Goal: Information Seeking & Learning: Learn about a topic

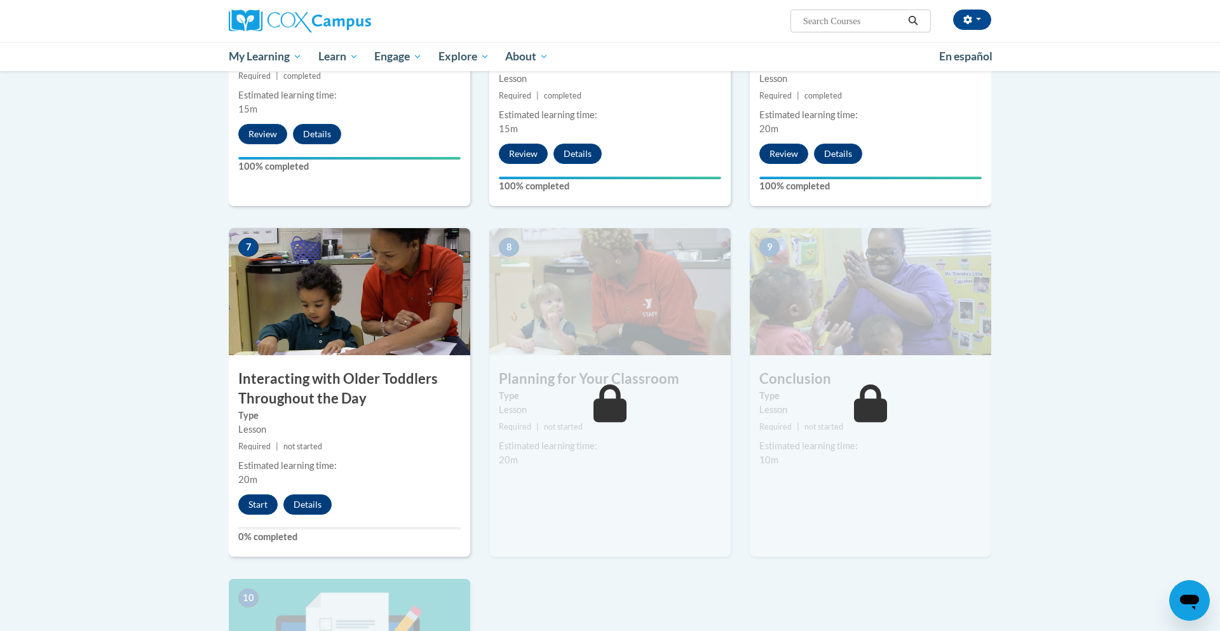
scroll to position [842, 0]
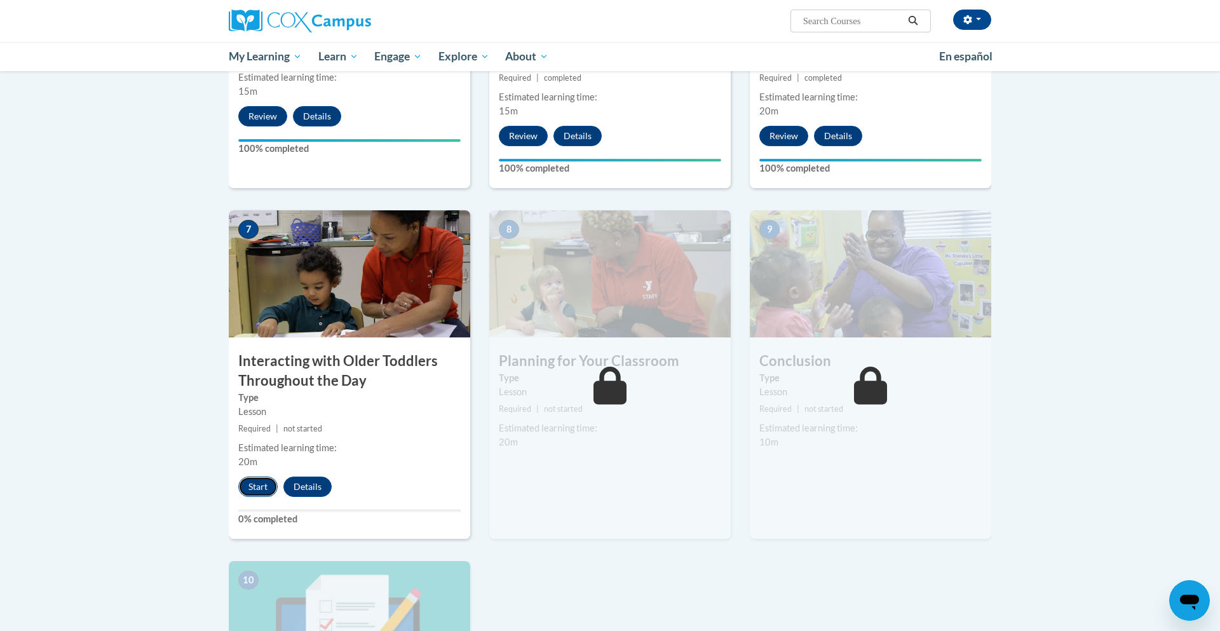
click at [255, 477] on button "Start" at bounding box center [257, 487] width 39 height 20
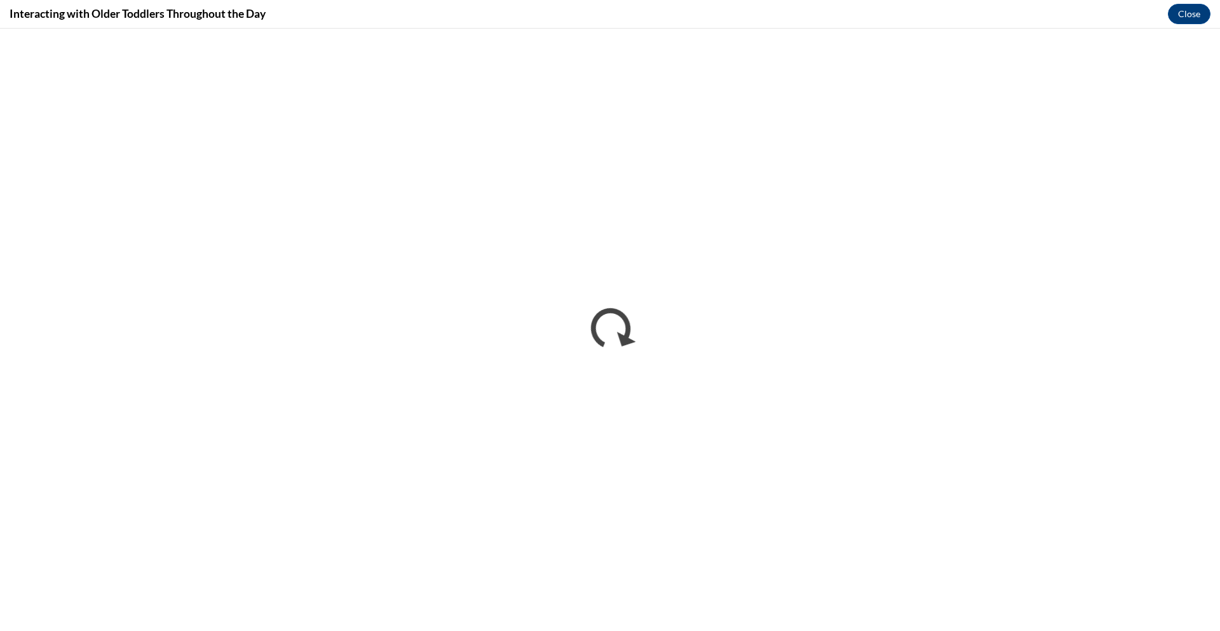
scroll to position [0, 0]
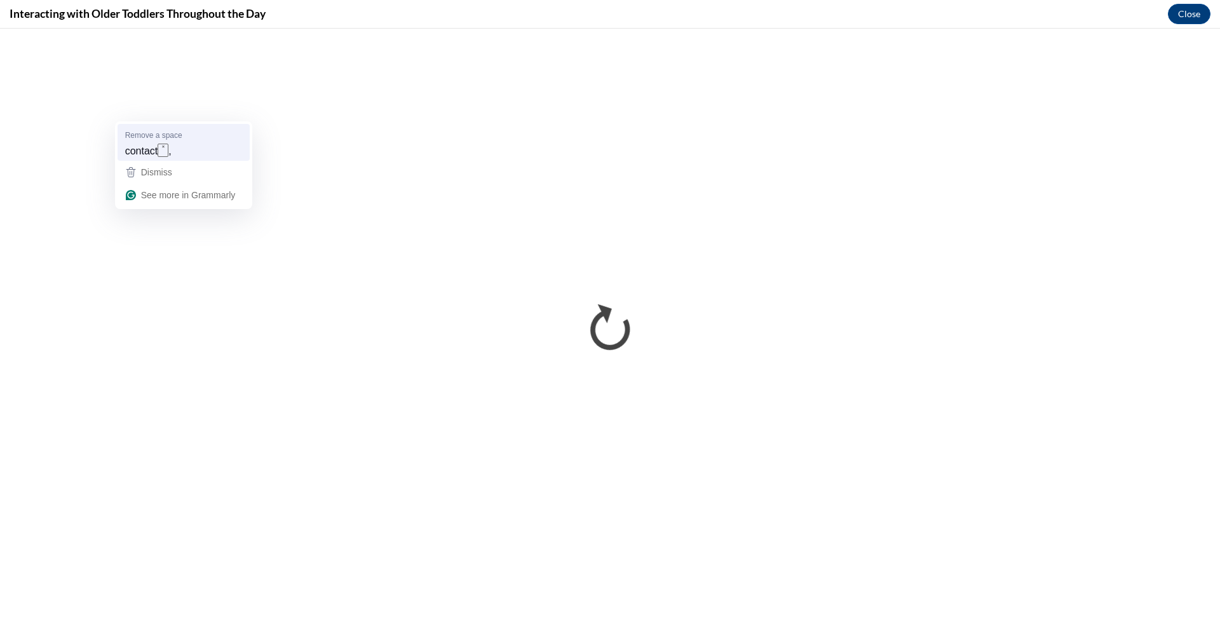
click at [147, 150] on span "contact" at bounding box center [141, 151] width 33 height 14
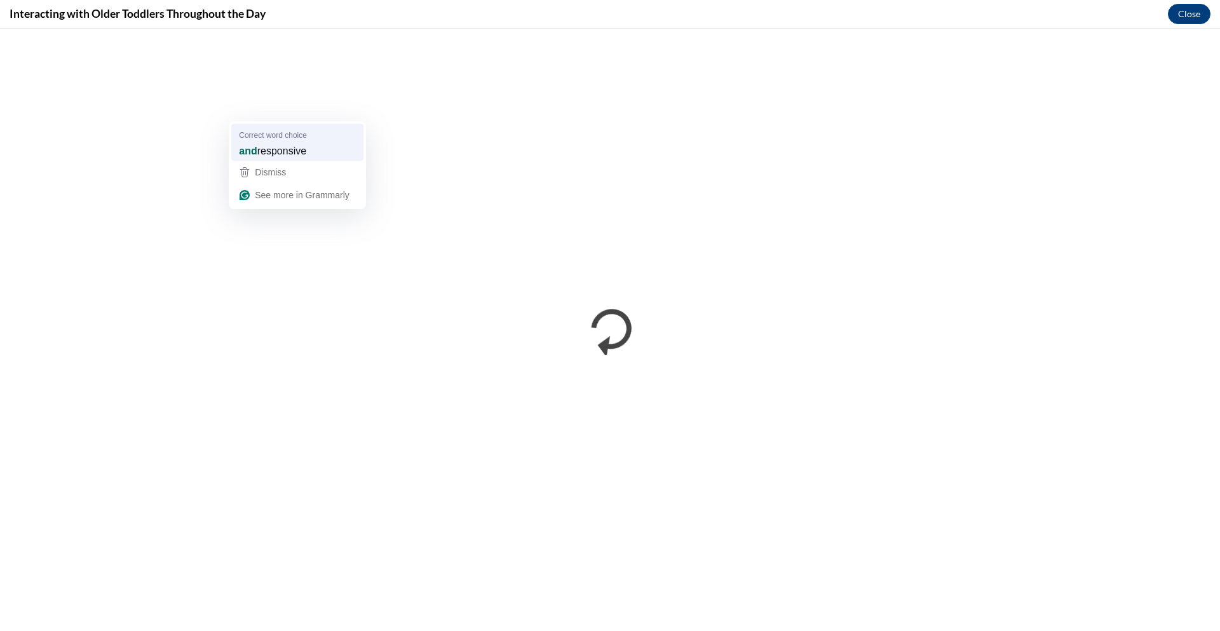
click at [297, 153] on span "responsive" at bounding box center [281, 151] width 49 height 14
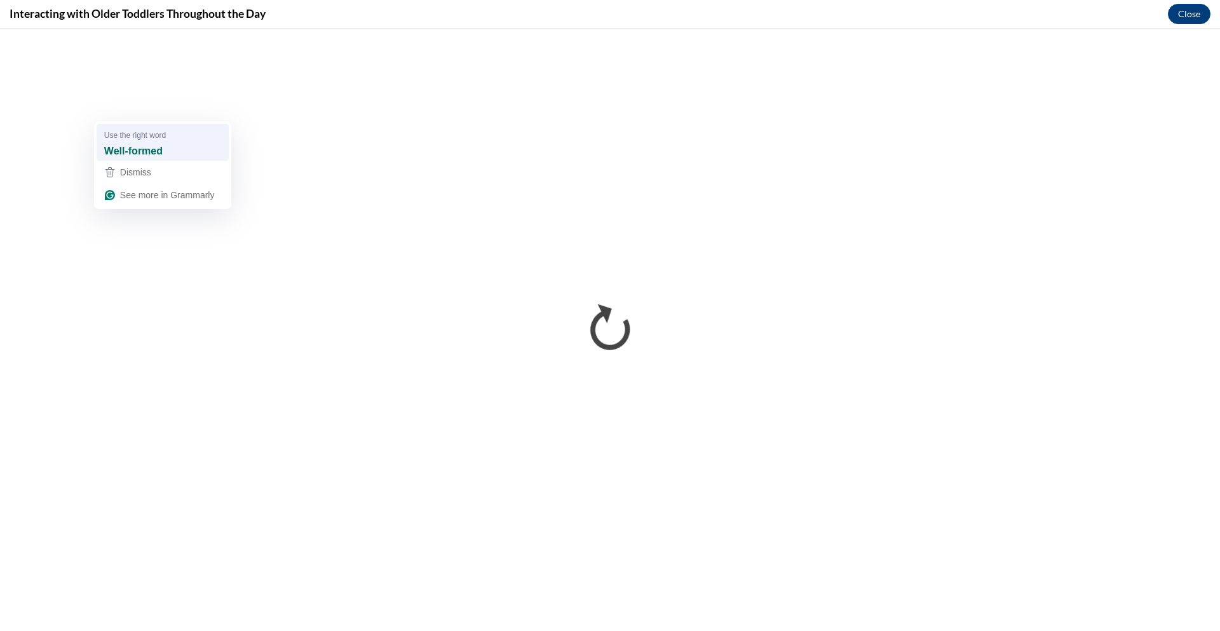
click at [151, 153] on strong "Well-formed" at bounding box center [133, 151] width 58 height 14
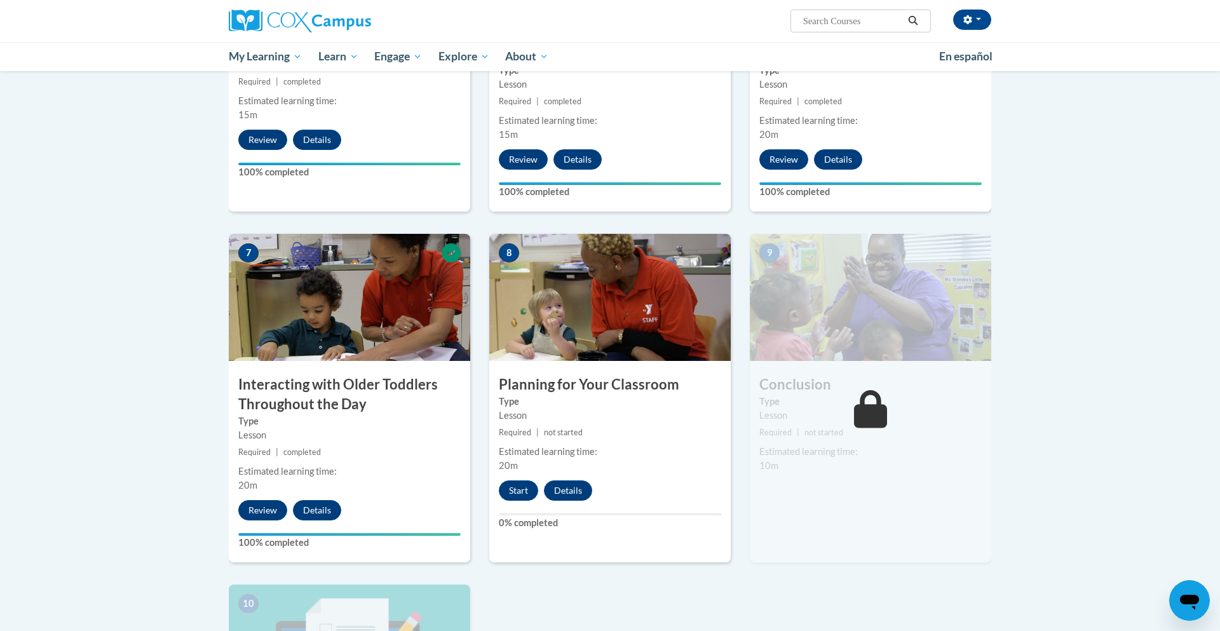
scroll to position [821, 0]
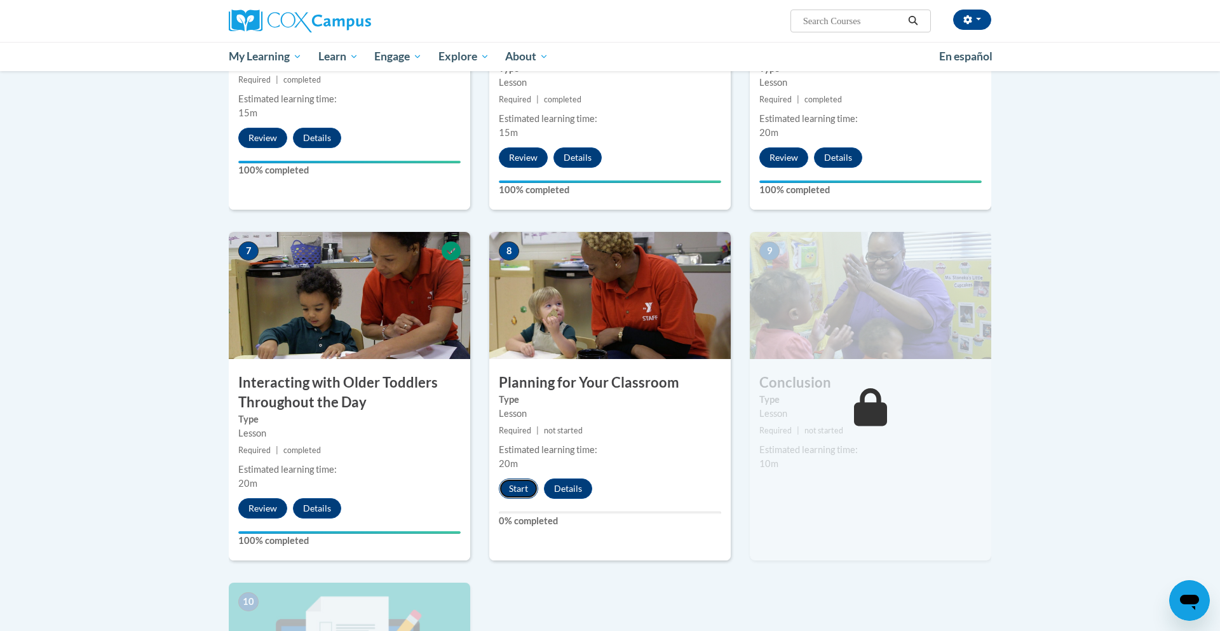
click at [515, 479] on button "Start" at bounding box center [518, 489] width 39 height 20
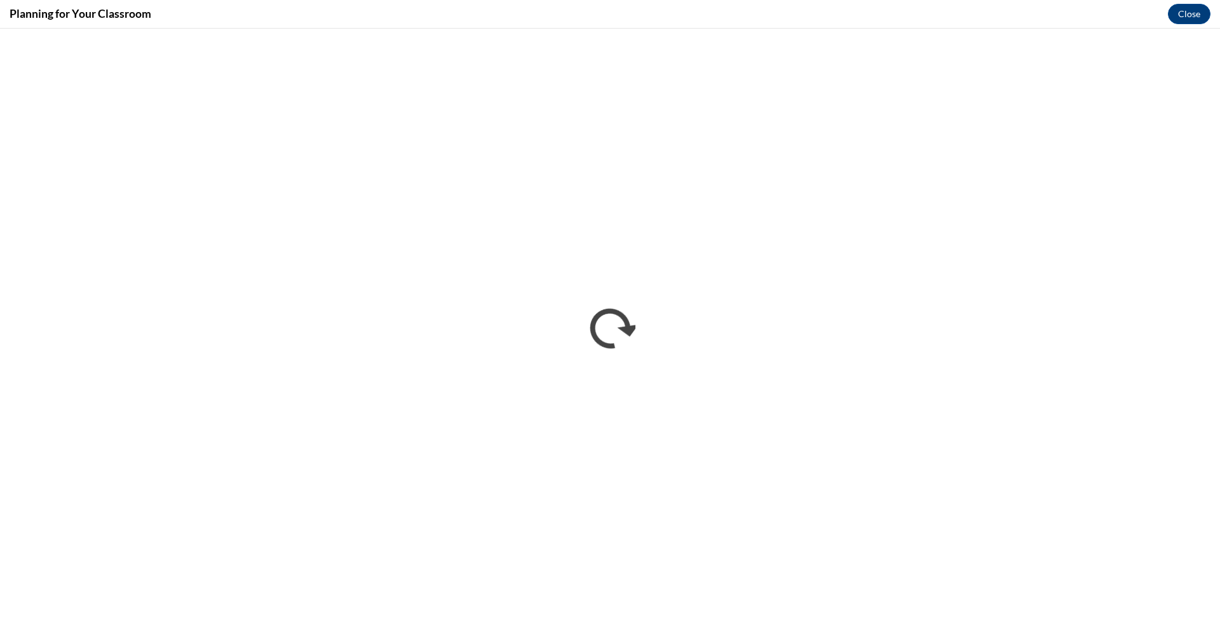
scroll to position [0, 0]
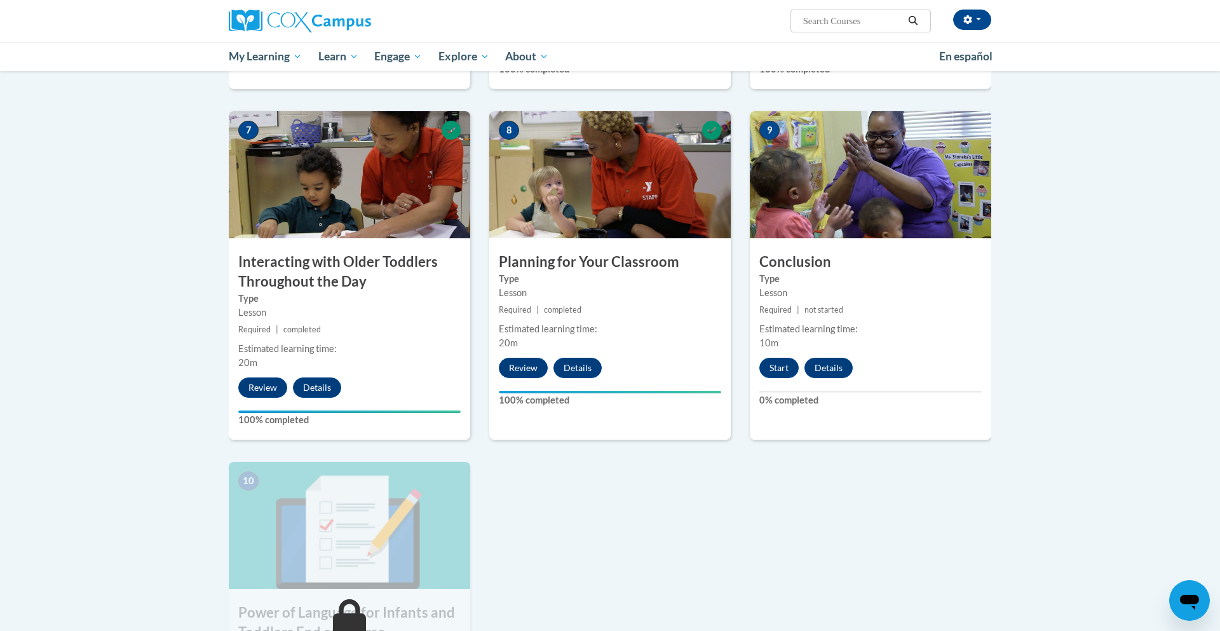
scroll to position [943, 0]
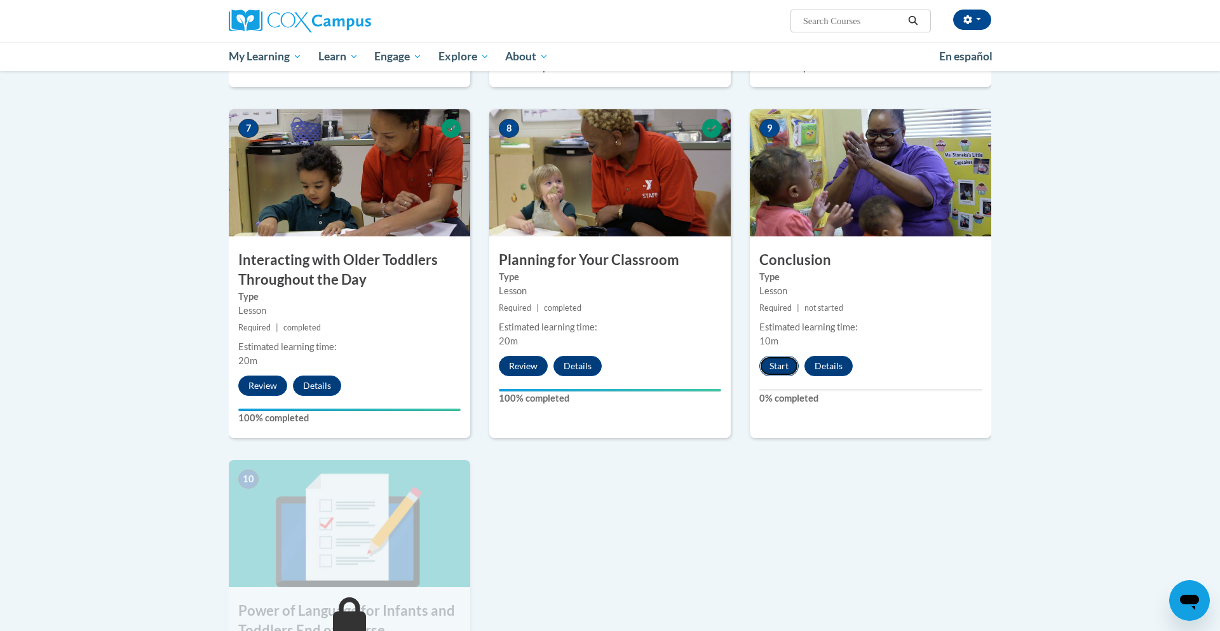
click at [779, 356] on button "Start" at bounding box center [779, 366] width 39 height 20
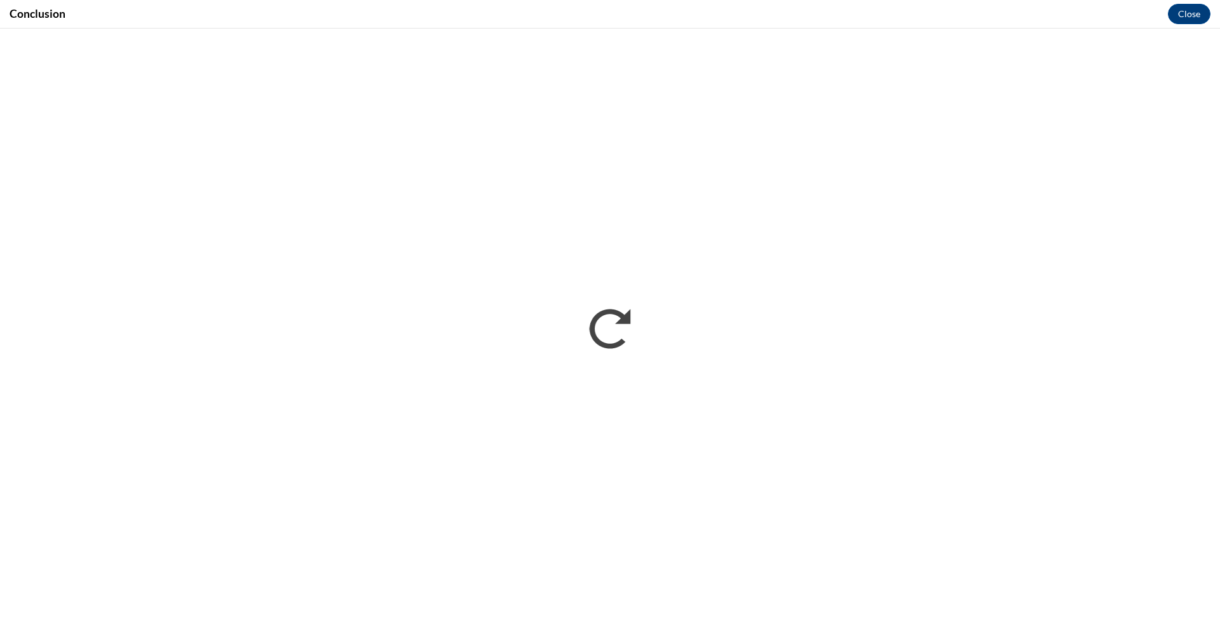
scroll to position [0, 0]
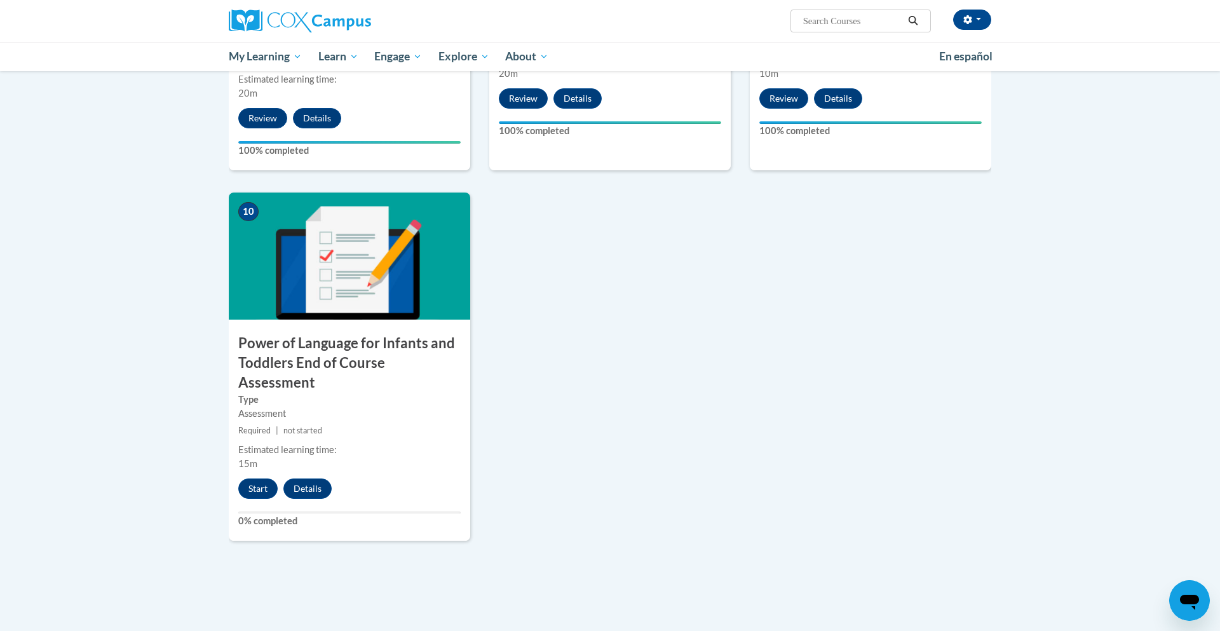
scroll to position [1221, 0]
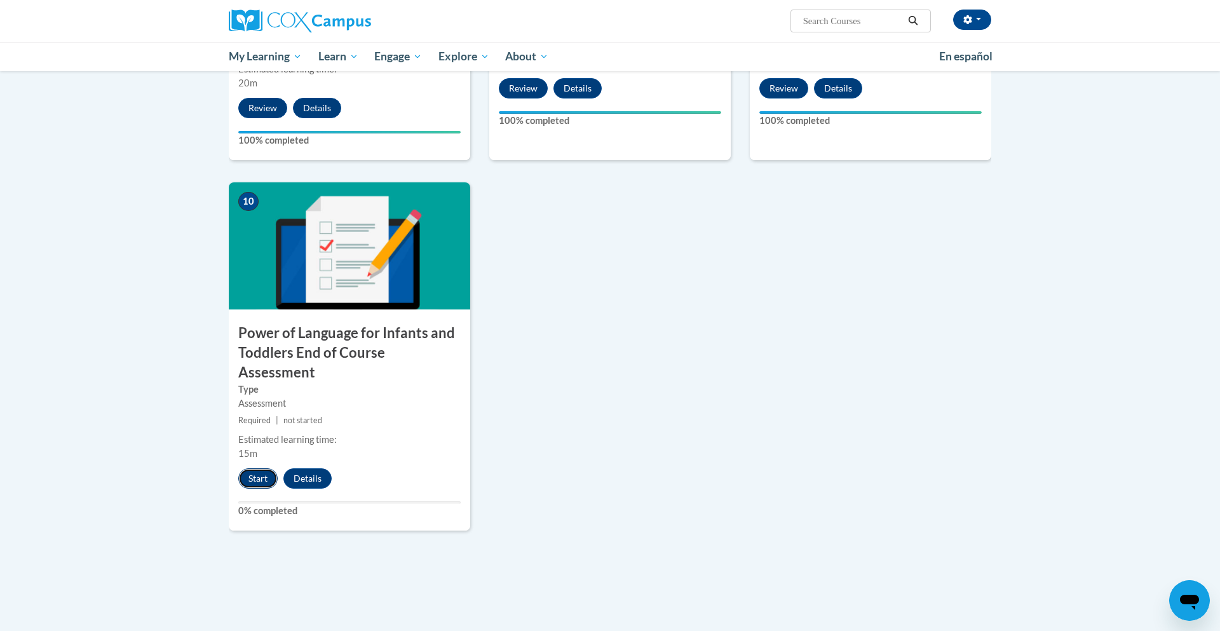
click at [256, 468] on button "Start" at bounding box center [257, 478] width 39 height 20
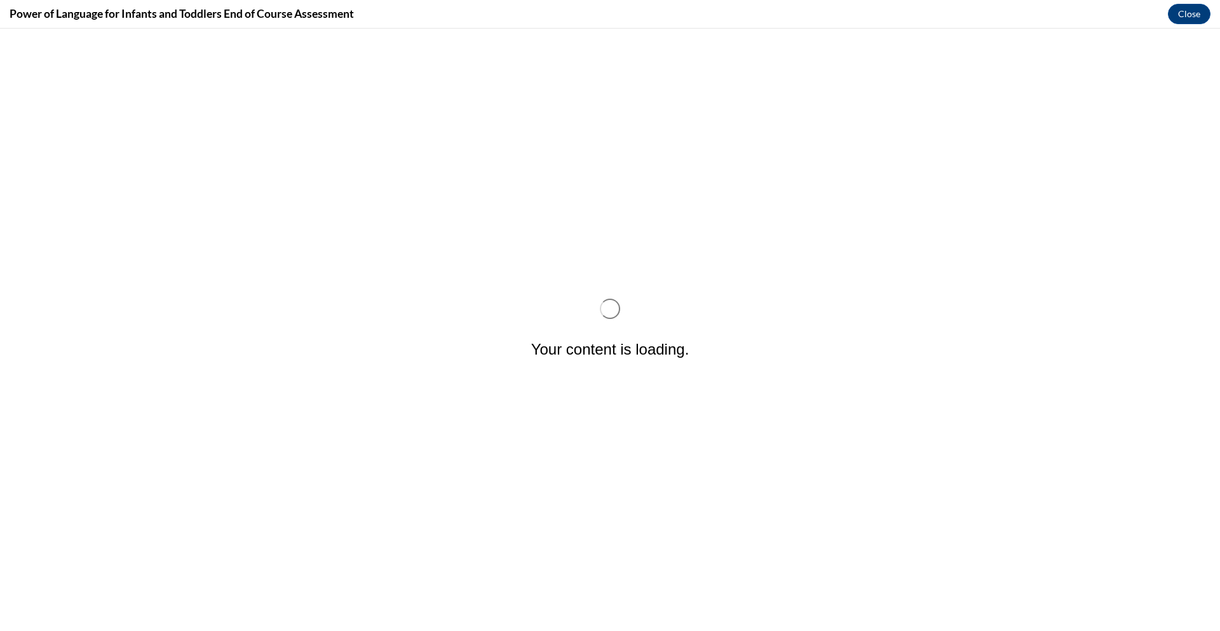
scroll to position [0, 0]
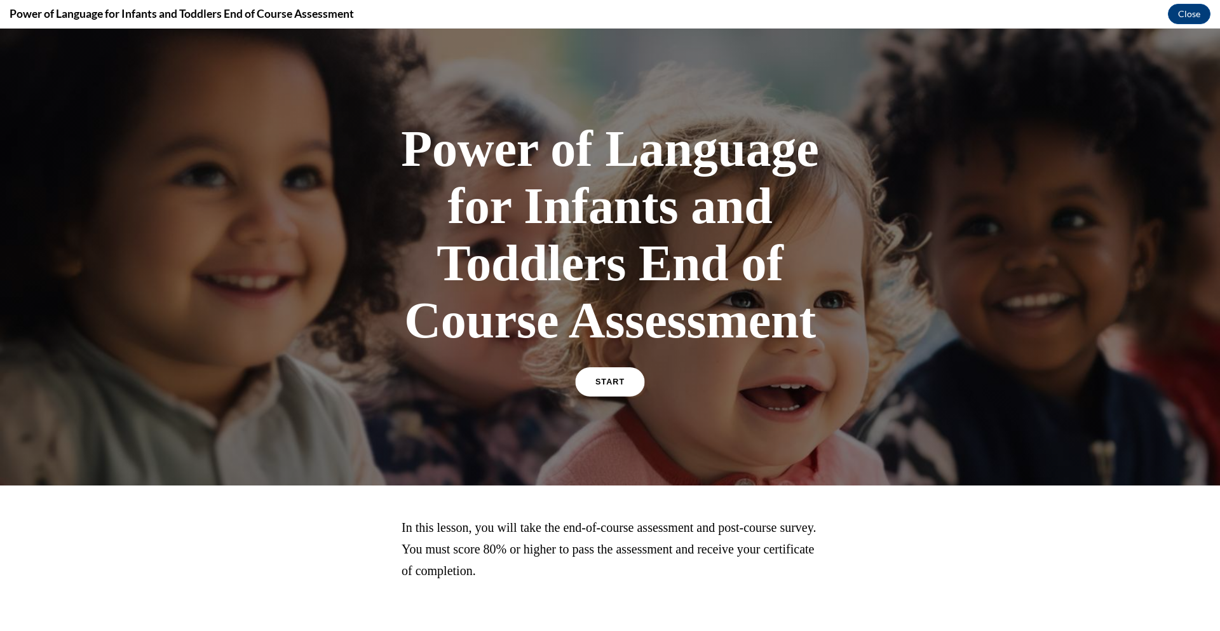
click at [617, 380] on span "START" at bounding box center [610, 383] width 29 height 10
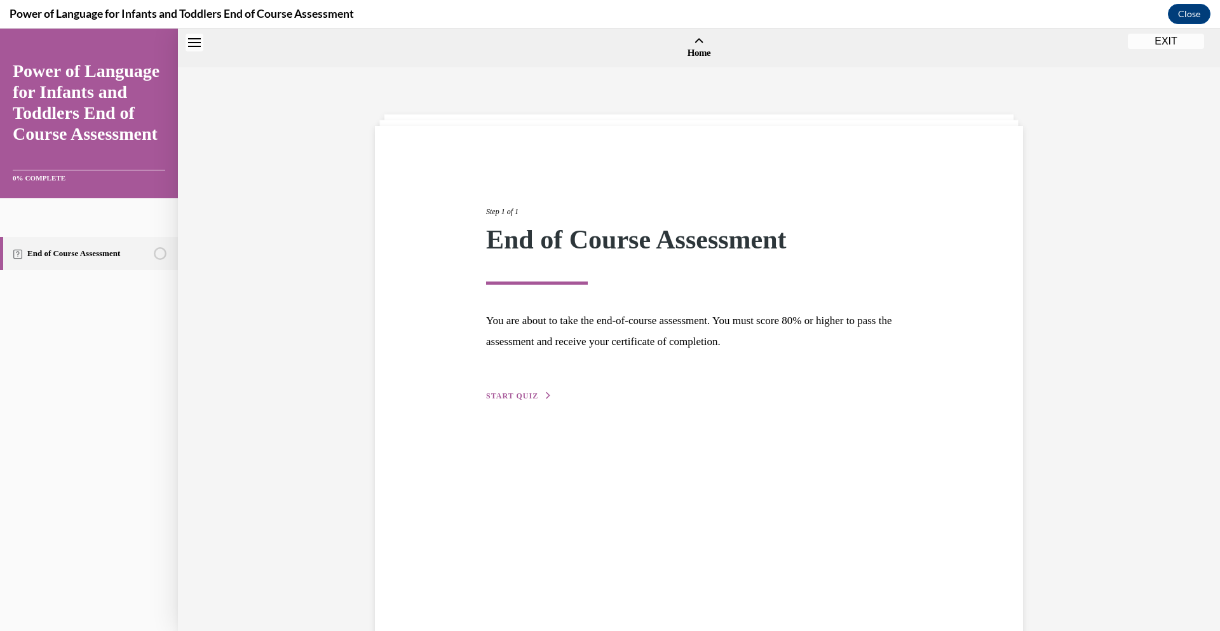
scroll to position [39, 0]
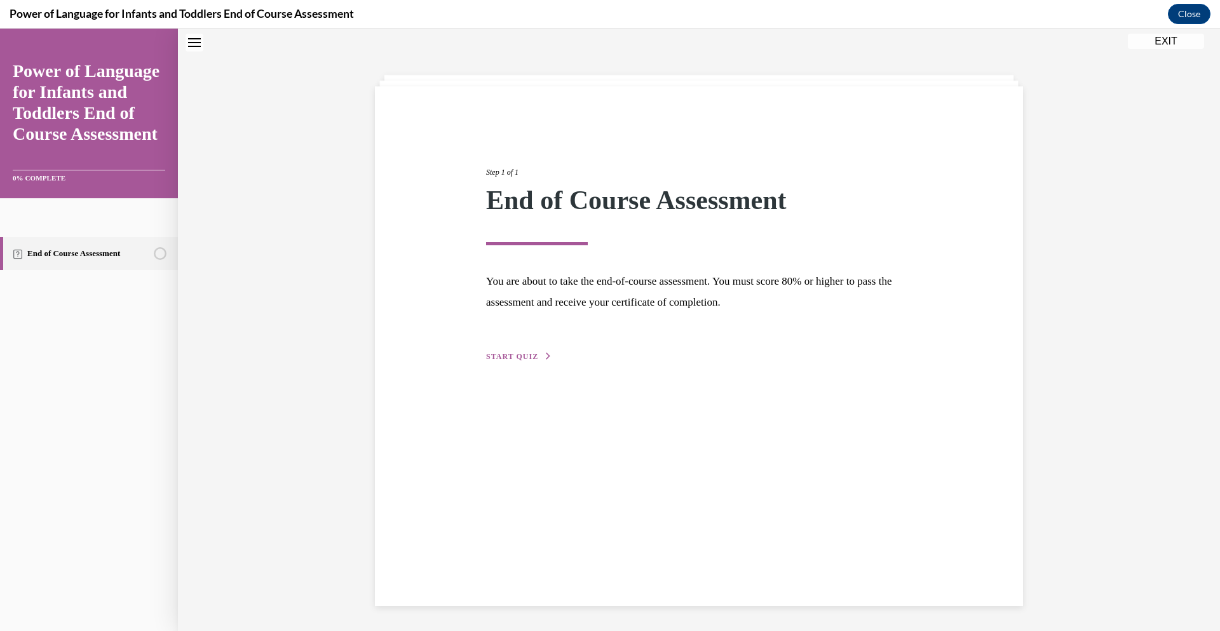
click at [545, 356] on icon "button" at bounding box center [549, 356] width 8 height 7
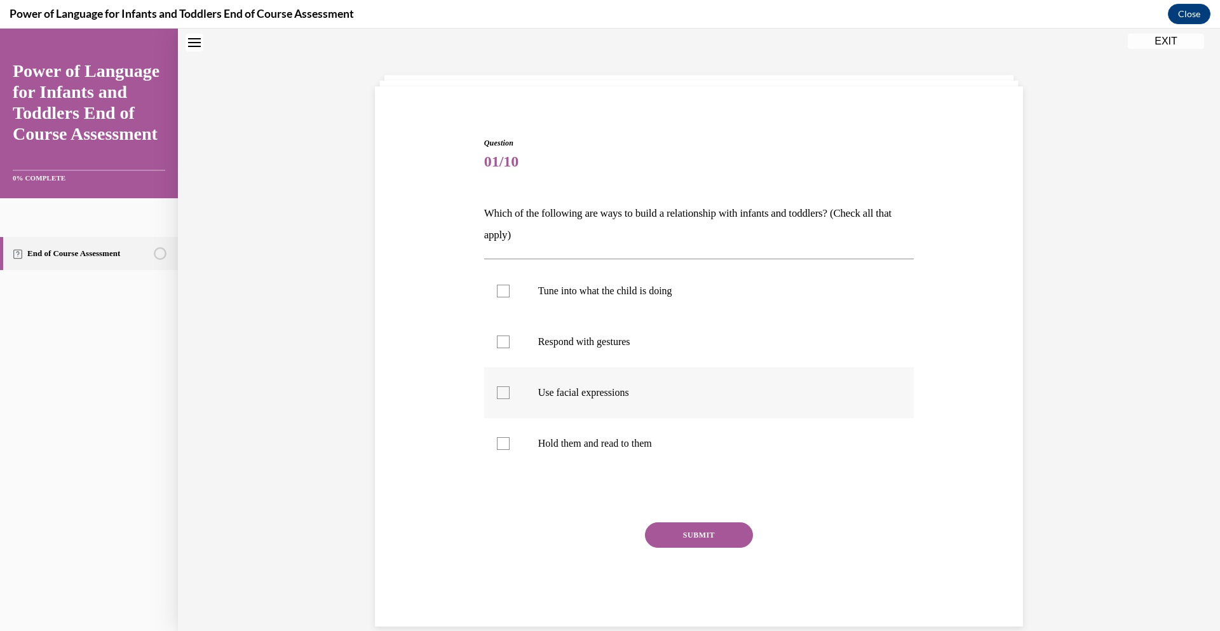
click at [506, 393] on div at bounding box center [503, 392] width 13 height 13
click at [506, 393] on input "Use facial expressions" at bounding box center [503, 392] width 13 height 13
checkbox input "true"
click at [502, 446] on div at bounding box center [503, 443] width 13 height 13
click at [502, 446] on input "Hold them and read to them" at bounding box center [503, 443] width 13 height 13
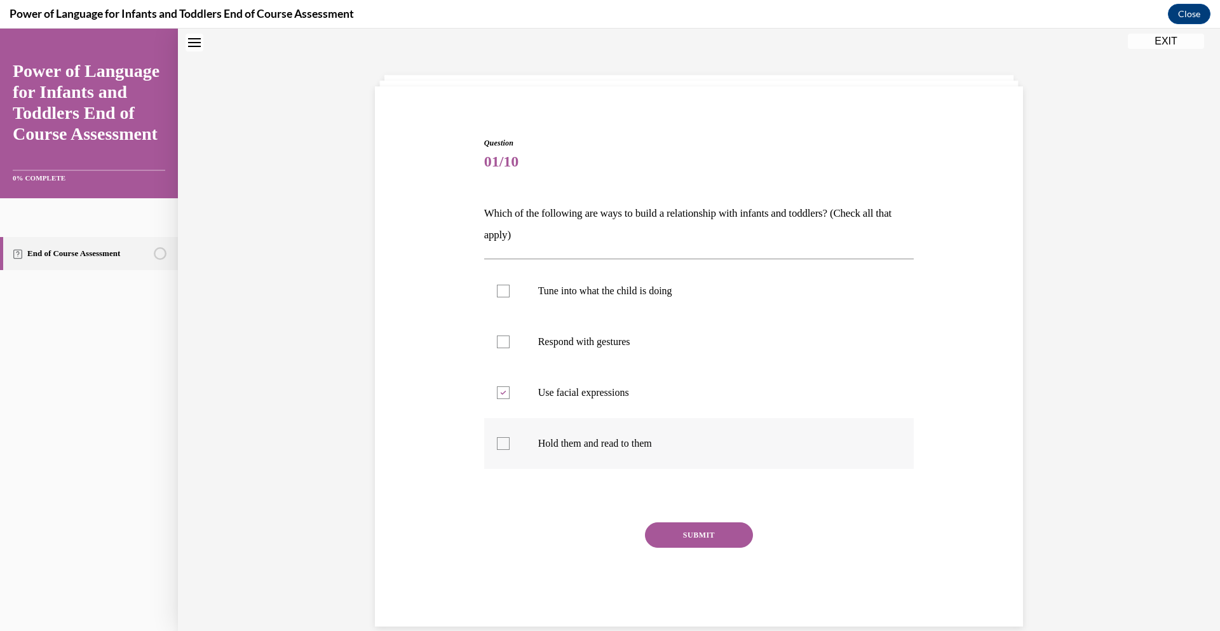
checkbox input "true"
click at [500, 289] on div at bounding box center [503, 291] width 13 height 13
click at [500, 289] on input "Tune into what the child is doing" at bounding box center [503, 291] width 13 height 13
checkbox input "true"
click at [502, 343] on div at bounding box center [503, 342] width 13 height 13
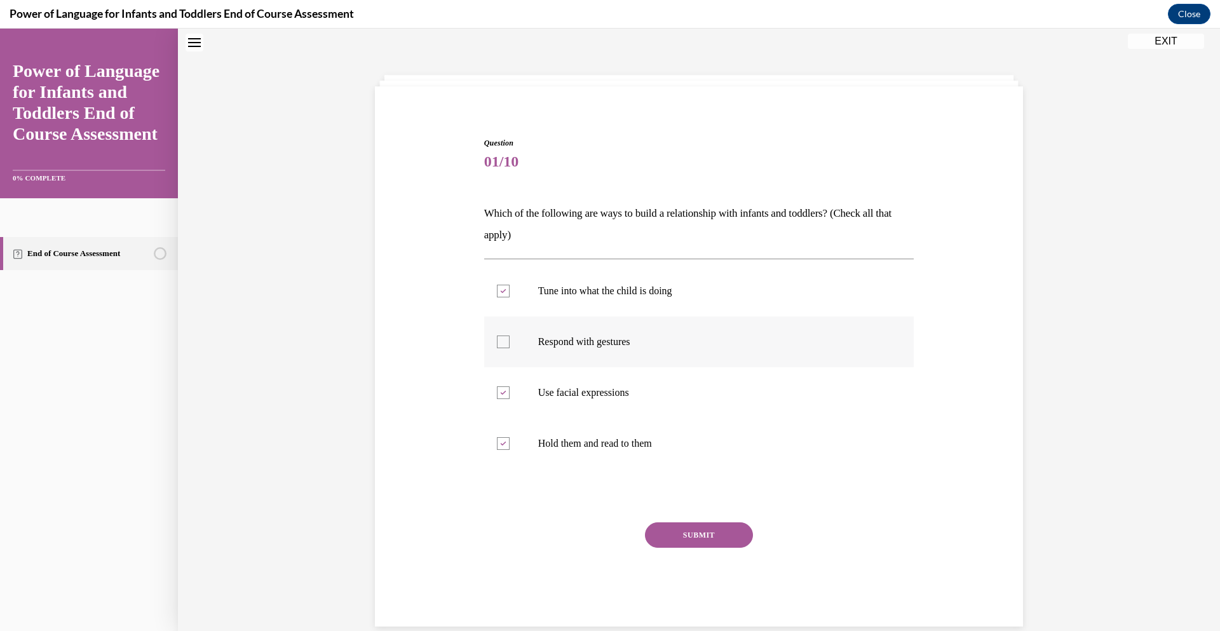
click at [502, 343] on input "Respond with gestures" at bounding box center [503, 342] width 13 height 13
checkbox input "true"
click at [691, 532] on button "SUBMIT" at bounding box center [699, 534] width 108 height 25
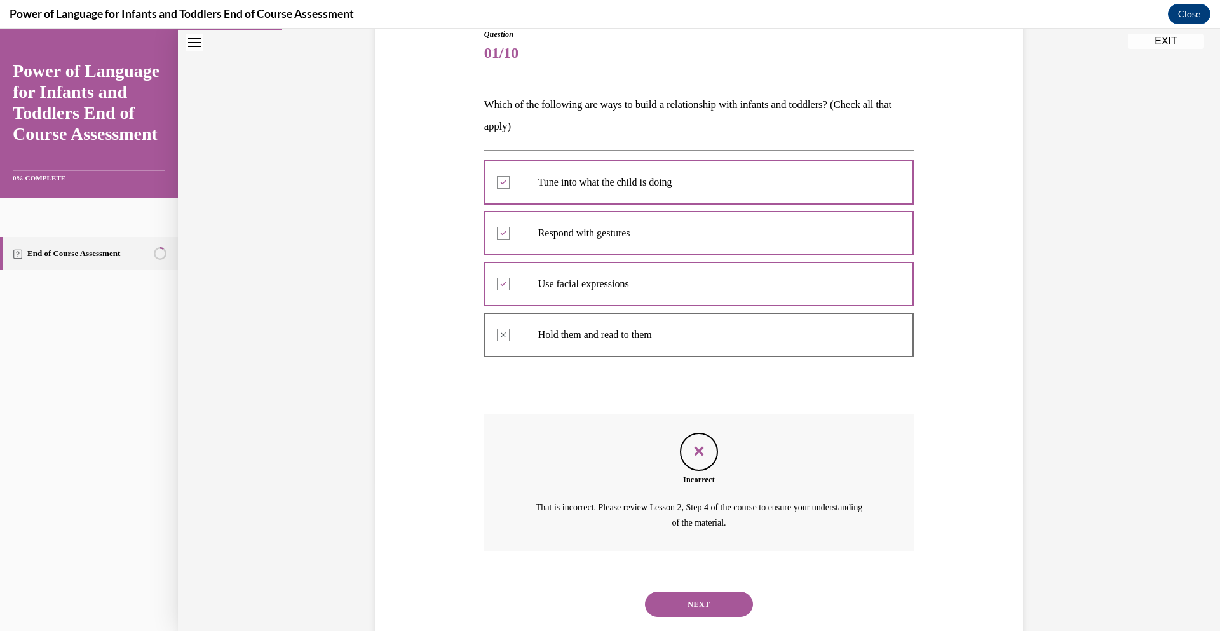
scroll to position [179, 0]
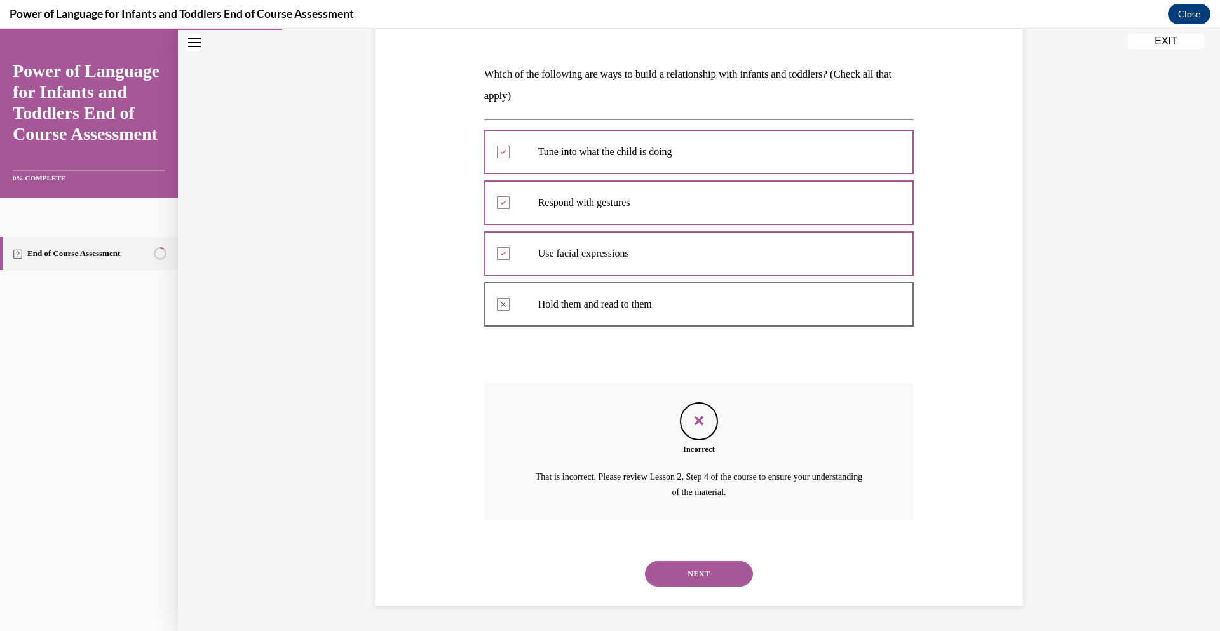
click at [706, 575] on button "NEXT" at bounding box center [699, 573] width 108 height 25
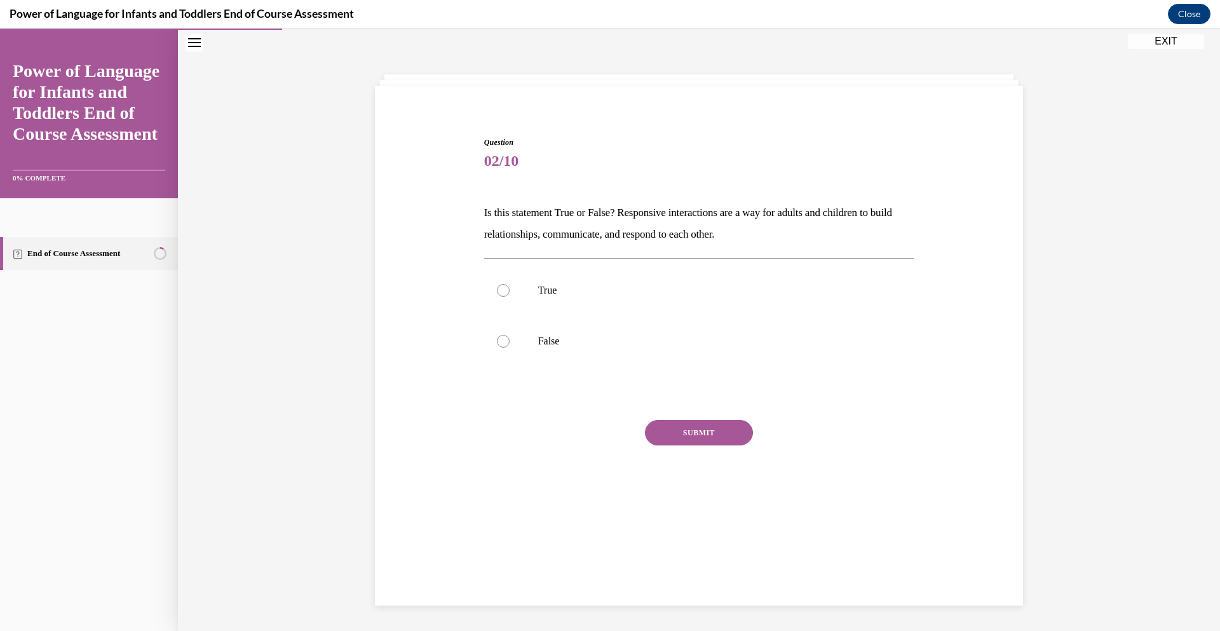
scroll to position [40, 0]
click at [505, 293] on div at bounding box center [503, 290] width 13 height 13
click at [505, 293] on input "True" at bounding box center [503, 290] width 13 height 13
radio input "true"
click at [716, 431] on button "SUBMIT" at bounding box center [699, 432] width 108 height 25
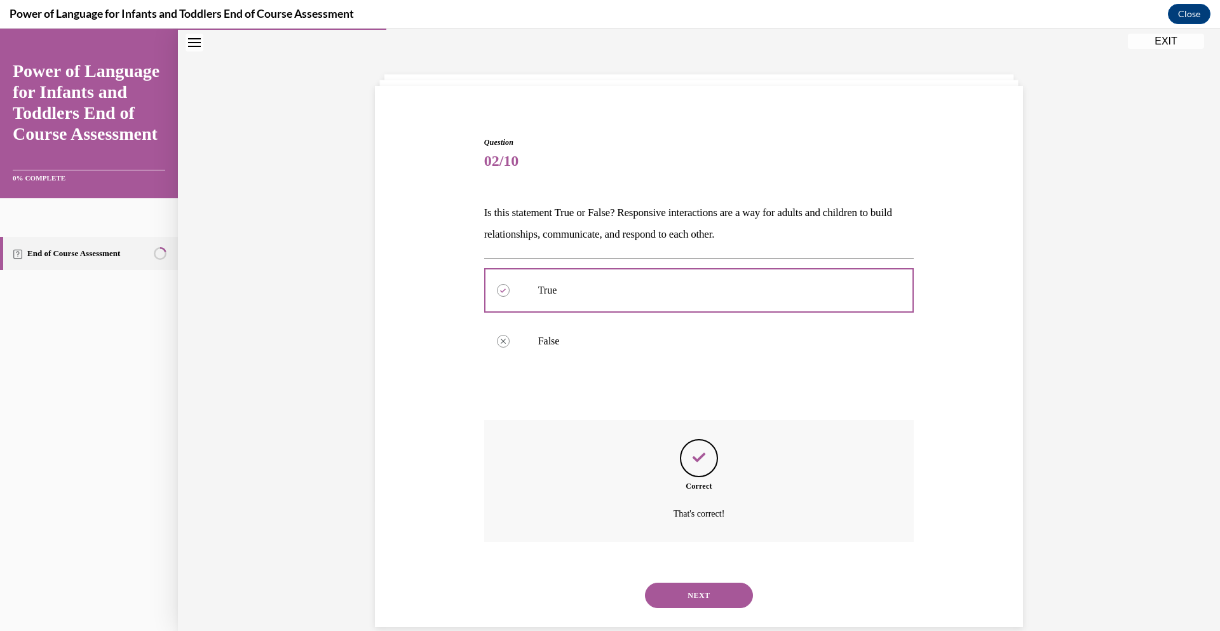
scroll to position [62, 0]
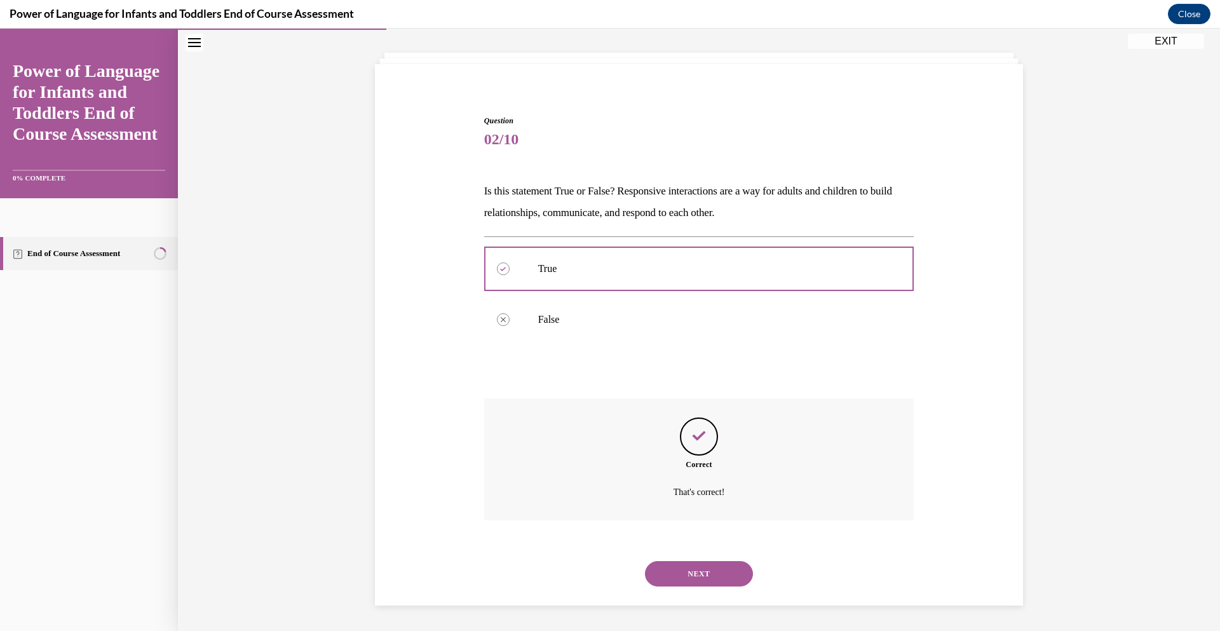
click at [697, 572] on button "NEXT" at bounding box center [699, 573] width 108 height 25
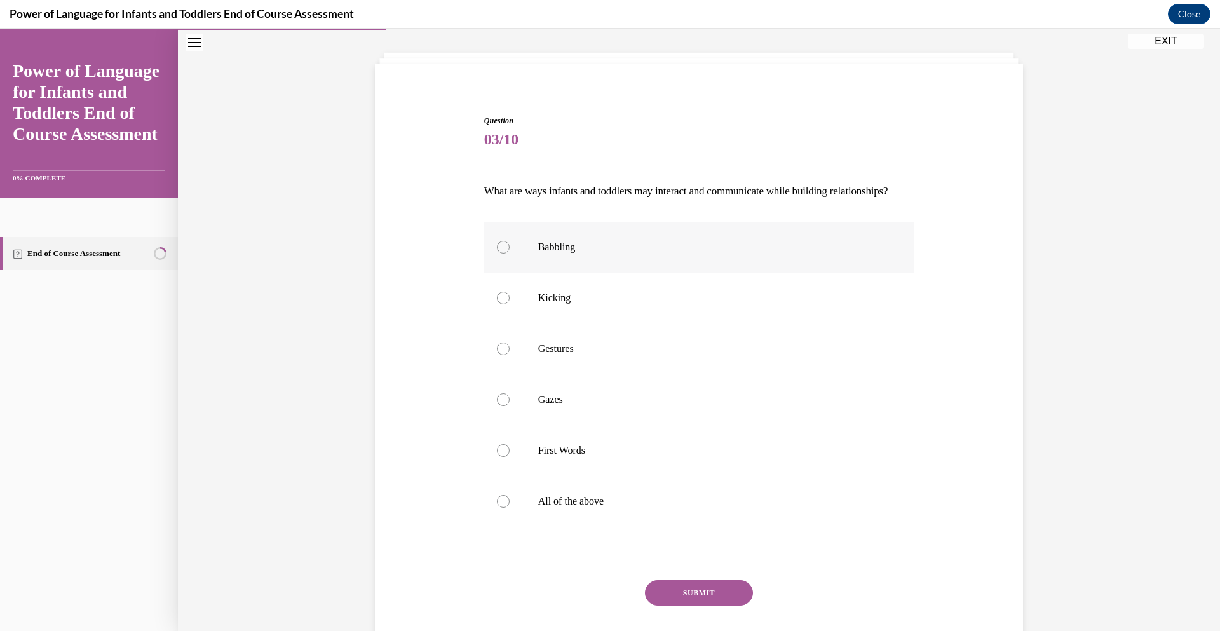
click at [503, 254] on div at bounding box center [503, 247] width 13 height 13
click at [503, 254] on input "Babbling" at bounding box center [503, 247] width 13 height 13
radio input "true"
click at [500, 355] on div at bounding box center [503, 349] width 13 height 13
click at [500, 355] on input "Gestures" at bounding box center [503, 349] width 13 height 13
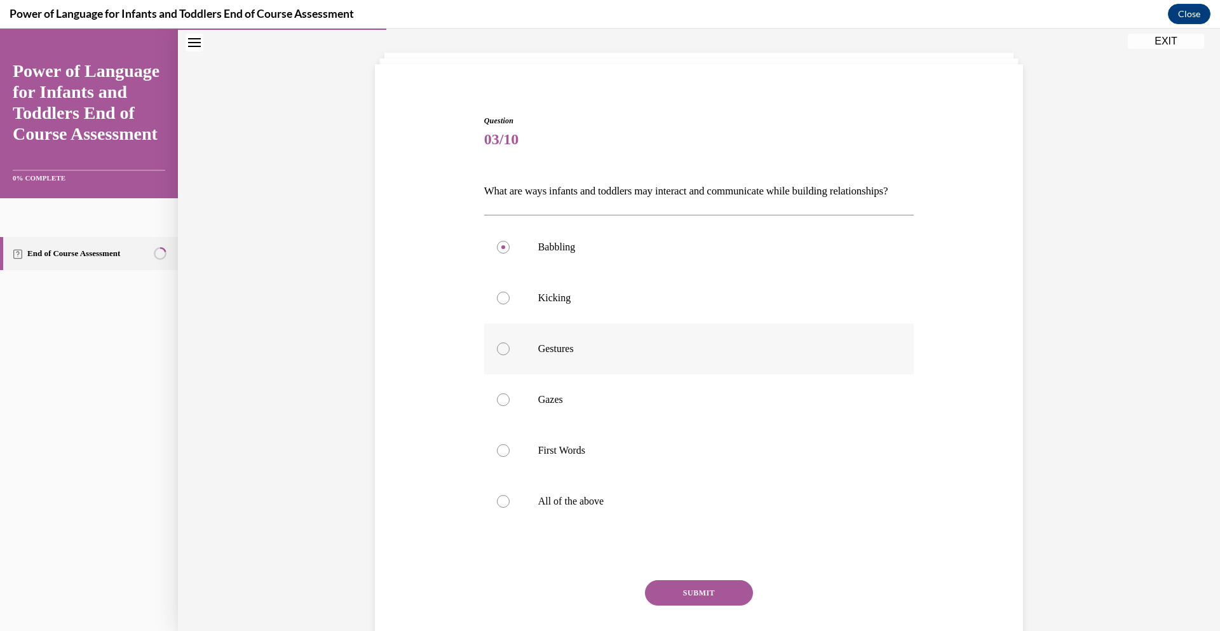
radio input "true"
click at [502, 508] on div at bounding box center [503, 501] width 13 height 13
click at [502, 508] on input "All of the above" at bounding box center [503, 501] width 13 height 13
radio input "true"
click at [682, 606] on button "SUBMIT" at bounding box center [699, 592] width 108 height 25
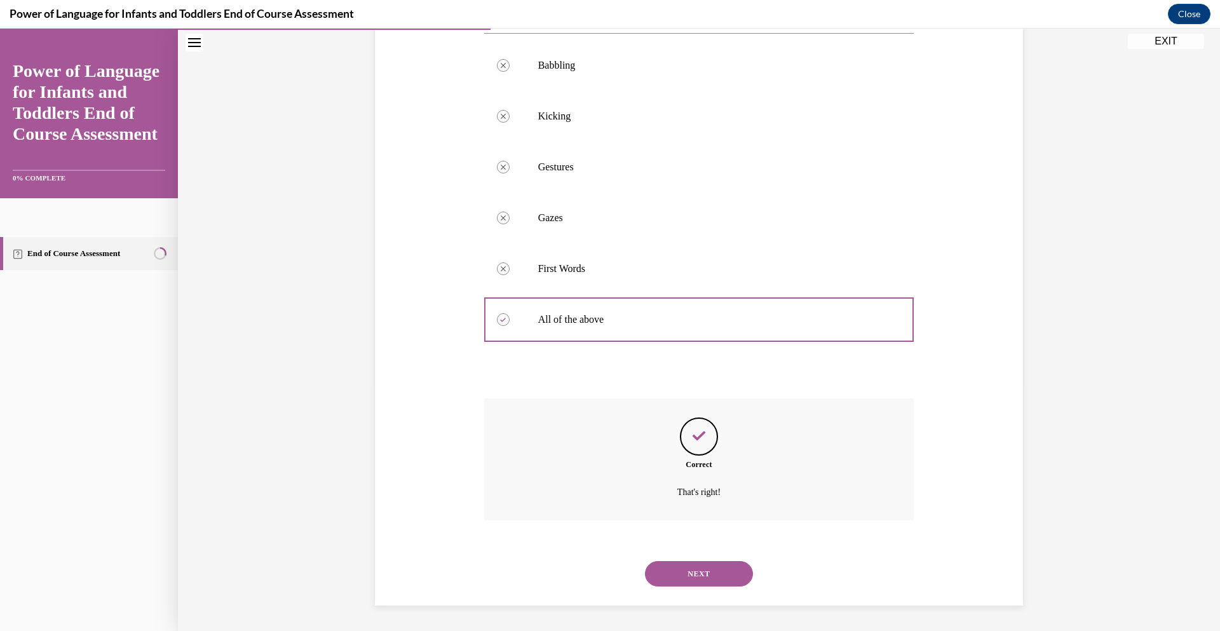
scroll to position [265, 0]
click at [702, 570] on button "NEXT" at bounding box center [699, 573] width 108 height 25
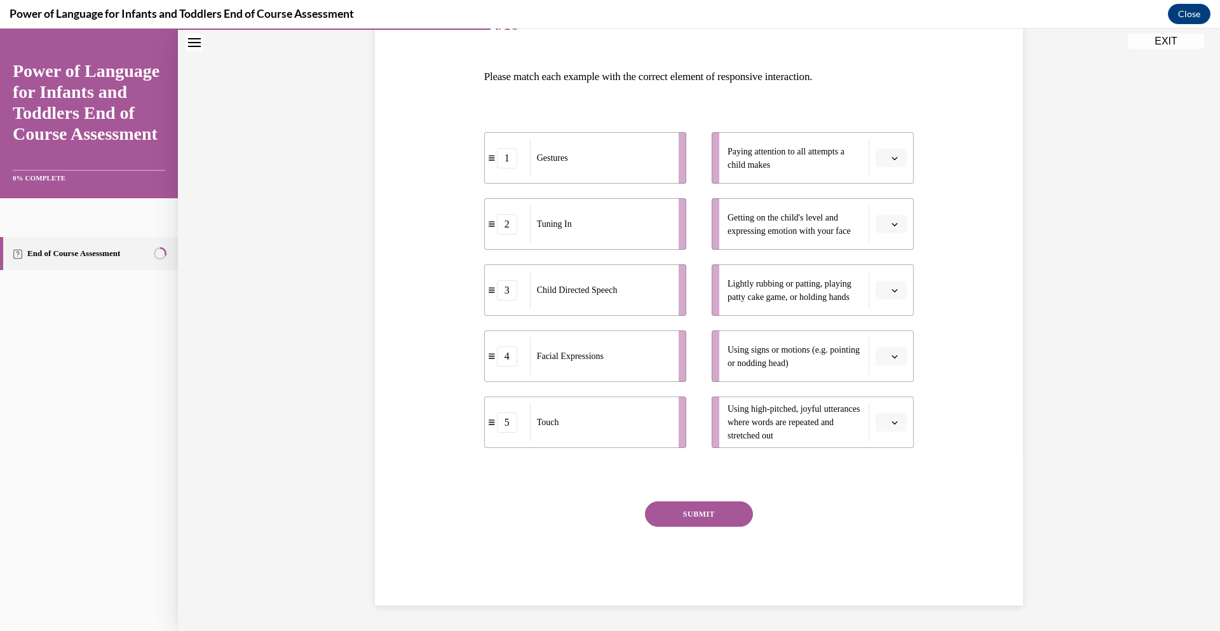
scroll to position [142, 0]
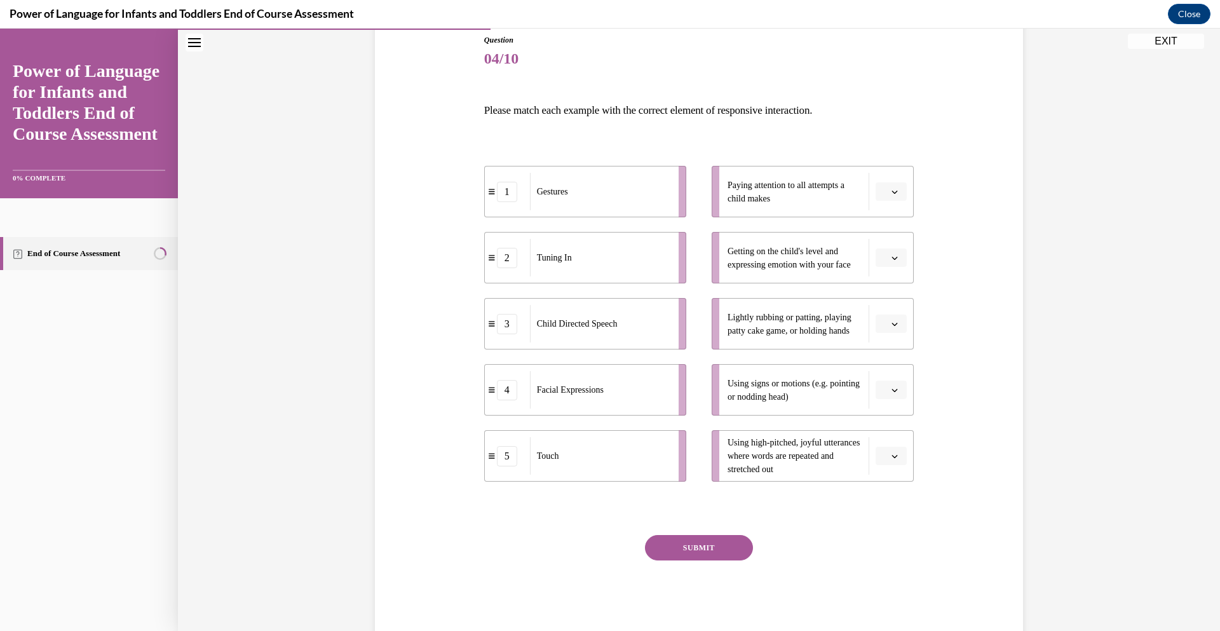
click at [893, 256] on icon "button" at bounding box center [895, 258] width 6 height 6
click at [887, 381] on div "4" at bounding box center [890, 387] width 32 height 25
click at [895, 457] on icon "button" at bounding box center [895, 456] width 6 height 3
click at [887, 561] on span "3" at bounding box center [886, 561] width 4 height 10
click at [896, 390] on icon "button" at bounding box center [895, 390] width 6 height 6
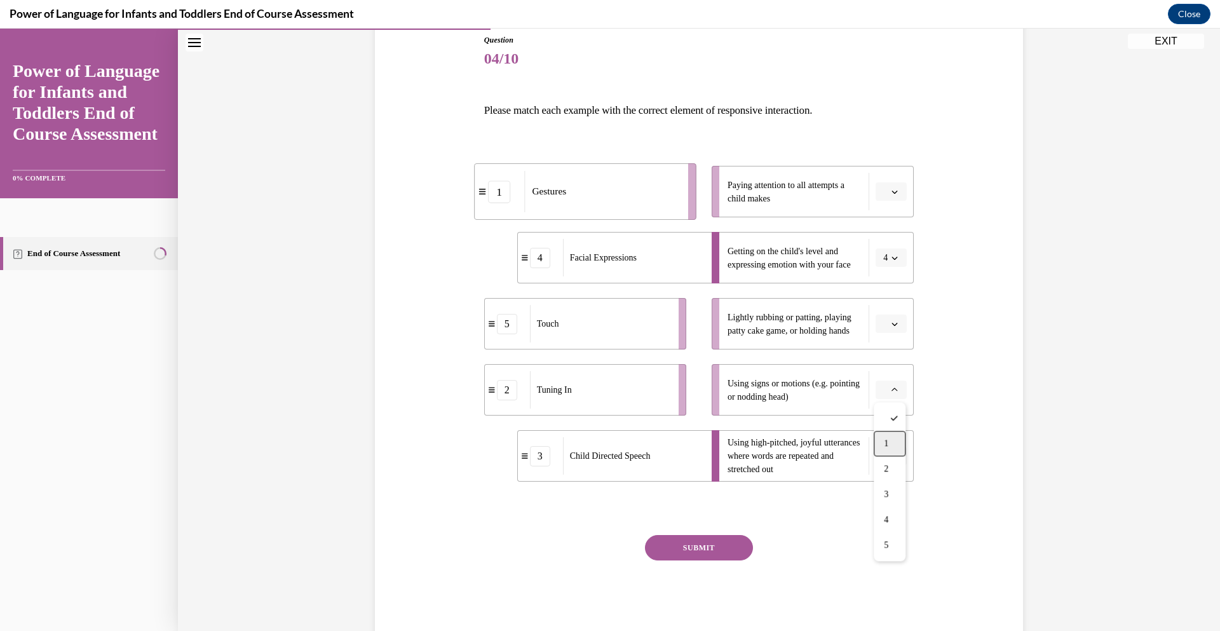
click at [890, 444] on div "1" at bounding box center [890, 443] width 32 height 25
click at [895, 327] on span "button" at bounding box center [895, 324] width 9 height 9
click at [891, 479] on div "5" at bounding box center [890, 479] width 32 height 25
click at [897, 193] on icon "button" at bounding box center [895, 192] width 6 height 6
click at [880, 270] on div "2" at bounding box center [890, 270] width 32 height 25
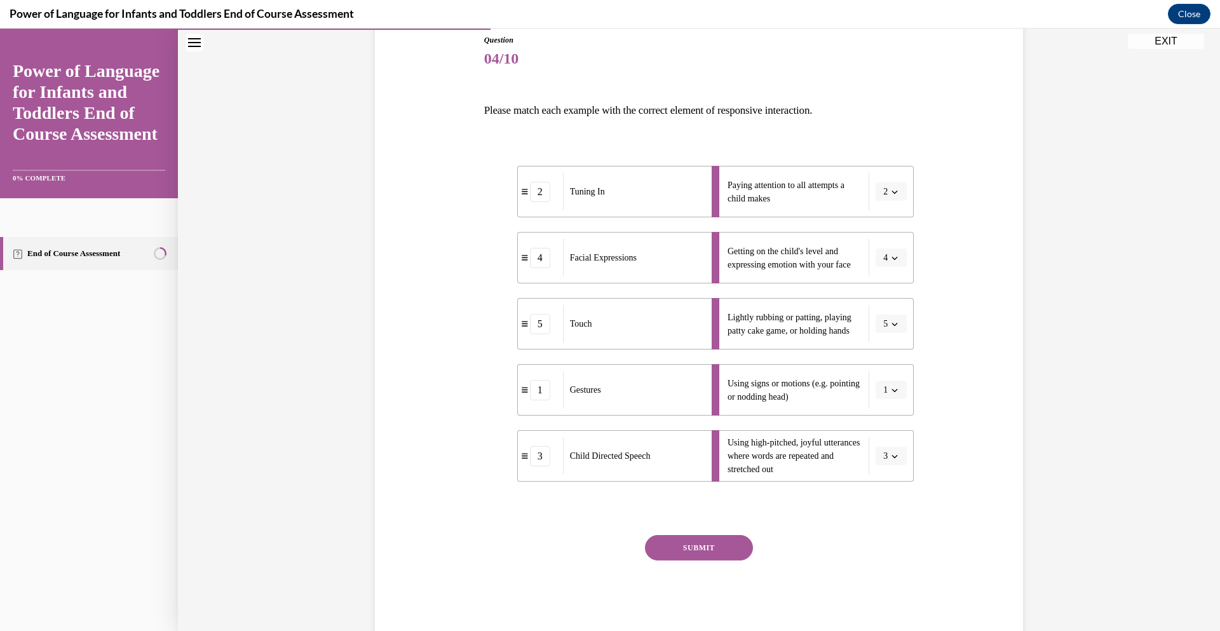
click at [701, 546] on button "SUBMIT" at bounding box center [699, 547] width 108 height 25
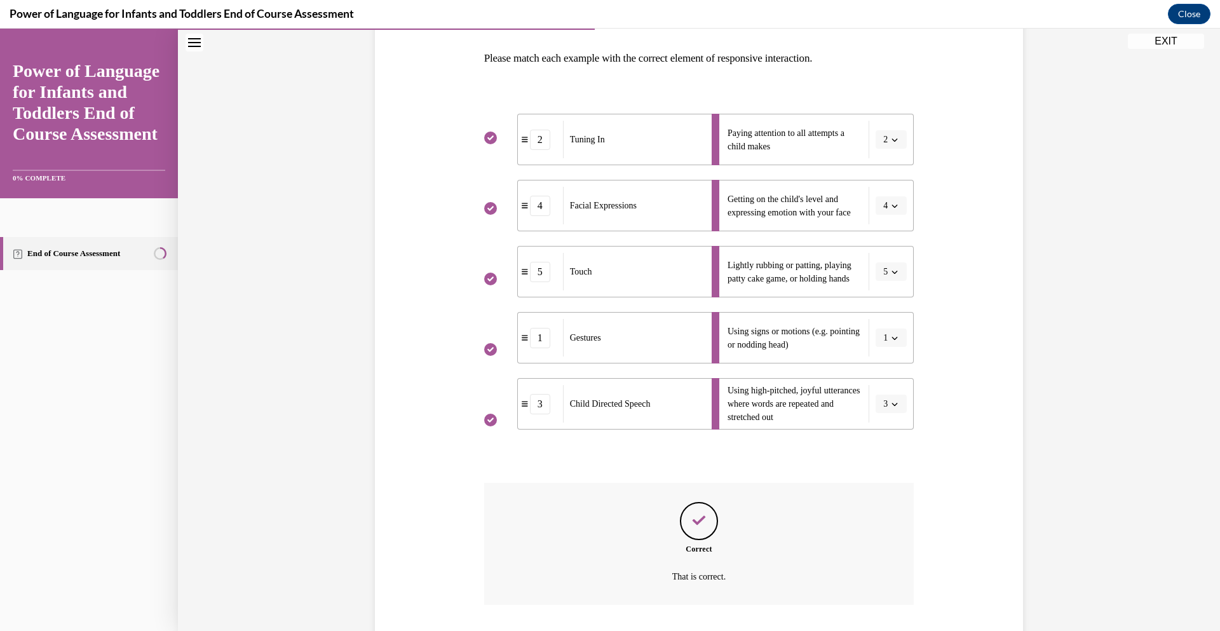
scroll to position [279, 0]
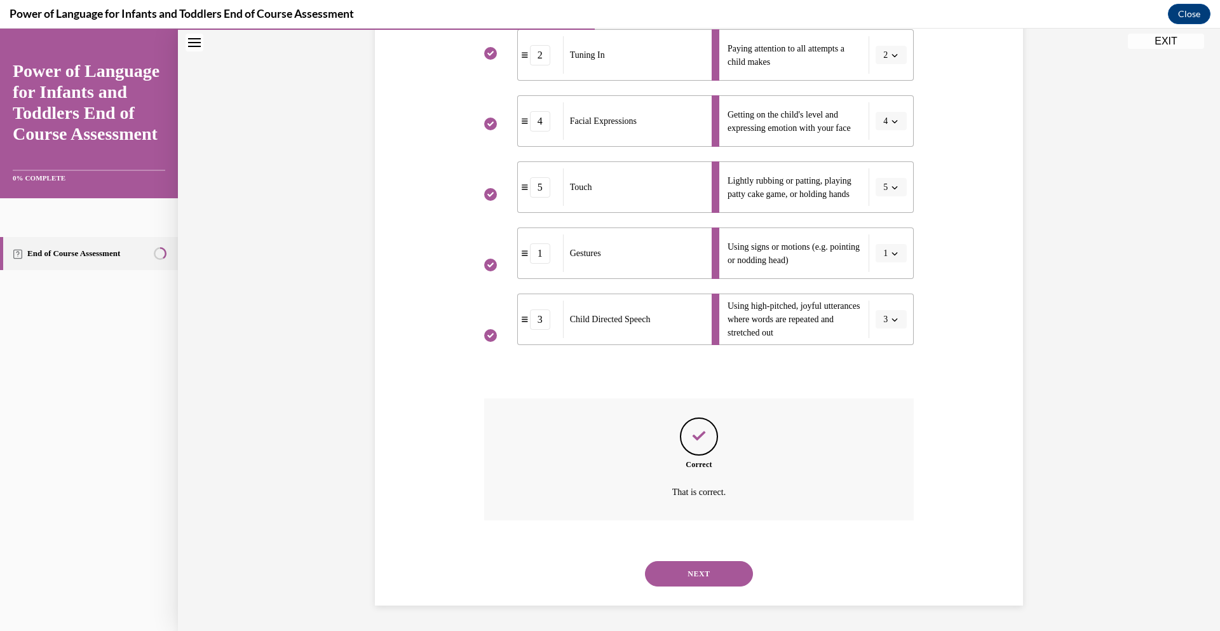
click at [704, 574] on button "NEXT" at bounding box center [699, 573] width 108 height 25
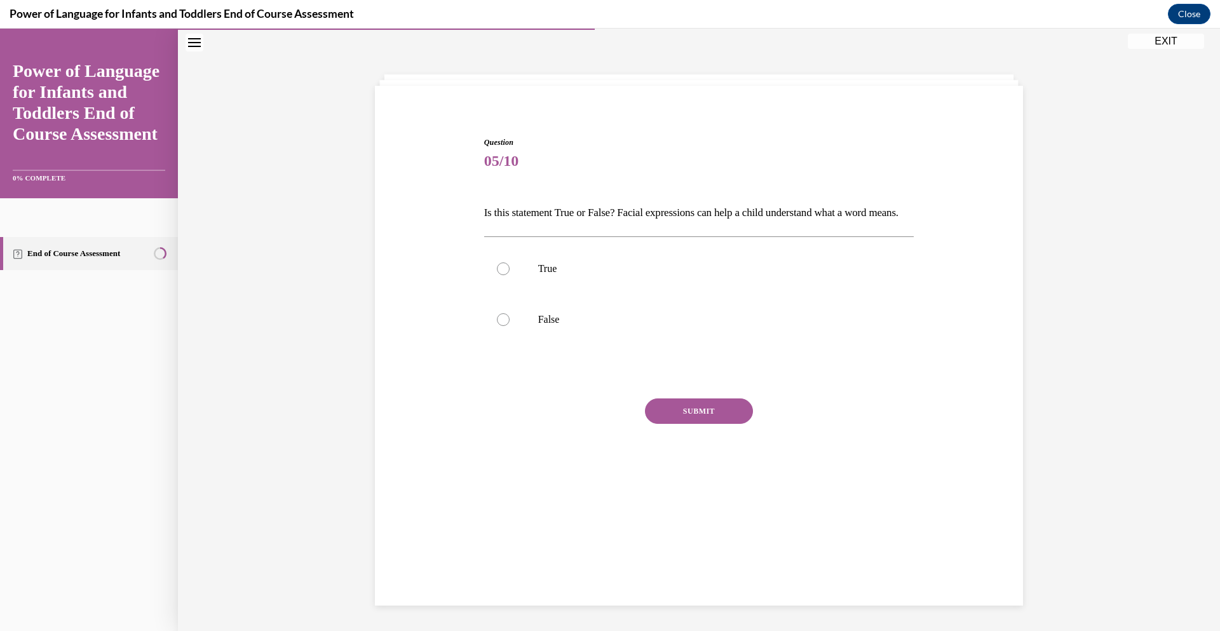
scroll to position [40, 0]
click at [503, 275] on div at bounding box center [503, 269] width 13 height 13
click at [503, 275] on input "True" at bounding box center [503, 269] width 13 height 13
radio input "true"
click at [690, 424] on button "SUBMIT" at bounding box center [699, 411] width 108 height 25
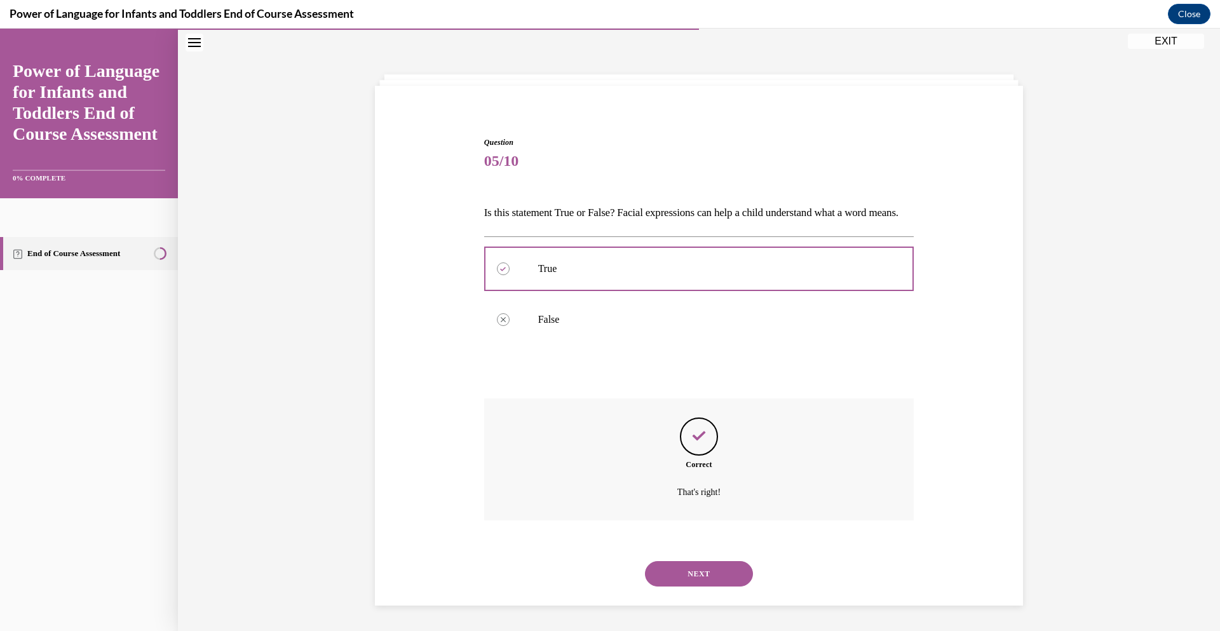
scroll to position [62, 0]
click at [694, 576] on button "NEXT" at bounding box center [699, 573] width 108 height 25
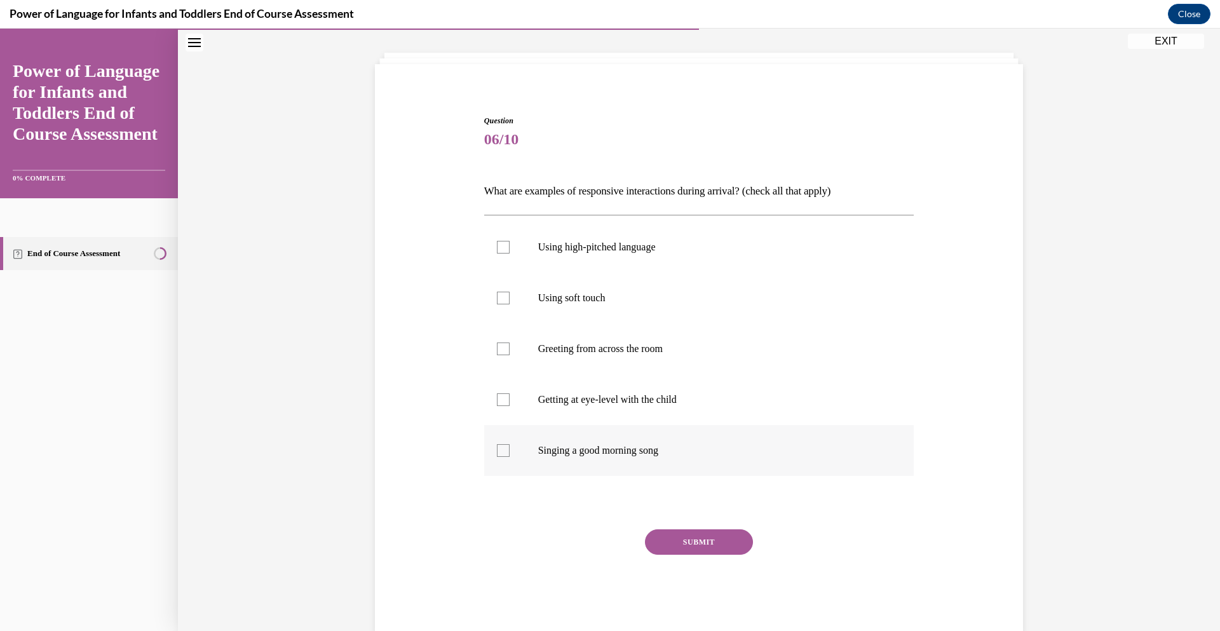
click at [502, 451] on div at bounding box center [503, 450] width 13 height 13
click at [502, 451] on input "Singing a good morning song" at bounding box center [503, 450] width 13 height 13
checkbox input "true"
click at [502, 401] on div at bounding box center [503, 399] width 13 height 13
click at [502, 401] on input "Getting at eye-level with the child" at bounding box center [503, 399] width 13 height 13
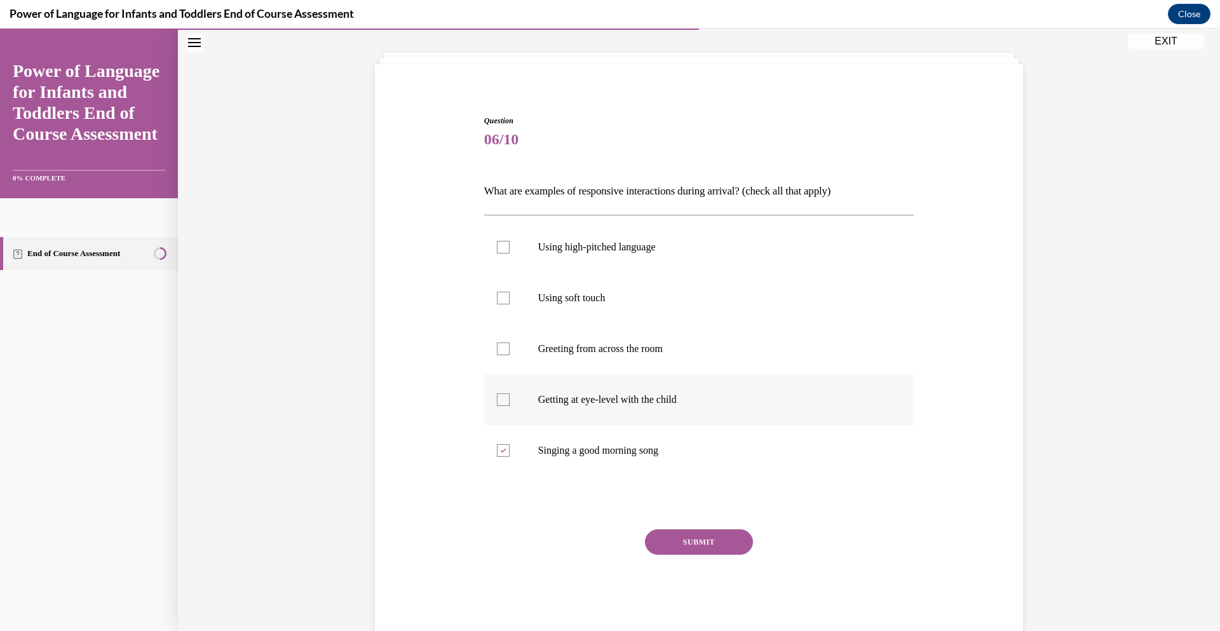
checkbox input "true"
click at [502, 300] on div at bounding box center [503, 298] width 13 height 13
click at [502, 300] on input "Using soft touch" at bounding box center [503, 298] width 13 height 13
checkbox input "true"
click at [505, 242] on div at bounding box center [503, 247] width 13 height 13
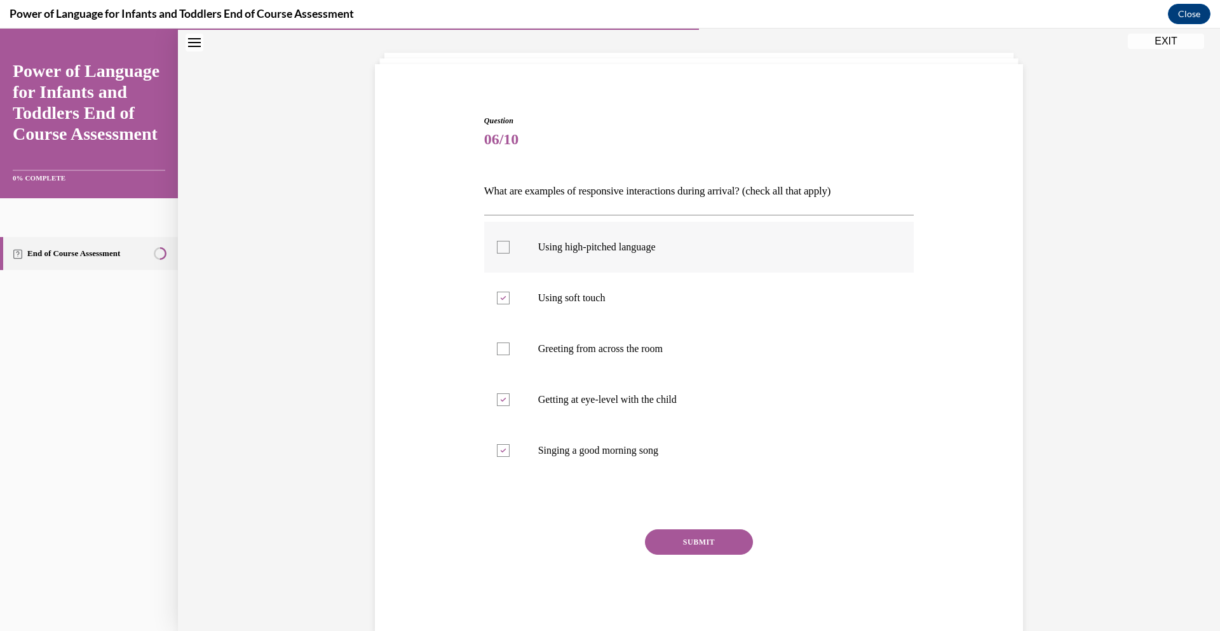
click at [505, 242] on input "Using high-pitched language" at bounding box center [503, 247] width 13 height 13
checkbox input "true"
click at [686, 540] on button "SUBMIT" at bounding box center [699, 541] width 108 height 25
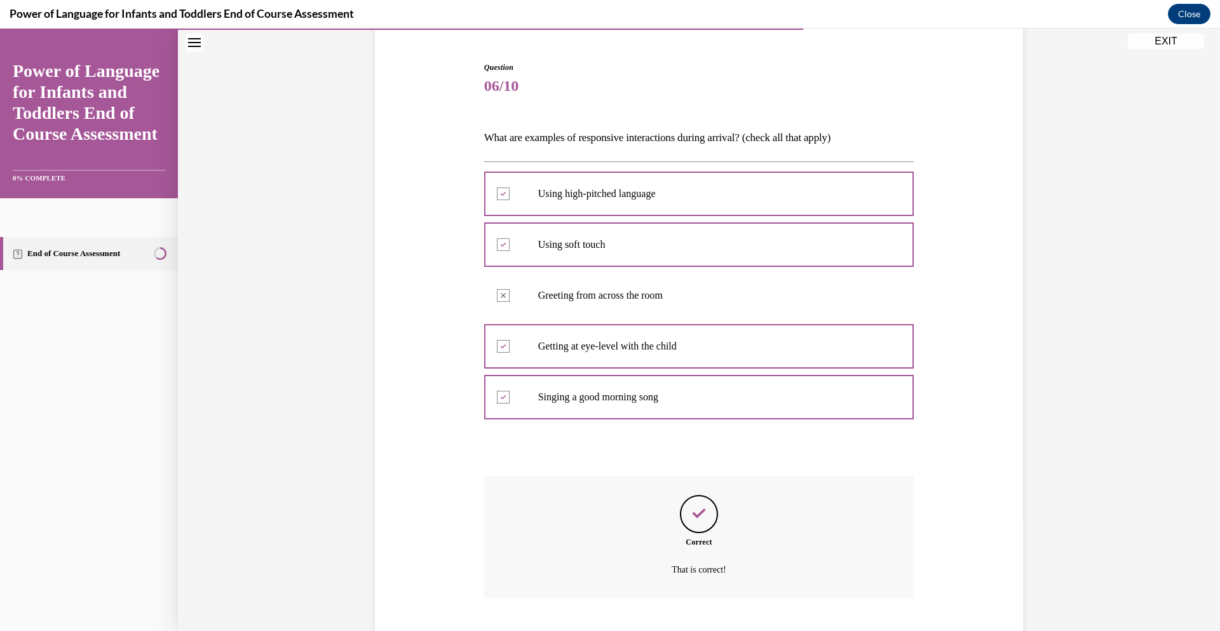
scroll to position [193, 0]
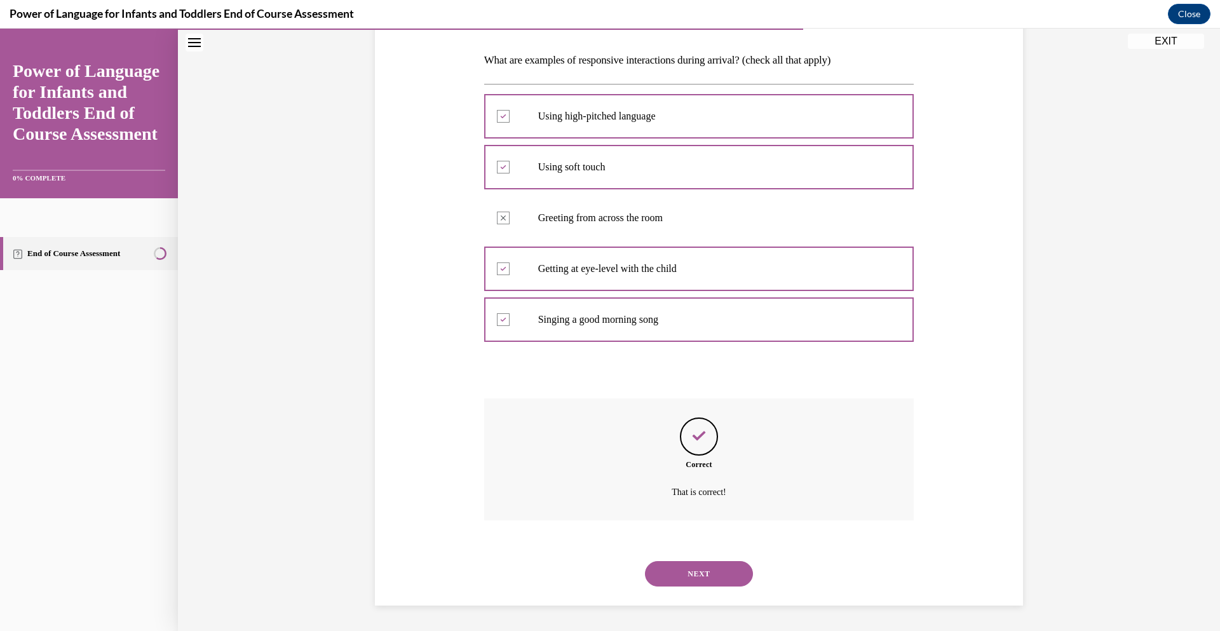
click at [698, 573] on button "NEXT" at bounding box center [699, 573] width 108 height 25
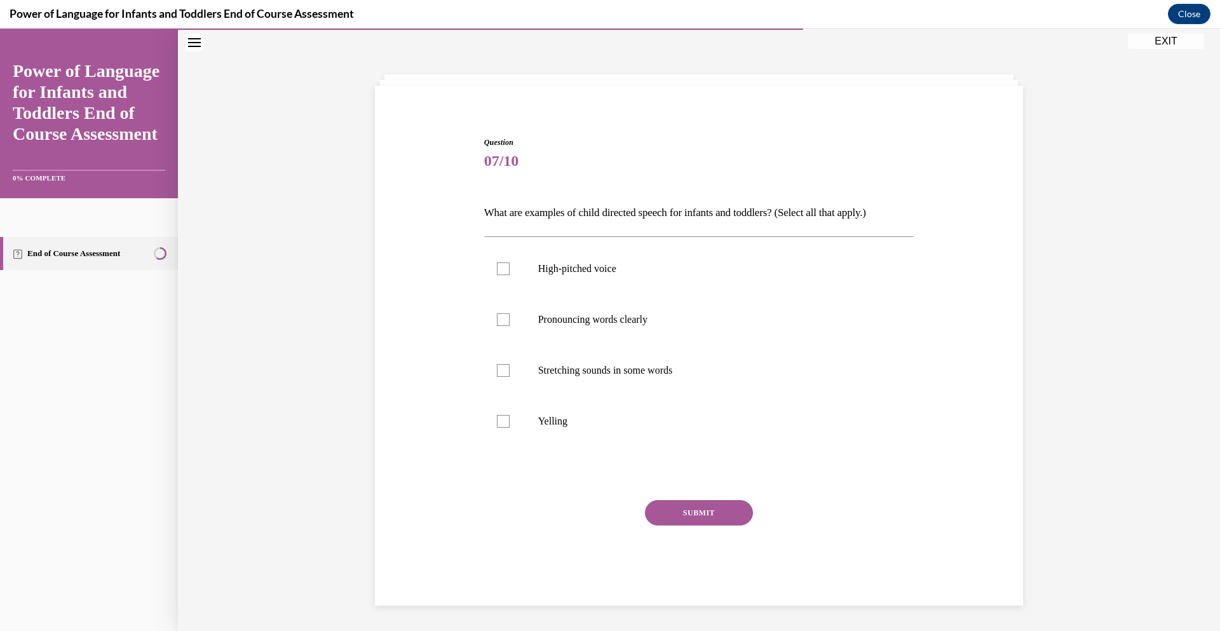
scroll to position [40, 0]
click at [507, 374] on div at bounding box center [503, 370] width 13 height 13
click at [507, 374] on input "Stretching sounds in some words" at bounding box center [503, 370] width 13 height 13
checkbox input "true"
click at [497, 313] on div at bounding box center [503, 319] width 13 height 13
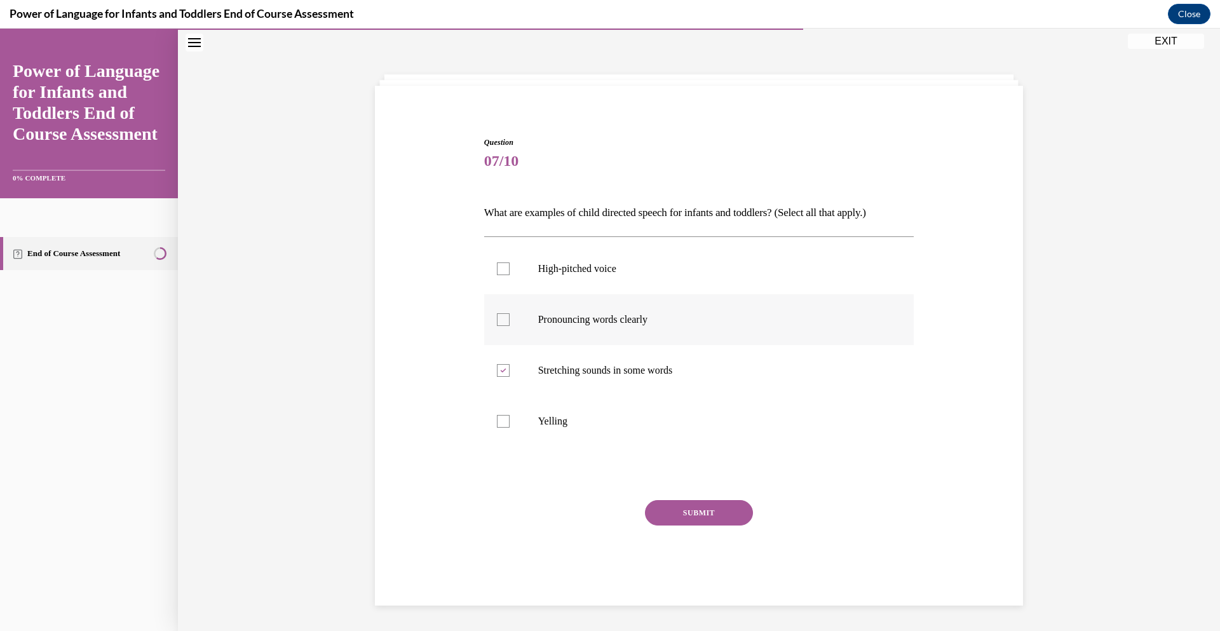
click at [497, 313] on input "Pronouncing words clearly" at bounding box center [503, 319] width 13 height 13
click at [497, 313] on div at bounding box center [503, 319] width 13 height 13
click at [497, 313] on input "Pronouncing words clearly" at bounding box center [503, 319] width 13 height 13
checkbox input "false"
click at [505, 264] on div at bounding box center [503, 269] width 13 height 13
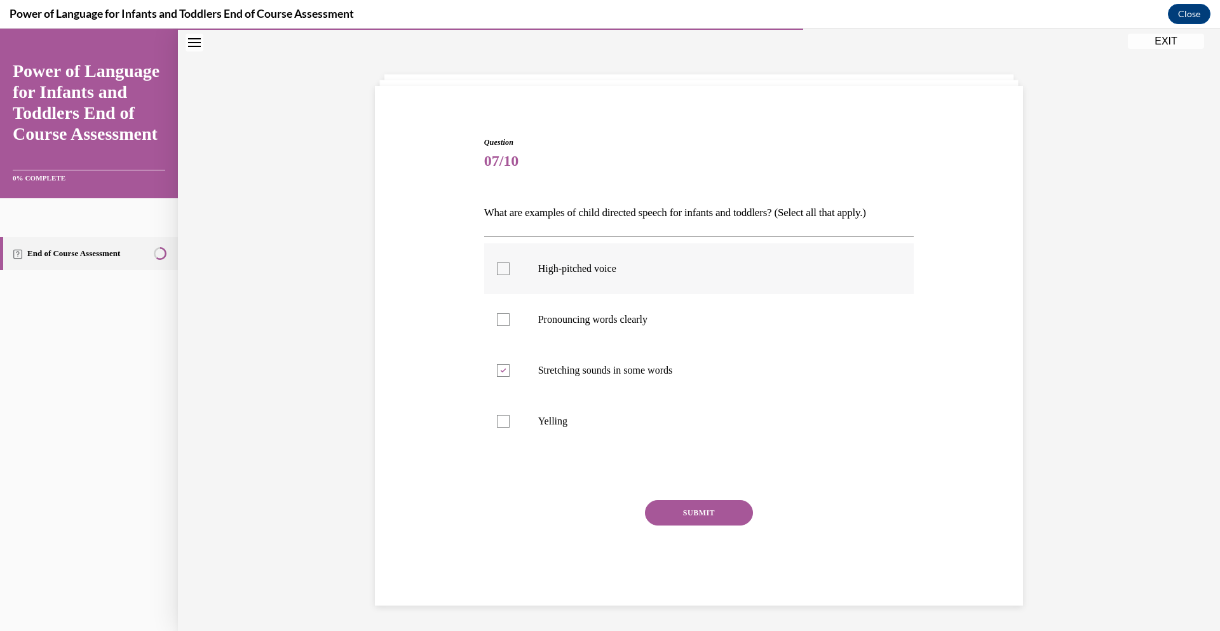
click at [505, 264] on input "High-pitched voice" at bounding box center [503, 269] width 13 height 13
checkbox input "true"
click at [503, 316] on div at bounding box center [503, 319] width 13 height 13
click at [503, 316] on input "Pronouncing words clearly" at bounding box center [503, 319] width 13 height 13
checkbox input "true"
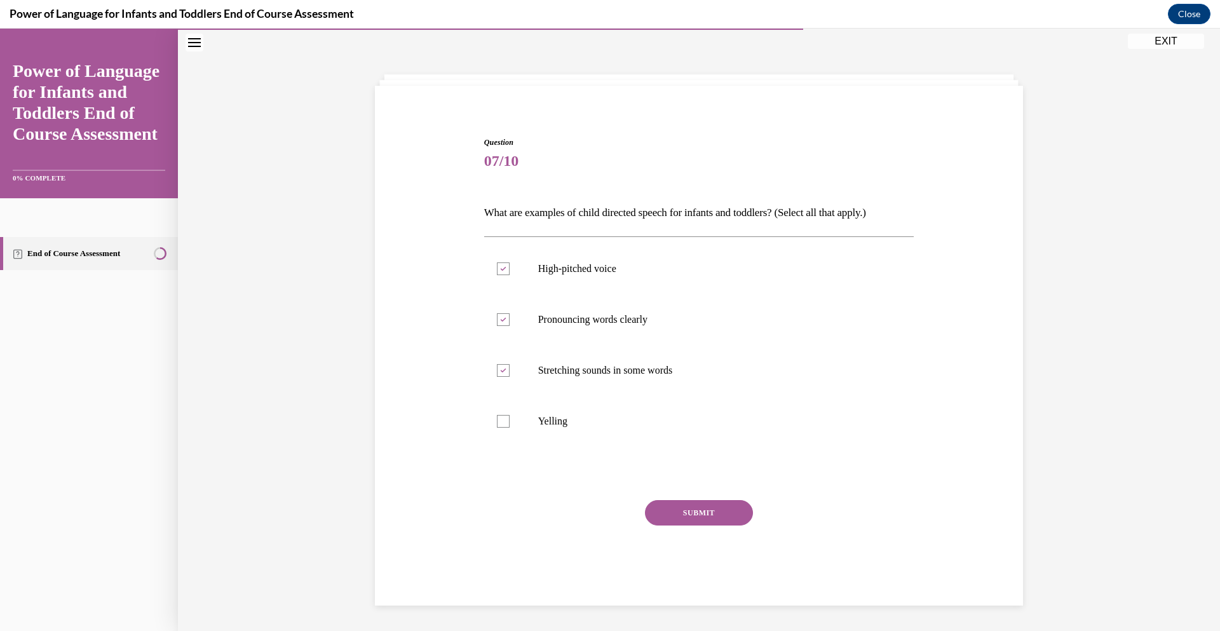
click at [692, 512] on button "SUBMIT" at bounding box center [699, 512] width 108 height 25
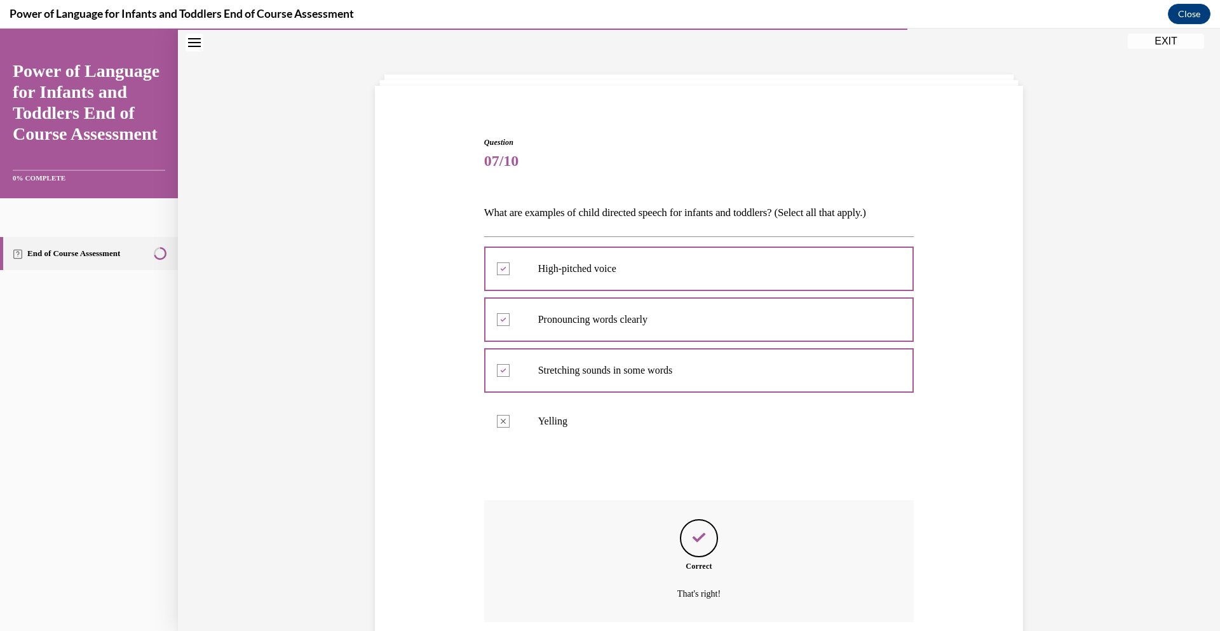
scroll to position [142, 0]
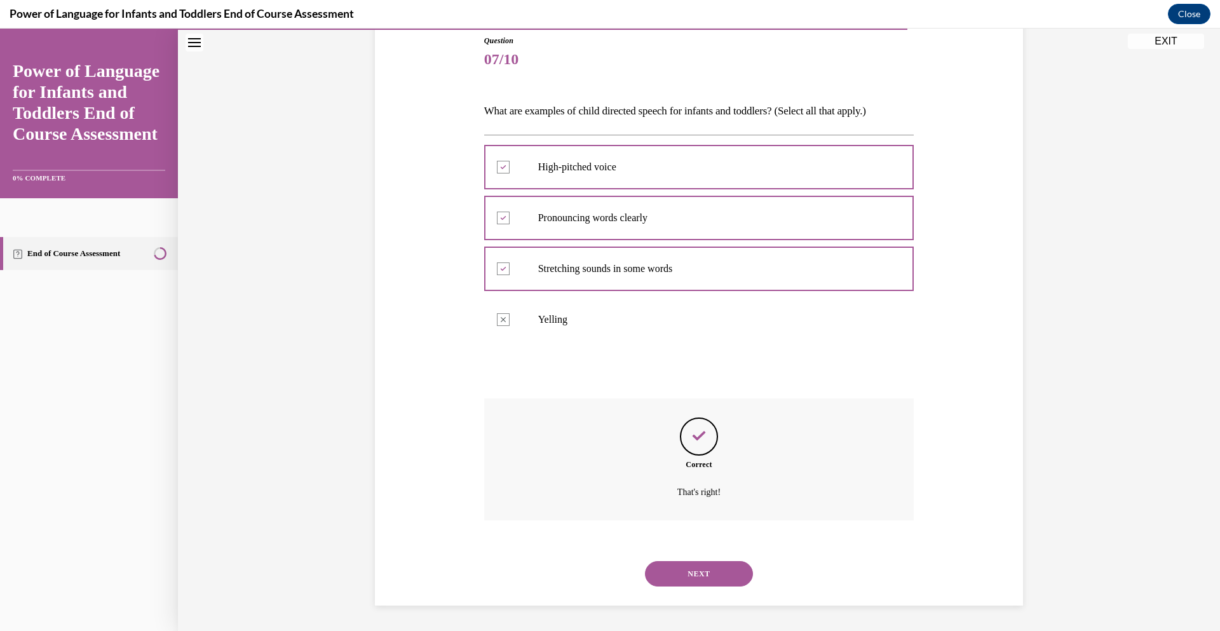
click at [692, 568] on button "NEXT" at bounding box center [699, 573] width 108 height 25
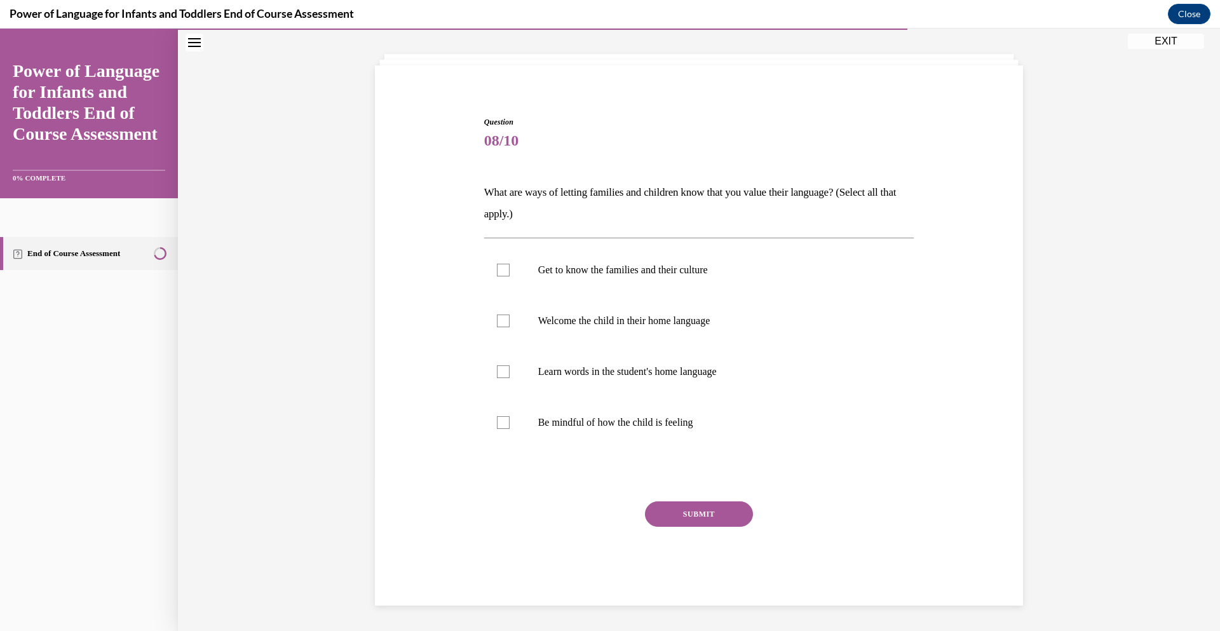
scroll to position [60, 0]
click at [503, 270] on div at bounding box center [503, 270] width 13 height 13
click at [503, 270] on input "Get to know the families and their culture" at bounding box center [503, 270] width 13 height 13
checkbox input "true"
click at [505, 320] on div at bounding box center [503, 321] width 13 height 13
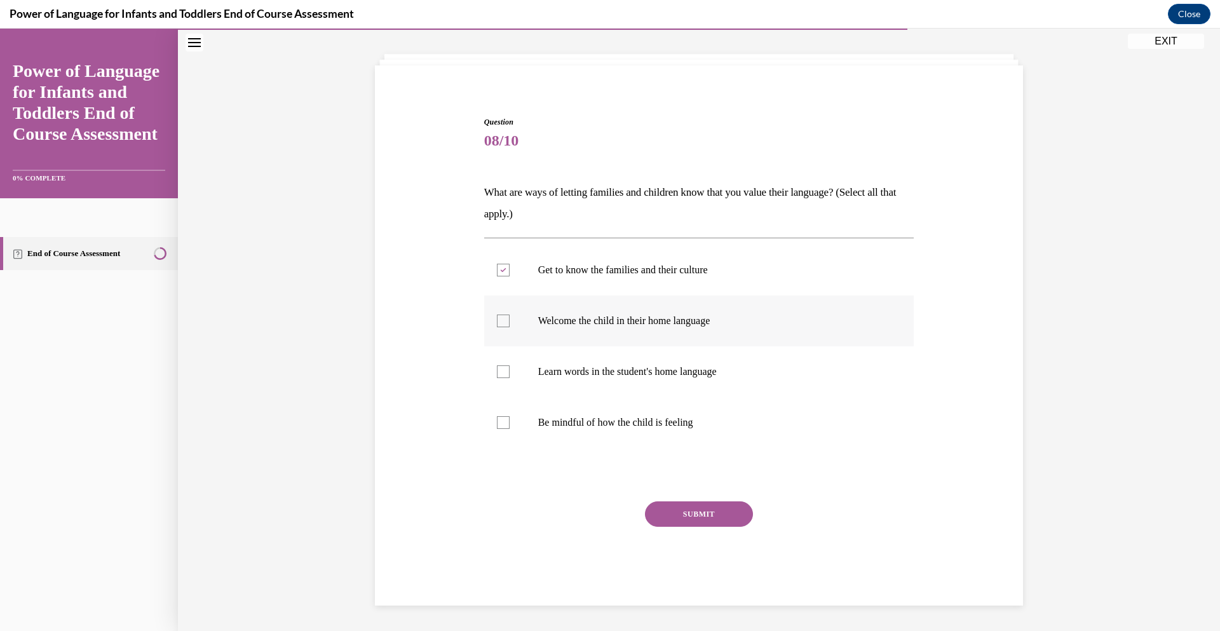
click at [505, 320] on input "Welcome the child in their home language" at bounding box center [503, 321] width 13 height 13
checkbox input "true"
click at [502, 374] on div at bounding box center [503, 371] width 13 height 13
click at [502, 374] on input "Learn words in the student's home language" at bounding box center [503, 371] width 13 height 13
checkbox input "true"
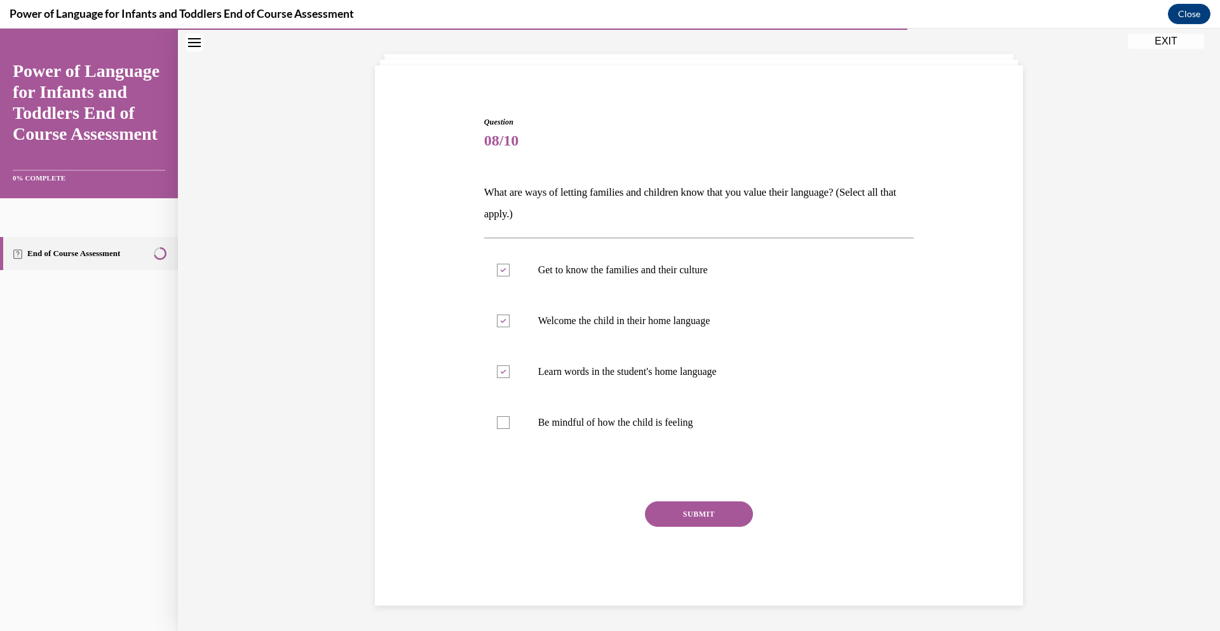
click at [688, 513] on button "SUBMIT" at bounding box center [699, 514] width 108 height 25
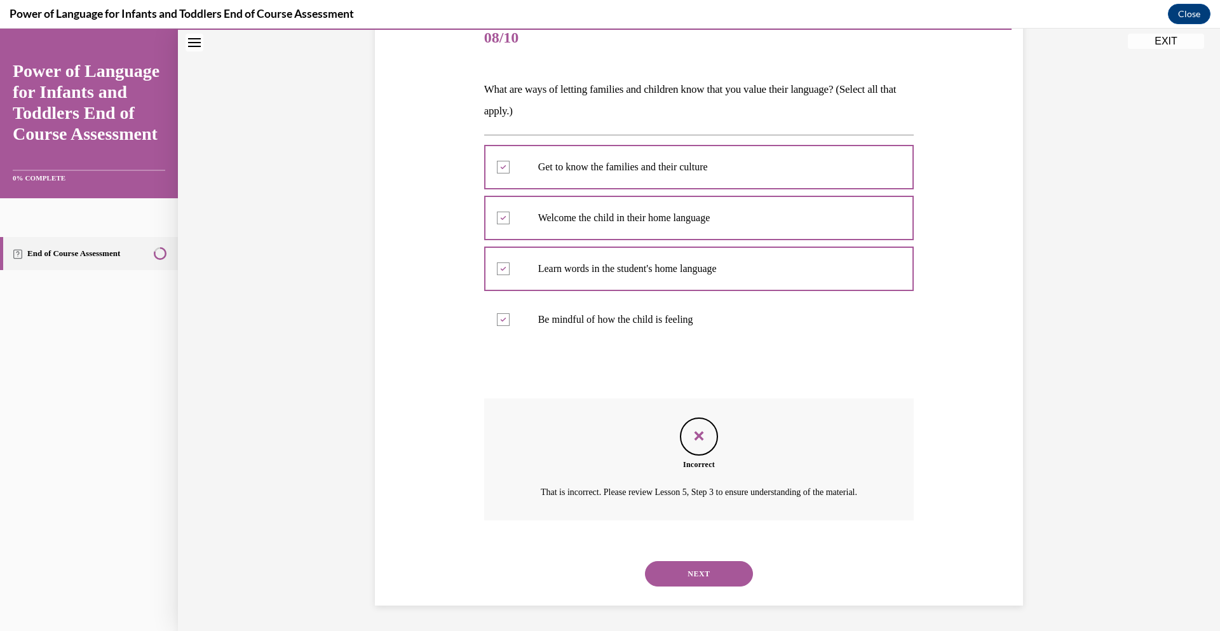
scroll to position [179, 0]
click at [700, 573] on button "NEXT" at bounding box center [699, 573] width 108 height 25
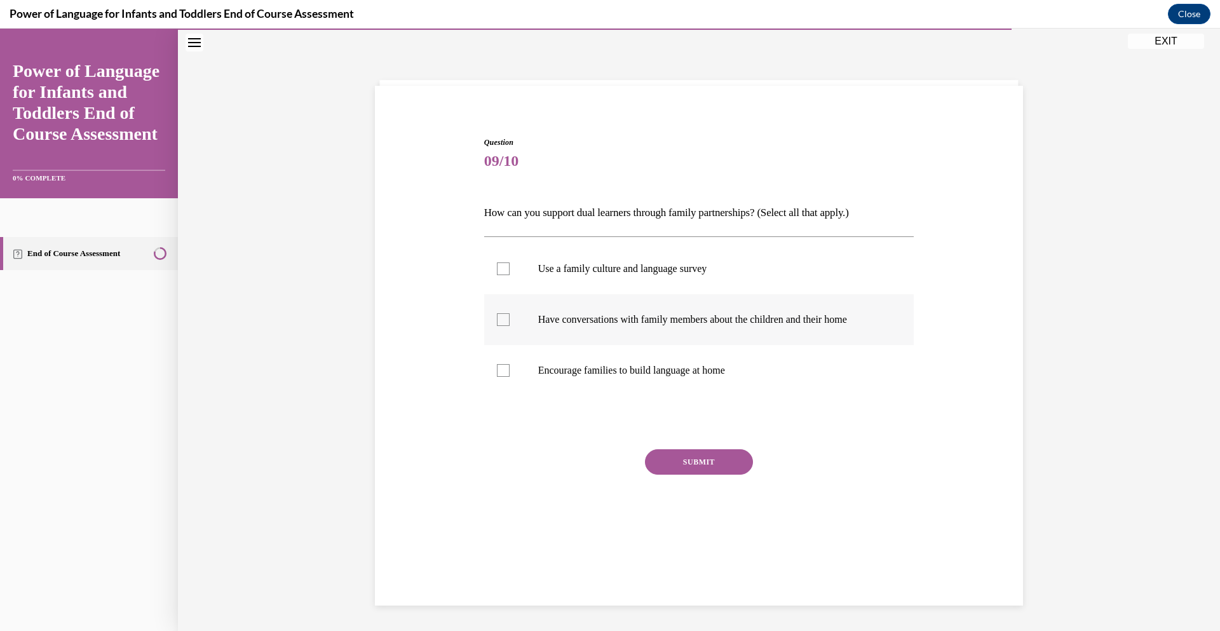
click at [503, 320] on div at bounding box center [503, 319] width 13 height 13
click at [503, 320] on input "Have conversations with family members about the children and their home" at bounding box center [503, 319] width 13 height 13
checkbox input "true"
click at [500, 371] on div at bounding box center [503, 370] width 13 height 13
click at [500, 371] on input "Encourage families to build language at home" at bounding box center [503, 370] width 13 height 13
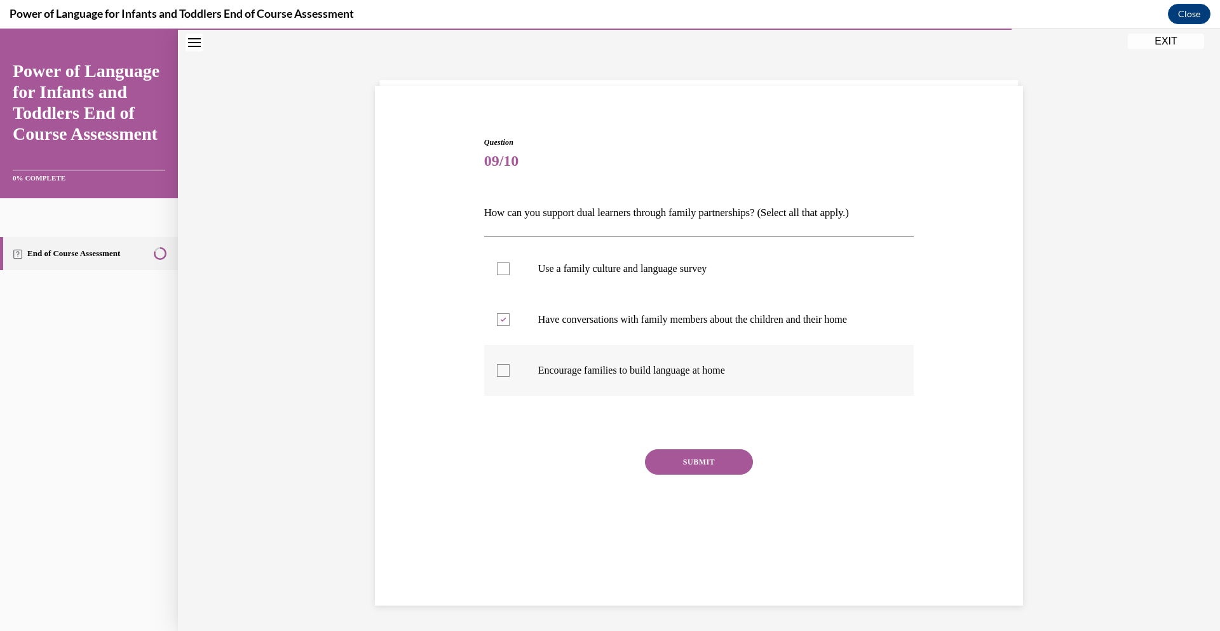
checkbox input "true"
click at [678, 461] on button "SUBMIT" at bounding box center [699, 461] width 108 height 25
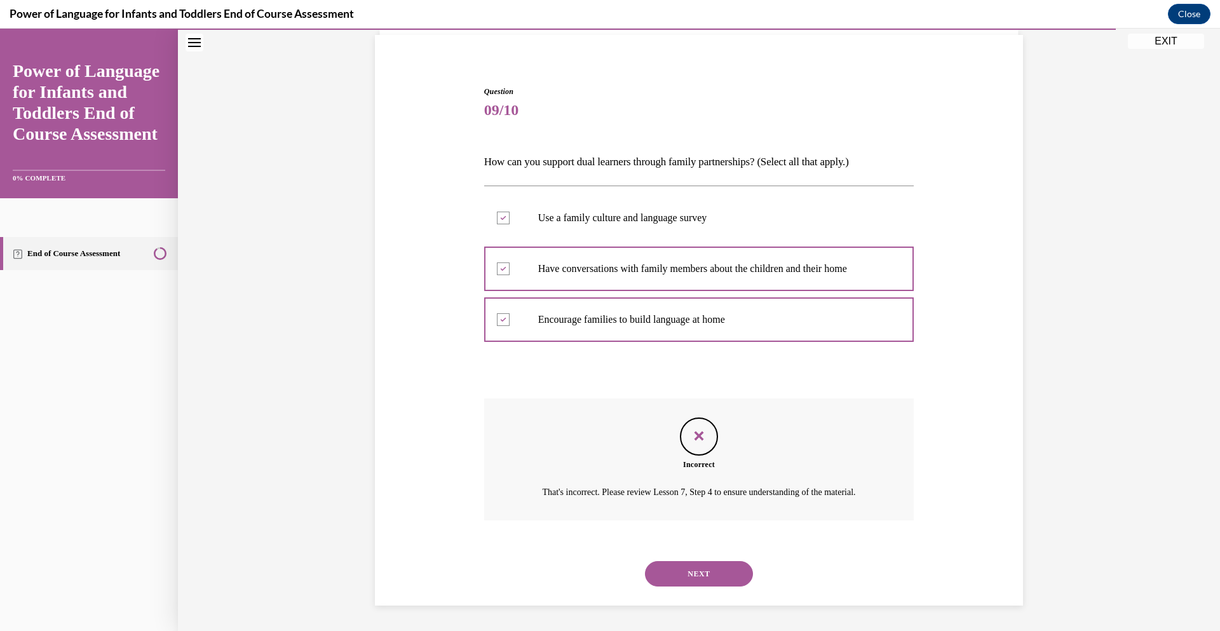
scroll to position [106, 0]
click at [693, 570] on button "NEXT" at bounding box center [699, 573] width 108 height 25
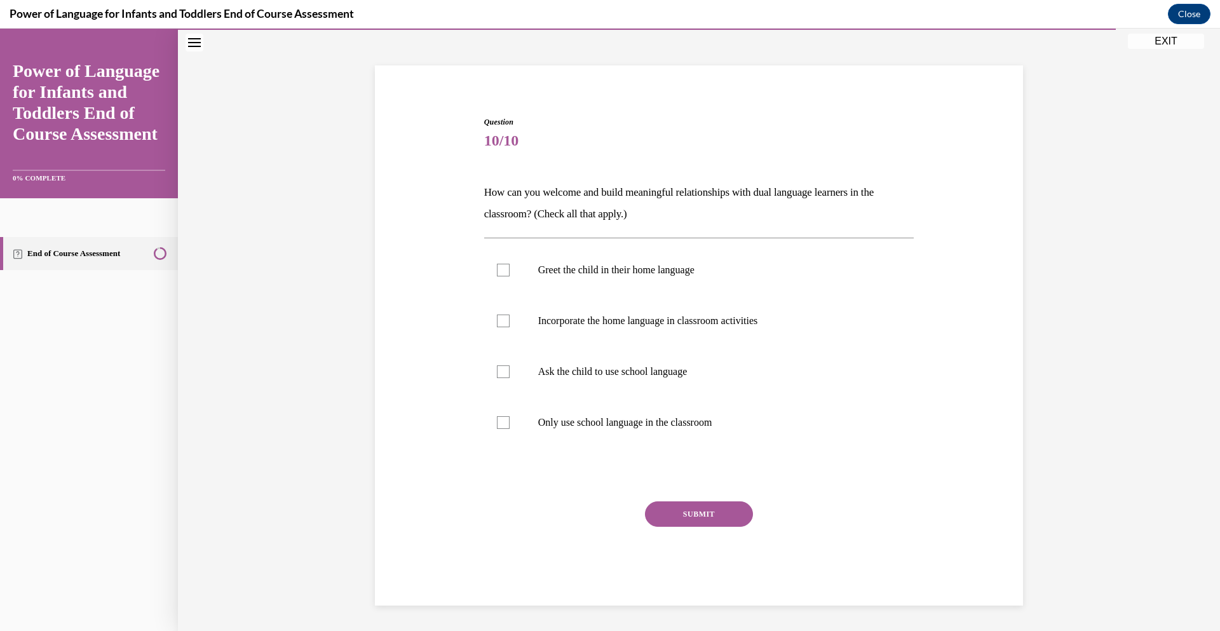
scroll to position [60, 0]
click at [502, 273] on div at bounding box center [503, 270] width 13 height 13
click at [502, 273] on input "Greet the child in their home language" at bounding box center [503, 270] width 13 height 13
checkbox input "true"
click at [502, 322] on div at bounding box center [503, 321] width 13 height 13
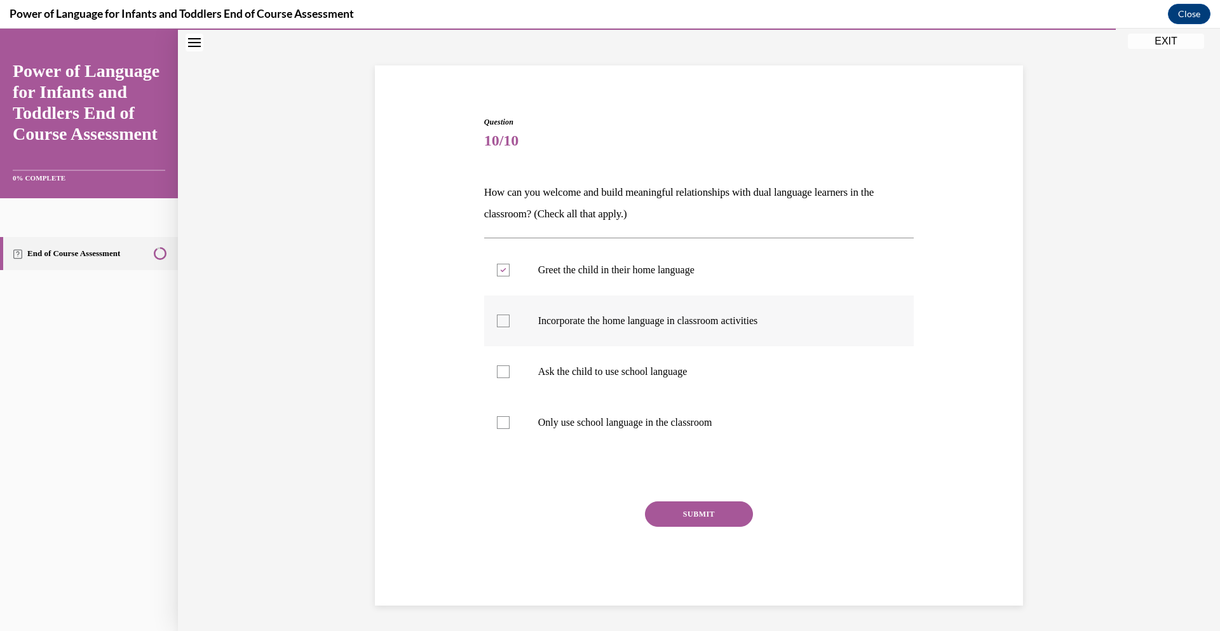
click at [502, 322] on input "Incorporate the home language in classroom activities" at bounding box center [503, 321] width 13 height 13
checkbox input "true"
click at [692, 517] on button "SUBMIT" at bounding box center [699, 514] width 108 height 25
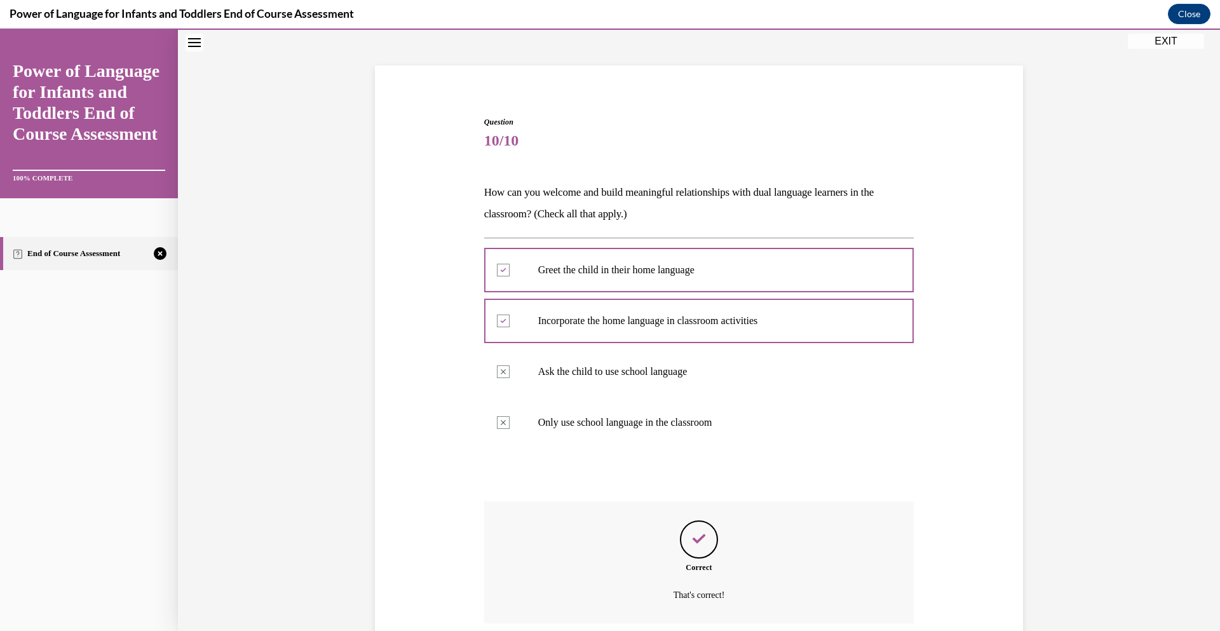
scroll to position [163, 0]
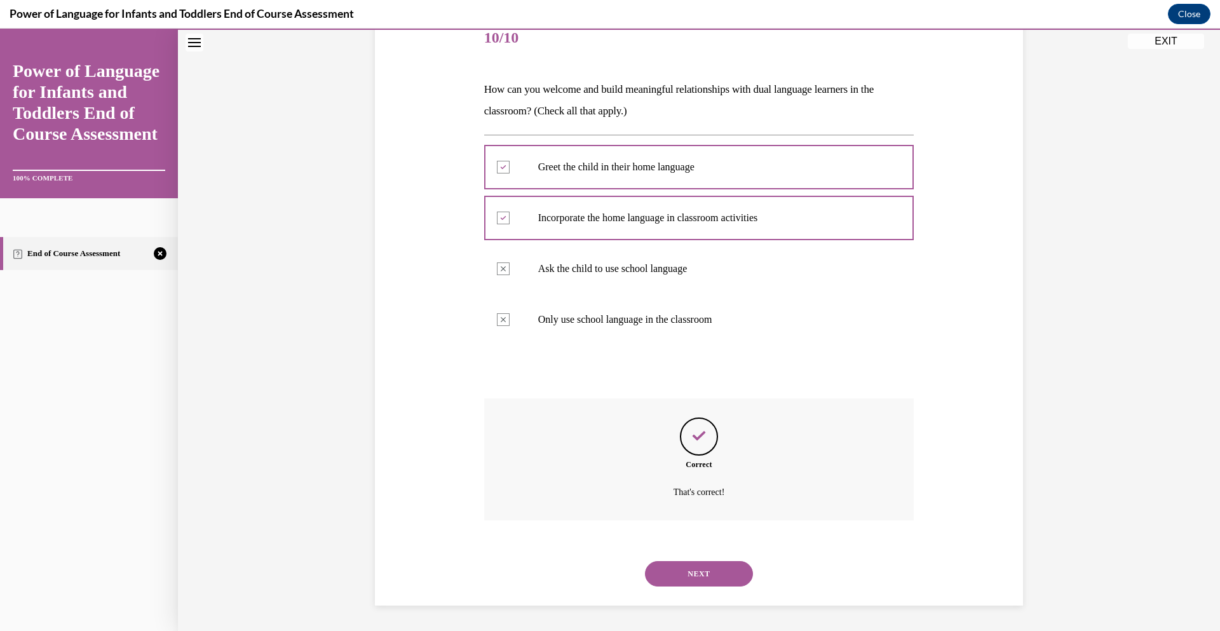
click at [692, 517] on div "Correct That's correct!" at bounding box center [699, 460] width 430 height 122
click at [691, 573] on button "NEXT" at bounding box center [699, 573] width 108 height 25
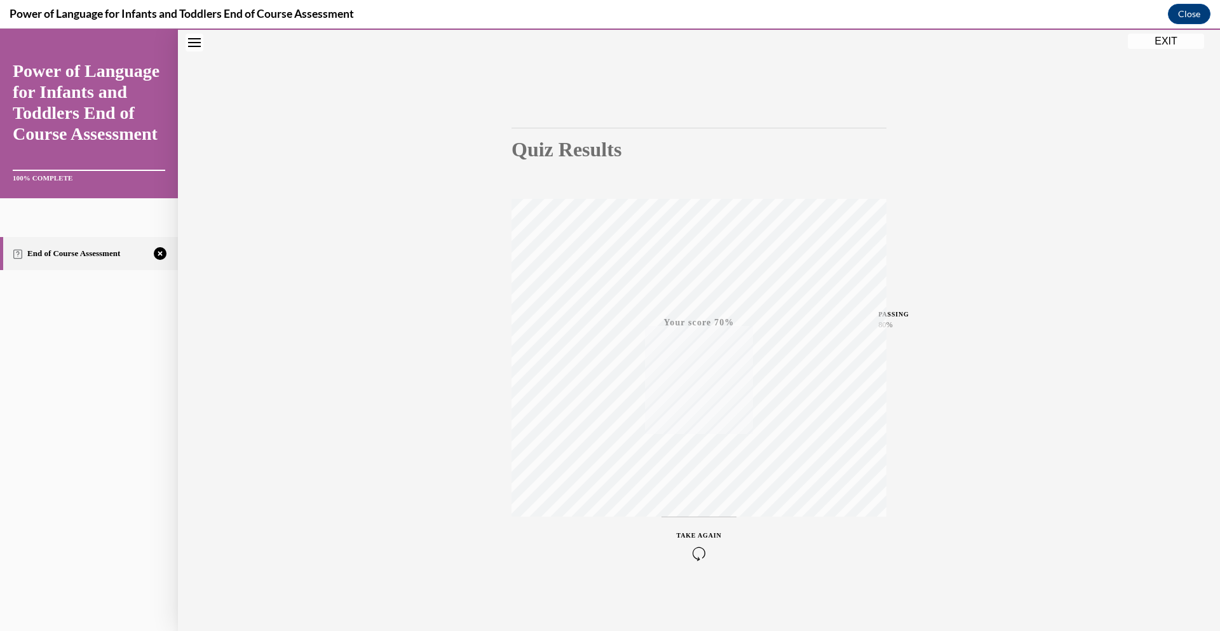
click at [697, 552] on icon "button" at bounding box center [699, 554] width 45 height 14
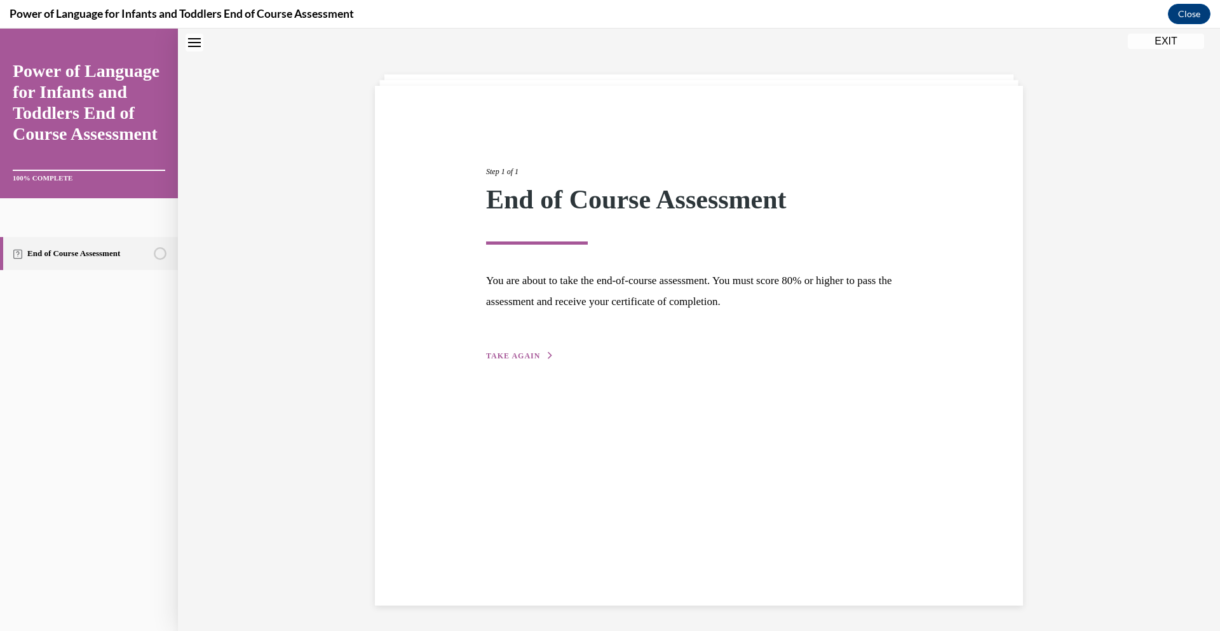
click at [547, 354] on icon "button" at bounding box center [551, 355] width 8 height 7
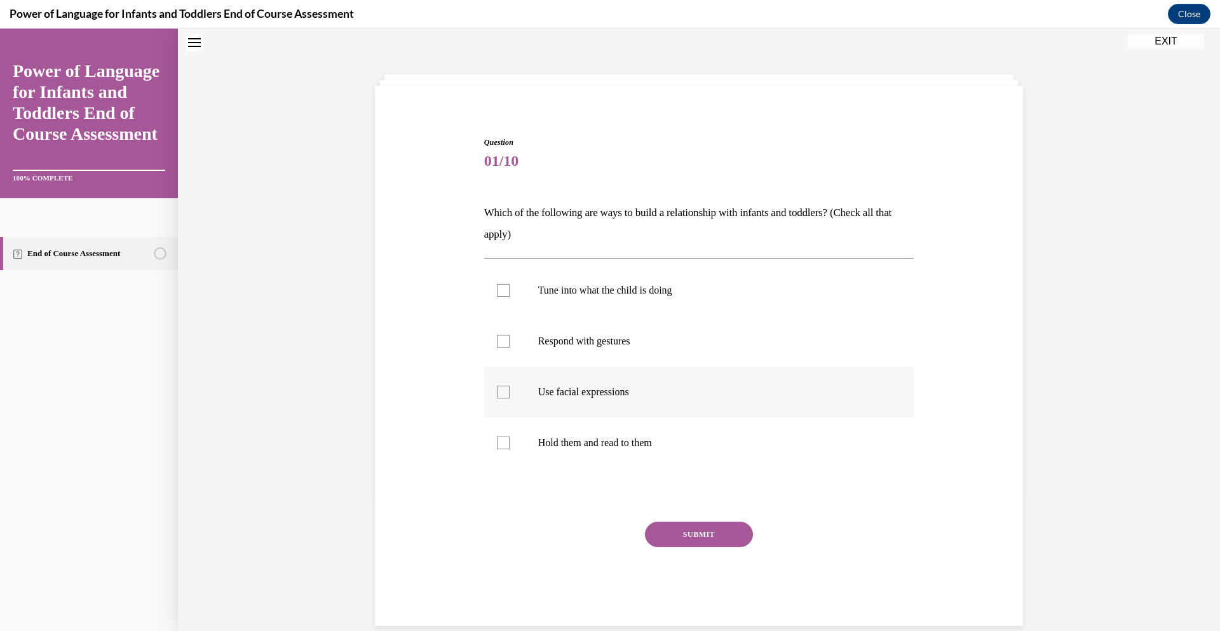
click at [505, 391] on div at bounding box center [503, 392] width 13 height 13
click at [505, 391] on input "Use facial expressions" at bounding box center [503, 392] width 13 height 13
checkbox input "true"
click at [502, 339] on div at bounding box center [503, 341] width 13 height 13
click at [502, 339] on input "Respond with gestures" at bounding box center [503, 341] width 13 height 13
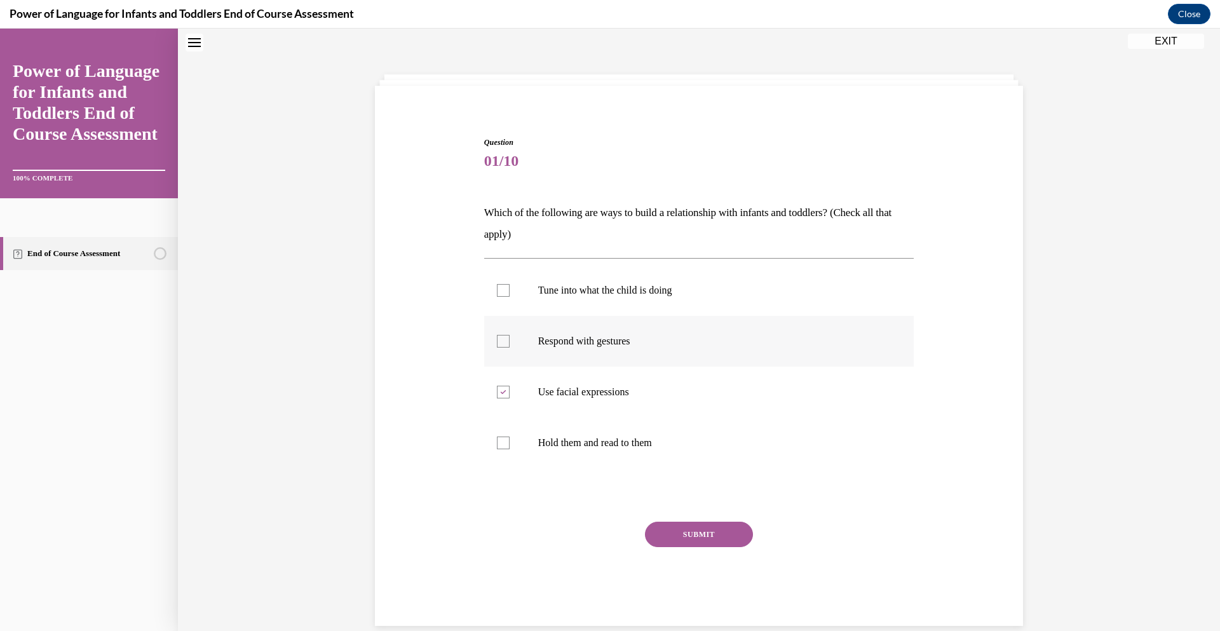
checkbox input "true"
click at [502, 291] on div at bounding box center [503, 290] width 13 height 13
click at [502, 291] on input "Tune into what the child is doing" at bounding box center [503, 290] width 13 height 13
checkbox input "true"
click at [502, 442] on div at bounding box center [503, 443] width 13 height 13
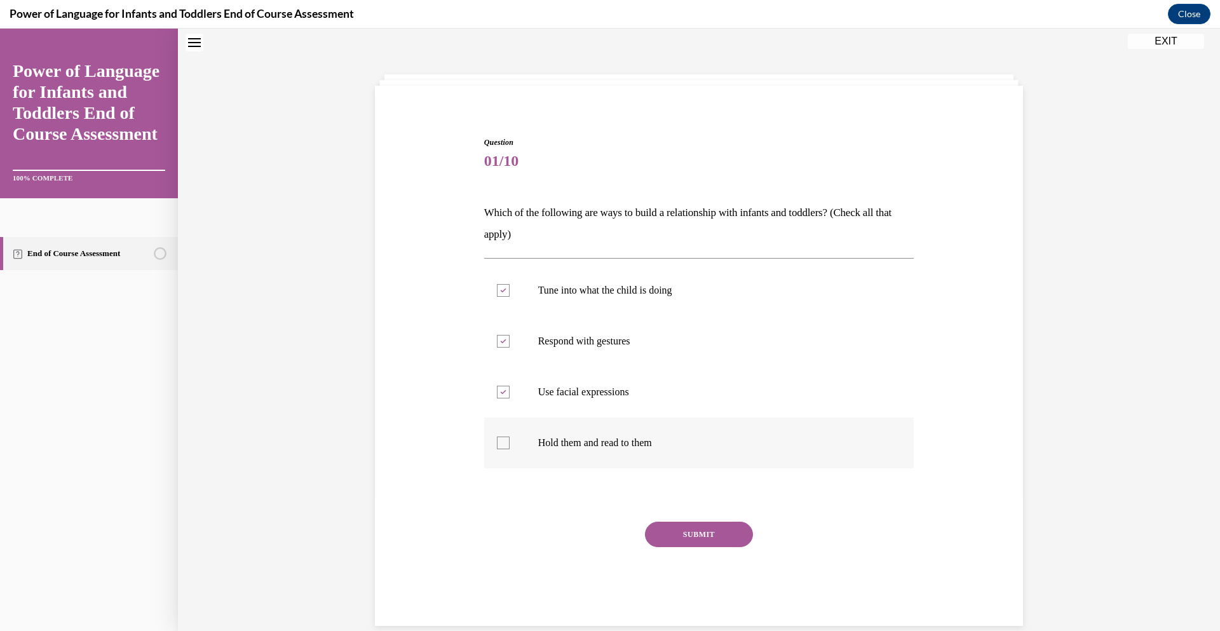
click at [502, 442] on input "Hold them and read to them" at bounding box center [503, 443] width 13 height 13
checkbox input "true"
click at [692, 535] on button "SUBMIT" at bounding box center [699, 534] width 108 height 25
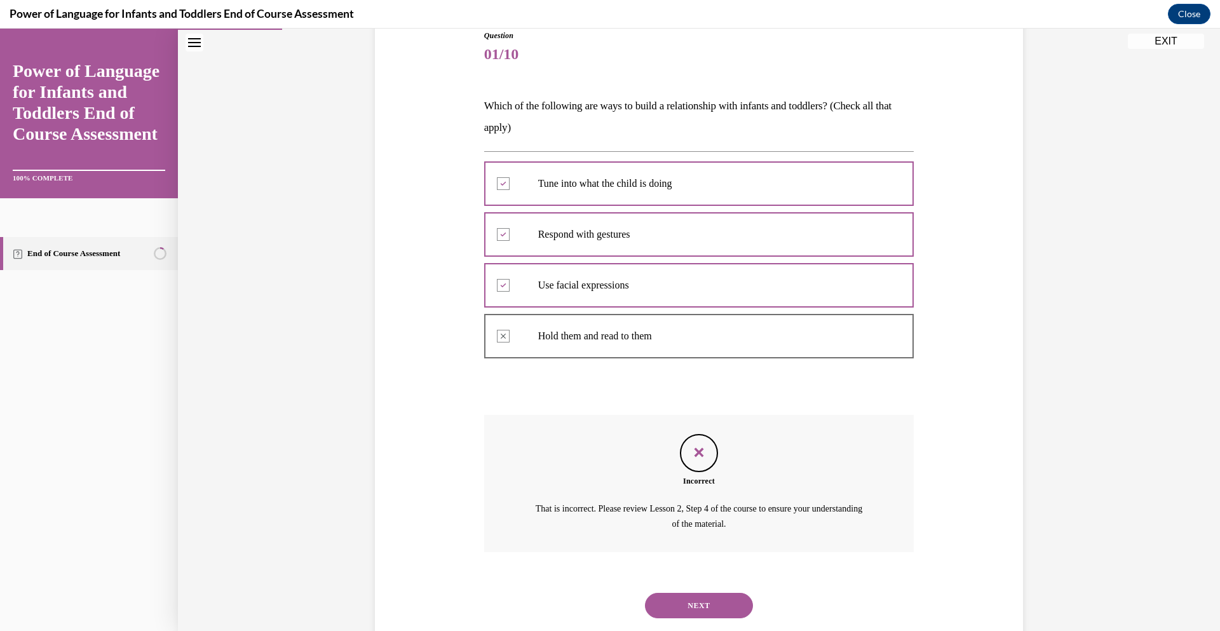
scroll to position [179, 0]
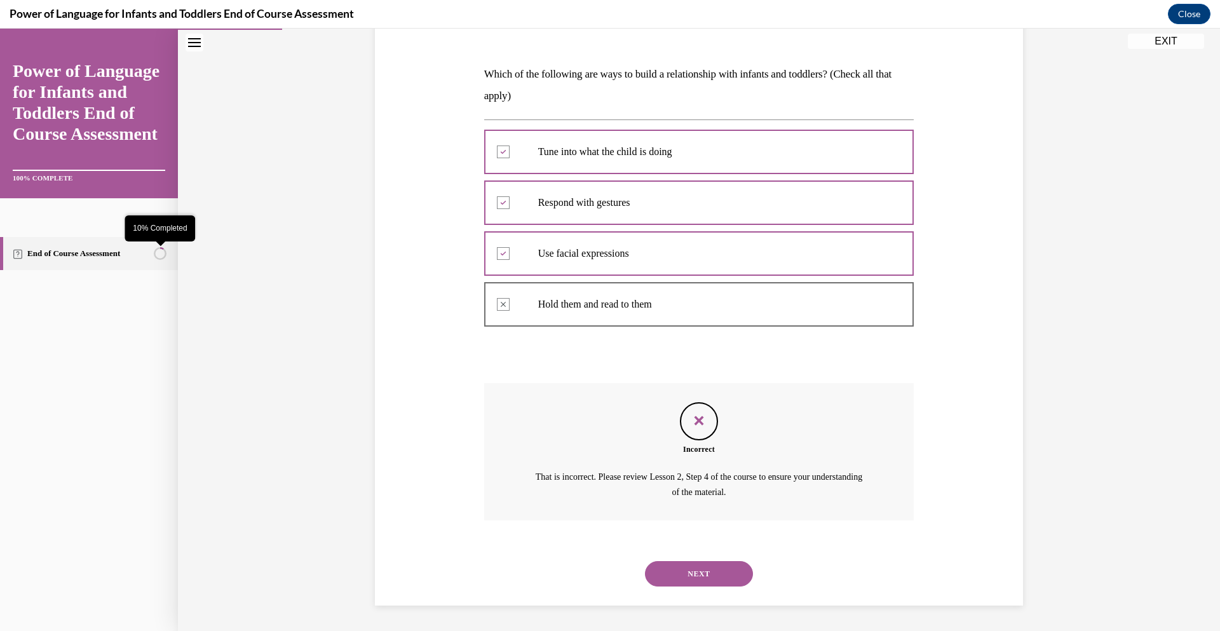
click at [162, 257] on circle "10% Completed" at bounding box center [159, 253] width 11 height 11
click at [693, 572] on button "NEXT" at bounding box center [699, 573] width 108 height 25
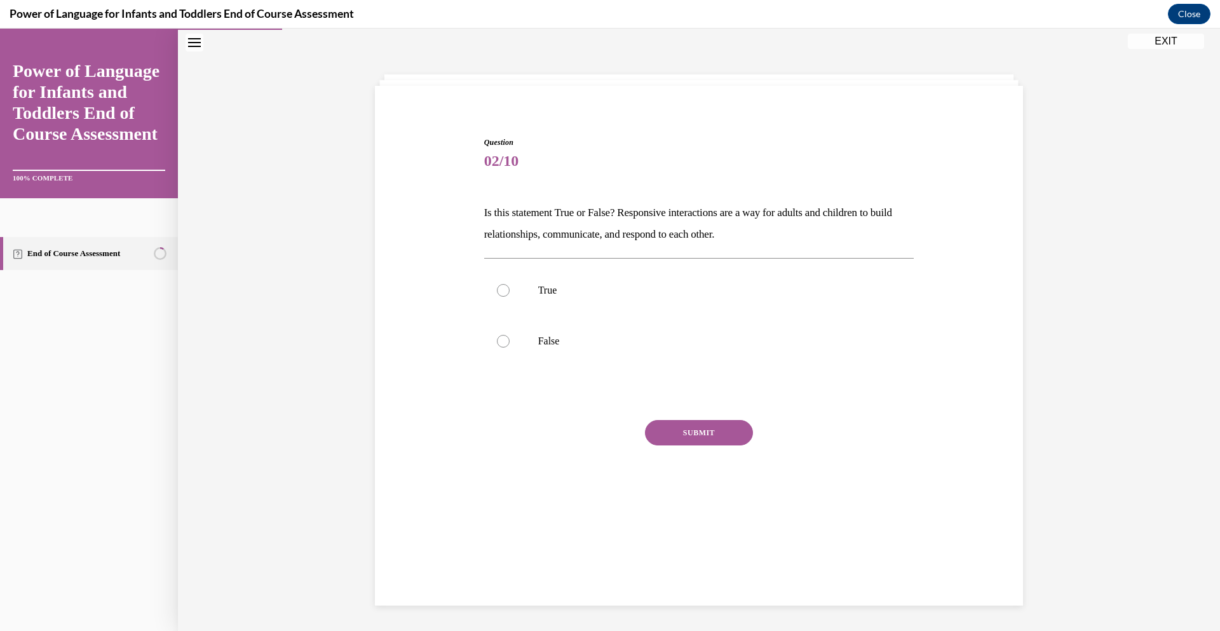
scroll to position [40, 0]
click at [502, 294] on div at bounding box center [503, 290] width 13 height 13
click at [502, 294] on input "True" at bounding box center [503, 290] width 13 height 13
radio input "true"
click at [682, 433] on button "SUBMIT" at bounding box center [699, 432] width 108 height 25
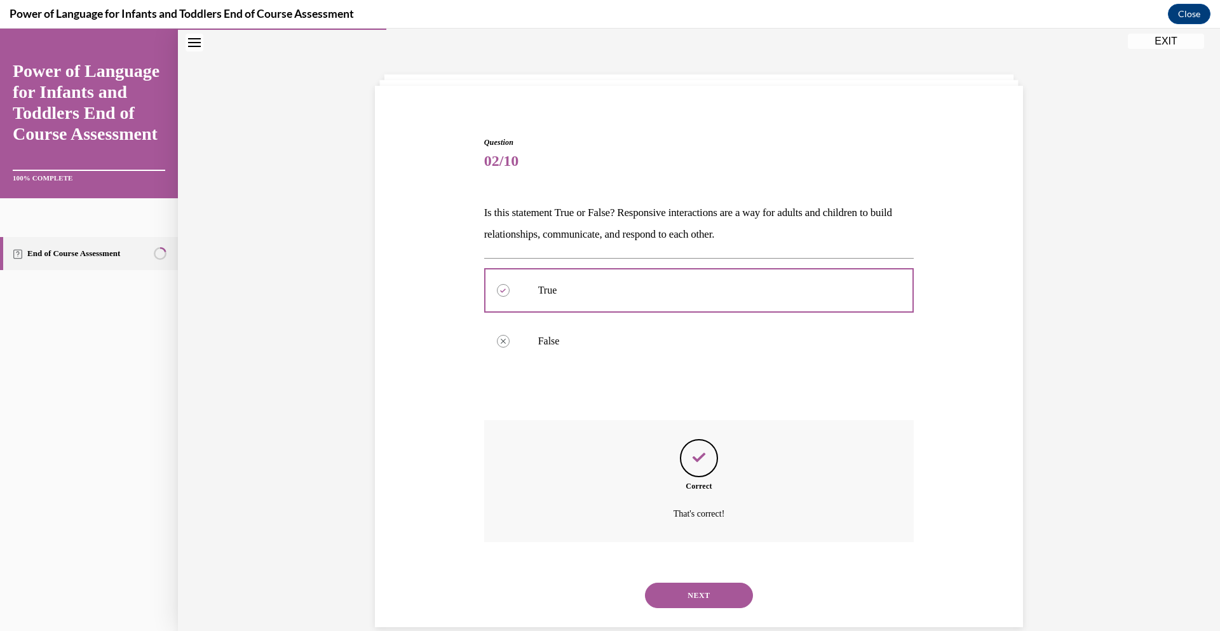
scroll to position [62, 0]
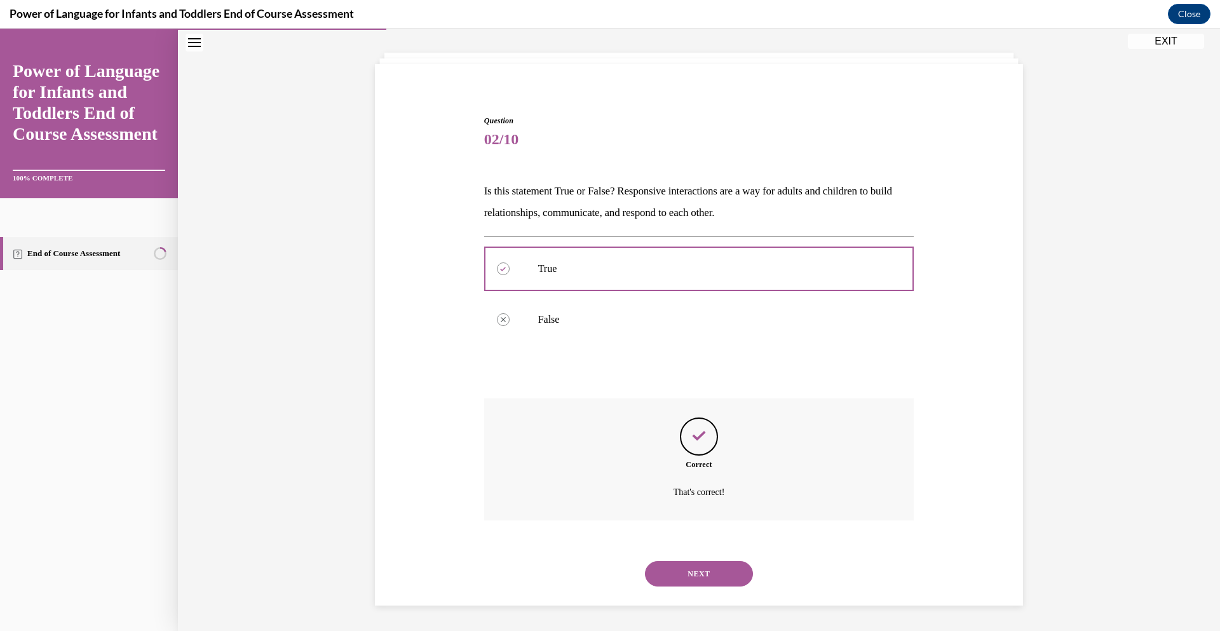
click at [694, 577] on button "NEXT" at bounding box center [699, 573] width 108 height 25
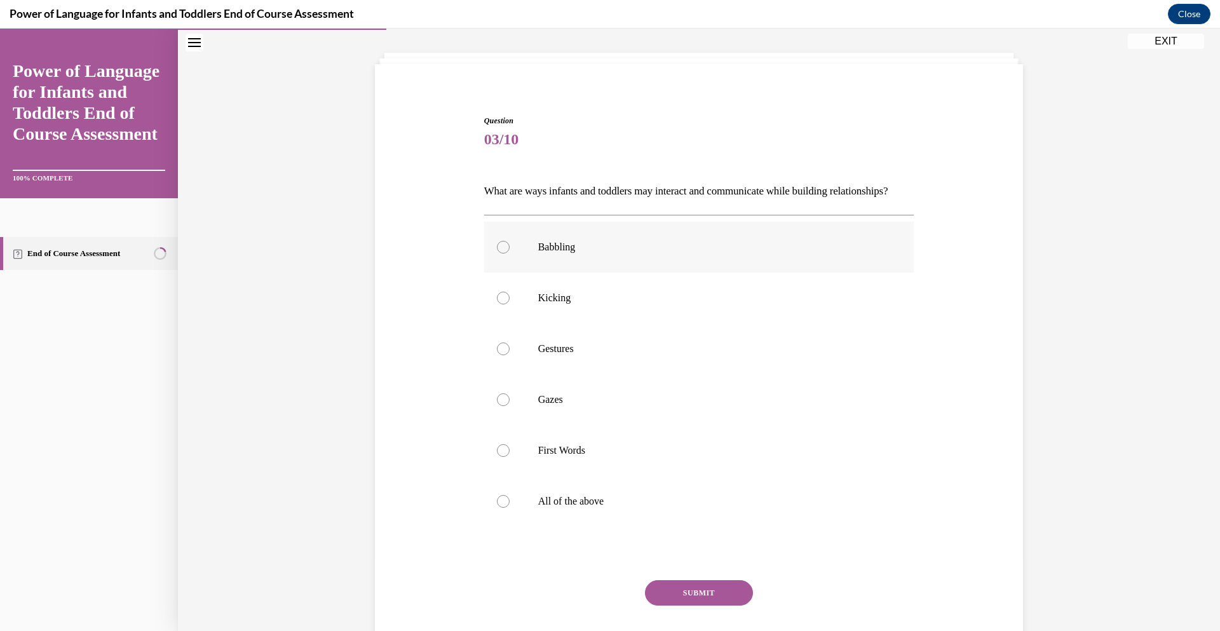
click at [504, 254] on div at bounding box center [503, 247] width 13 height 13
click at [504, 254] on input "Babbling" at bounding box center [503, 247] width 13 height 13
radio input "true"
click at [503, 508] on div at bounding box center [503, 501] width 13 height 13
click at [503, 508] on input "All of the above" at bounding box center [503, 501] width 13 height 13
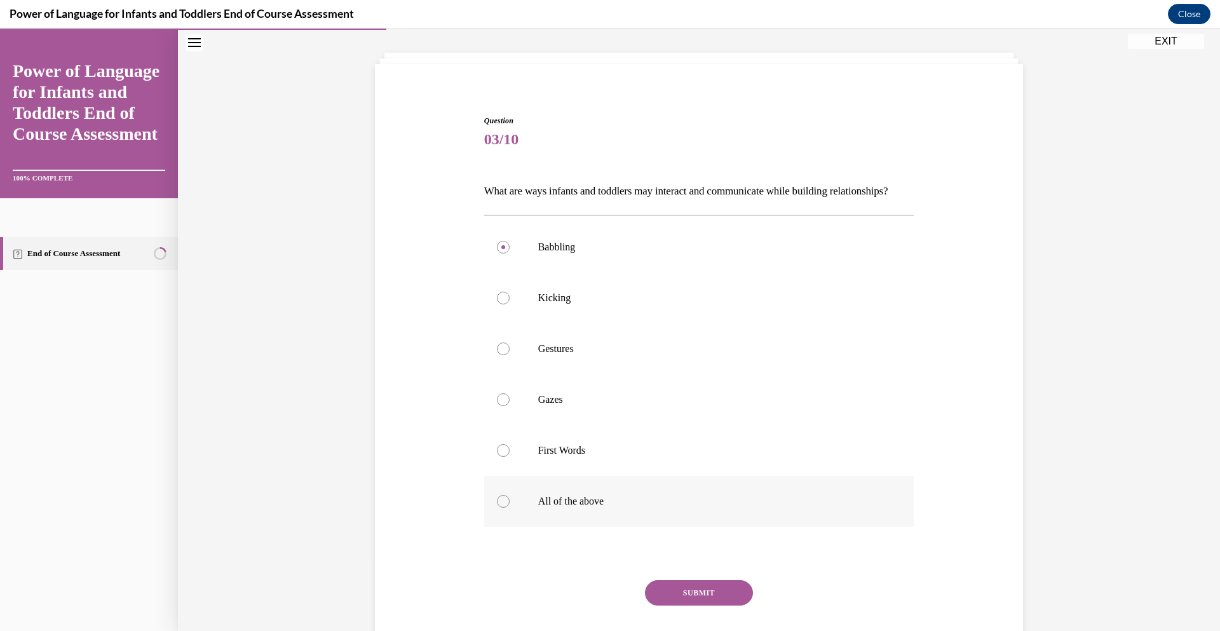
radio input "true"
click at [700, 606] on button "SUBMIT" at bounding box center [699, 592] width 108 height 25
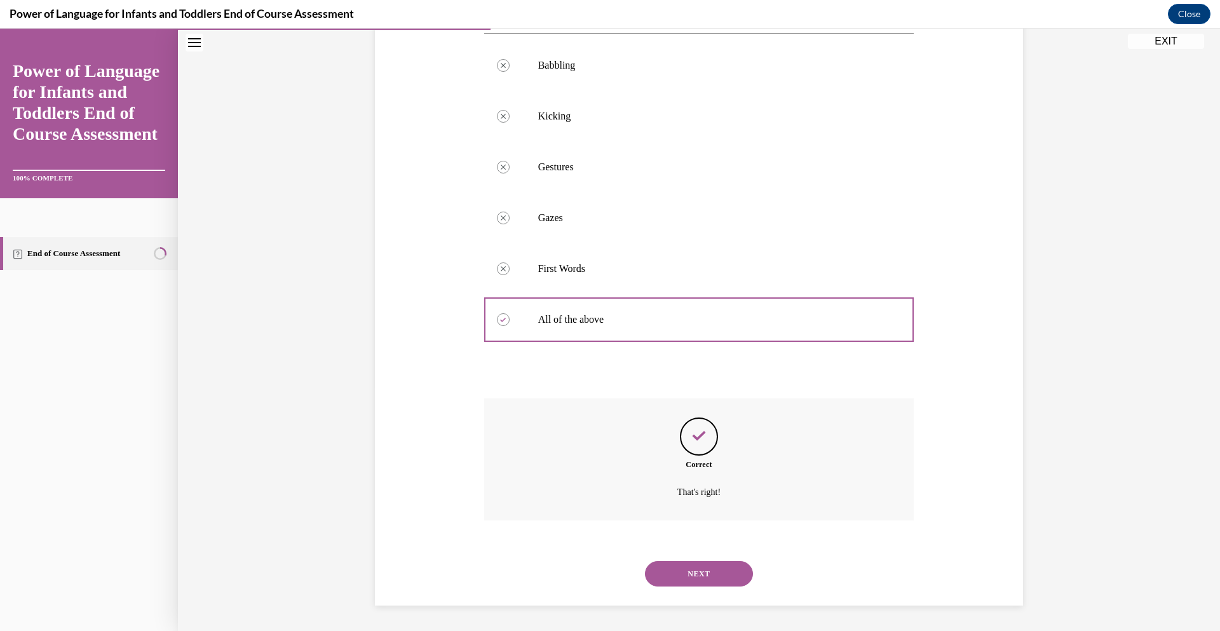
scroll to position [265, 0]
click at [695, 570] on button "NEXT" at bounding box center [699, 573] width 108 height 25
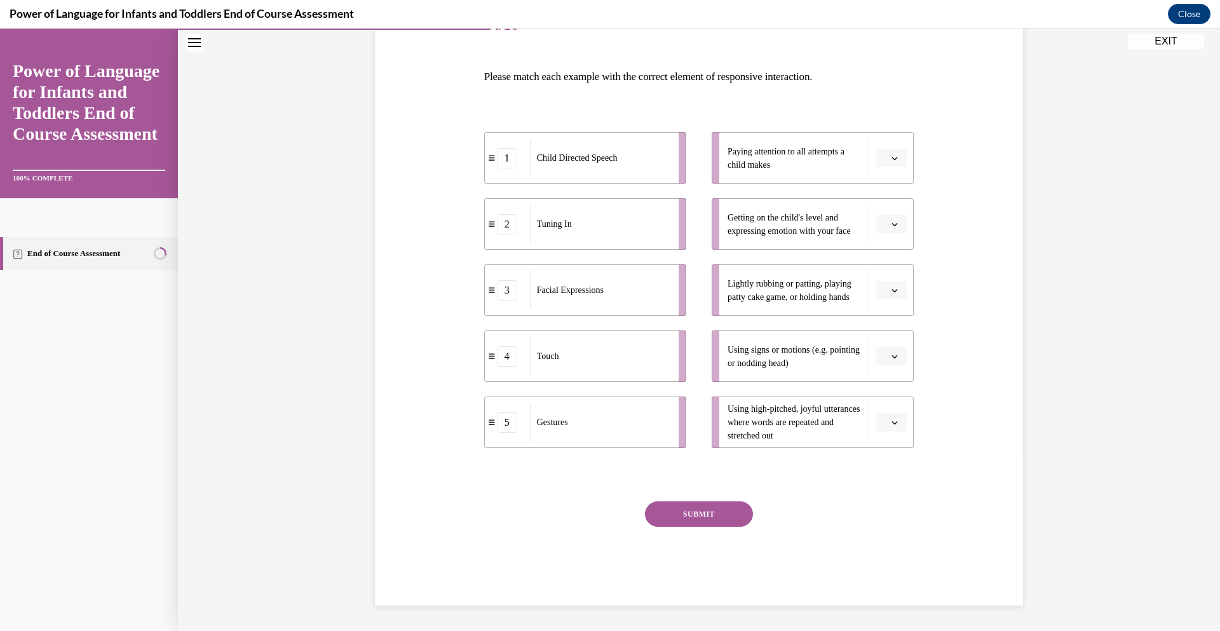
scroll to position [142, 0]
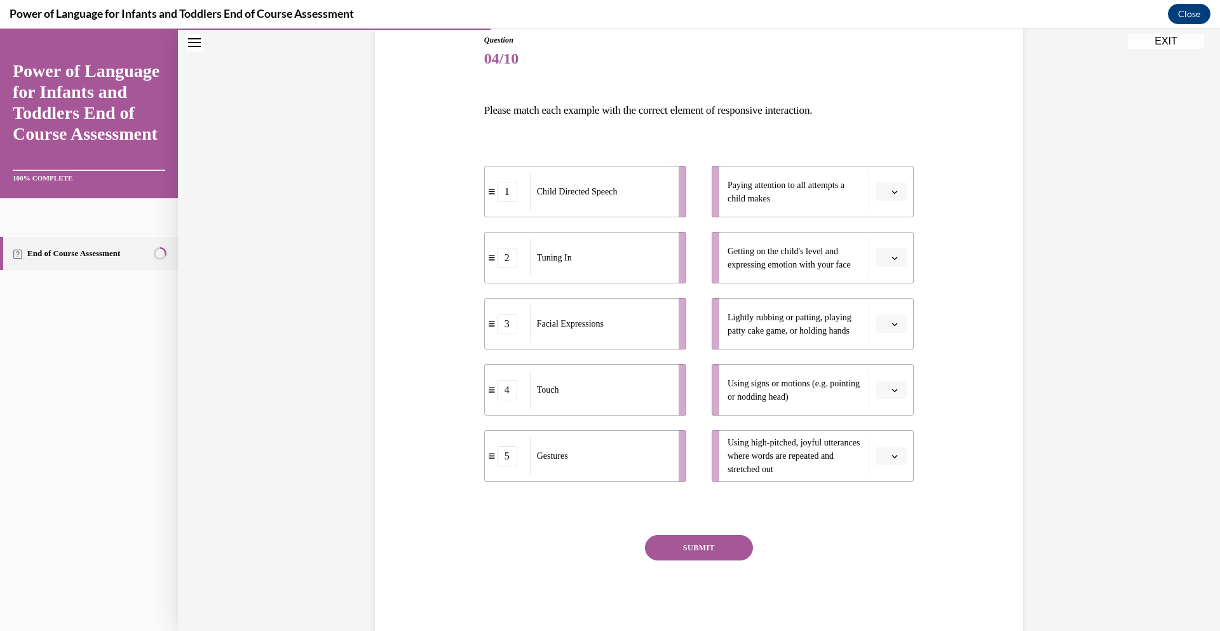
click at [894, 256] on icon "button" at bounding box center [895, 258] width 6 height 6
click at [891, 357] on div "3" at bounding box center [890, 362] width 32 height 25
click at [894, 324] on icon "button" at bounding box center [895, 324] width 6 height 6
click at [884, 449] on span "4" at bounding box center [886, 454] width 4 height 10
click at [896, 390] on icon "button" at bounding box center [895, 390] width 6 height 6
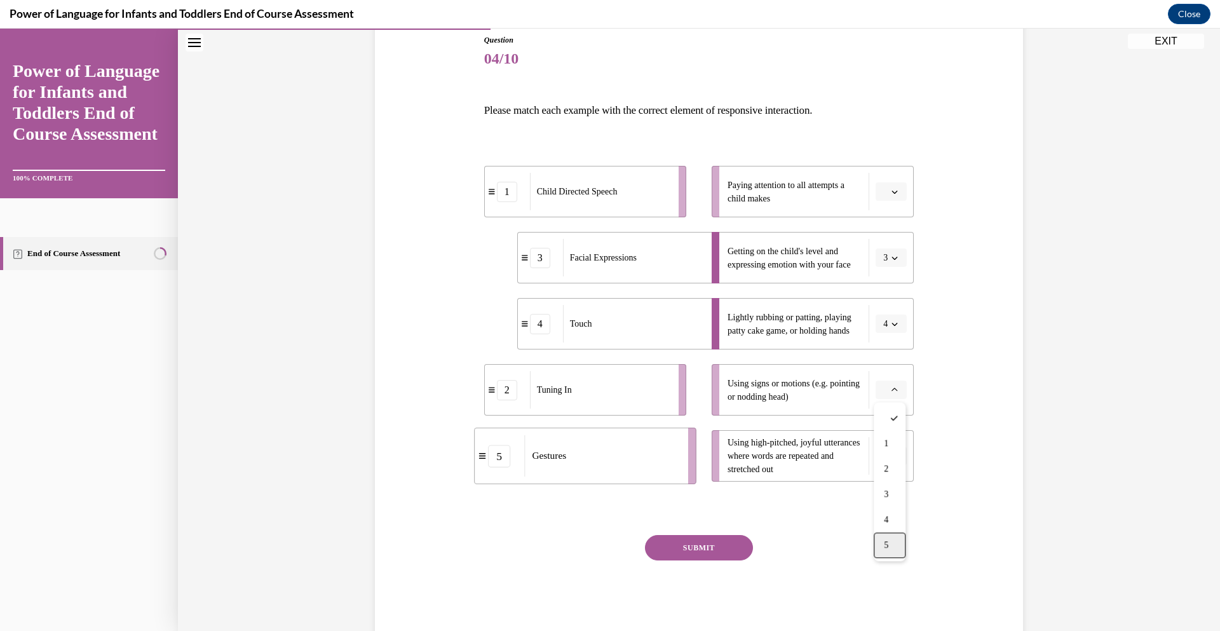
click at [897, 542] on div "5" at bounding box center [890, 545] width 32 height 25
click at [894, 454] on icon "button" at bounding box center [895, 456] width 6 height 6
click at [887, 507] on span "1" at bounding box center [886, 510] width 4 height 10
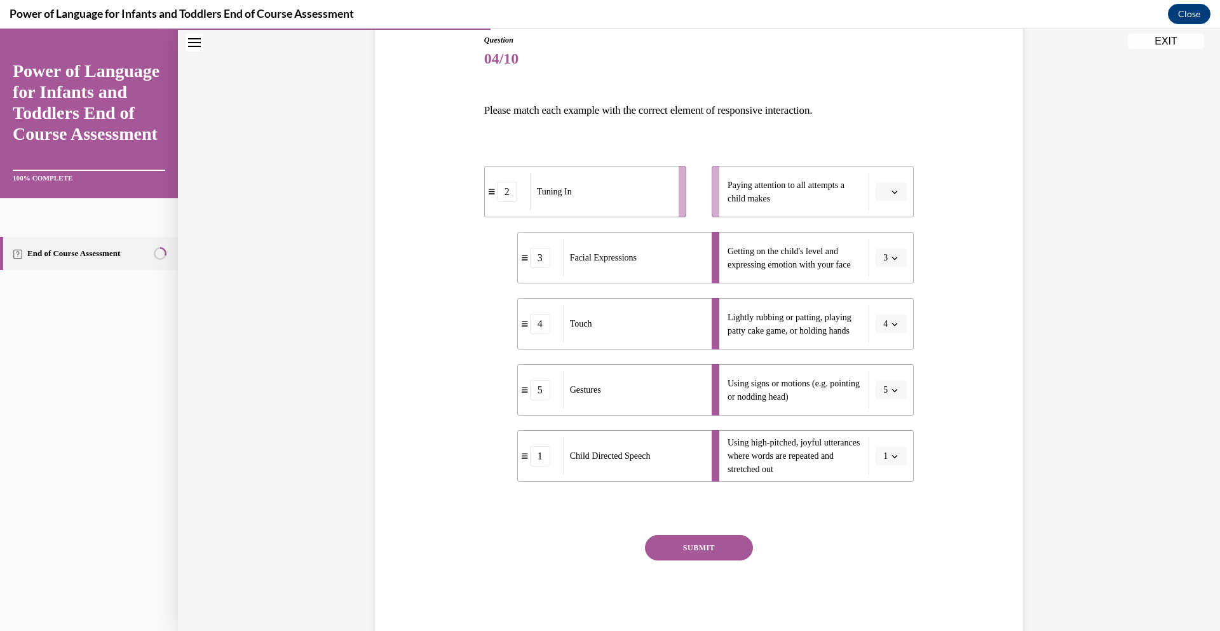
click at [893, 189] on icon "button" at bounding box center [895, 192] width 6 height 6
click at [887, 270] on span "2" at bounding box center [886, 271] width 4 height 10
click at [706, 542] on button "SUBMIT" at bounding box center [699, 547] width 108 height 25
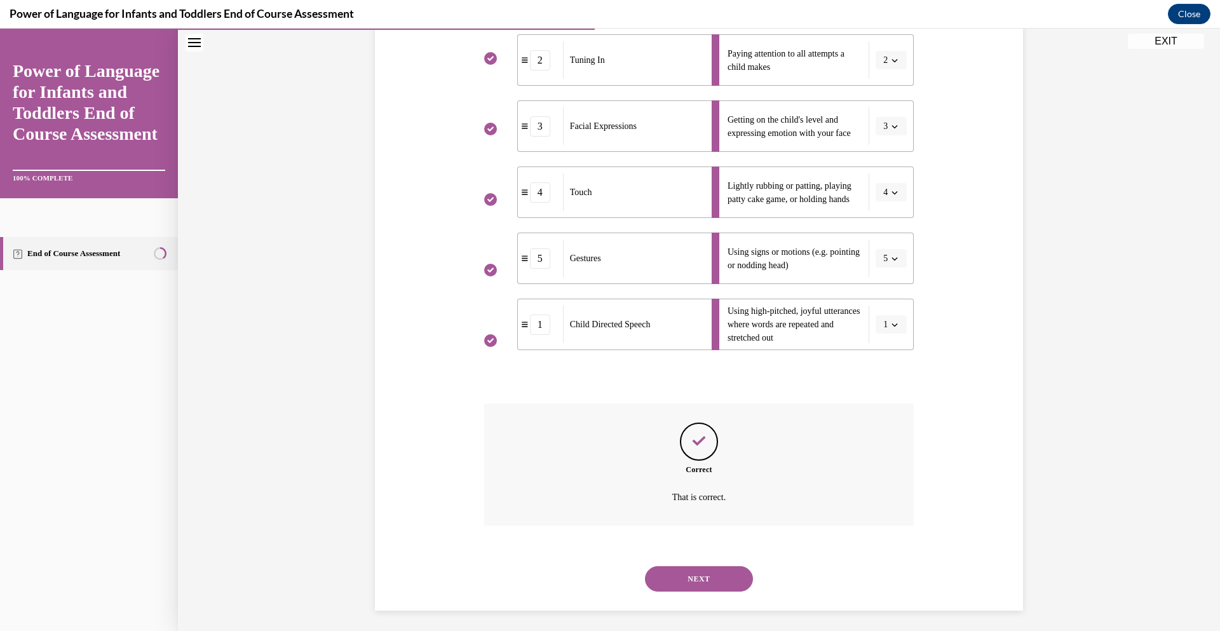
scroll to position [279, 0]
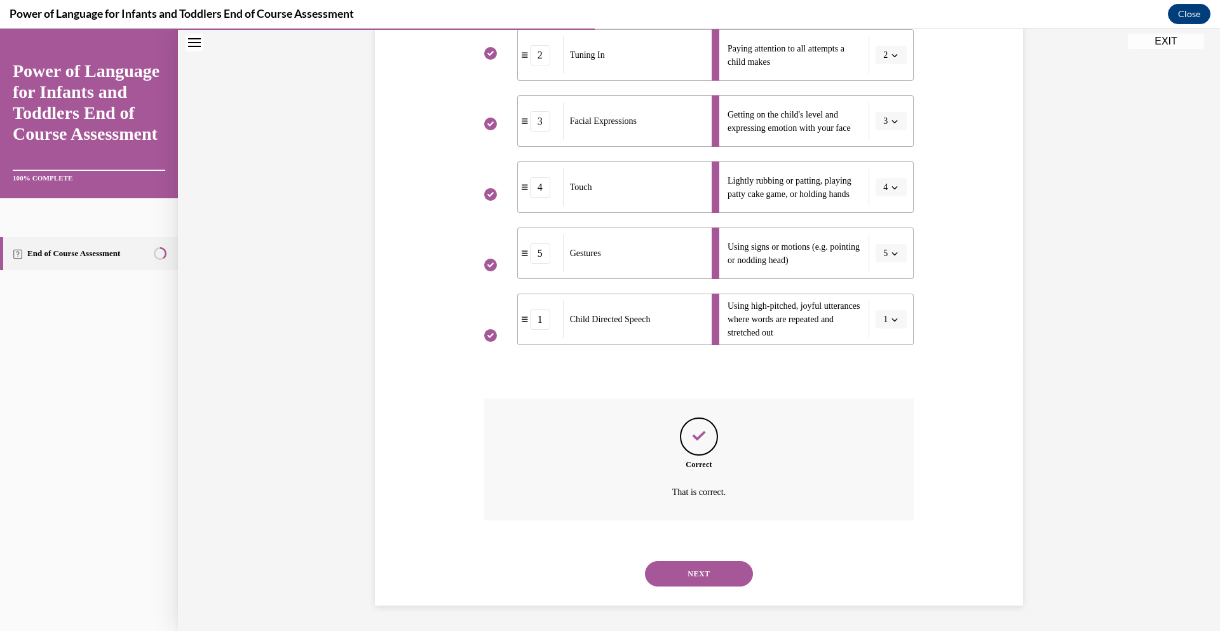
click at [694, 574] on button "NEXT" at bounding box center [699, 573] width 108 height 25
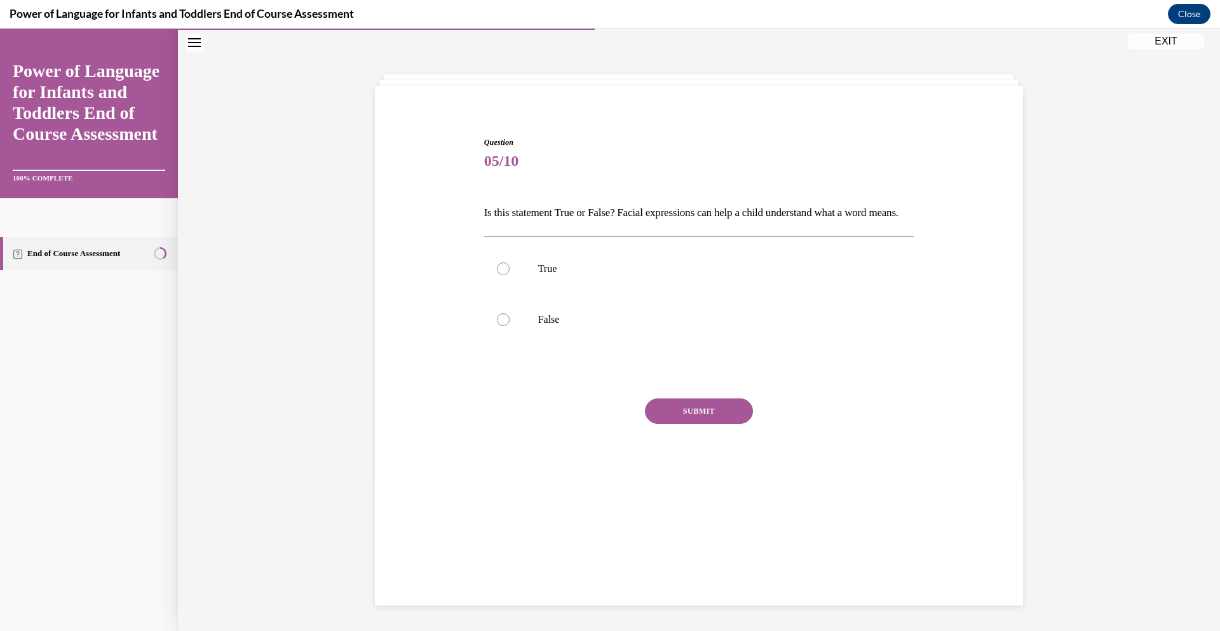
scroll to position [40, 0]
click at [505, 326] on div at bounding box center [503, 319] width 13 height 13
click at [505, 326] on input "False" at bounding box center [503, 319] width 13 height 13
radio input "true"
click at [679, 424] on button "SUBMIT" at bounding box center [699, 411] width 108 height 25
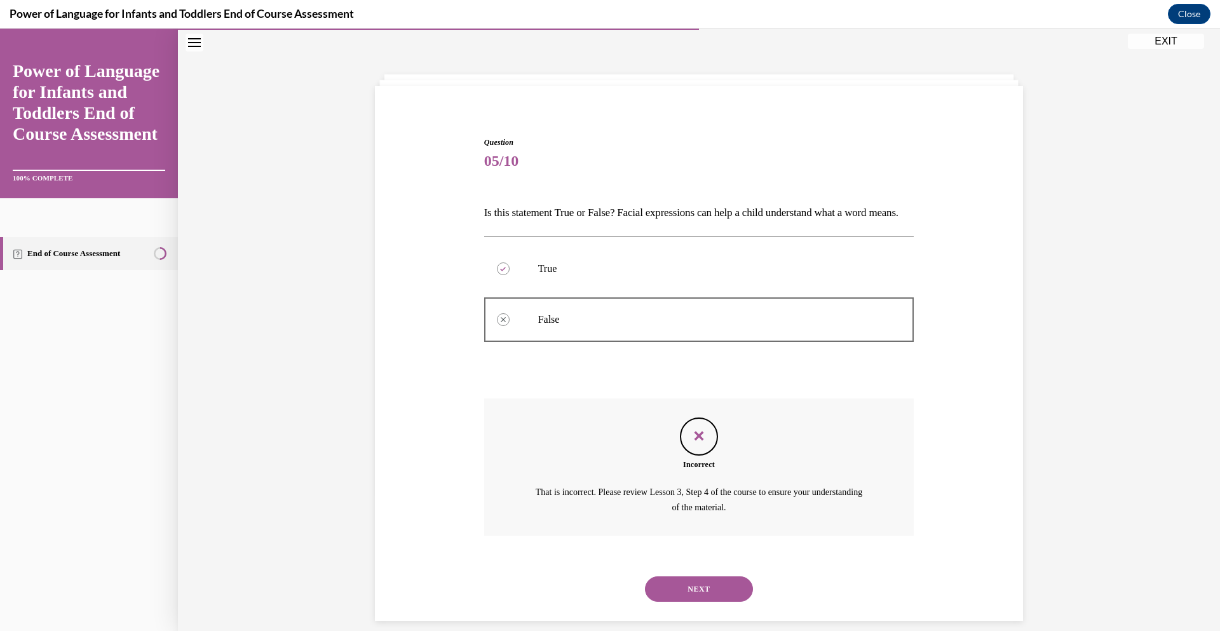
scroll to position [77, 0]
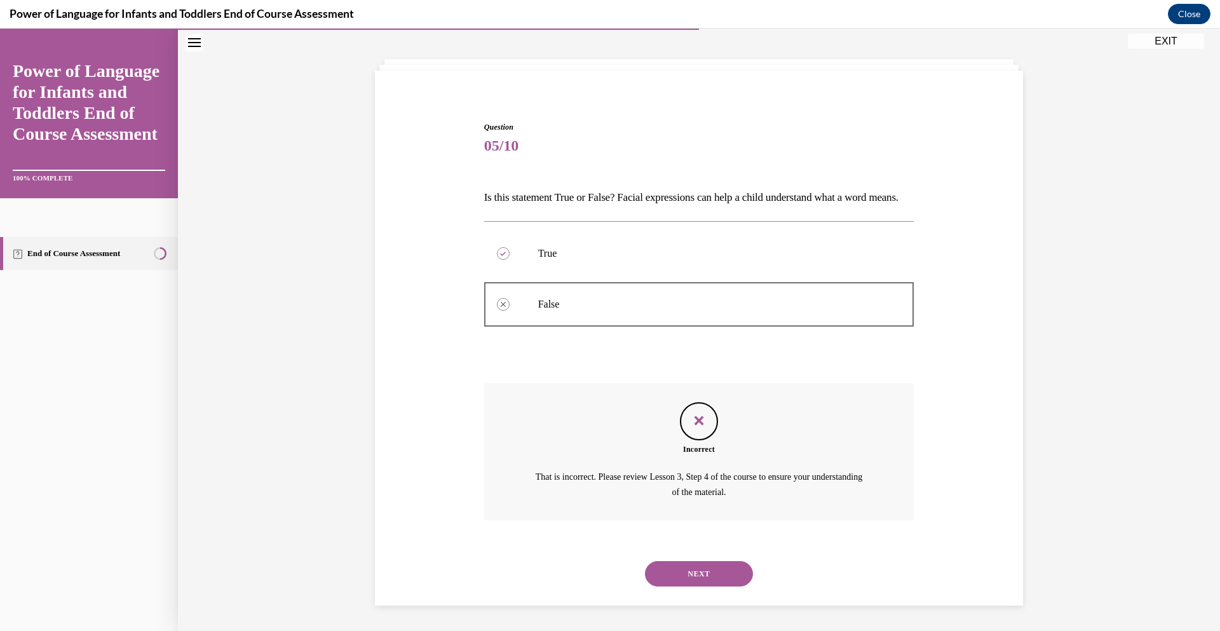
click at [694, 567] on button "NEXT" at bounding box center [699, 573] width 108 height 25
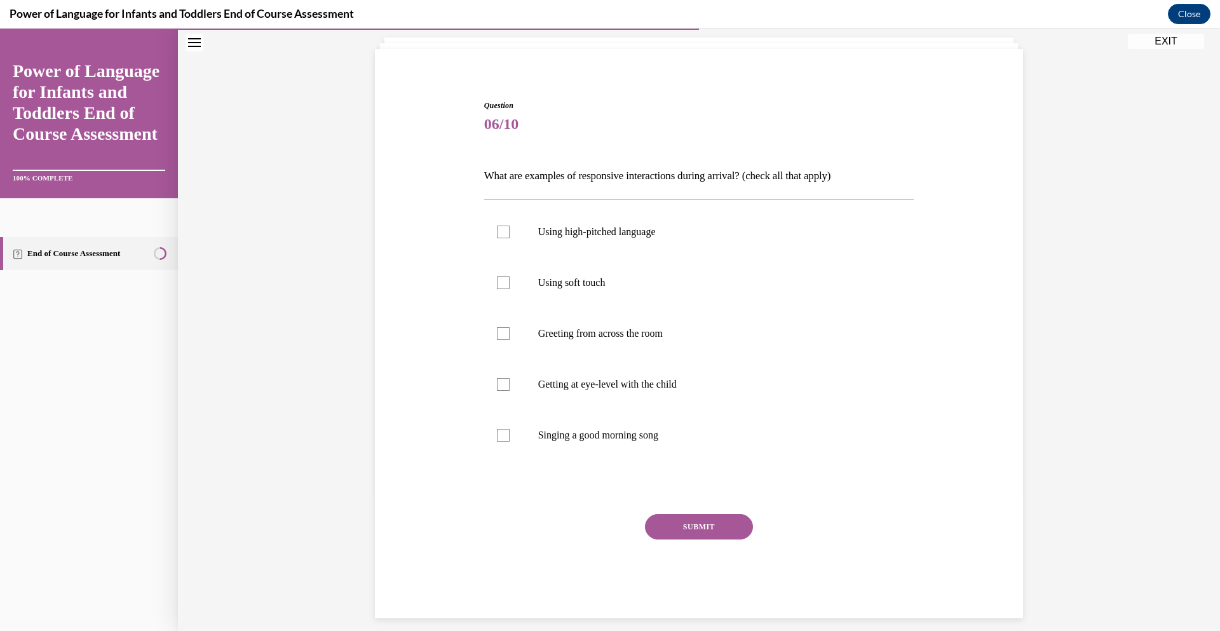
scroll to position [67, 0]
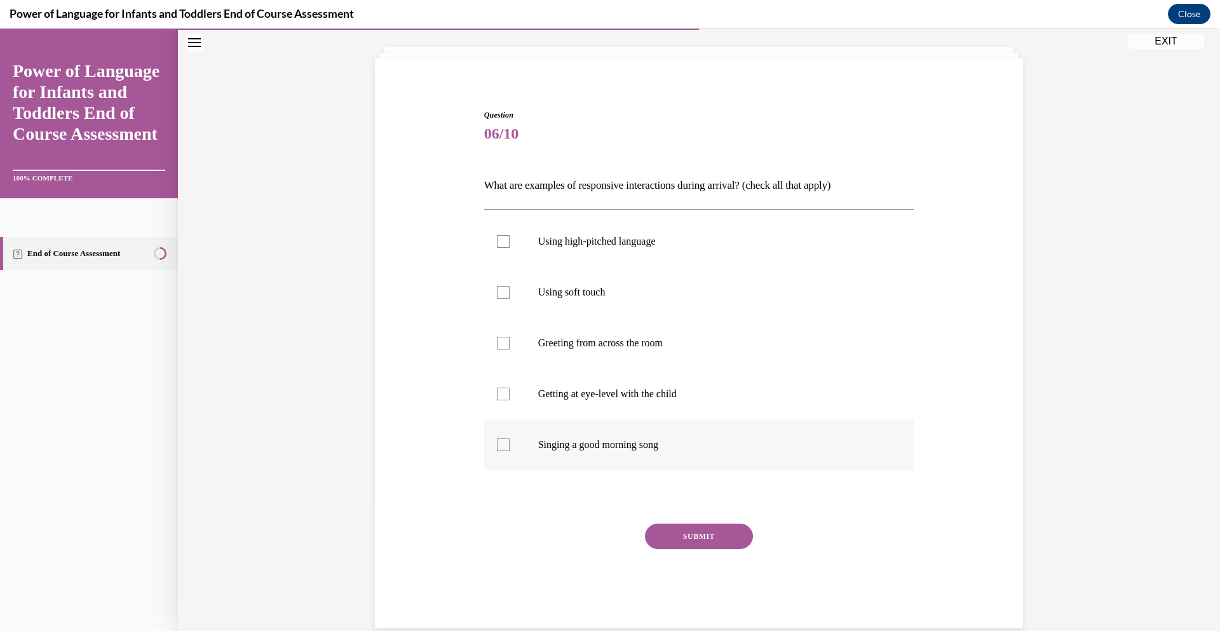
click at [502, 444] on div at bounding box center [503, 445] width 13 height 13
click at [502, 444] on input "Singing a good morning song" at bounding box center [503, 445] width 13 height 13
checkbox input "true"
click at [503, 400] on label "Getting at eye-level with the child" at bounding box center [699, 394] width 430 height 51
click at [503, 400] on input "Getting at eye-level with the child" at bounding box center [503, 394] width 13 height 13
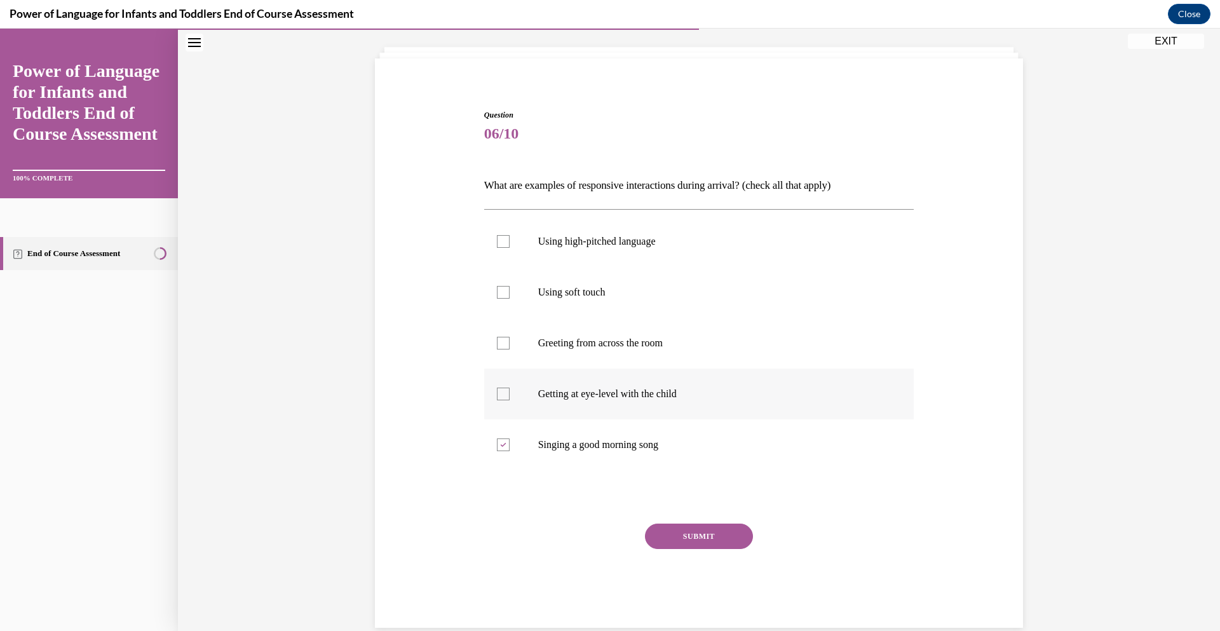
checkbox input "true"
click at [504, 294] on div at bounding box center [503, 292] width 13 height 13
click at [504, 294] on input "Using soft touch" at bounding box center [503, 292] width 13 height 13
checkbox input "true"
click at [504, 238] on div at bounding box center [503, 241] width 13 height 13
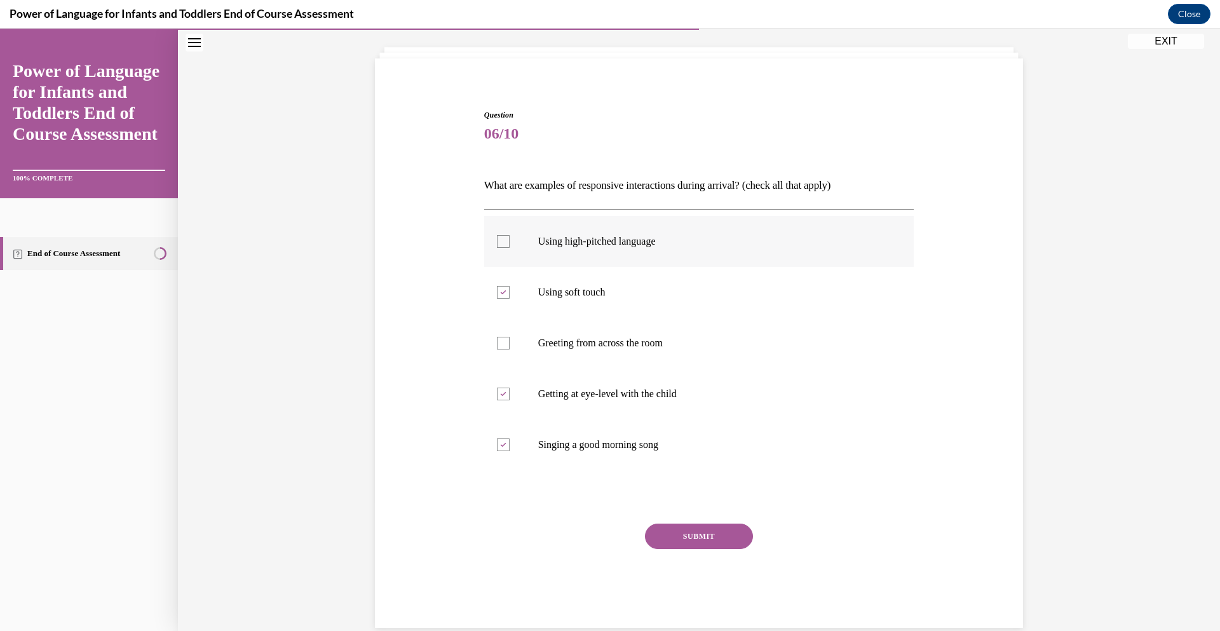
click at [504, 238] on input "Using high-pitched language" at bounding box center [503, 241] width 13 height 13
checkbox input "true"
click at [692, 529] on button "SUBMIT" at bounding box center [699, 536] width 108 height 25
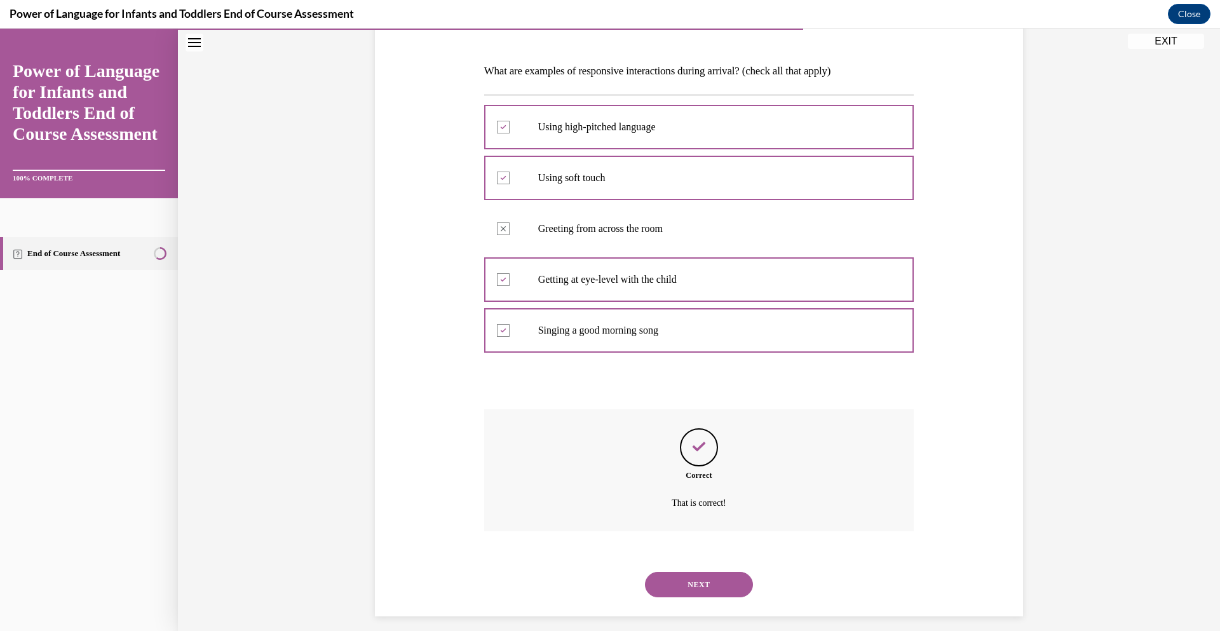
scroll to position [193, 0]
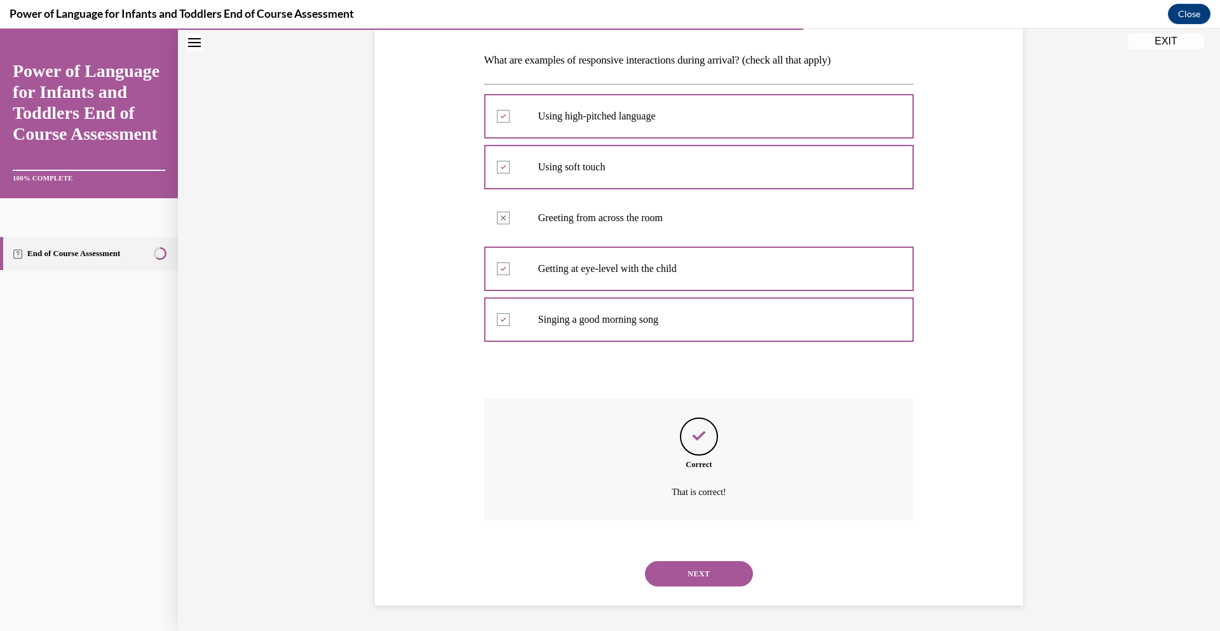
click at [692, 573] on button "NEXT" at bounding box center [699, 573] width 108 height 25
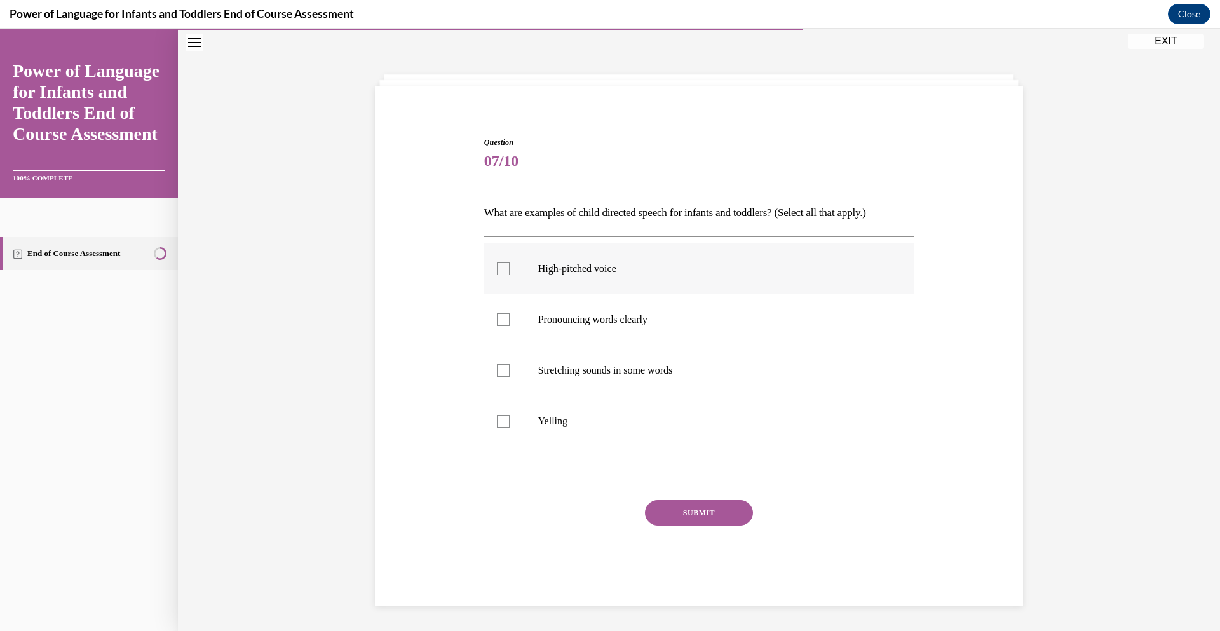
click at [502, 268] on div at bounding box center [503, 269] width 13 height 13
click at [502, 268] on input "High-pitched voice" at bounding box center [503, 269] width 13 height 13
checkbox input "true"
click at [502, 320] on div at bounding box center [503, 319] width 13 height 13
click at [502, 320] on input "Pronouncing words clearly" at bounding box center [503, 319] width 13 height 13
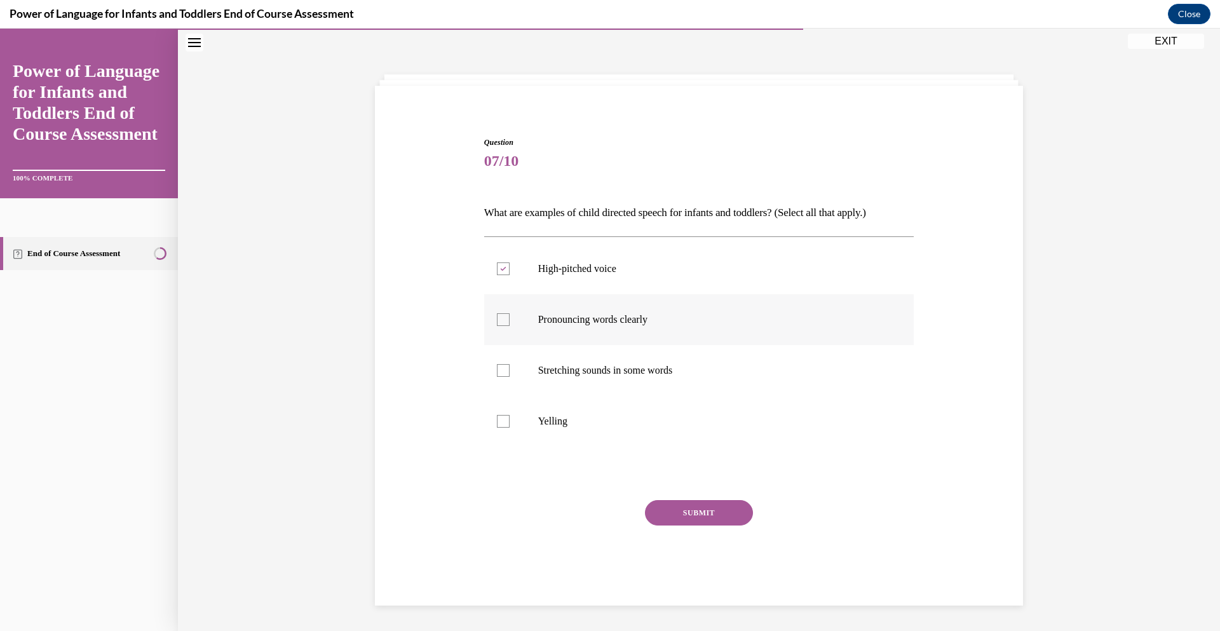
checkbox input "true"
click at [501, 369] on div at bounding box center [503, 370] width 13 height 13
click at [501, 369] on input "Stretching sounds in some words" at bounding box center [503, 370] width 13 height 13
checkbox input "true"
click at [691, 511] on button "SUBMIT" at bounding box center [699, 512] width 108 height 25
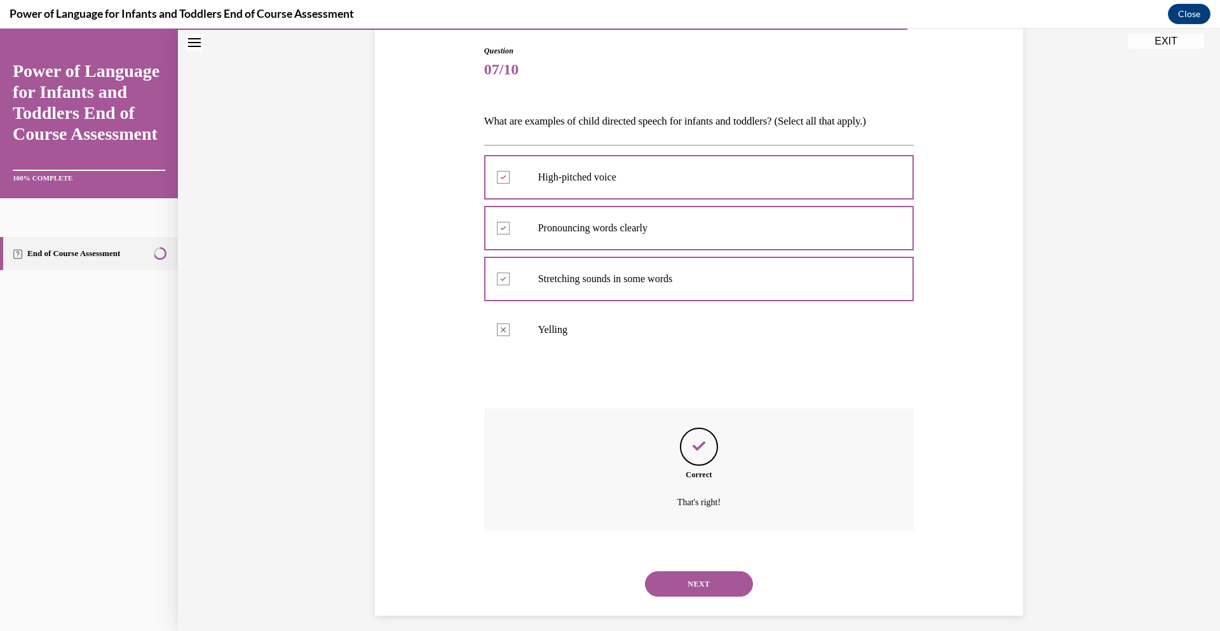
scroll to position [142, 0]
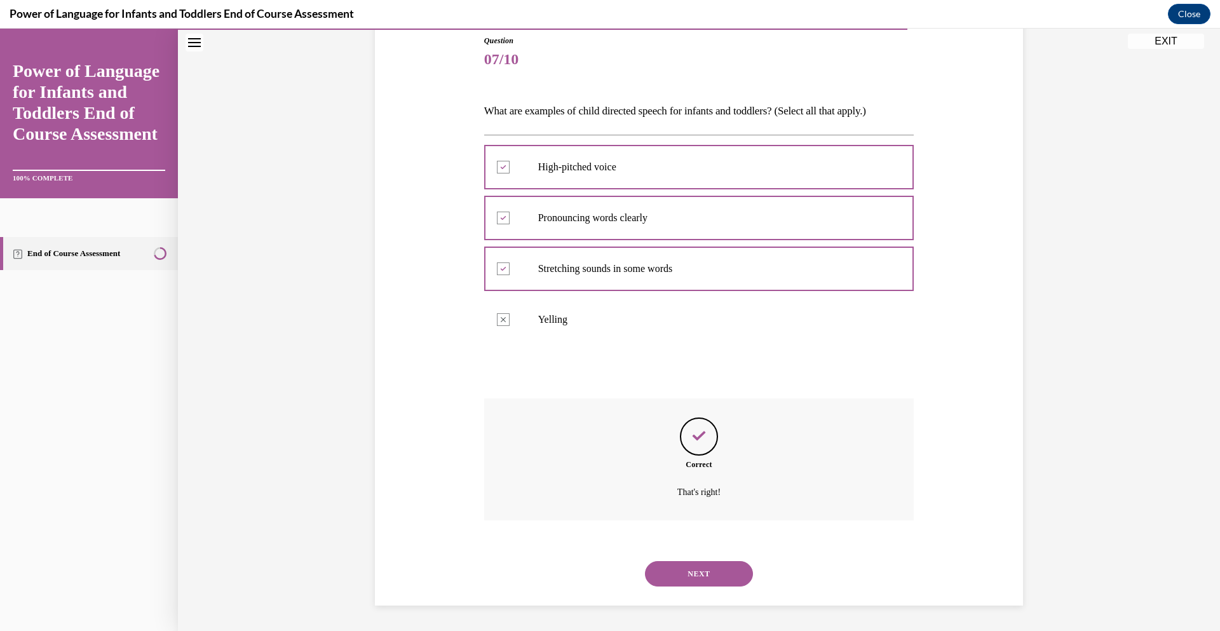
click at [700, 571] on button "NEXT" at bounding box center [699, 573] width 108 height 25
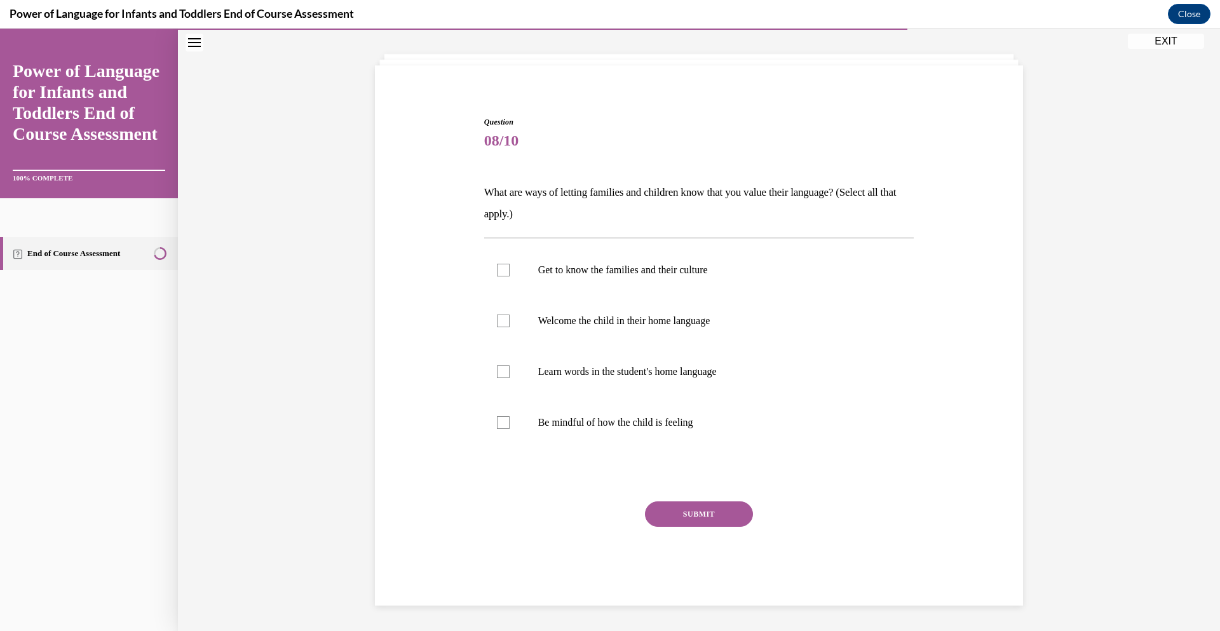
scroll to position [60, 0]
click at [503, 425] on div at bounding box center [503, 422] width 13 height 13
click at [503, 425] on input "Be mindful of how the child is feeling" at bounding box center [503, 422] width 13 height 13
checkbox input "true"
click at [505, 369] on div at bounding box center [503, 371] width 13 height 13
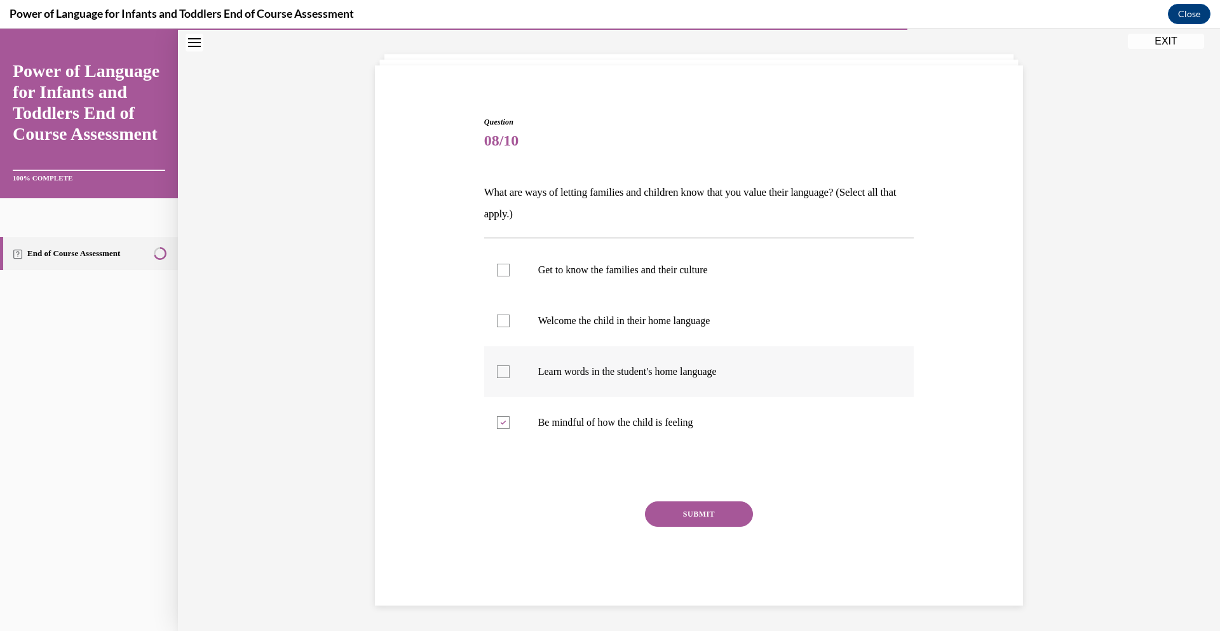
click at [505, 369] on input "Learn words in the student's home language" at bounding box center [503, 371] width 13 height 13
checkbox input "true"
click at [504, 322] on div at bounding box center [503, 321] width 13 height 13
click at [504, 322] on input "Welcome the child in their home language" at bounding box center [503, 321] width 13 height 13
checkbox input "true"
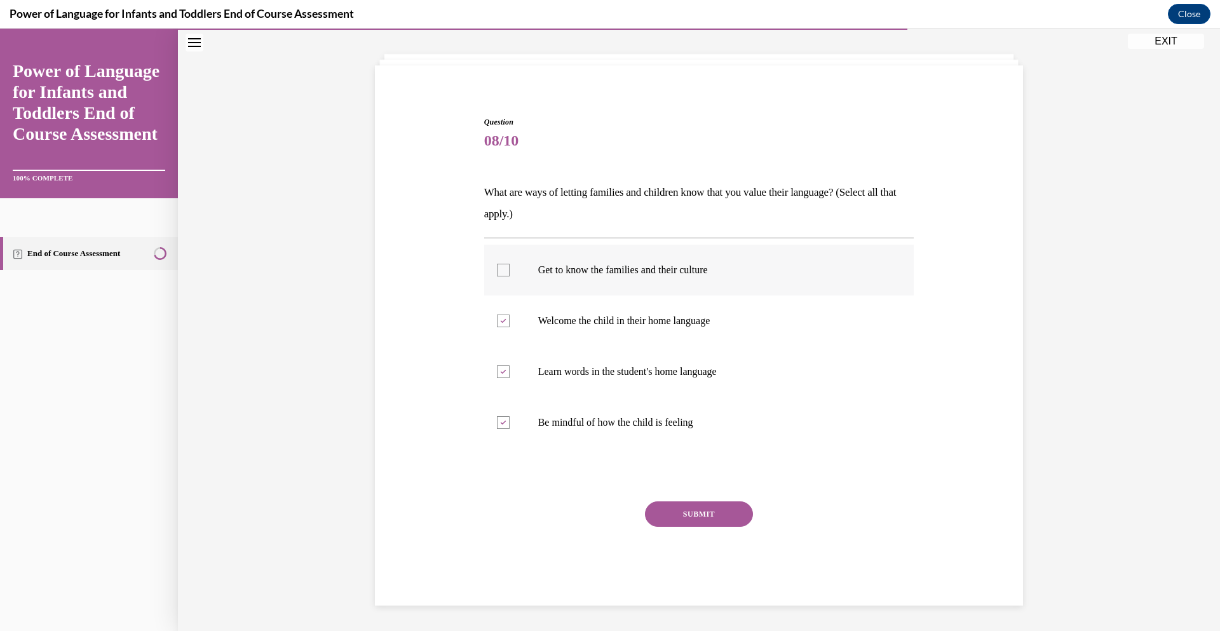
click at [504, 268] on div at bounding box center [503, 270] width 13 height 13
click at [504, 268] on input "Get to know the families and their culture" at bounding box center [503, 270] width 13 height 13
checkbox input "true"
click at [697, 513] on button "SUBMIT" at bounding box center [699, 514] width 108 height 25
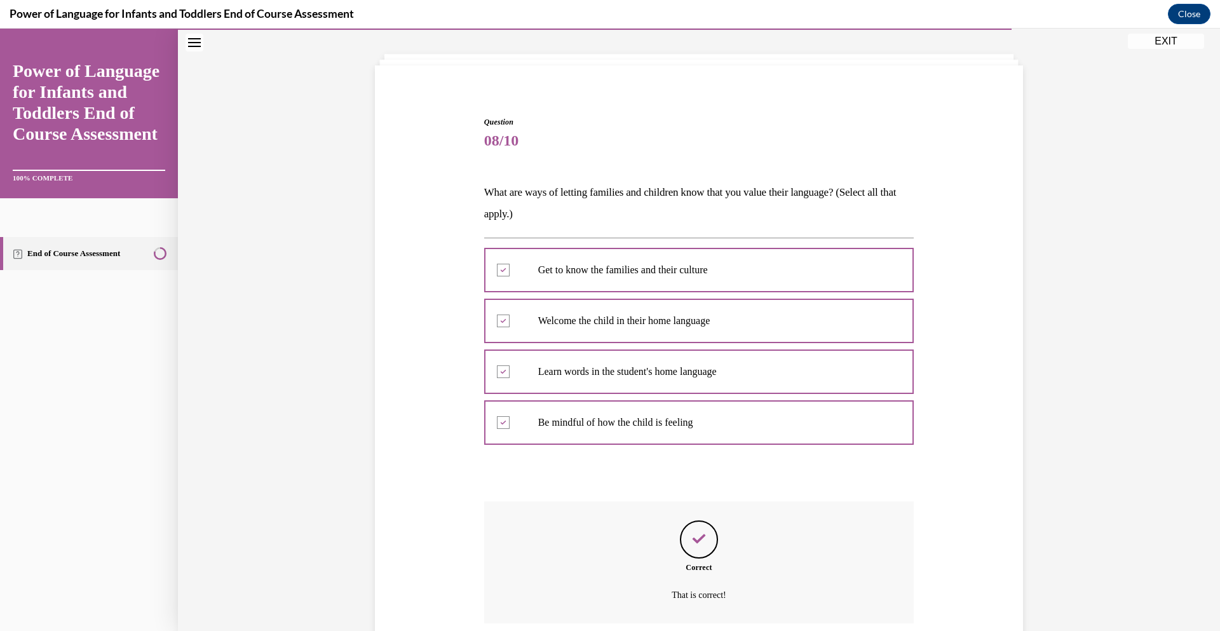
scroll to position [163, 0]
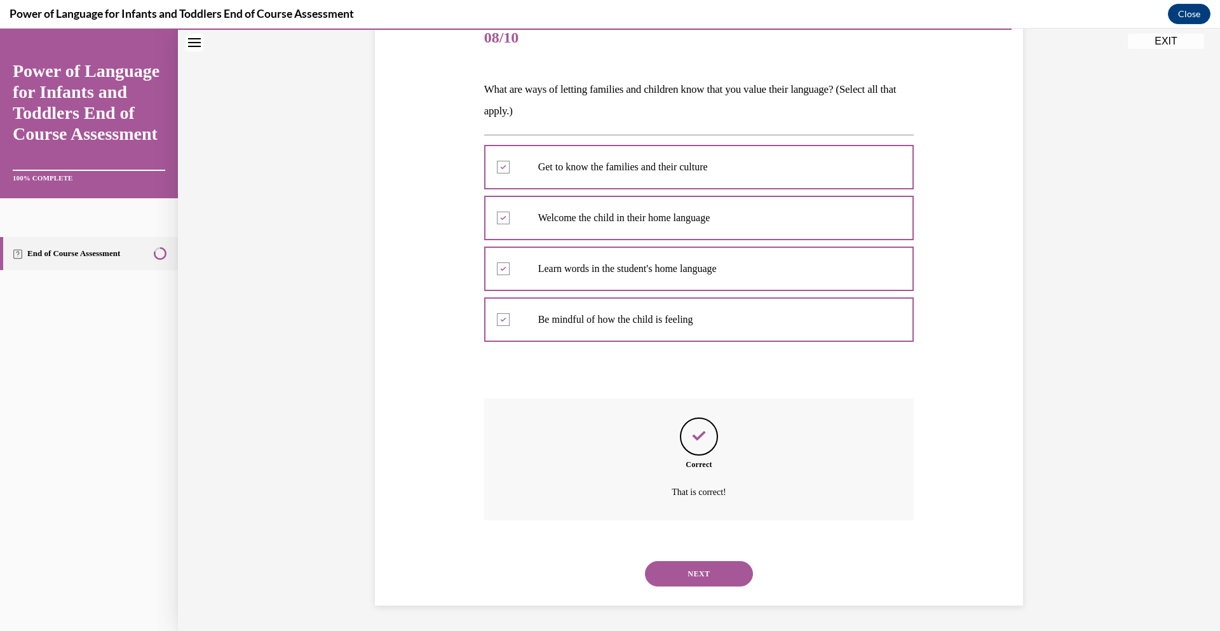
click at [690, 570] on button "NEXT" at bounding box center [699, 573] width 108 height 25
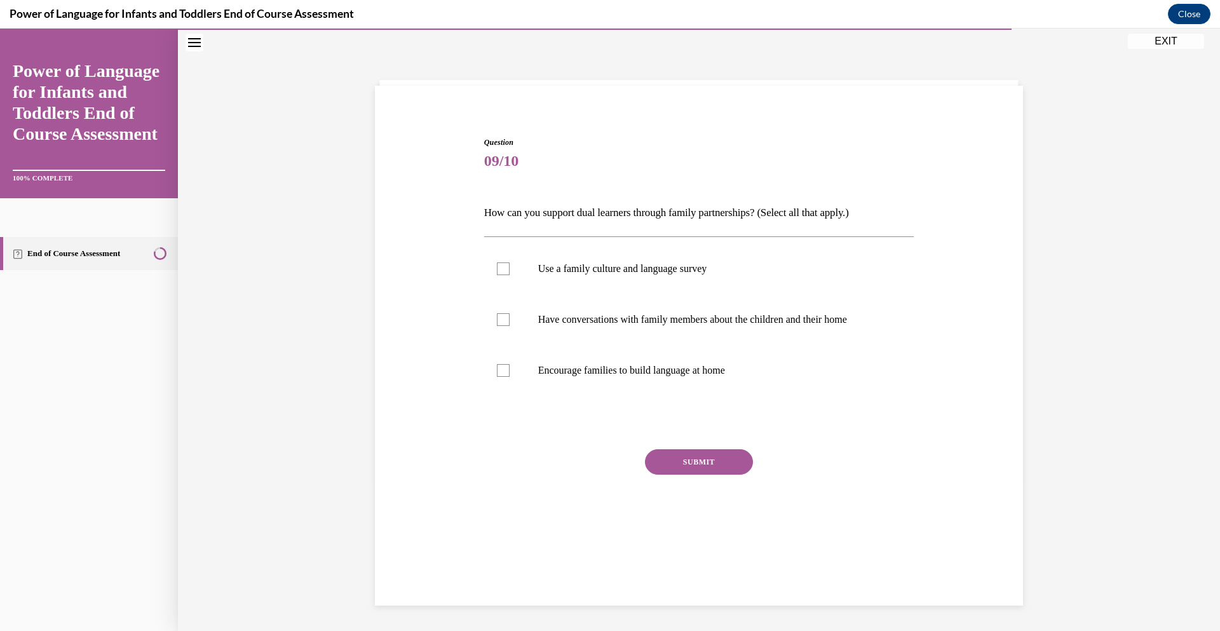
scroll to position [40, 0]
click at [500, 318] on div at bounding box center [503, 319] width 13 height 13
click at [500, 318] on input "Have conversations with family members about the children and their home" at bounding box center [503, 319] width 13 height 13
checkbox input "true"
click at [507, 372] on div at bounding box center [503, 370] width 13 height 13
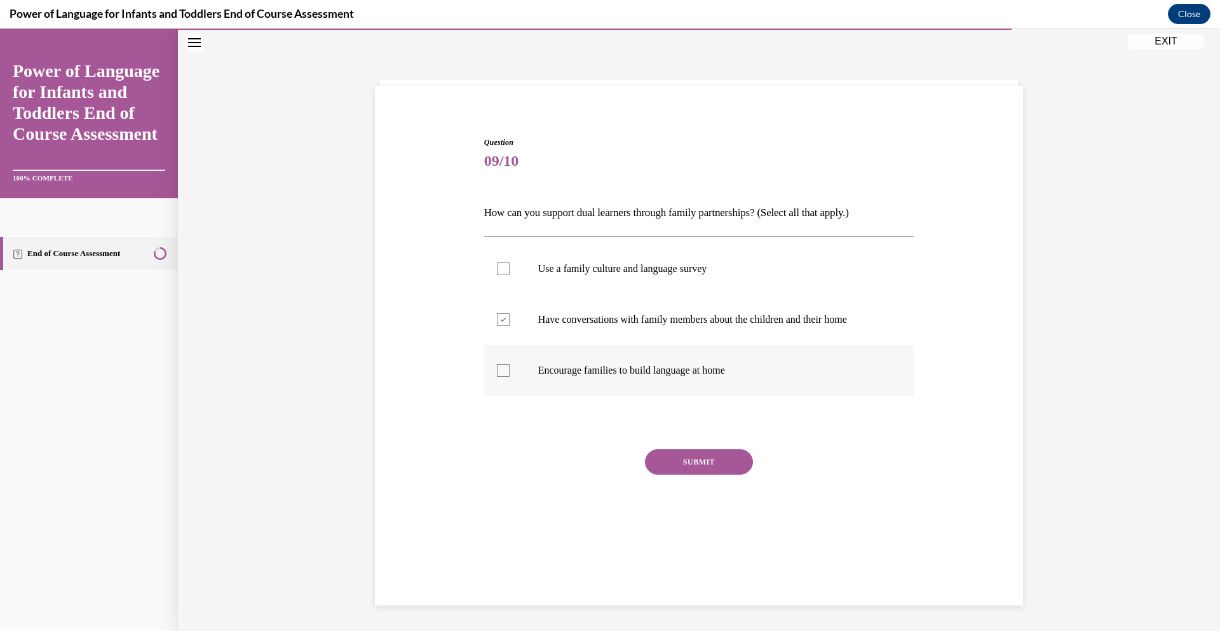
click at [507, 372] on input "Encourage families to build language at home" at bounding box center [503, 370] width 13 height 13
checkbox input "true"
click at [681, 460] on button "SUBMIT" at bounding box center [699, 461] width 108 height 25
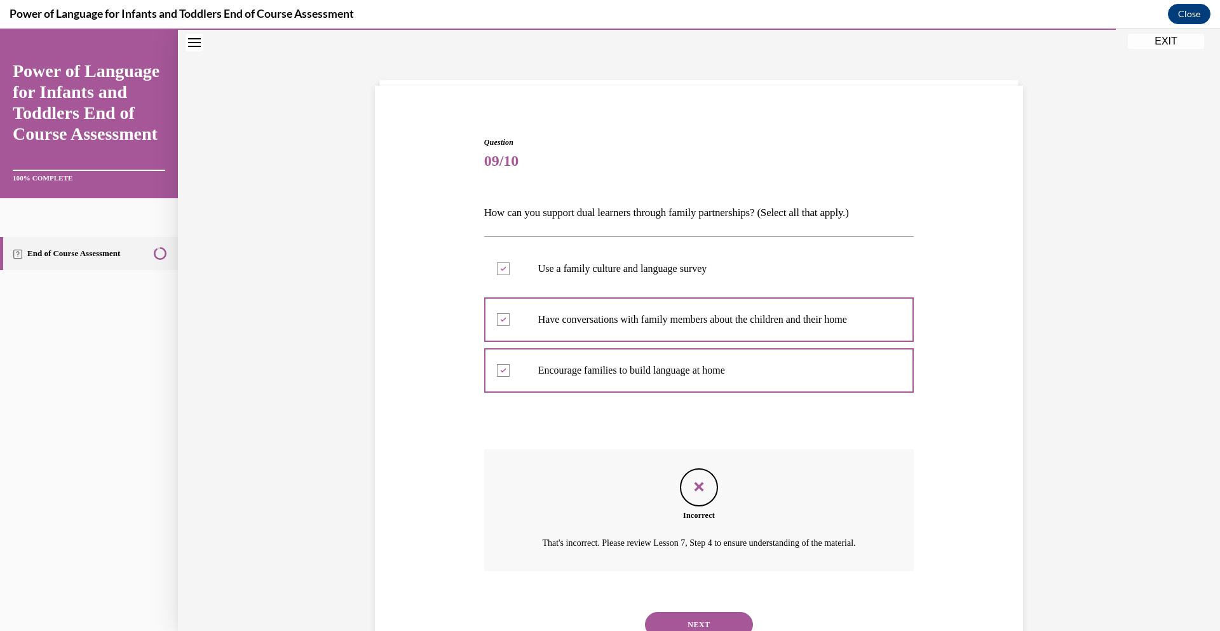
scroll to position [106, 0]
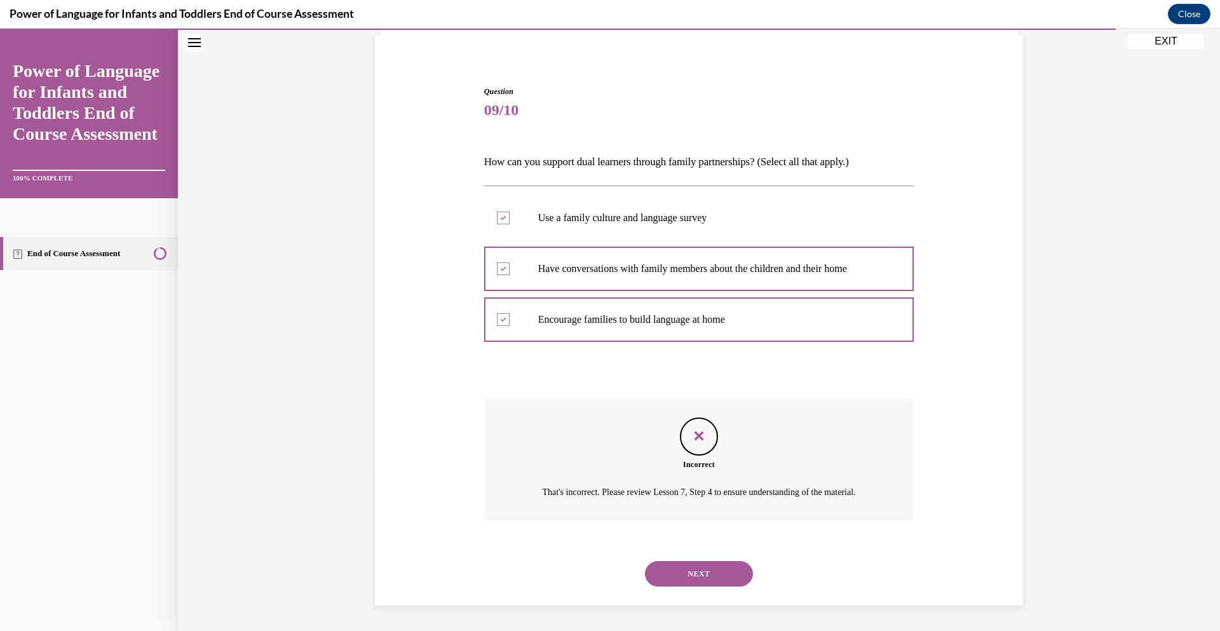
click at [699, 572] on button "NEXT" at bounding box center [699, 573] width 108 height 25
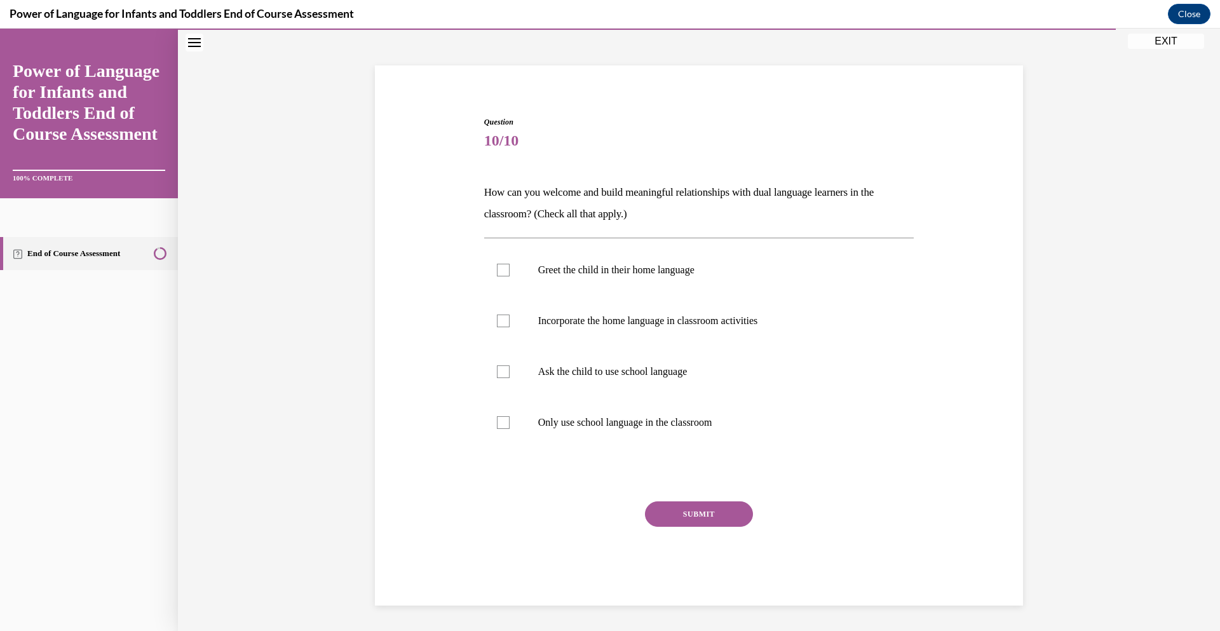
scroll to position [60, 0]
click at [699, 572] on div "SUBMIT NEXT" at bounding box center [699, 554] width 430 height 104
click at [504, 271] on div at bounding box center [503, 270] width 13 height 13
click at [504, 271] on input "Greet the child in their home language" at bounding box center [503, 270] width 13 height 13
checkbox input "true"
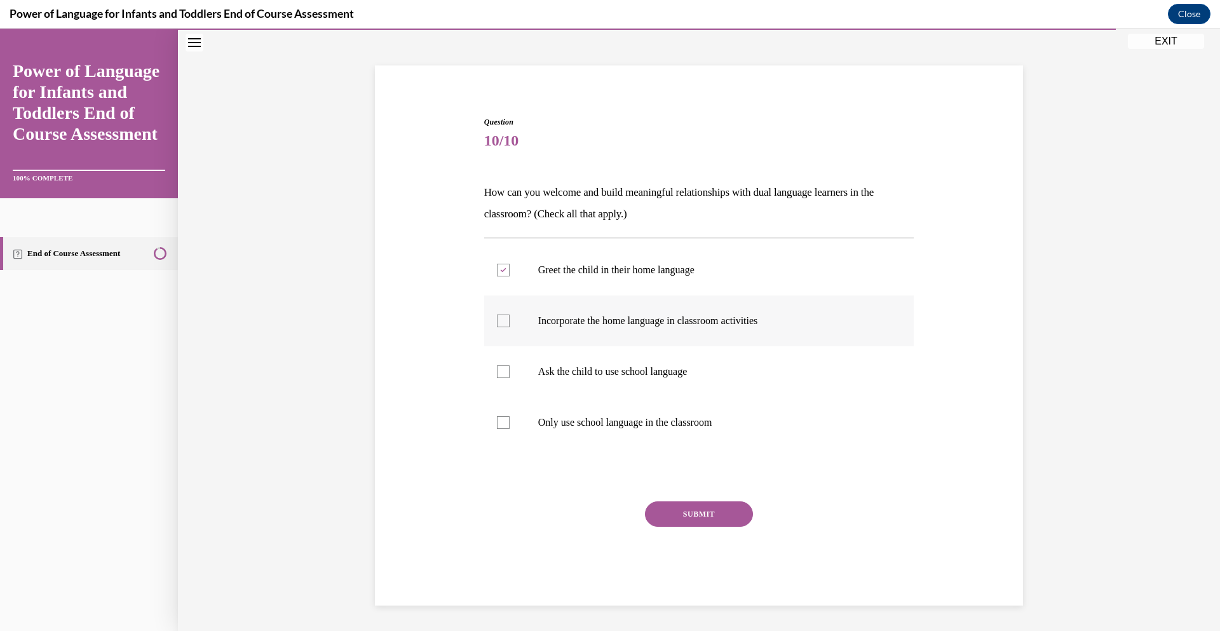
click at [501, 321] on div at bounding box center [503, 321] width 13 height 13
click at [501, 321] on input "Incorporate the home language in classroom activities" at bounding box center [503, 321] width 13 height 13
checkbox input "true"
click at [688, 517] on button "SUBMIT" at bounding box center [699, 514] width 108 height 25
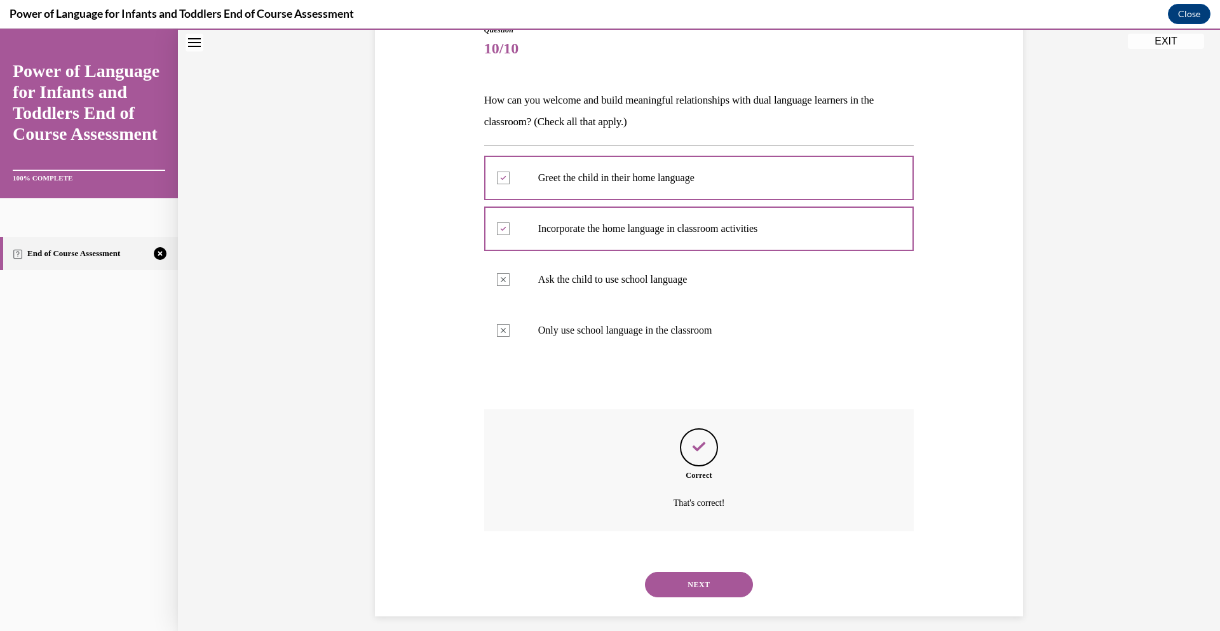
scroll to position [163, 0]
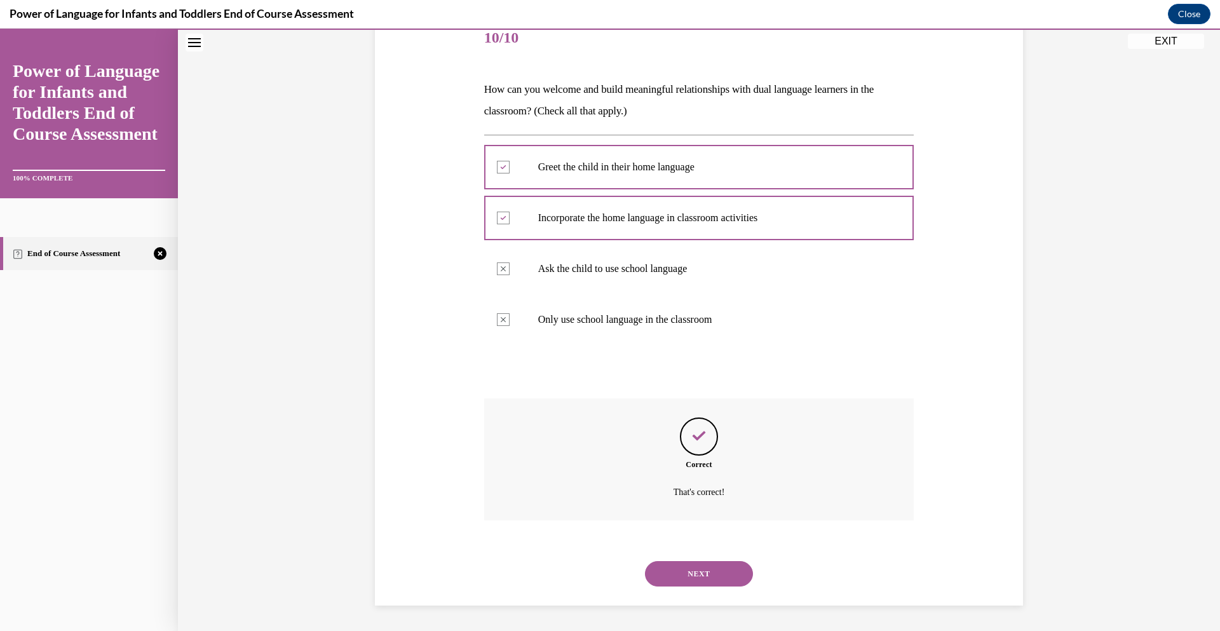
click at [695, 573] on button "NEXT" at bounding box center [699, 573] width 108 height 25
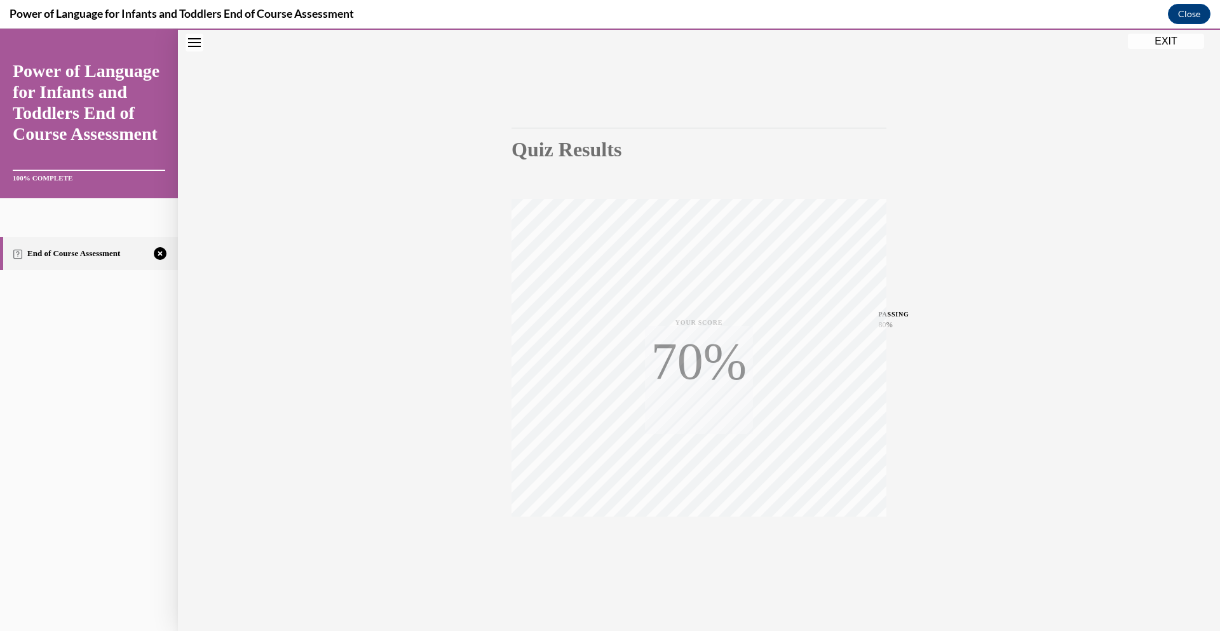
scroll to position [49, 0]
click at [193, 41] on icon "Close navigation menu" at bounding box center [194, 42] width 13 height 9
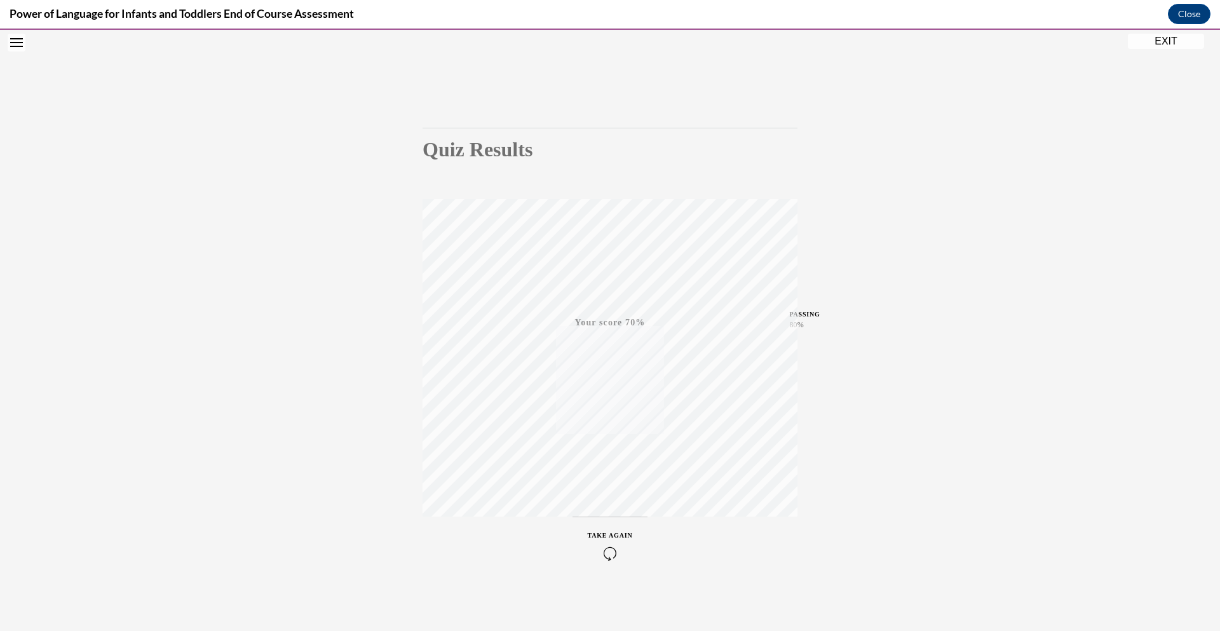
click at [609, 535] on span "TAKE AGAIN" at bounding box center [610, 535] width 45 height 7
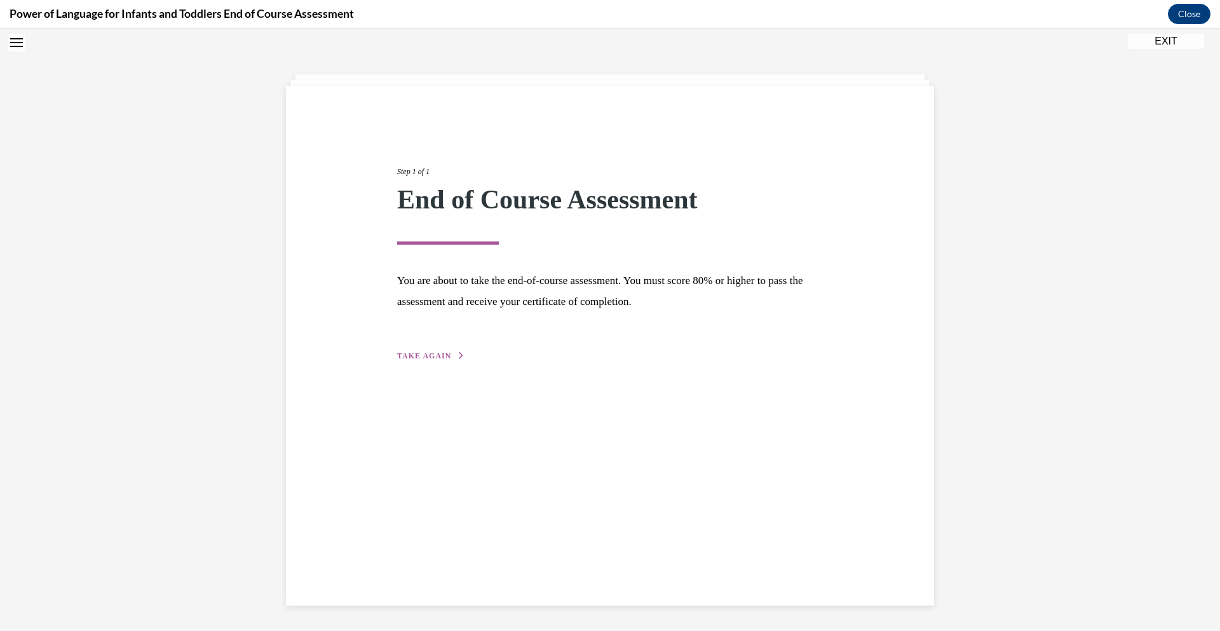
scroll to position [40, 0]
click at [458, 355] on icon "button" at bounding box center [462, 355] width 8 height 7
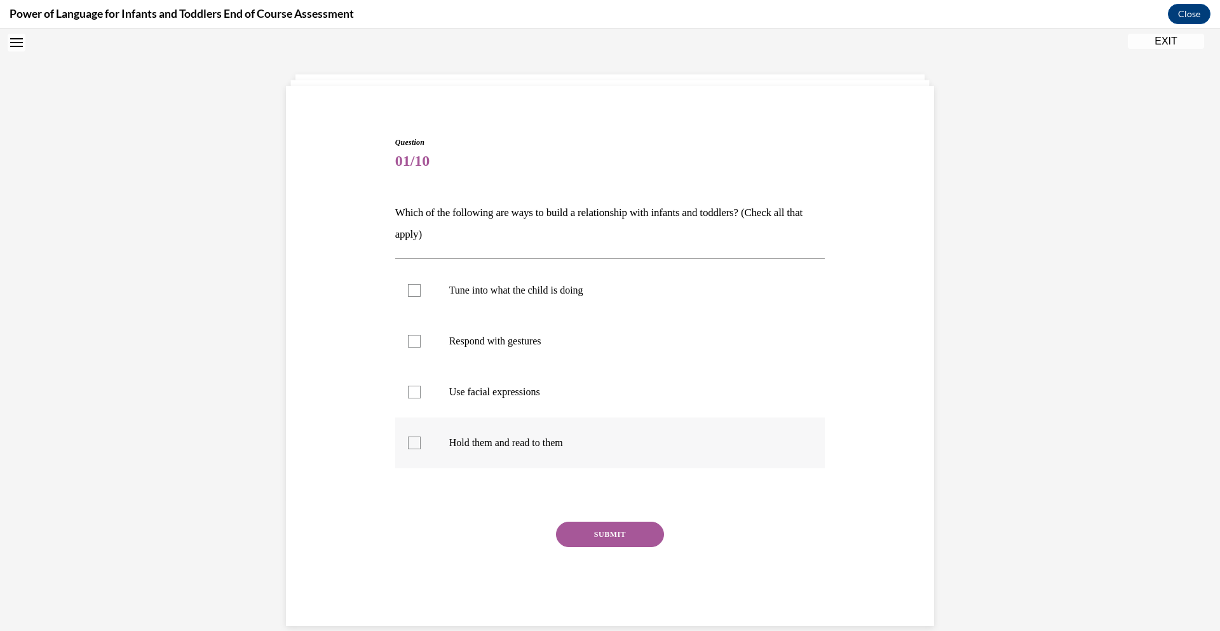
click at [416, 444] on div at bounding box center [414, 443] width 13 height 13
click at [416, 444] on input "Hold them and read to them" at bounding box center [414, 443] width 13 height 13
checkbox input "true"
click at [415, 402] on label "Use facial expressions" at bounding box center [610, 392] width 430 height 51
click at [415, 399] on input "Use facial expressions" at bounding box center [414, 392] width 13 height 13
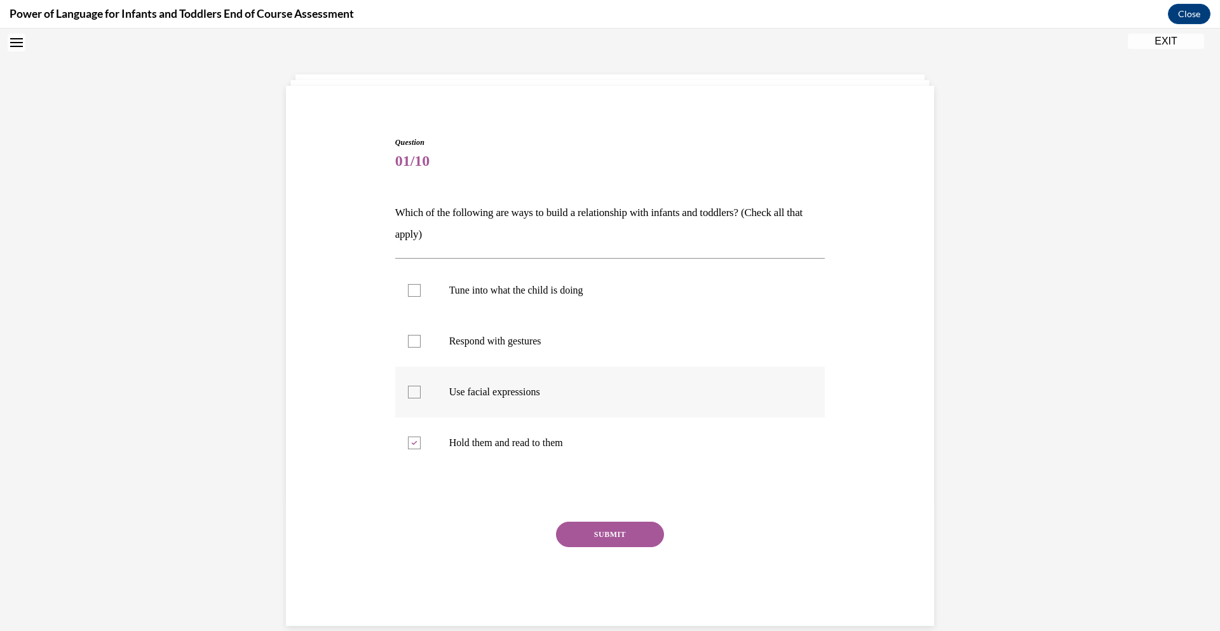
checkbox input "true"
click at [417, 352] on label "Respond with gestures" at bounding box center [610, 341] width 430 height 51
click at [417, 348] on input "Respond with gestures" at bounding box center [414, 341] width 13 height 13
checkbox input "true"
click at [416, 292] on div at bounding box center [414, 290] width 13 height 13
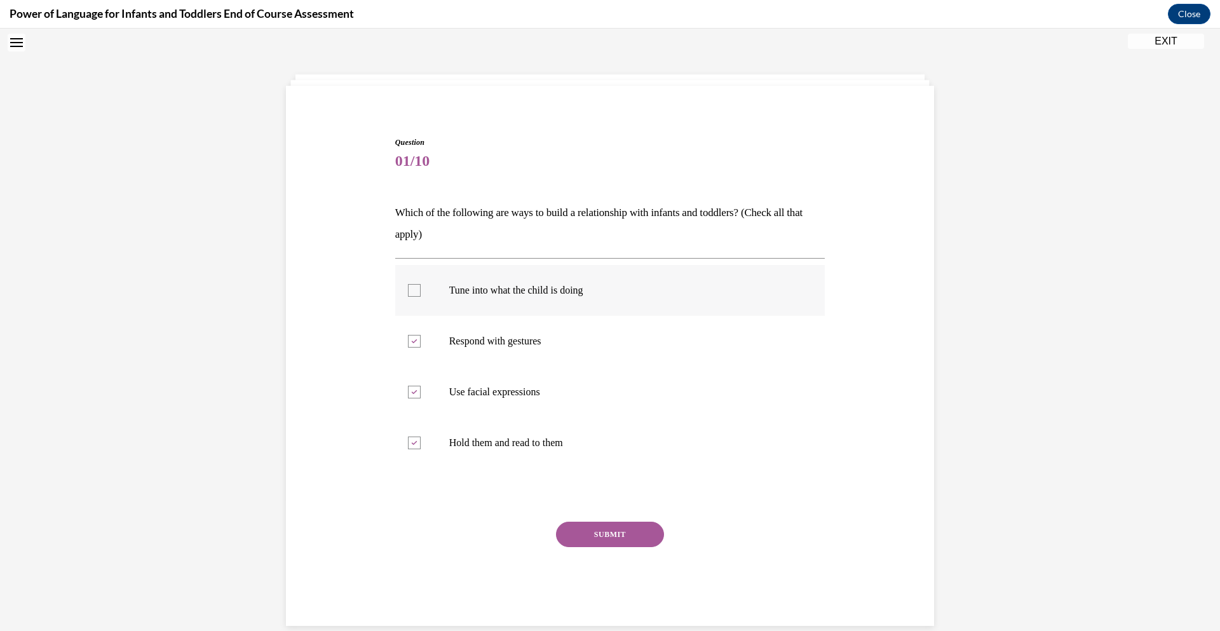
click at [416, 292] on input "Tune into what the child is doing" at bounding box center [414, 290] width 13 height 13
checkbox input "true"
click at [600, 532] on button "SUBMIT" at bounding box center [610, 534] width 108 height 25
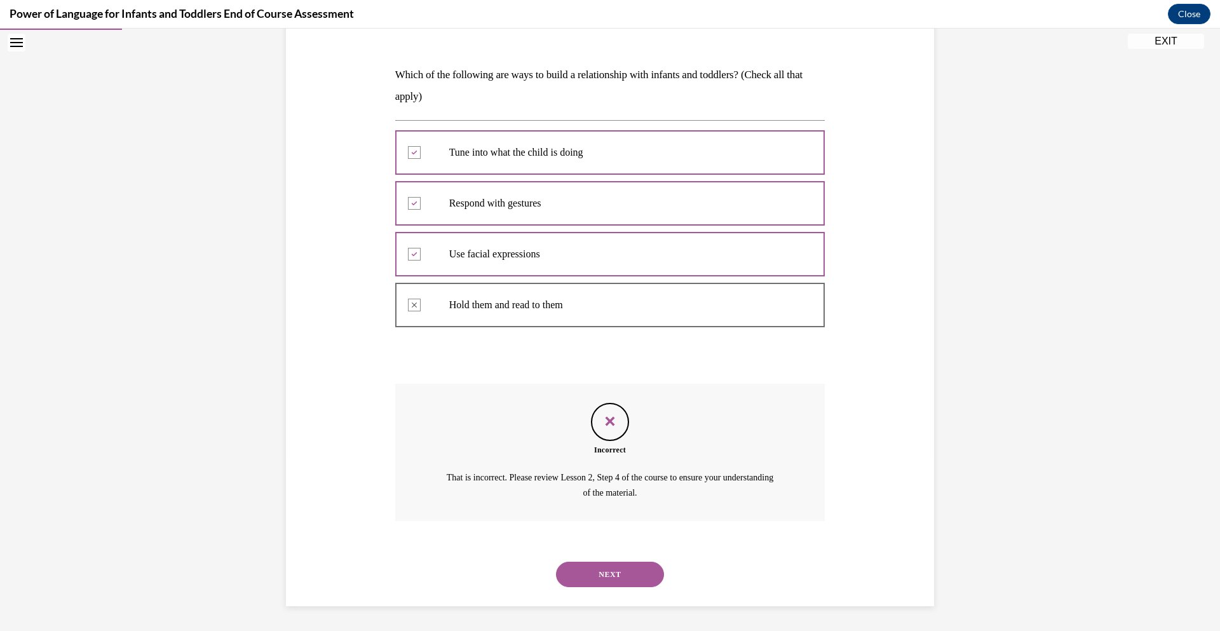
scroll to position [179, 0]
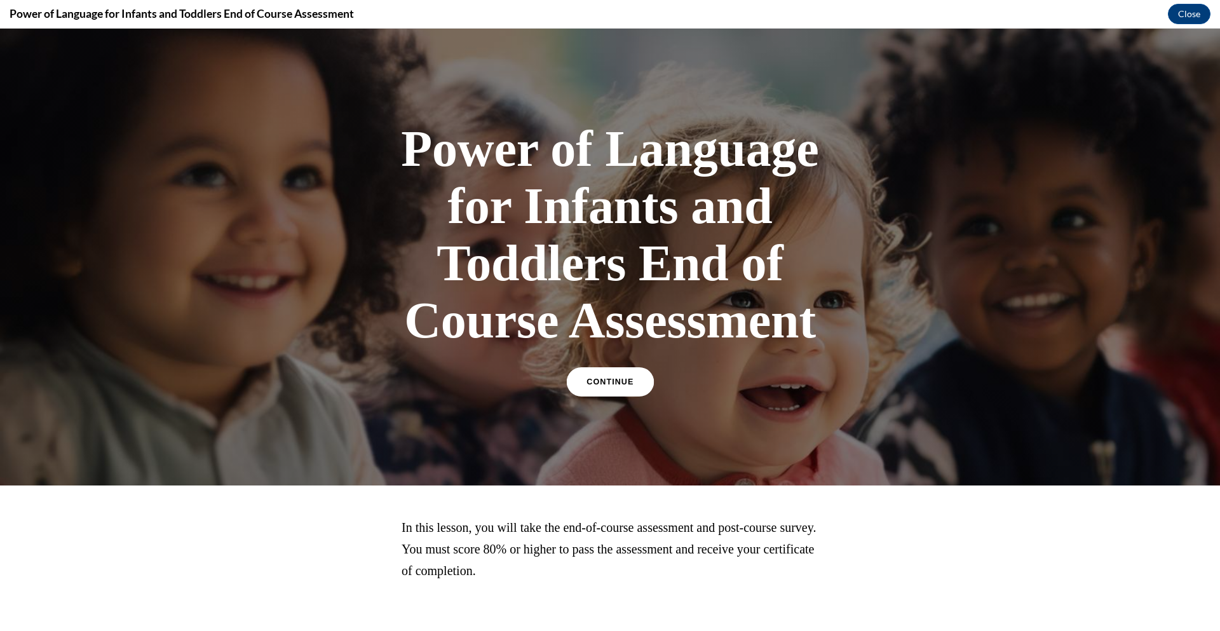
click at [616, 381] on span "CONTINUE" at bounding box center [610, 383] width 47 height 10
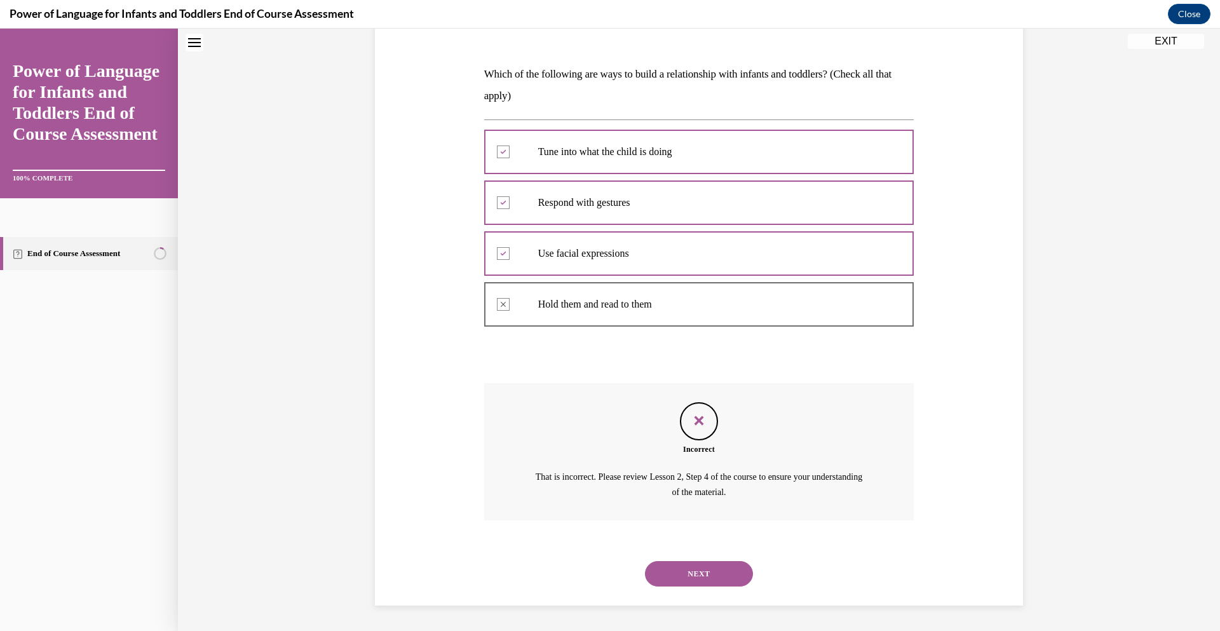
click at [692, 570] on button "NEXT" at bounding box center [699, 573] width 108 height 25
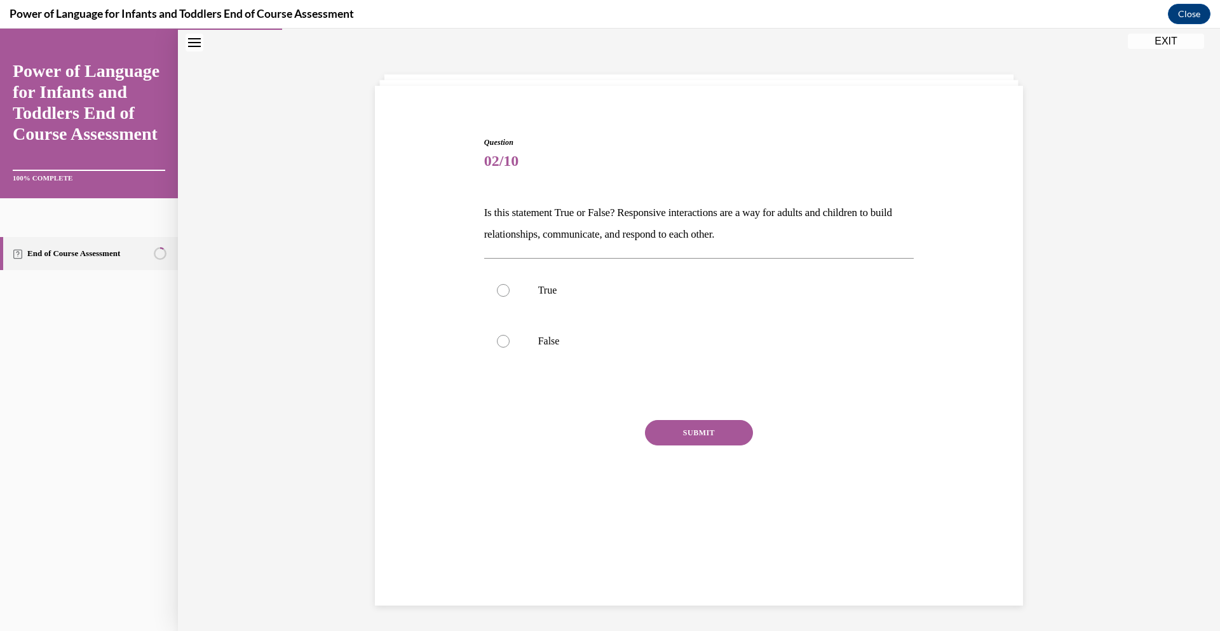
scroll to position [40, 0]
click at [506, 289] on div at bounding box center [503, 290] width 13 height 13
click at [506, 289] on input "True" at bounding box center [503, 290] width 13 height 13
radio input "true"
click at [706, 430] on button "SUBMIT" at bounding box center [699, 432] width 108 height 25
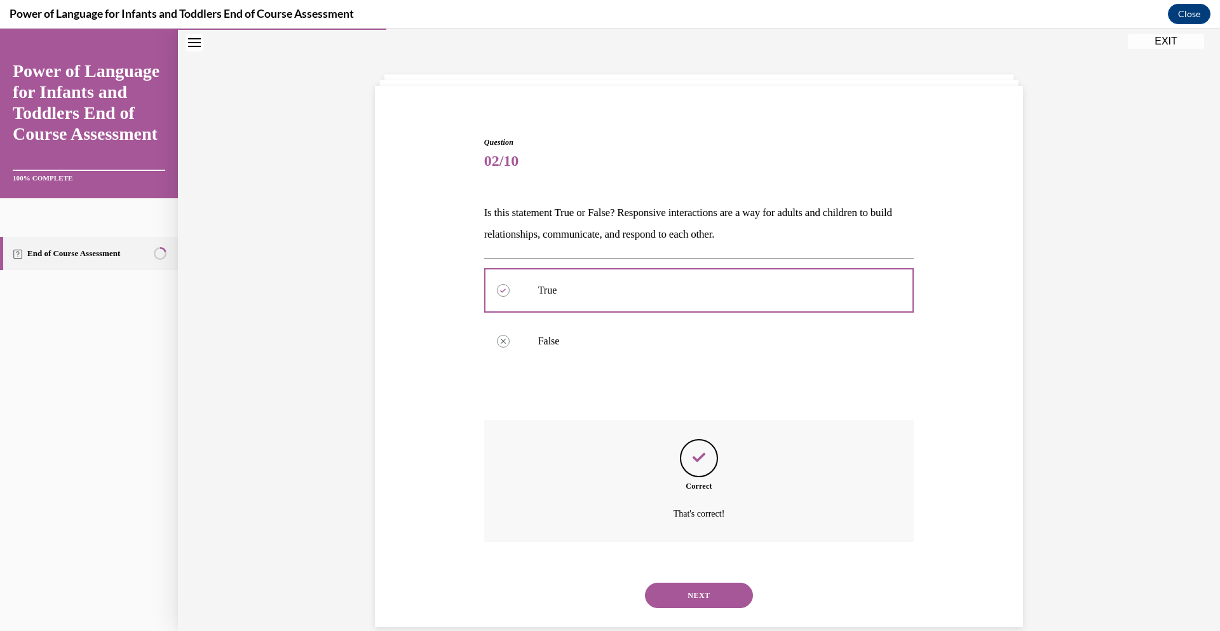
scroll to position [62, 0]
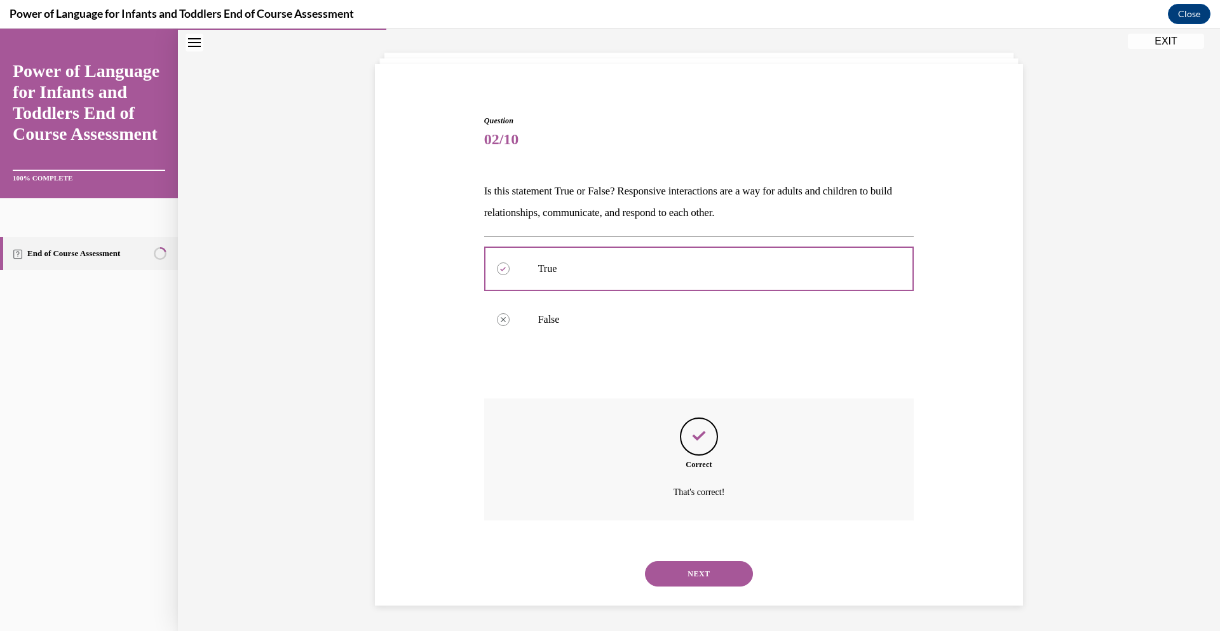
click at [687, 573] on button "NEXT" at bounding box center [699, 573] width 108 height 25
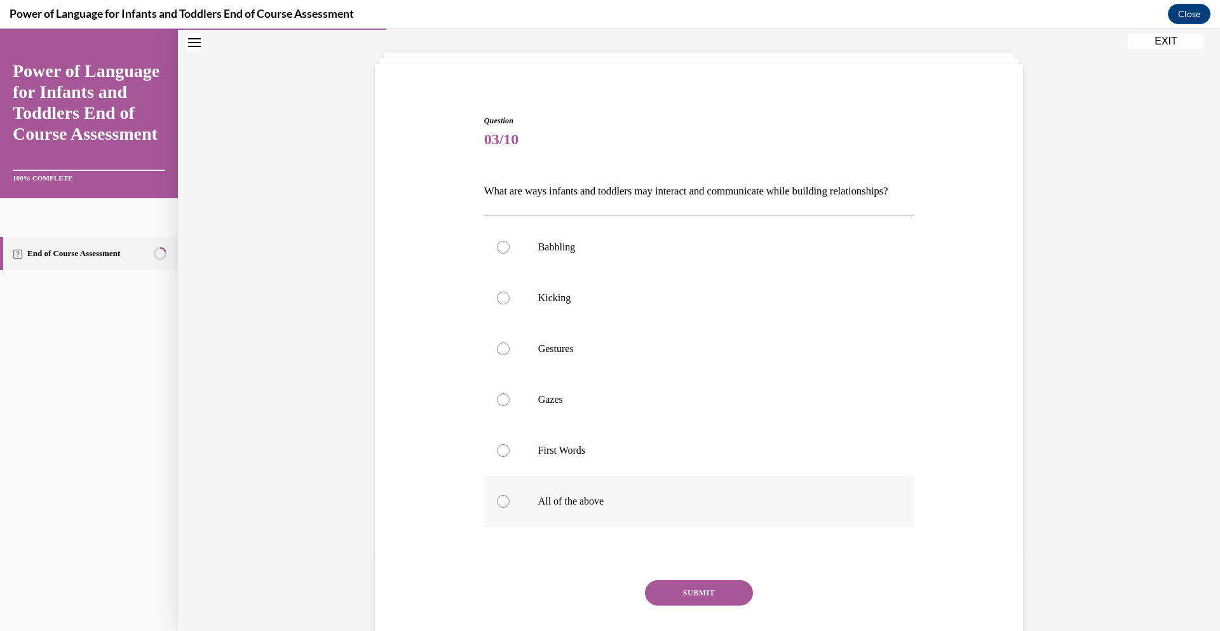
click at [502, 508] on div at bounding box center [503, 501] width 13 height 13
click at [502, 508] on input "All of the above" at bounding box center [503, 501] width 13 height 13
radio input "true"
click at [687, 606] on button "SUBMIT" at bounding box center [699, 592] width 108 height 25
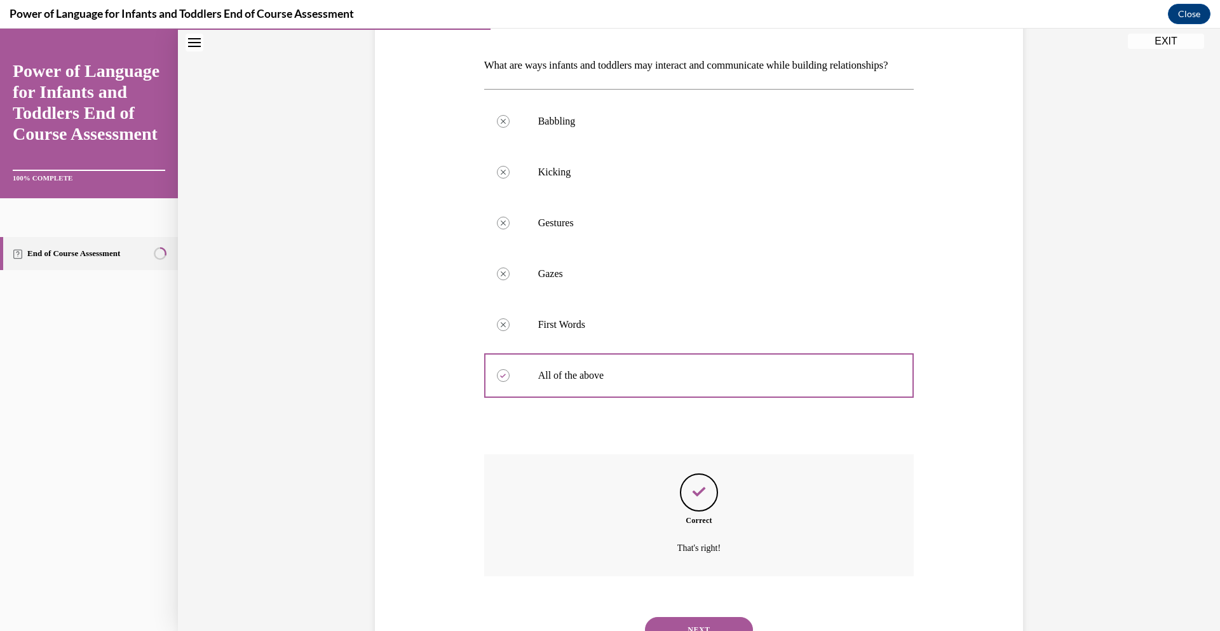
scroll to position [265, 0]
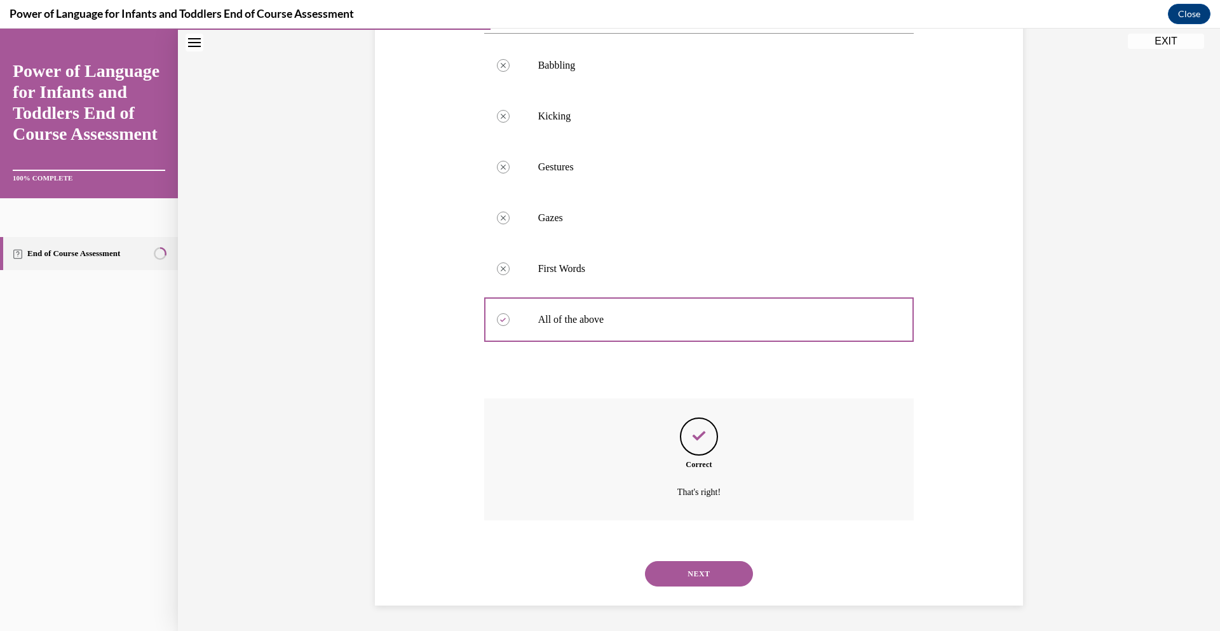
click at [697, 571] on button "NEXT" at bounding box center [699, 573] width 108 height 25
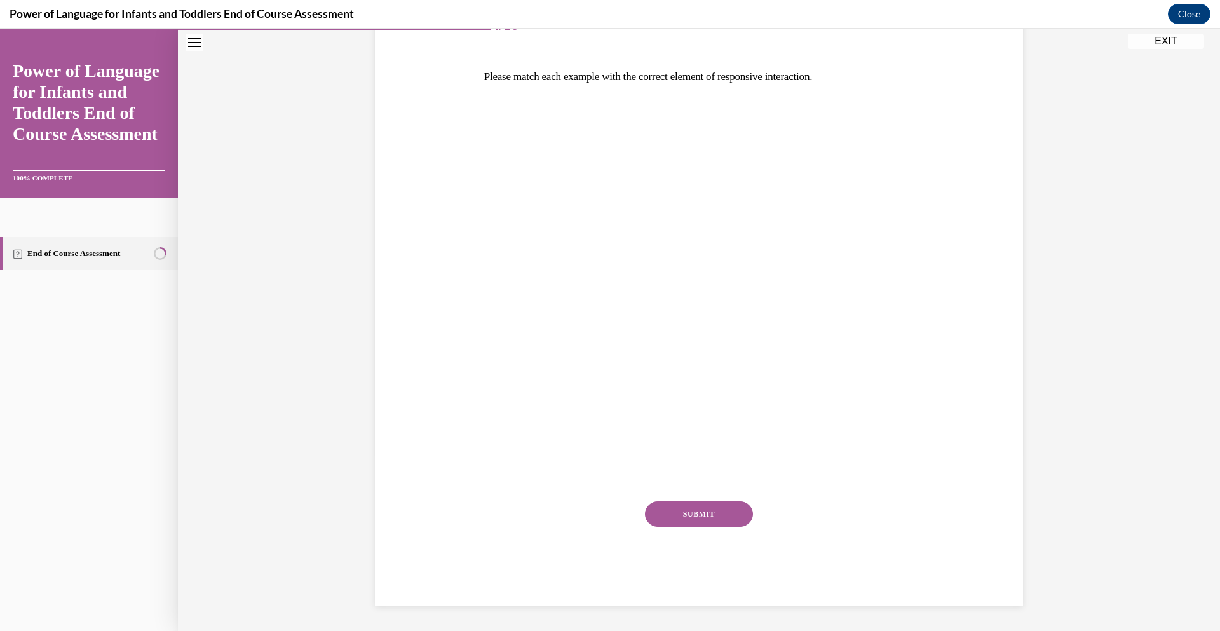
scroll to position [142, 0]
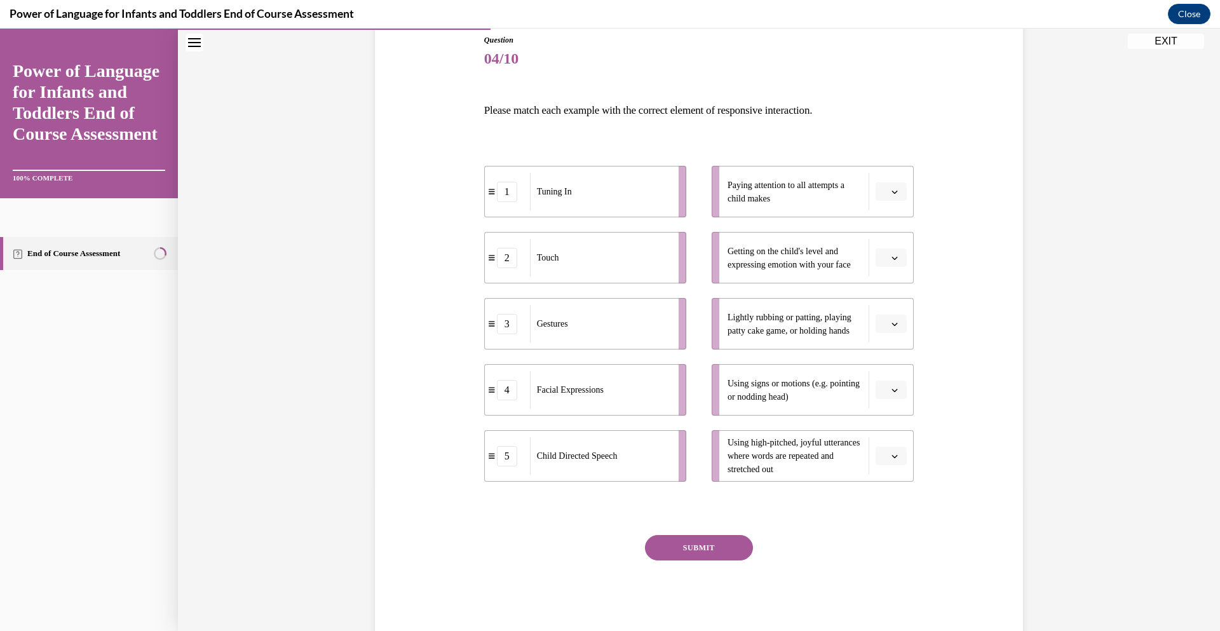
click at [894, 322] on icon "button" at bounding box center [895, 324] width 6 height 6
click at [893, 398] on div "2" at bounding box center [890, 402] width 32 height 25
click at [894, 257] on icon "button" at bounding box center [895, 258] width 6 height 6
click at [891, 377] on div "4" at bounding box center [890, 387] width 32 height 25
click at [894, 389] on icon "button" at bounding box center [895, 390] width 6 height 6
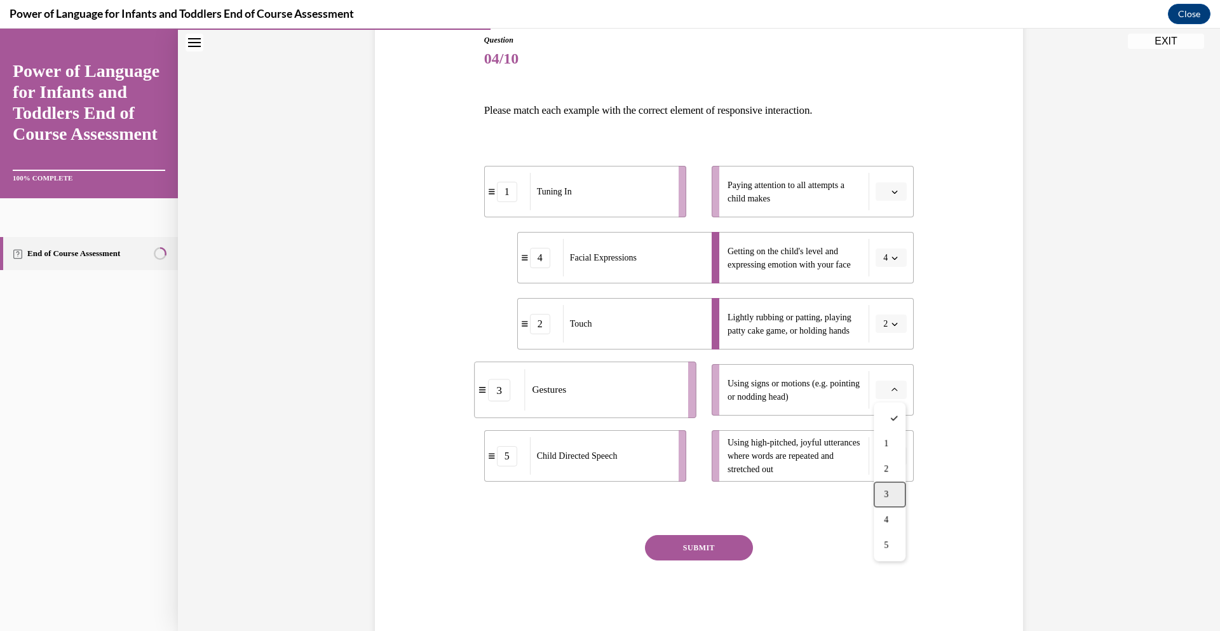
click at [889, 491] on span "3" at bounding box center [886, 494] width 4 height 10
click at [894, 453] on icon "button" at bounding box center [895, 456] width 6 height 6
click at [885, 602] on div "5" at bounding box center [890, 611] width 32 height 25
click at [893, 191] on icon "button" at bounding box center [895, 192] width 6 height 6
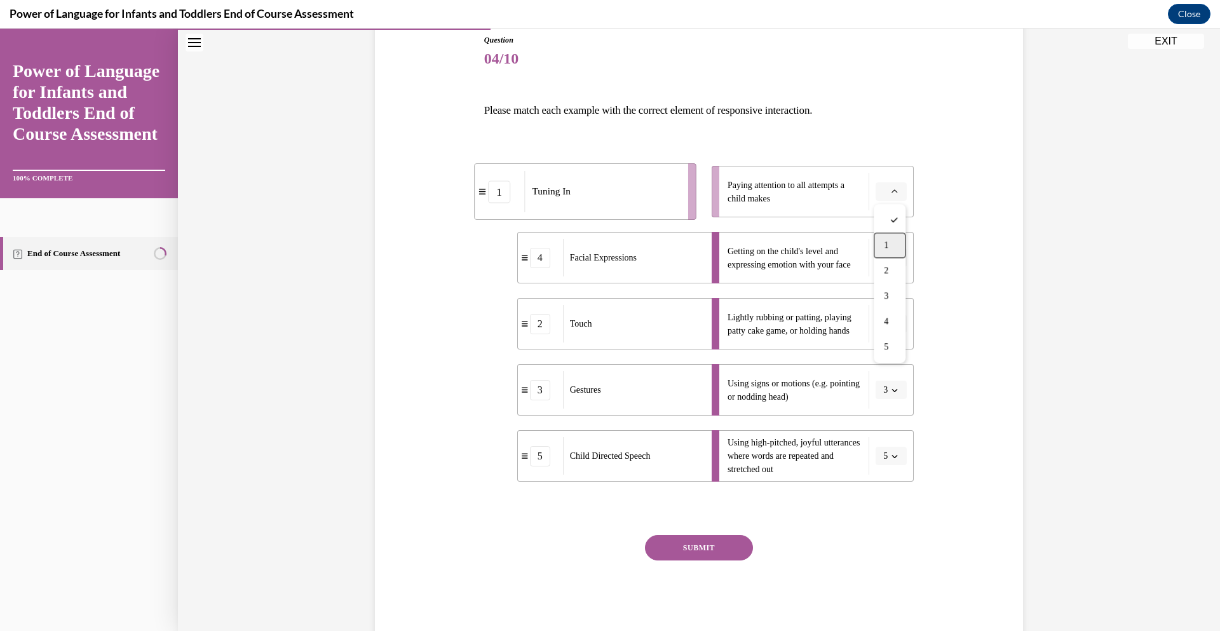
click at [887, 242] on span "1" at bounding box center [886, 245] width 4 height 10
click at [695, 549] on button "SUBMIT" at bounding box center [699, 547] width 108 height 25
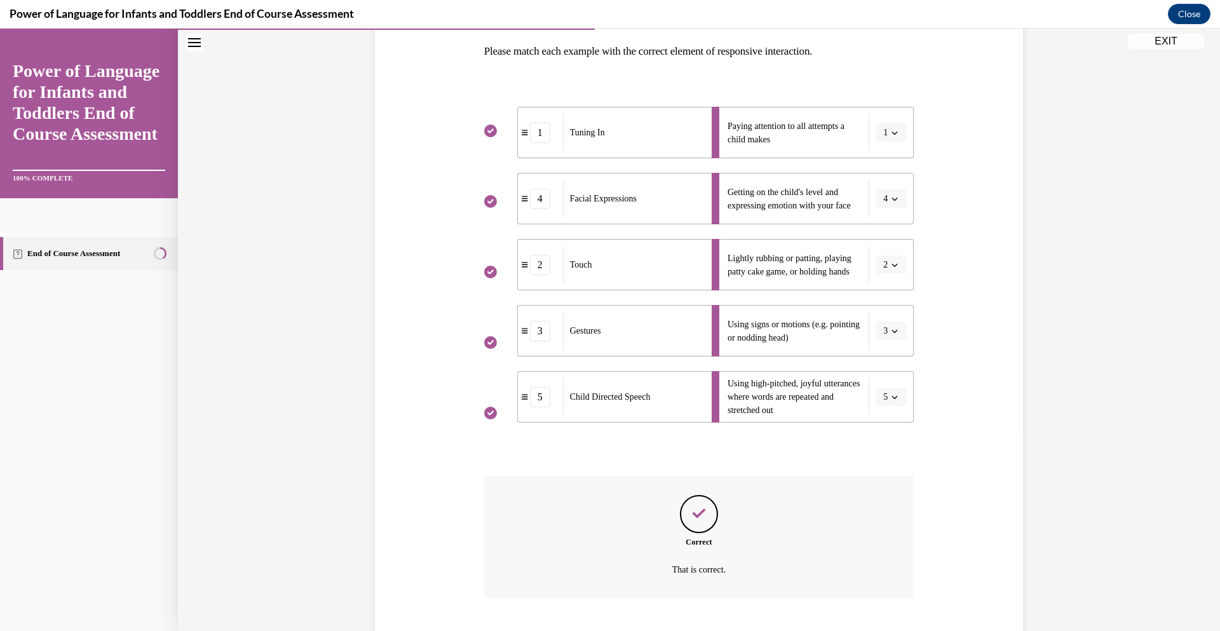
scroll to position [279, 0]
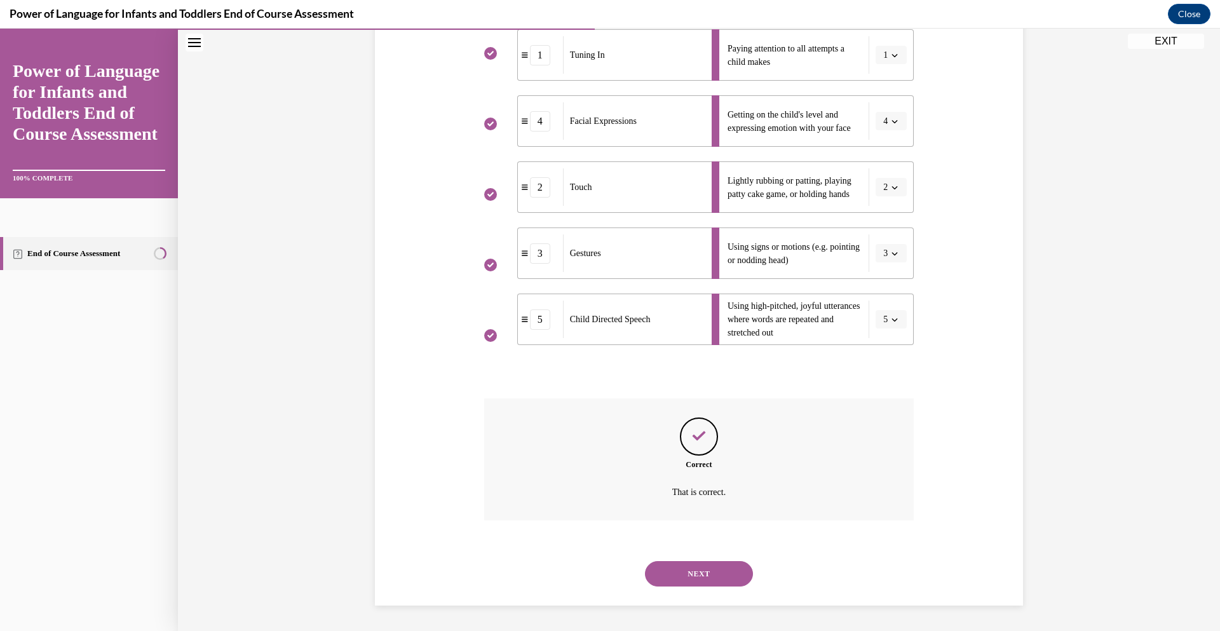
click at [697, 571] on button "NEXT" at bounding box center [699, 573] width 108 height 25
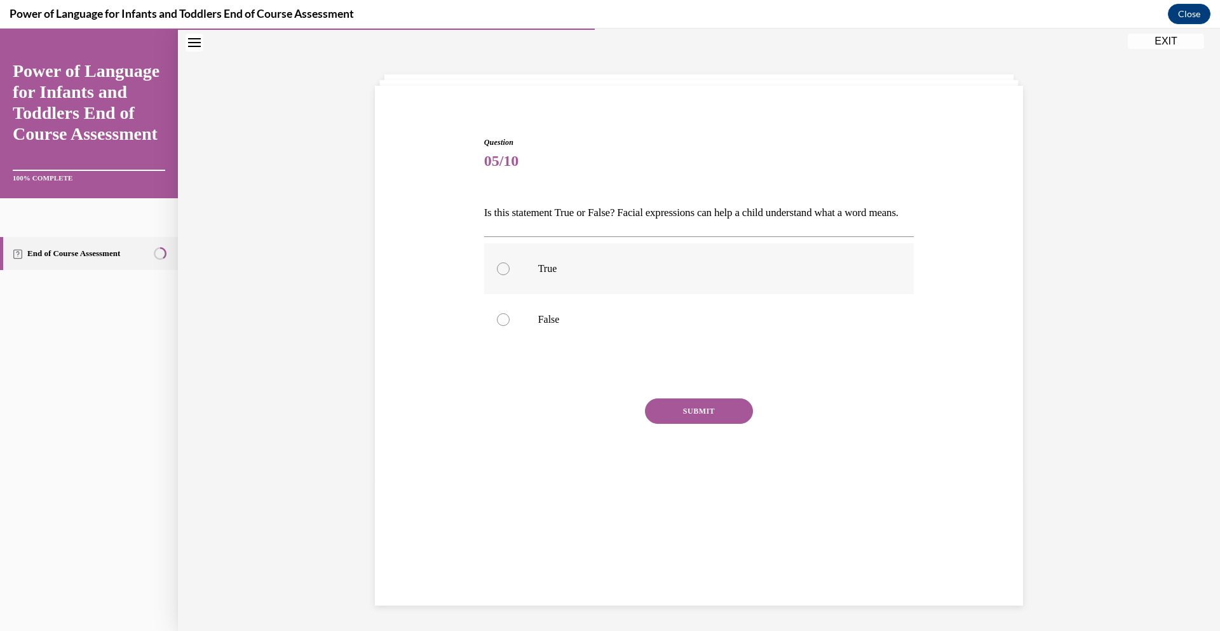
click at [502, 275] on div at bounding box center [503, 269] width 13 height 13
click at [502, 275] on input "True" at bounding box center [503, 269] width 13 height 13
radio input "true"
click at [676, 424] on button "SUBMIT" at bounding box center [699, 411] width 108 height 25
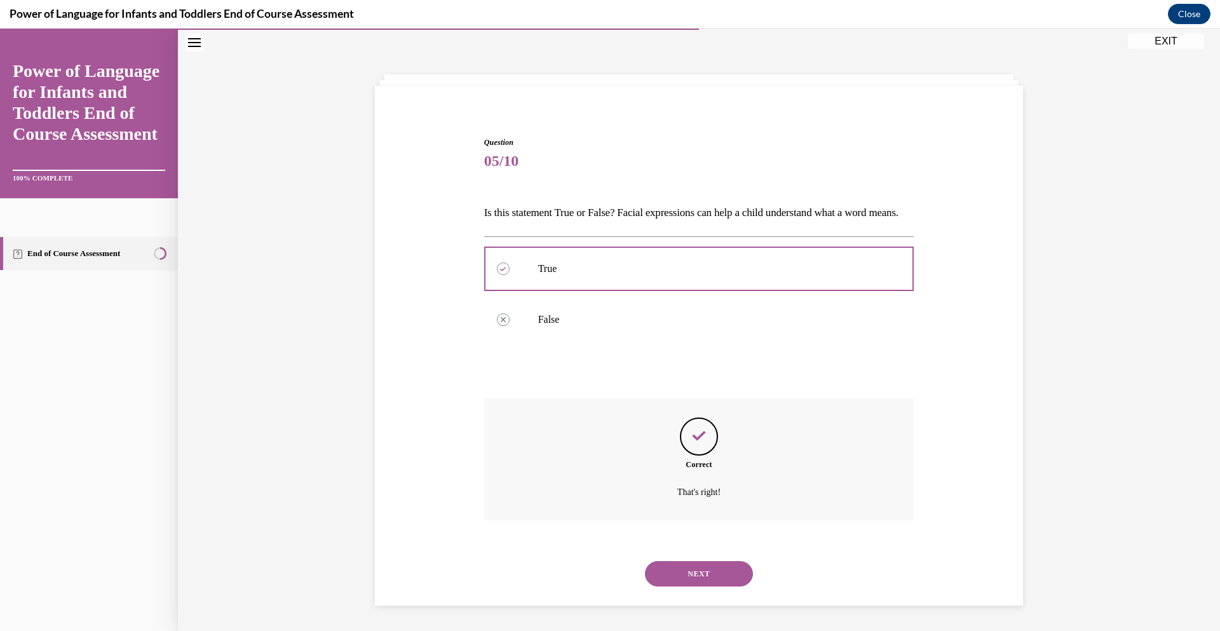
scroll to position [62, 0]
click at [687, 571] on button "NEXT" at bounding box center [699, 573] width 108 height 25
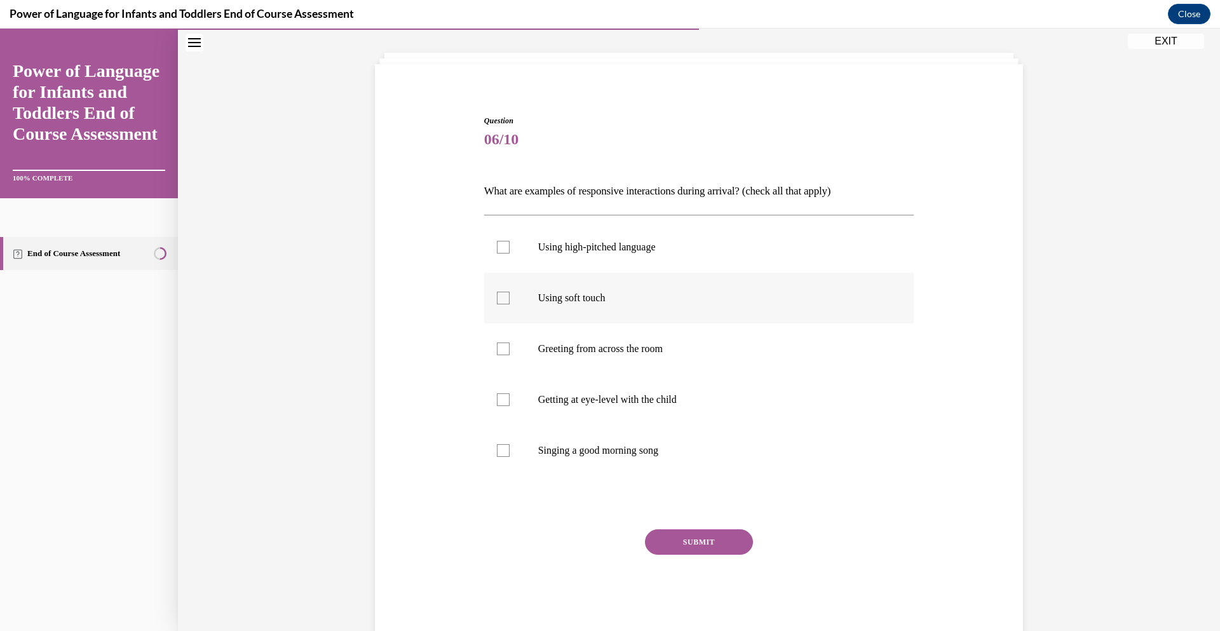
click at [503, 300] on div at bounding box center [503, 298] width 13 height 13
click at [503, 300] on input "Using soft touch" at bounding box center [503, 298] width 13 height 13
checkbox input "true"
click at [501, 400] on div at bounding box center [503, 399] width 13 height 13
click at [501, 400] on input "Getting at eye-level with the child" at bounding box center [503, 399] width 13 height 13
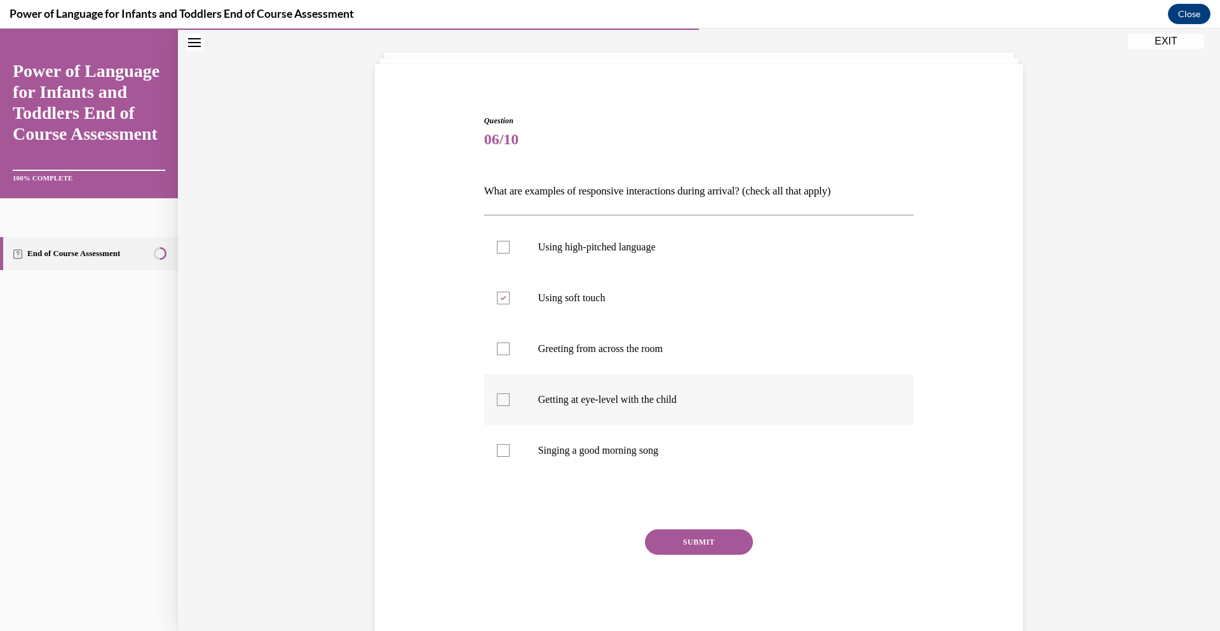
checkbox input "true"
click at [505, 449] on div at bounding box center [503, 450] width 13 height 13
click at [505, 449] on input "Singing a good morning song" at bounding box center [503, 450] width 13 height 13
click at [505, 449] on icon at bounding box center [503, 451] width 6 height 4
click at [505, 449] on input "Singing a good morning song" at bounding box center [503, 450] width 13 height 13
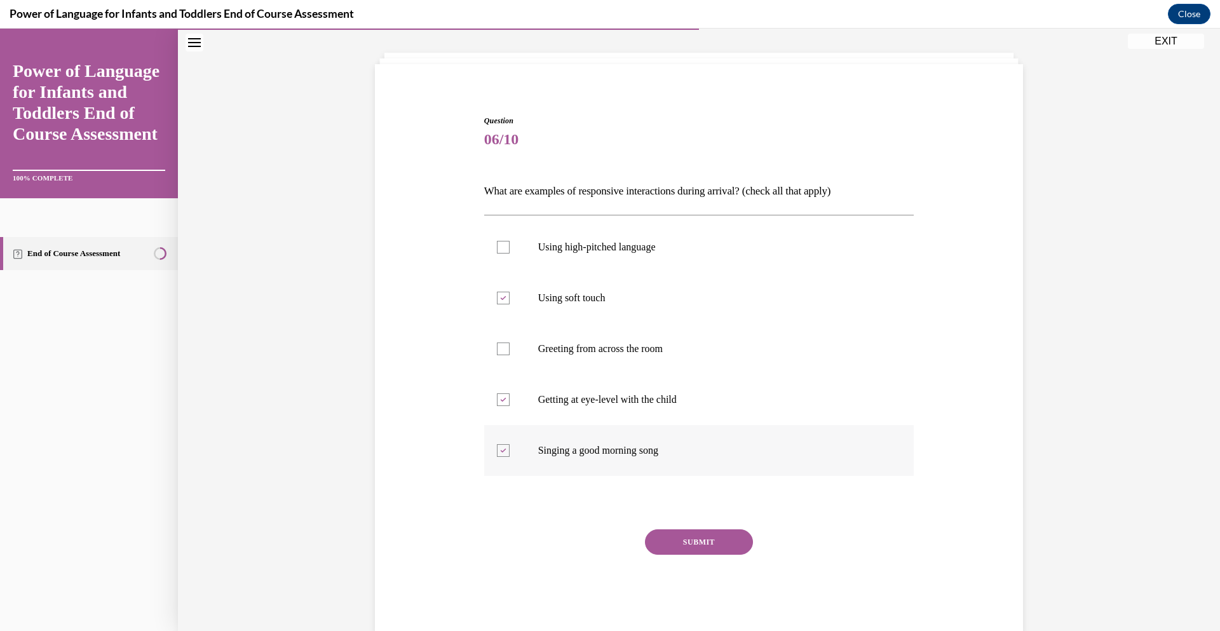
click at [505, 449] on icon at bounding box center [503, 451] width 6 height 4
click at [505, 449] on input "Singing a good morning song" at bounding box center [503, 450] width 13 height 13
checkbox input "true"
click at [466, 458] on div "Question 06/10 What are examples of responsive interactions during arrival? (ch…" at bounding box center [699, 355] width 655 height 557
click at [500, 246] on div at bounding box center [503, 247] width 13 height 13
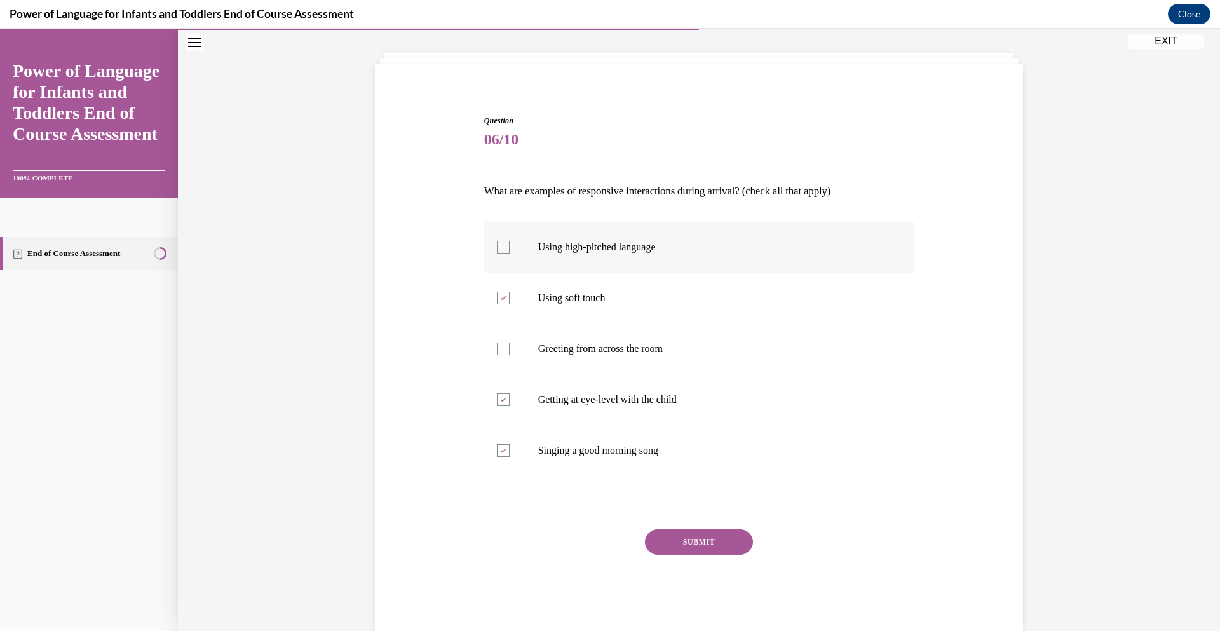
click at [500, 246] on input "Using high-pitched language" at bounding box center [503, 247] width 13 height 13
checkbox input "true"
click at [700, 540] on button "SUBMIT" at bounding box center [699, 541] width 108 height 25
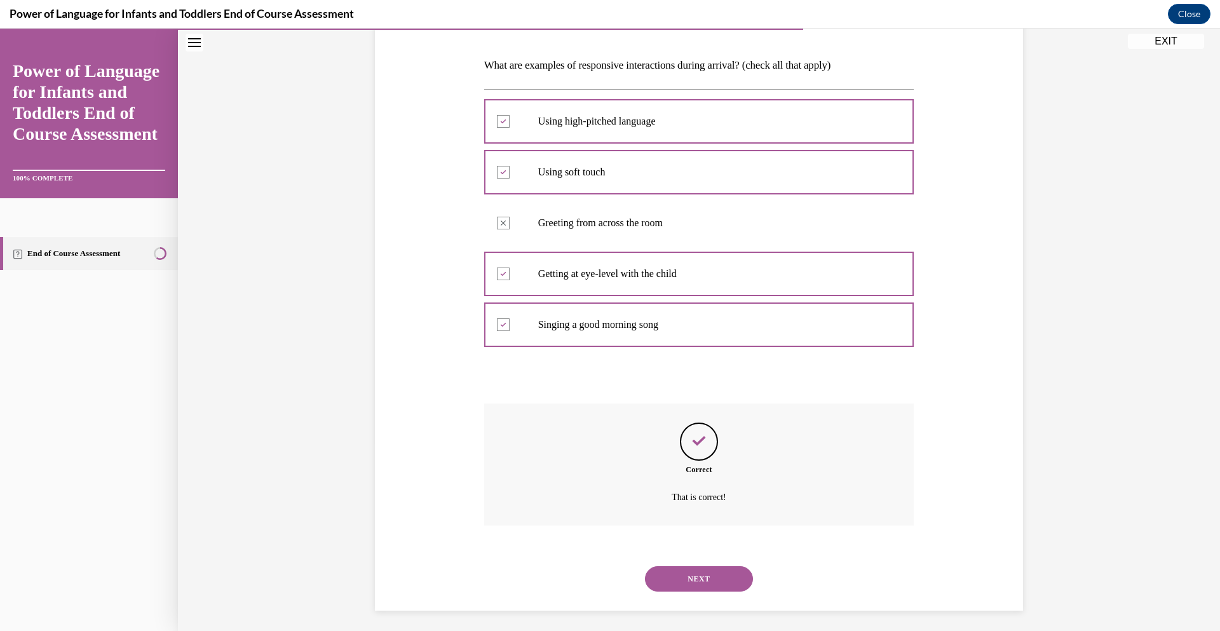
scroll to position [193, 0]
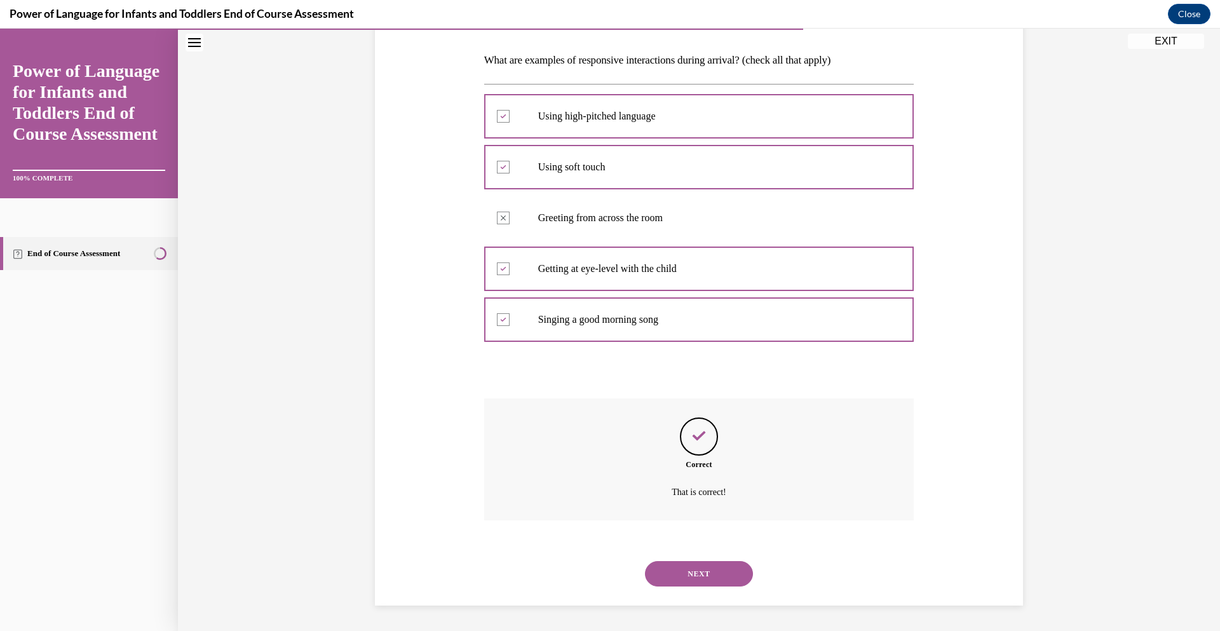
click at [696, 569] on button "NEXT" at bounding box center [699, 573] width 108 height 25
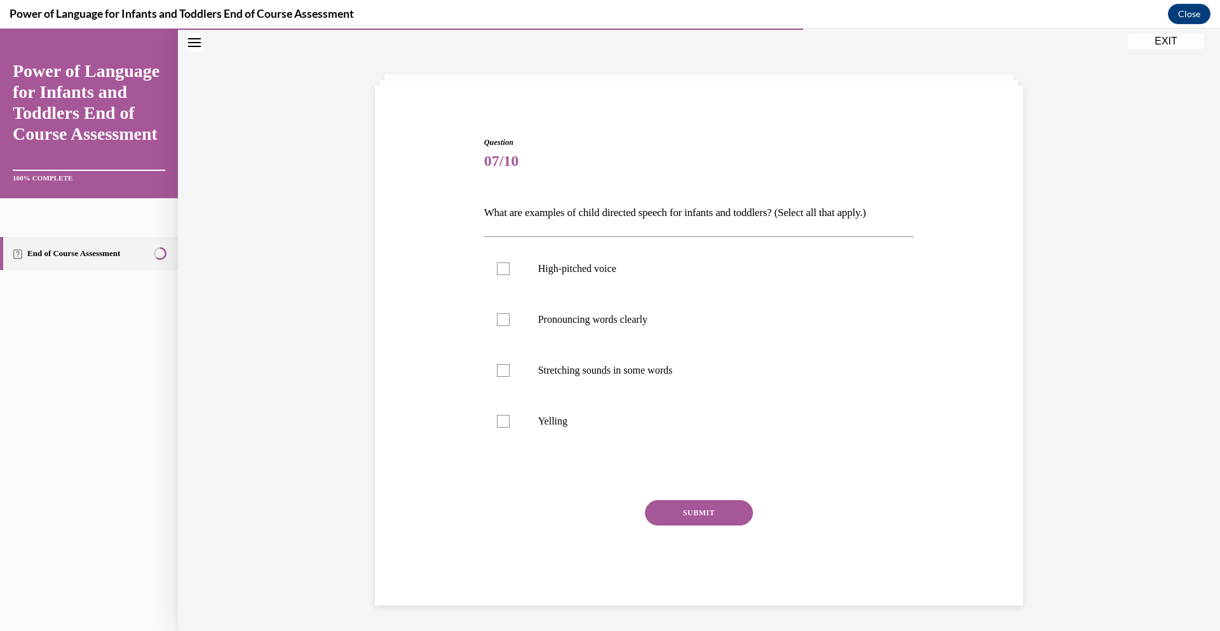
scroll to position [40, 0]
click at [502, 268] on div at bounding box center [503, 269] width 13 height 13
click at [502, 268] on input "High-pitched voice" at bounding box center [503, 269] width 13 height 13
checkbox input "true"
click at [504, 322] on div at bounding box center [503, 319] width 13 height 13
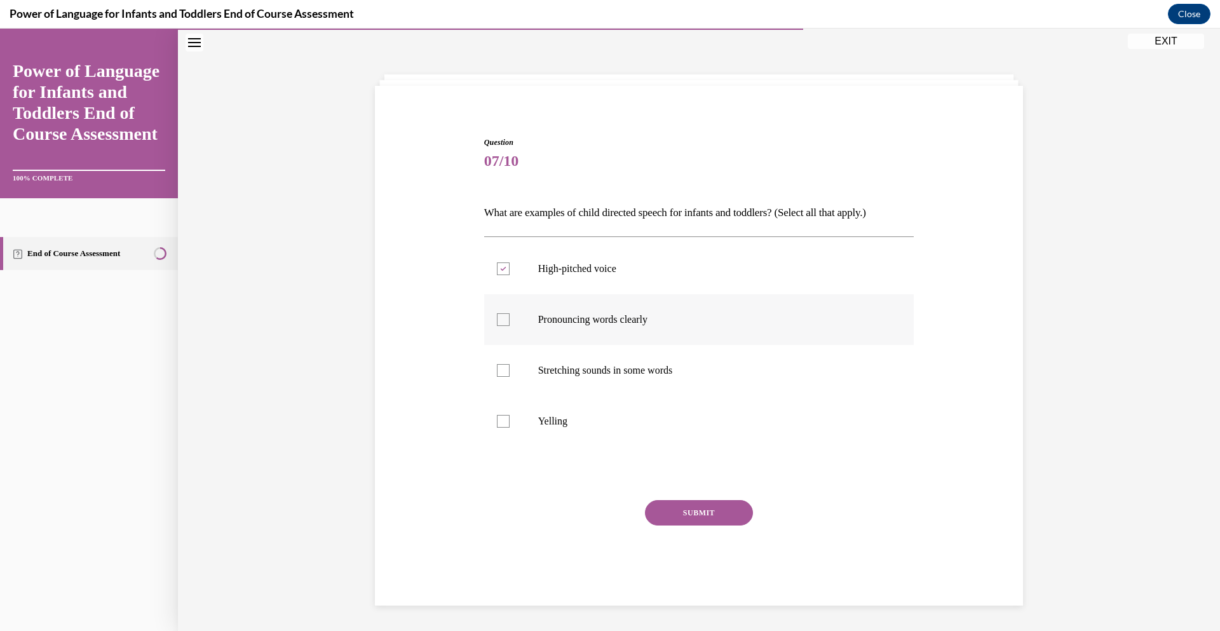
click at [504, 322] on input "Pronouncing words clearly" at bounding box center [503, 319] width 13 height 13
checkbox input "true"
click at [506, 374] on div at bounding box center [503, 370] width 13 height 13
click at [506, 374] on input "Stretching sounds in some words" at bounding box center [503, 370] width 13 height 13
checkbox input "true"
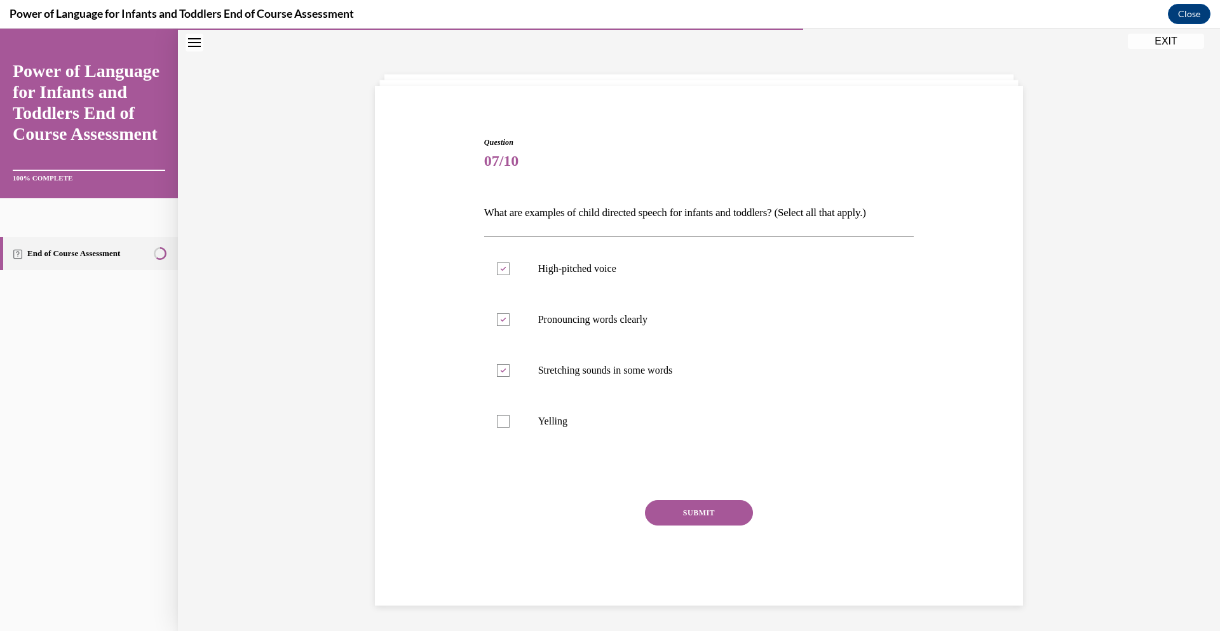
click at [698, 510] on button "SUBMIT" at bounding box center [699, 512] width 108 height 25
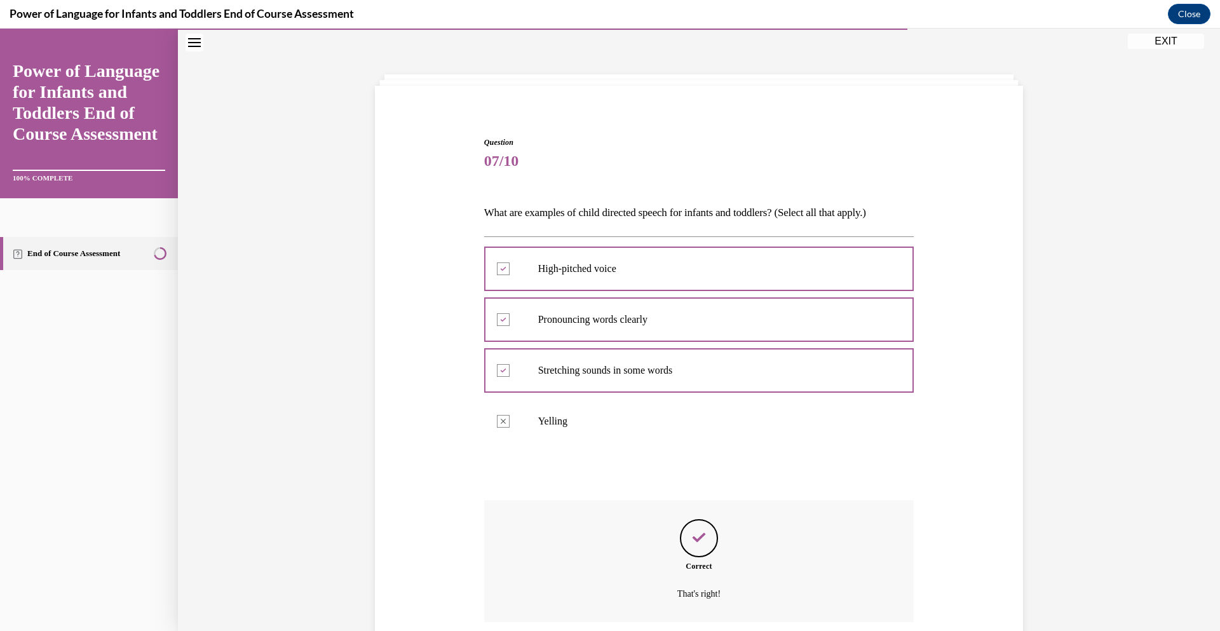
scroll to position [142, 0]
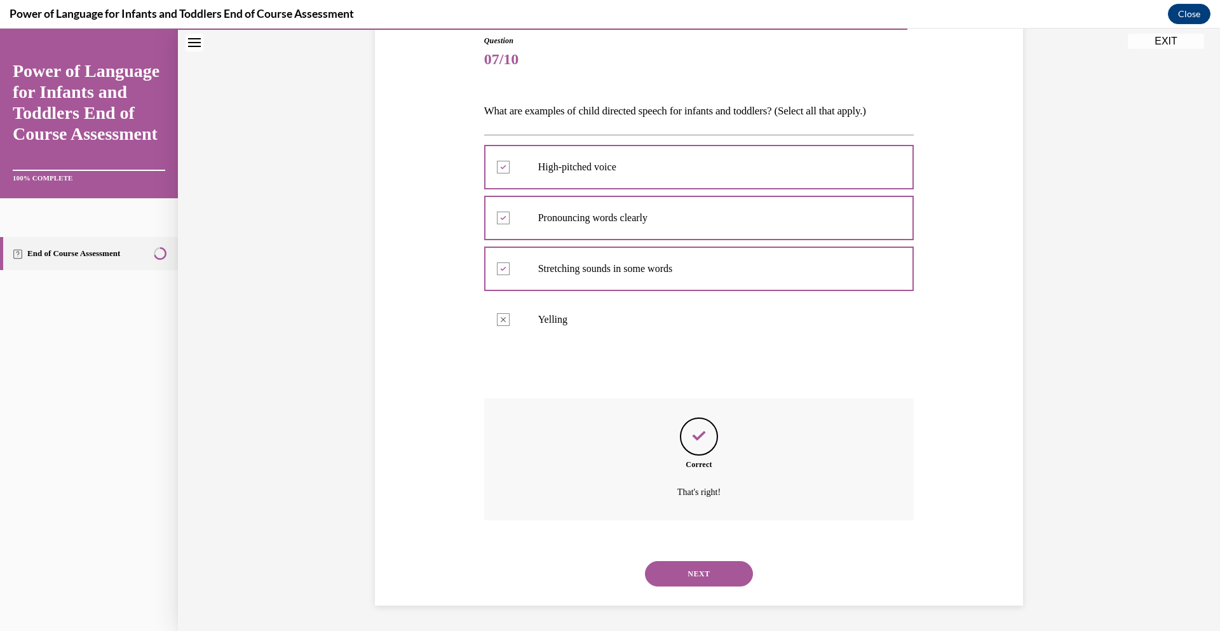
click at [698, 510] on div "Correct That's right!" at bounding box center [699, 460] width 430 height 122
click at [697, 573] on button "NEXT" at bounding box center [699, 573] width 108 height 25
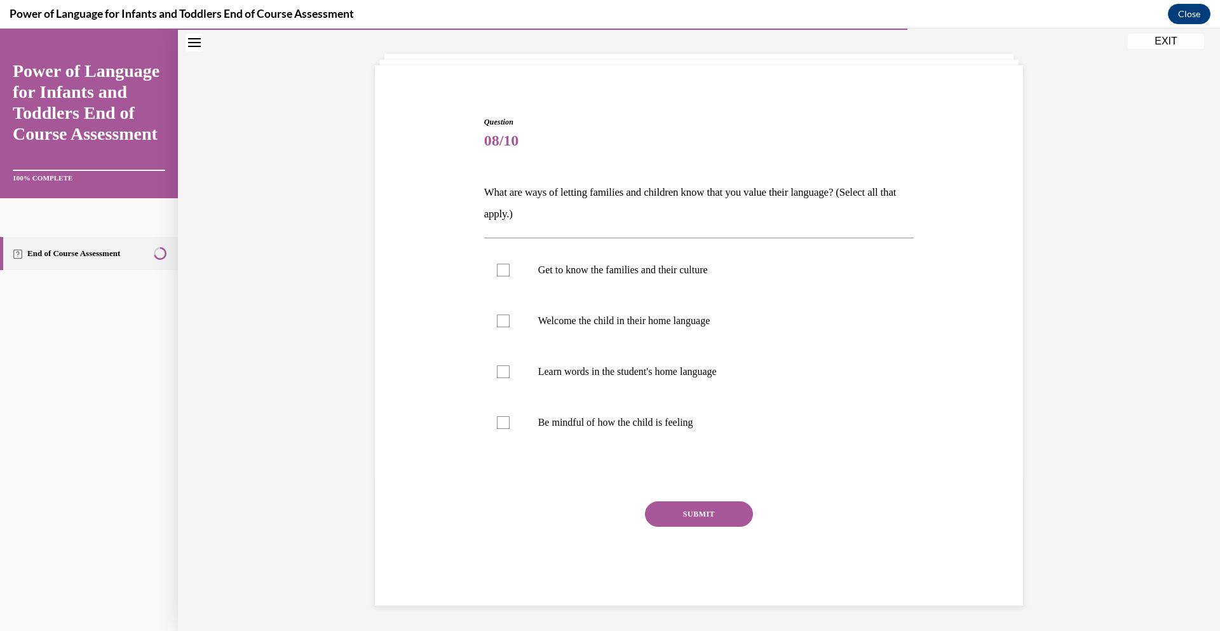
scroll to position [60, 0]
click at [502, 273] on div at bounding box center [503, 270] width 13 height 13
click at [502, 273] on input "Get to know the families and their culture" at bounding box center [503, 270] width 13 height 13
checkbox input "true"
click at [502, 321] on div at bounding box center [503, 321] width 13 height 13
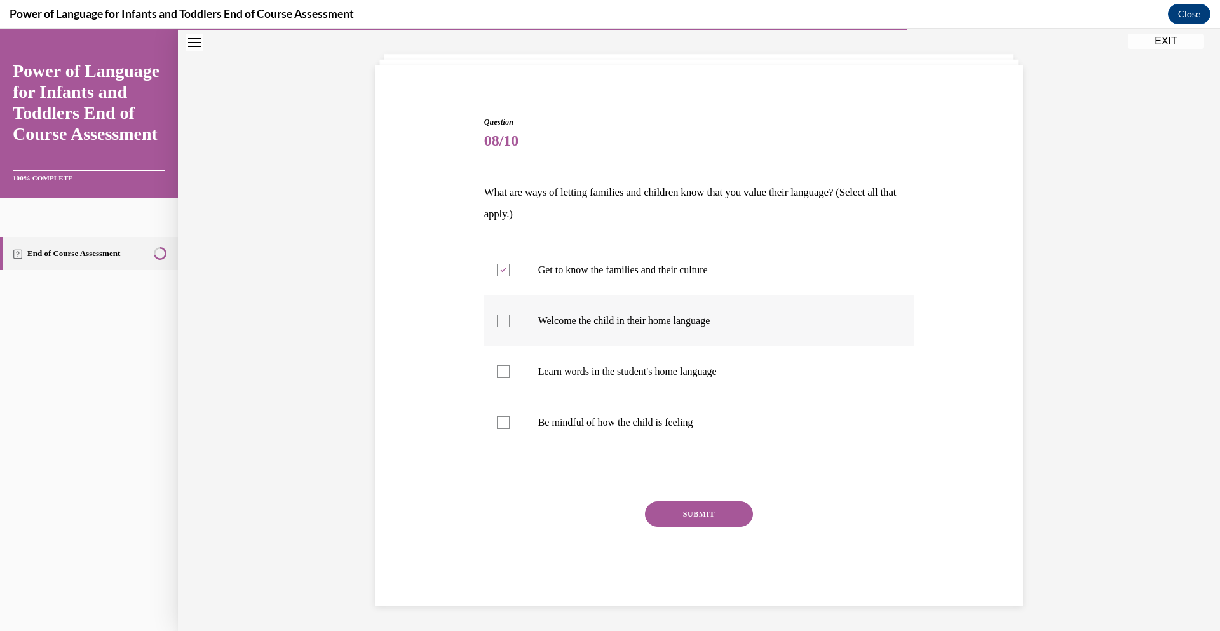
click at [502, 321] on input "Welcome the child in their home language" at bounding box center [503, 321] width 13 height 13
checkbox input "true"
click at [500, 413] on label "Be mindful of how the child is feeling" at bounding box center [699, 422] width 430 height 51
click at [500, 416] on input "Be mindful of how the child is feeling" at bounding box center [503, 422] width 13 height 13
checkbox input "true"
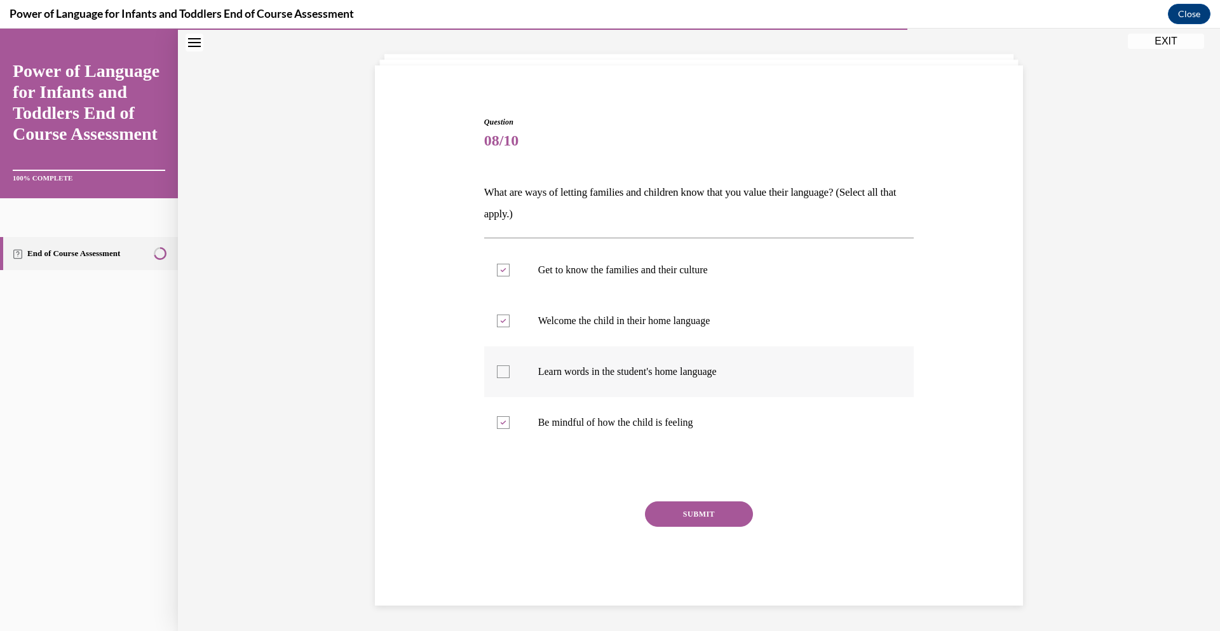
click at [504, 369] on div at bounding box center [503, 371] width 13 height 13
click at [504, 369] on input "Learn words in the student's home language" at bounding box center [503, 371] width 13 height 13
checkbox input "true"
click at [690, 514] on button "SUBMIT" at bounding box center [699, 514] width 108 height 25
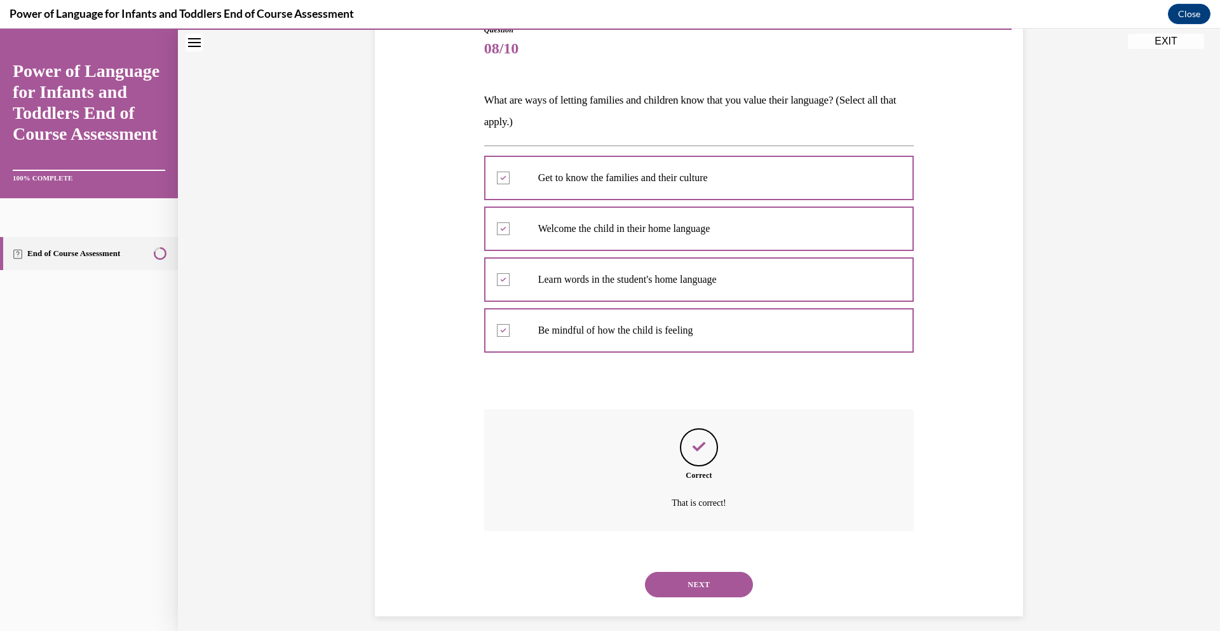
scroll to position [163, 0]
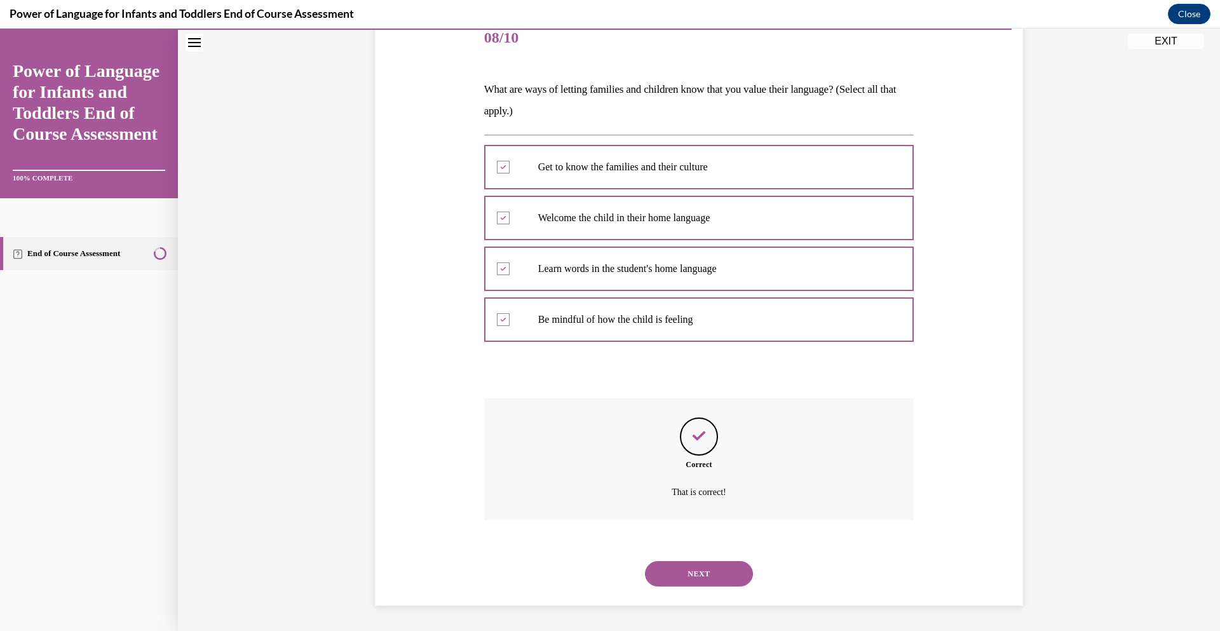
click at [704, 567] on button "NEXT" at bounding box center [699, 573] width 108 height 25
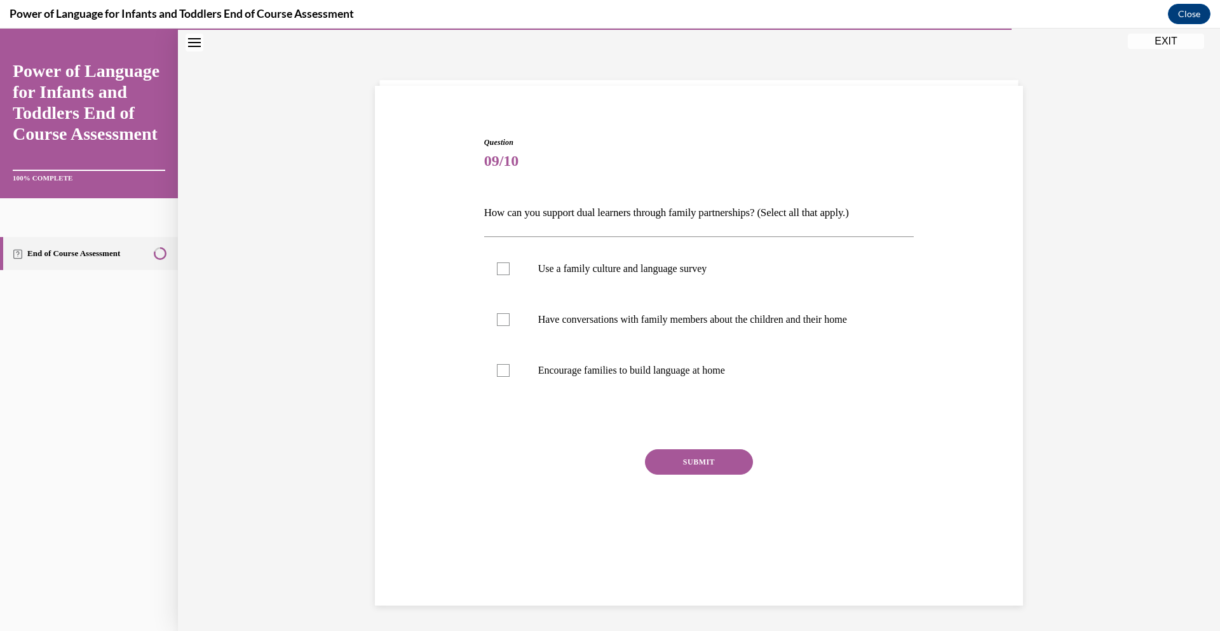
scroll to position [40, 0]
click at [504, 320] on div at bounding box center [503, 319] width 13 height 13
click at [504, 320] on input "Have conversations with family members about the children and their home" at bounding box center [503, 319] width 13 height 13
checkbox input "true"
click at [501, 371] on div at bounding box center [503, 370] width 13 height 13
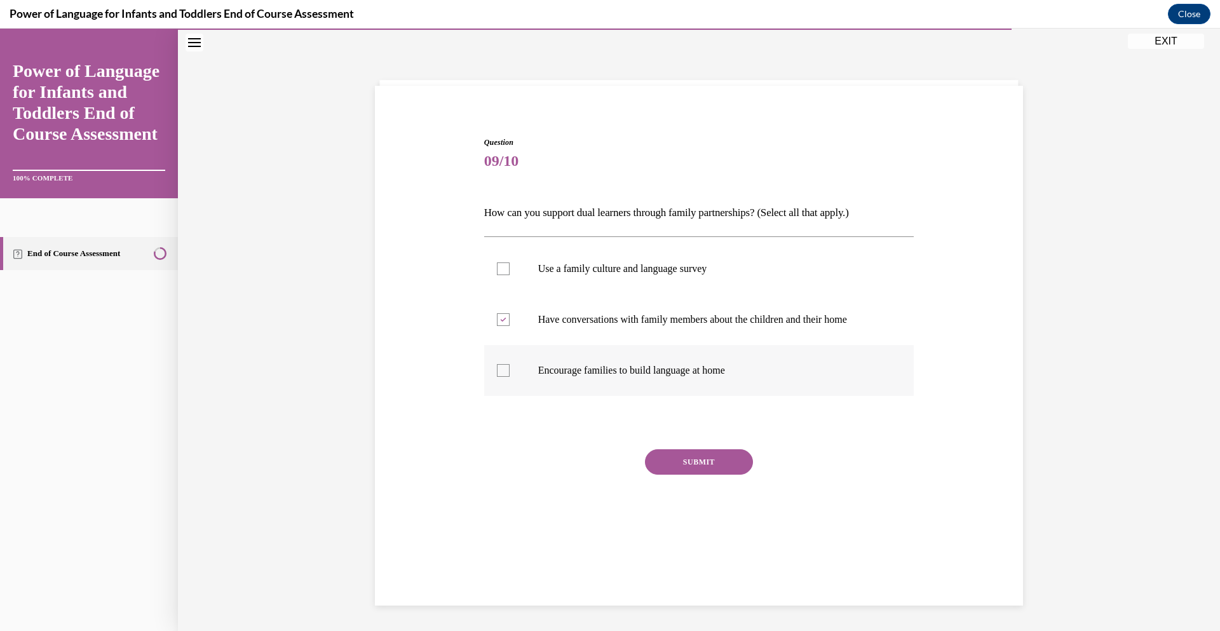
click at [501, 371] on input "Encourage families to build language at home" at bounding box center [503, 370] width 13 height 13
checkbox input "true"
click at [500, 270] on div at bounding box center [503, 269] width 13 height 13
click at [500, 270] on input "Use a family culture and language survey" at bounding box center [503, 269] width 13 height 13
checkbox input "true"
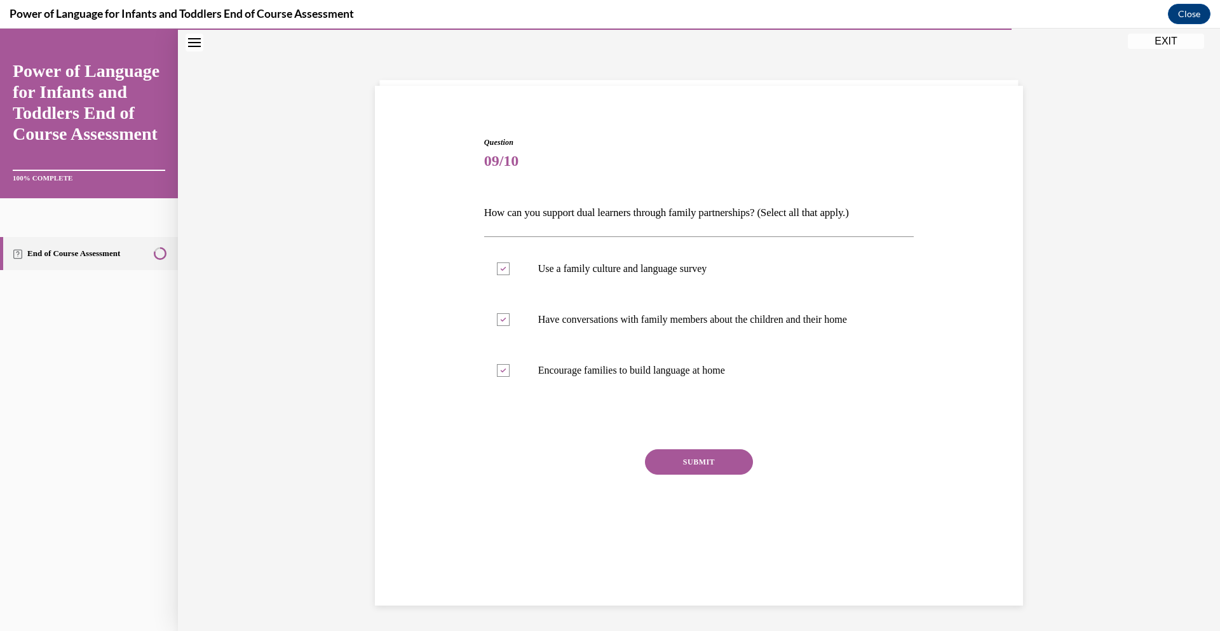
click at [692, 460] on button "SUBMIT" at bounding box center [699, 461] width 108 height 25
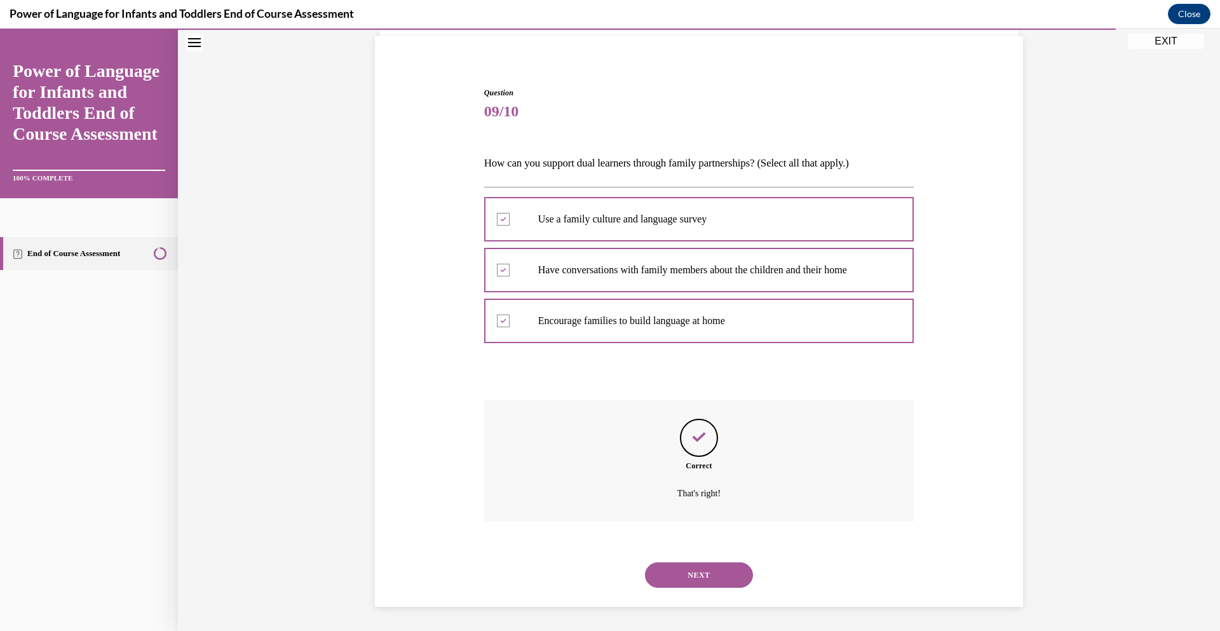
scroll to position [91, 0]
click at [697, 570] on button "NEXT" at bounding box center [699, 573] width 108 height 25
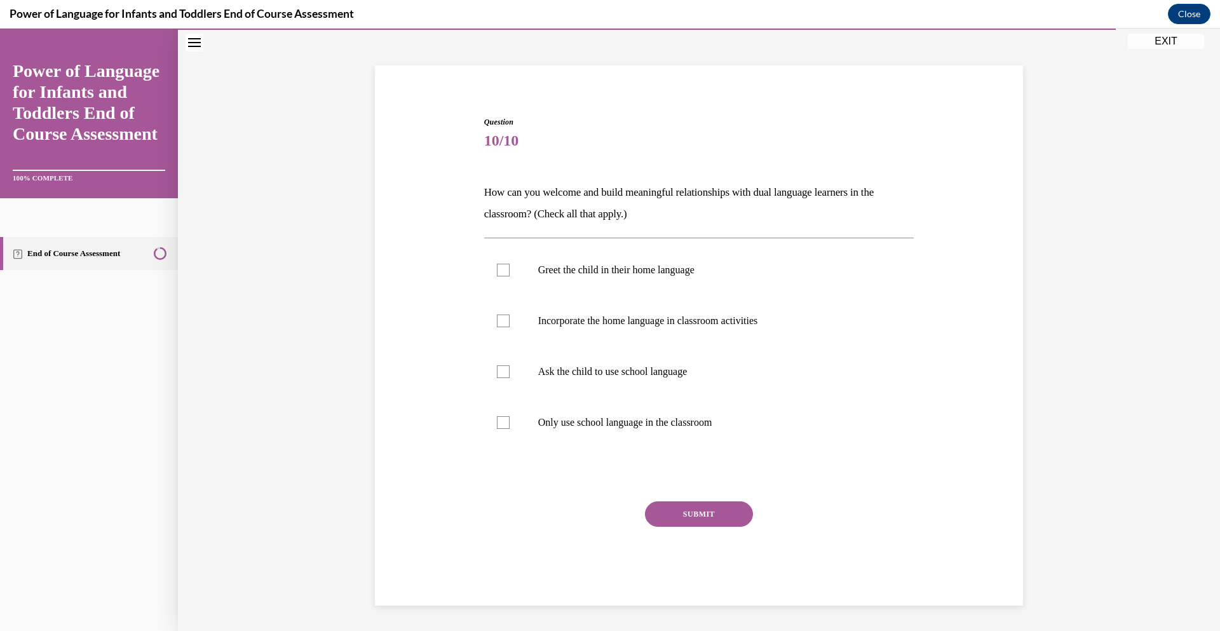
scroll to position [60, 0]
click at [503, 268] on div at bounding box center [503, 270] width 13 height 13
click at [503, 268] on input "Greet the child in their home language" at bounding box center [503, 270] width 13 height 13
checkbox input "true"
click at [502, 318] on div at bounding box center [503, 321] width 13 height 13
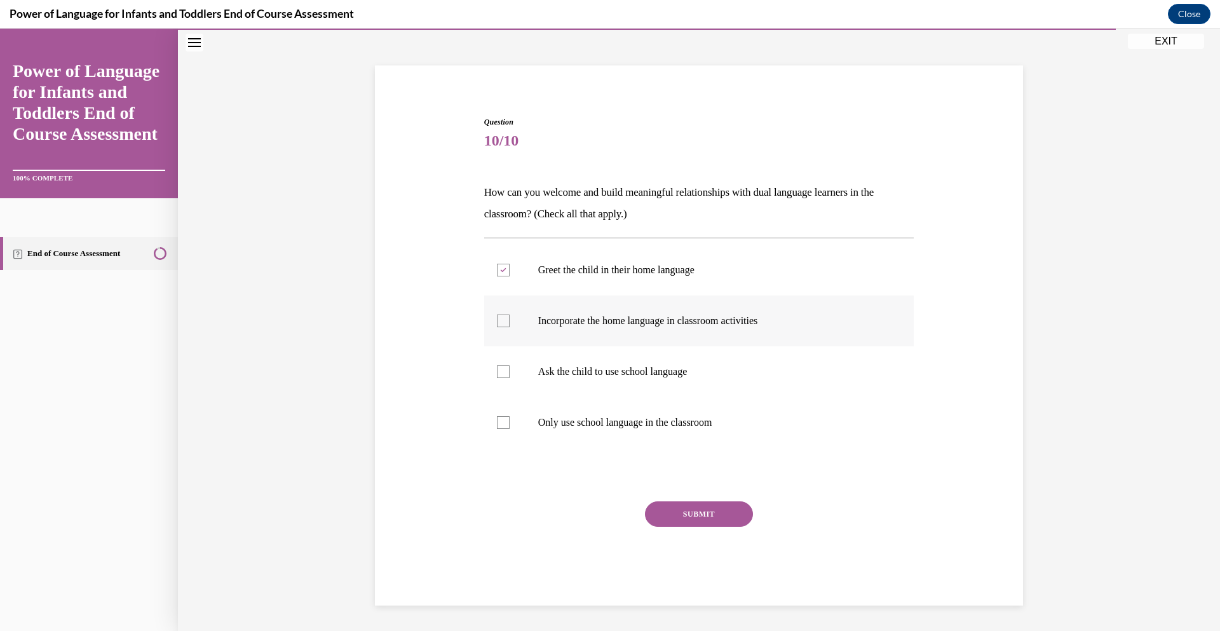
click at [502, 318] on input "Incorporate the home language in classroom activities" at bounding box center [503, 321] width 13 height 13
click at [502, 319] on icon at bounding box center [503, 321] width 6 height 4
click at [502, 318] on input "Incorporate the home language in classroom activities" at bounding box center [503, 321] width 13 height 13
checkbox input "false"
click at [504, 373] on div at bounding box center [503, 371] width 13 height 13
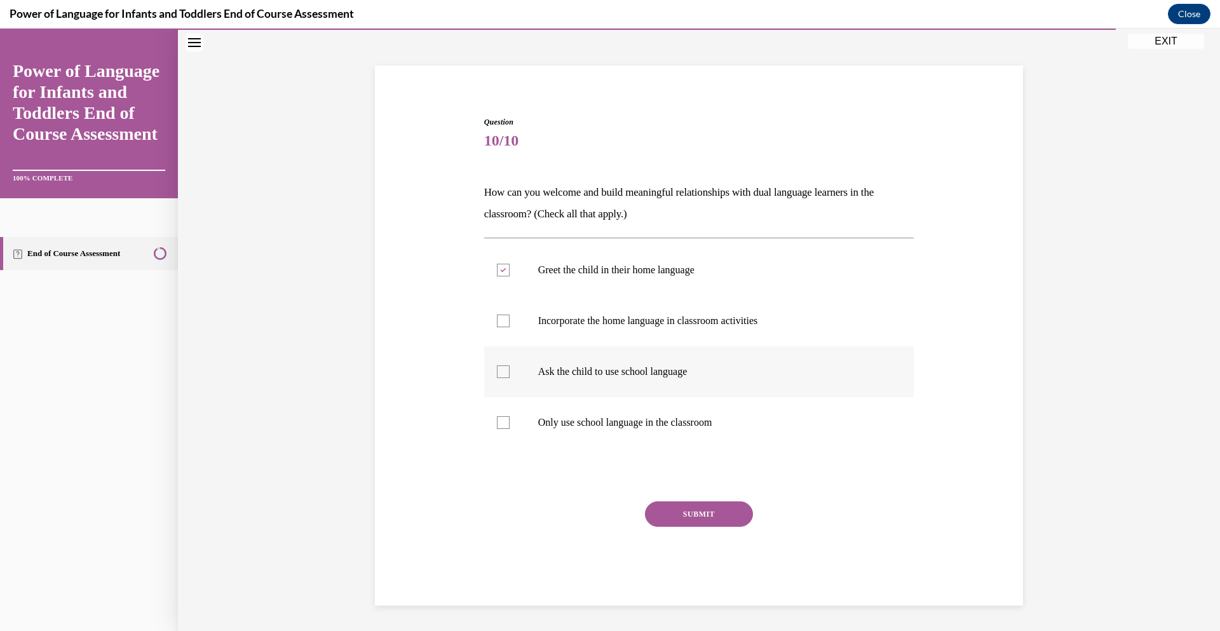
click at [504, 373] on input "Ask the child to use school language" at bounding box center [503, 371] width 13 height 13
click at [503, 372] on icon at bounding box center [503, 372] width 6 height 4
click at [503, 372] on input "Ask the child to use school language" at bounding box center [503, 371] width 13 height 13
checkbox input "false"
click at [502, 322] on div at bounding box center [503, 321] width 13 height 13
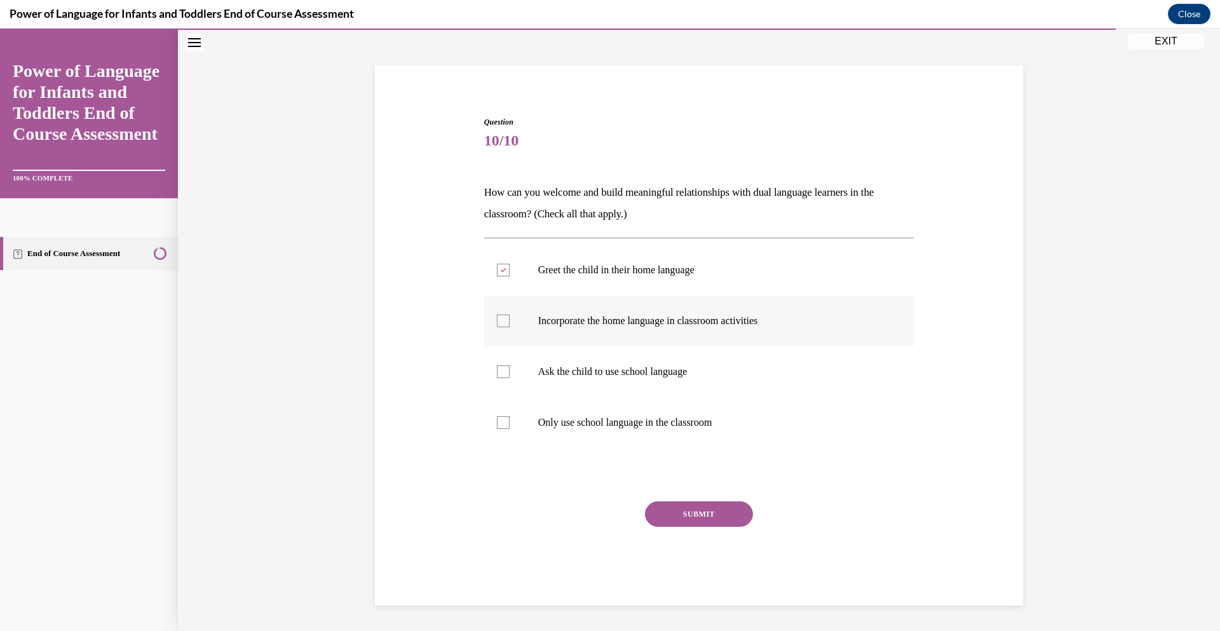
click at [502, 322] on input "Incorporate the home language in classroom activities" at bounding box center [503, 321] width 13 height 13
checkbox input "true"
click at [505, 373] on div at bounding box center [503, 371] width 13 height 13
click at [505, 373] on input "Ask the child to use school language" at bounding box center [503, 371] width 13 height 13
checkbox input "true"
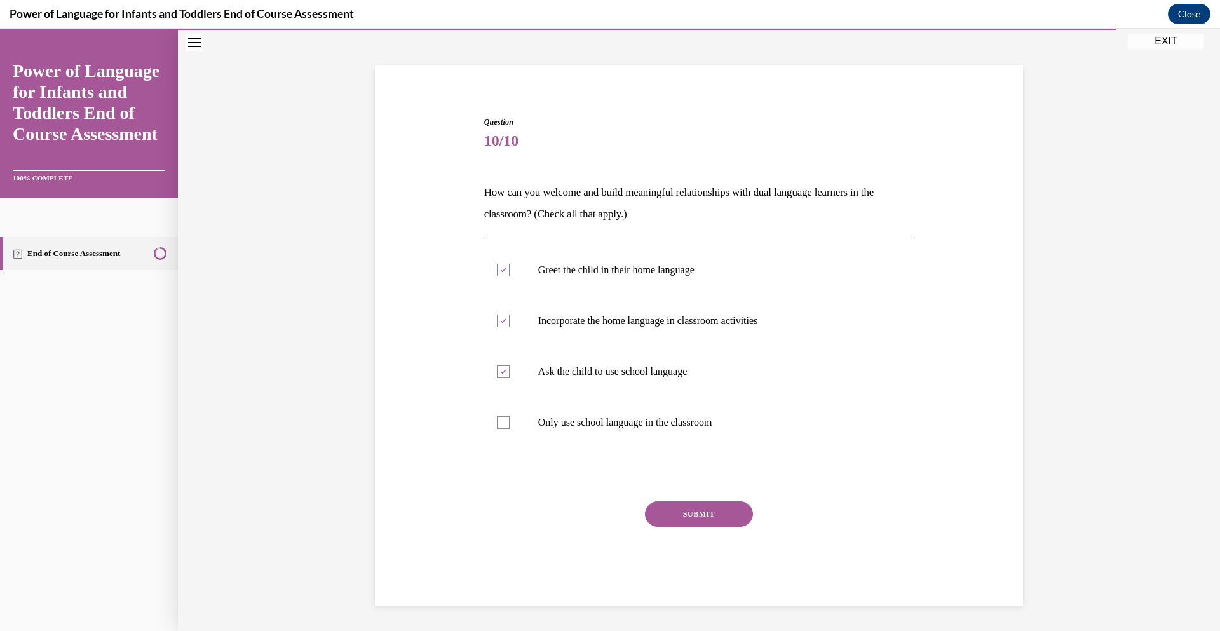
click at [697, 508] on button "SUBMIT" at bounding box center [699, 514] width 108 height 25
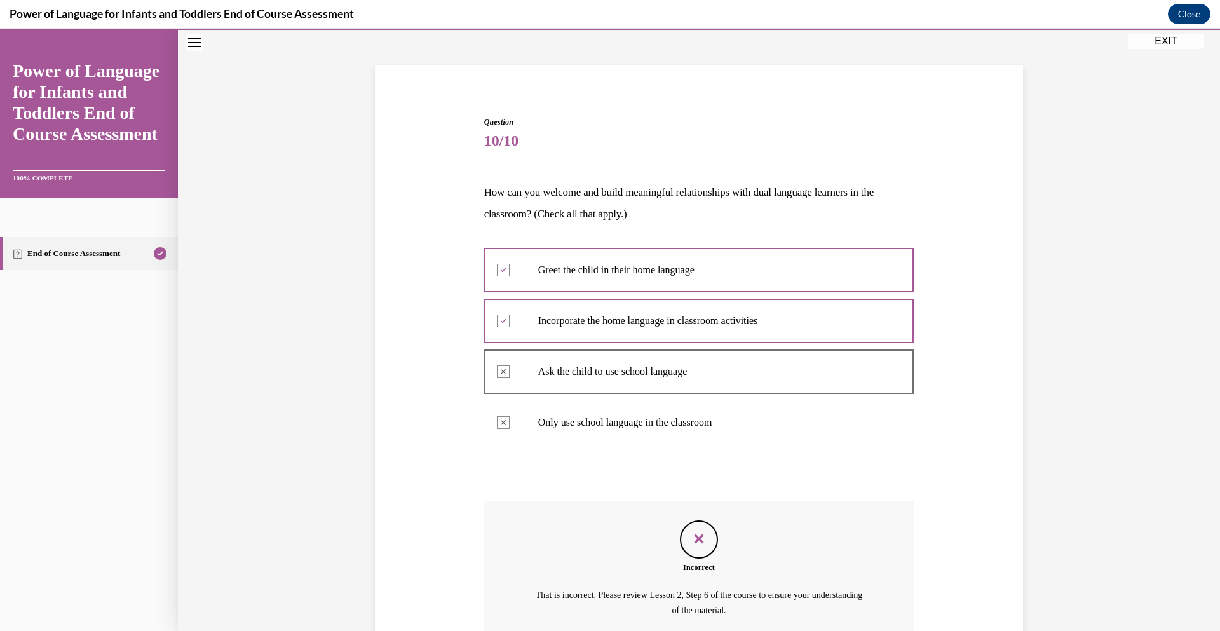
scroll to position [179, 0]
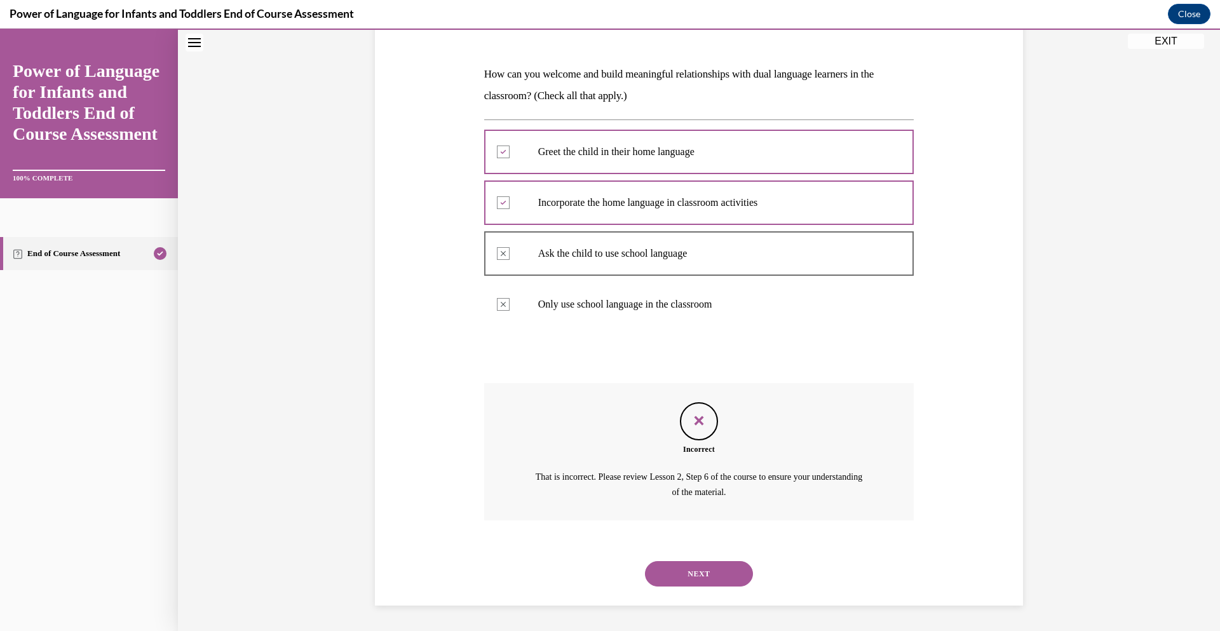
click at [693, 573] on button "NEXT" at bounding box center [699, 573] width 108 height 25
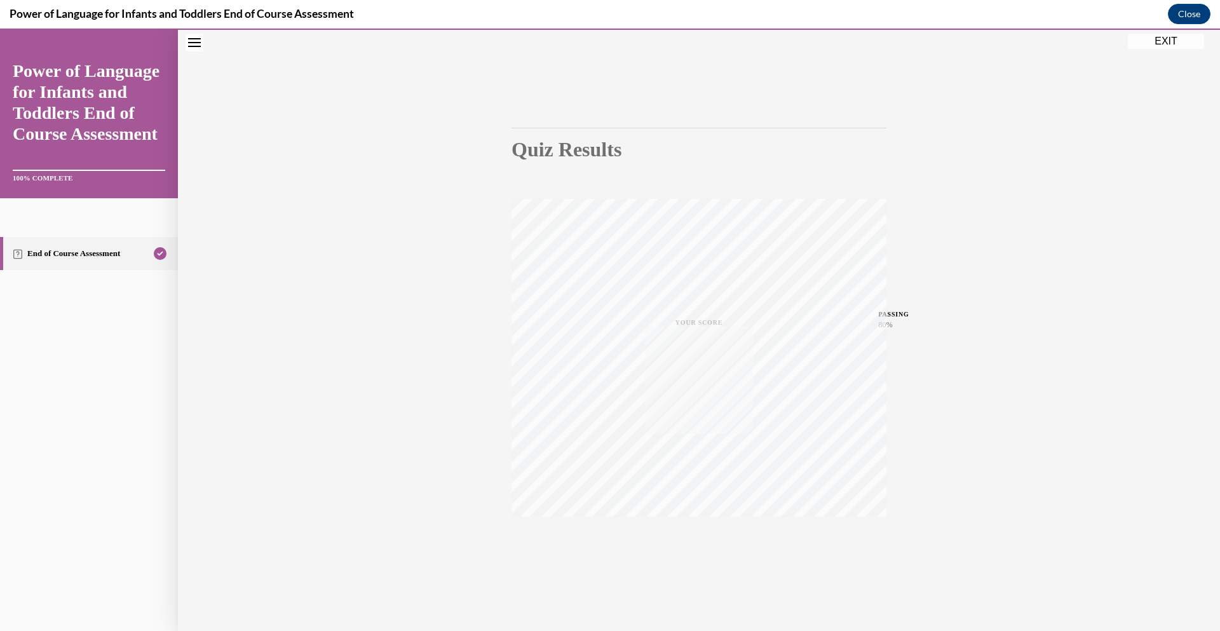
scroll to position [49, 0]
click at [1167, 39] on button "EXIT" at bounding box center [1166, 41] width 76 height 15
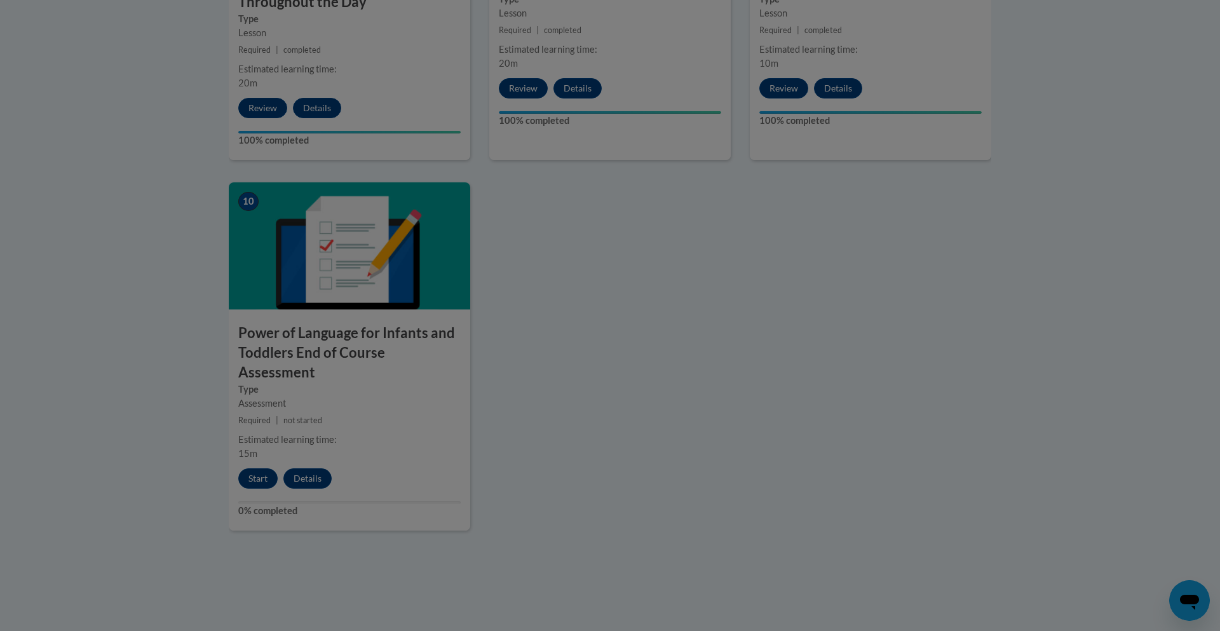
scroll to position [0, 0]
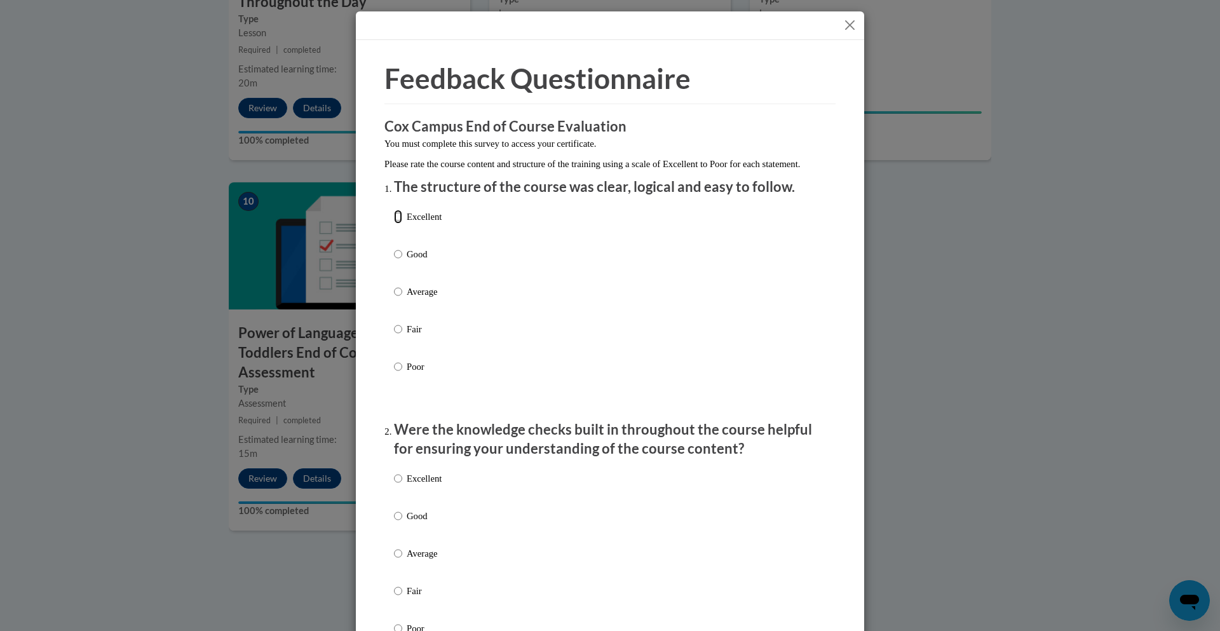
click at [399, 224] on input "Excellent" at bounding box center [398, 217] width 8 height 14
radio input "true"
click at [398, 486] on input "Excellent" at bounding box center [398, 479] width 8 height 14
radio input "true"
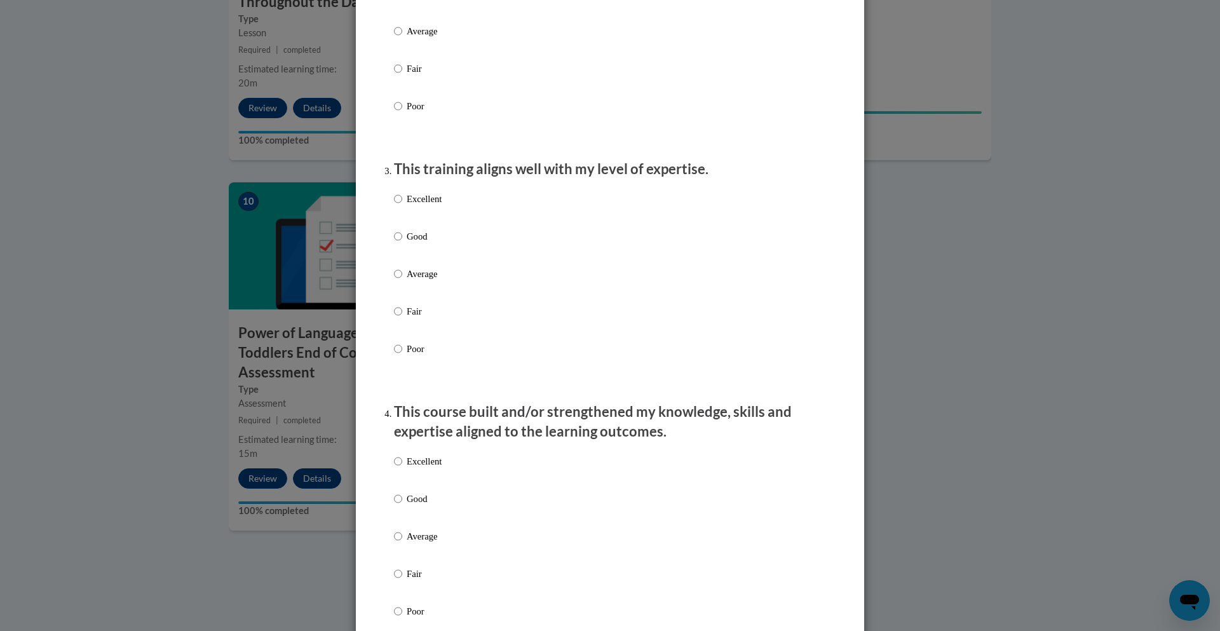
scroll to position [541, 0]
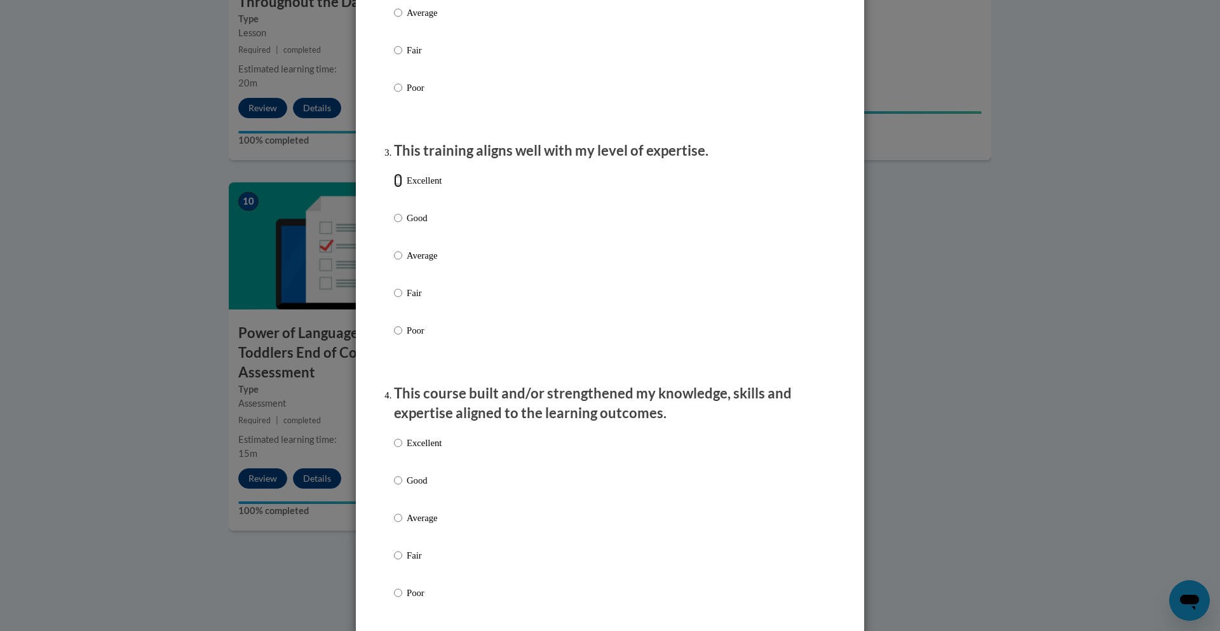
click at [398, 188] on input "Excellent" at bounding box center [398, 181] width 8 height 14
radio input "true"
click at [398, 450] on input "Excellent" at bounding box center [398, 443] width 8 height 14
radio input "true"
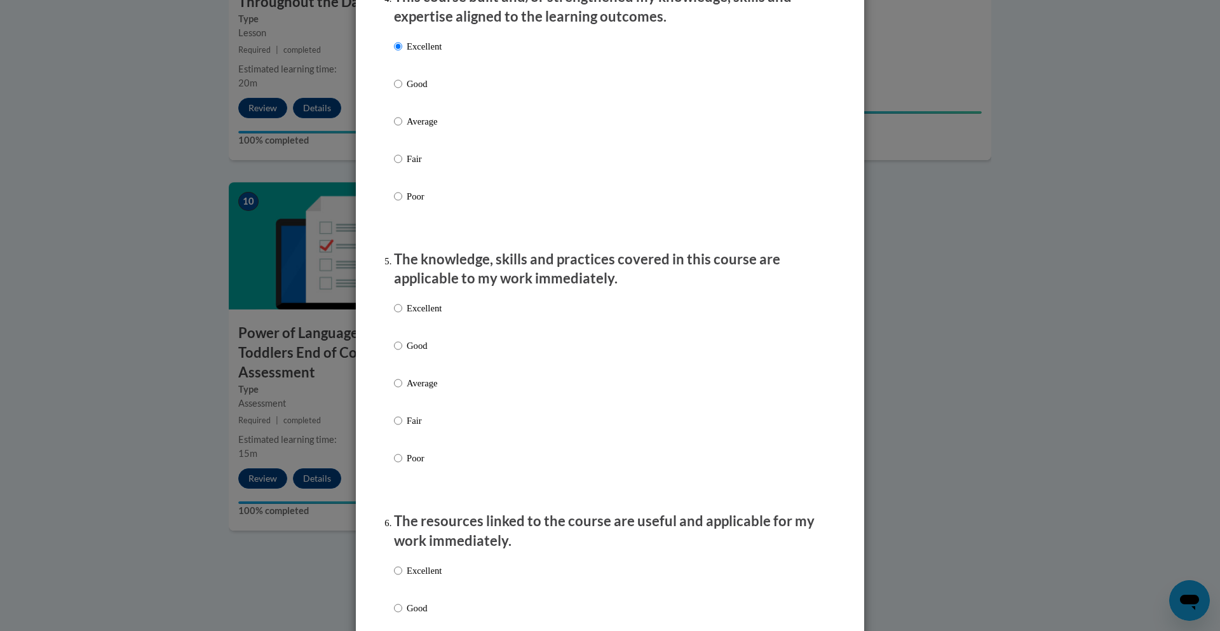
scroll to position [940, 0]
click at [399, 313] on input "Excellent" at bounding box center [398, 306] width 8 height 14
radio input "true"
click at [397, 575] on input "Excellent" at bounding box center [398, 568] width 8 height 14
radio input "true"
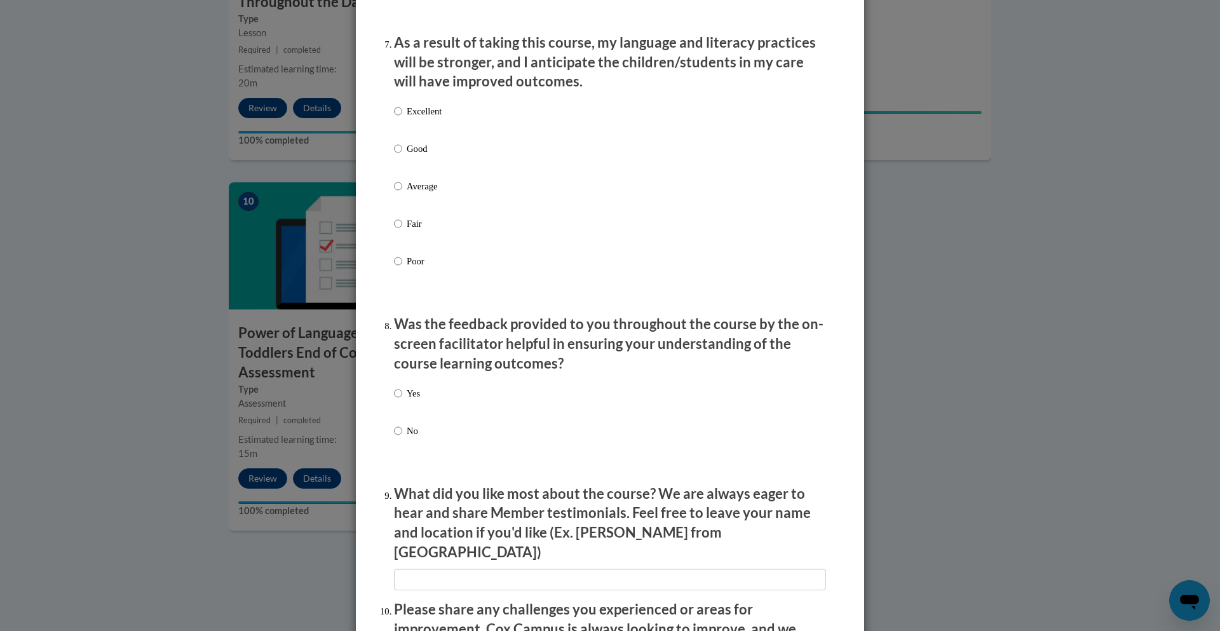
scroll to position [1681, 0]
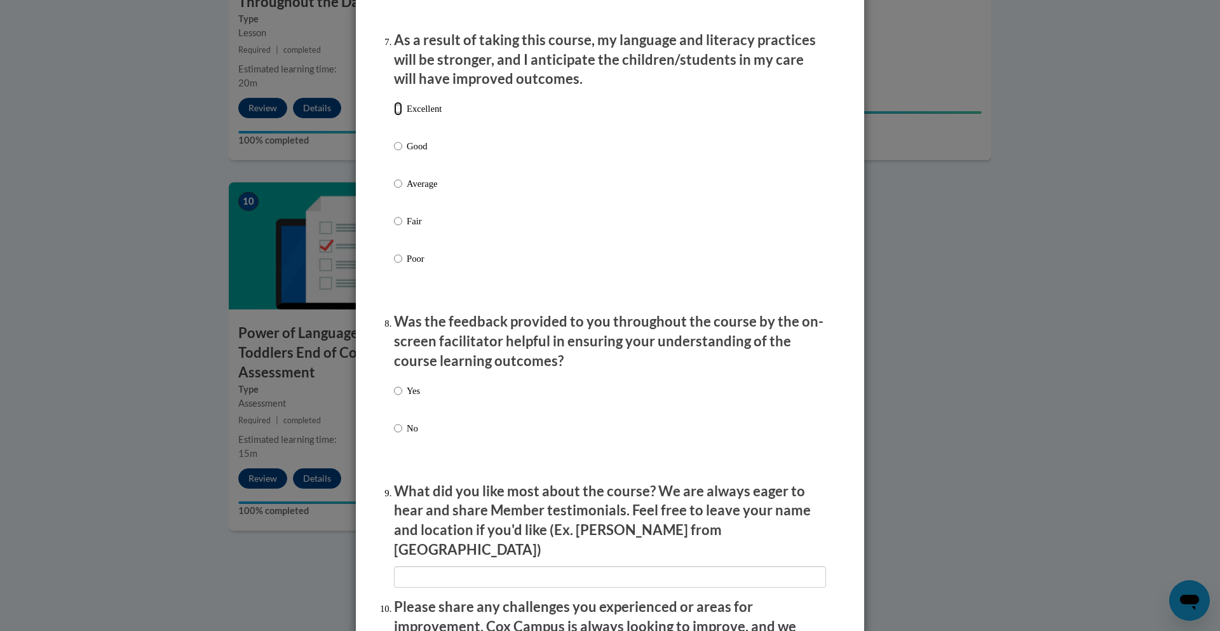
click at [399, 116] on input "Excellent" at bounding box center [398, 109] width 8 height 14
radio input "true"
click at [396, 398] on input "Yes" at bounding box center [398, 391] width 8 height 14
radio input "true"
click at [407, 566] on input "textbox" at bounding box center [610, 577] width 432 height 22
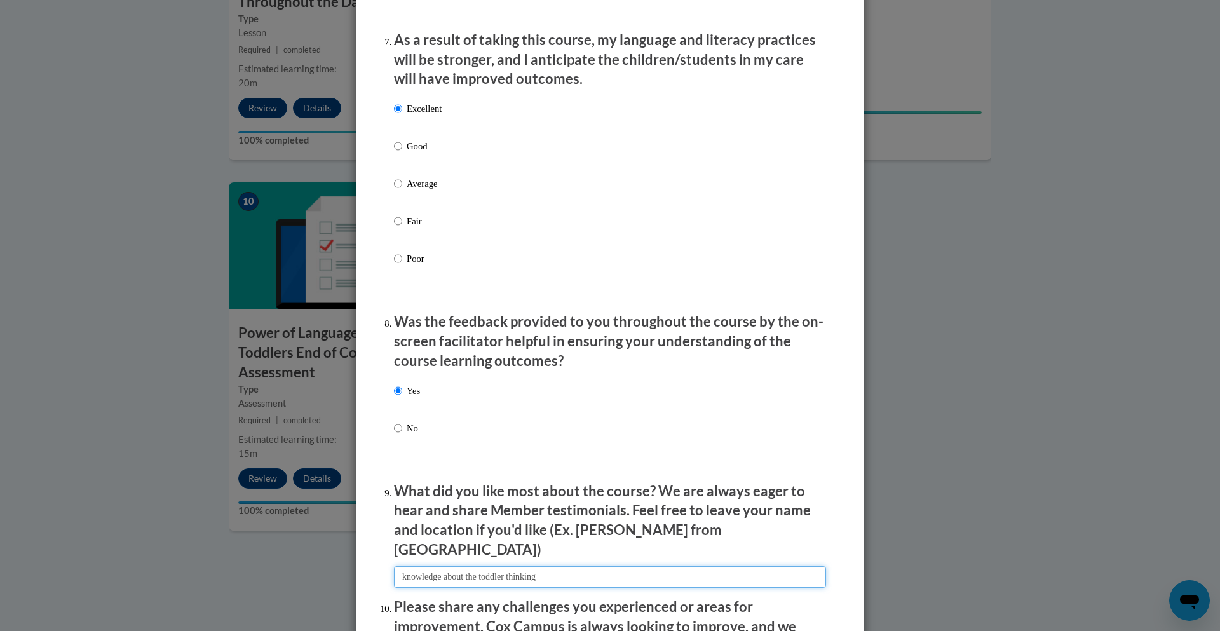
type input "knowledge about the toddler thinking"
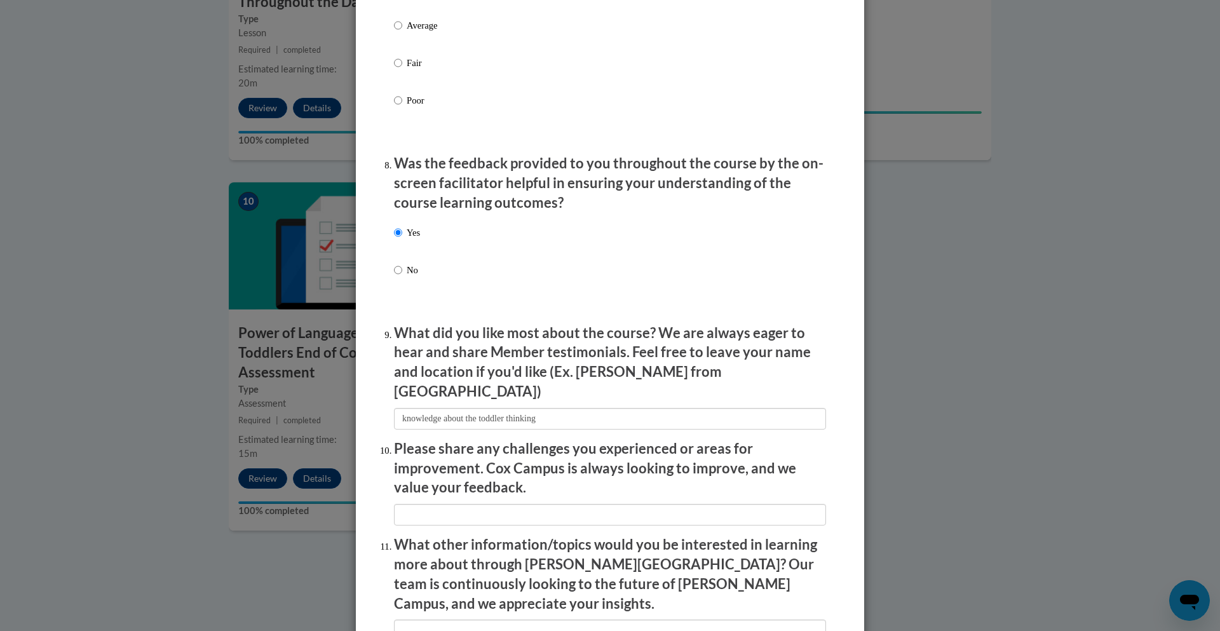
scroll to position [2010, 0]
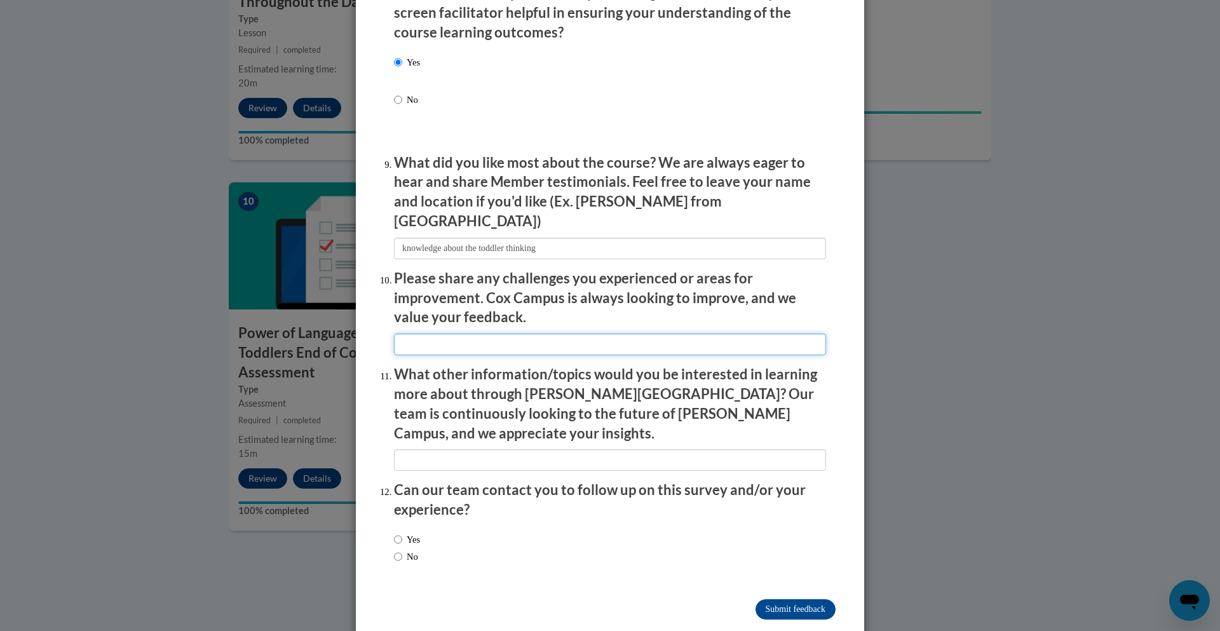
click at [411, 334] on input "textbox" at bounding box center [610, 345] width 432 height 22
type input "none"
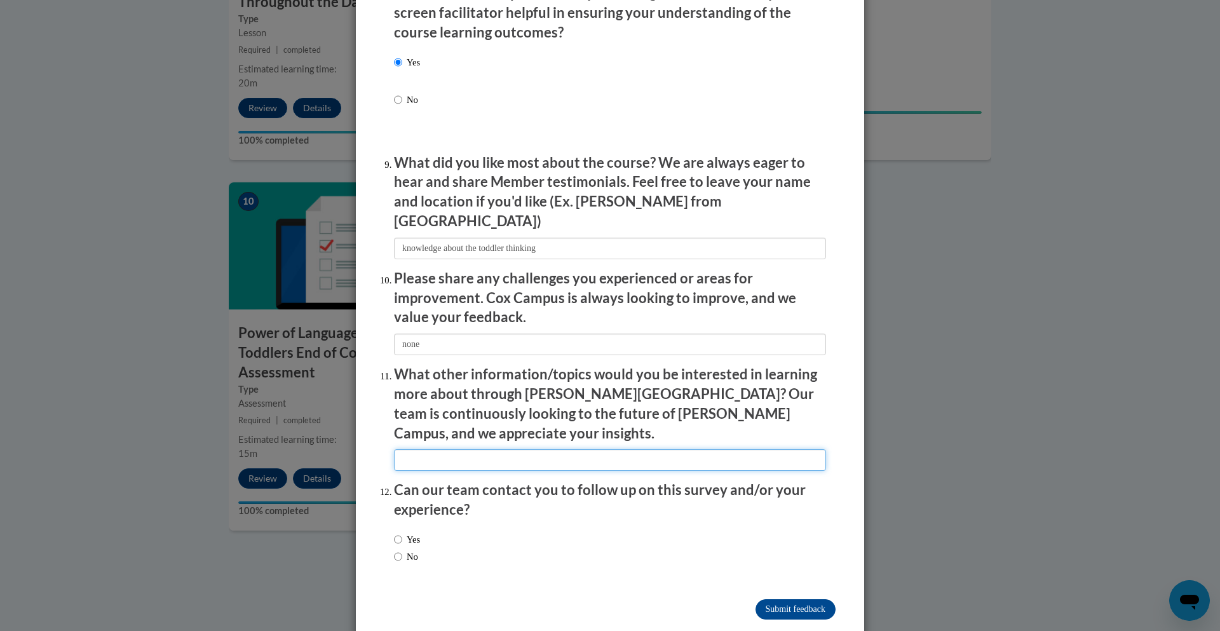
click at [407, 449] on input "textbox" at bounding box center [610, 460] width 432 height 22
type input "more on toddlers"
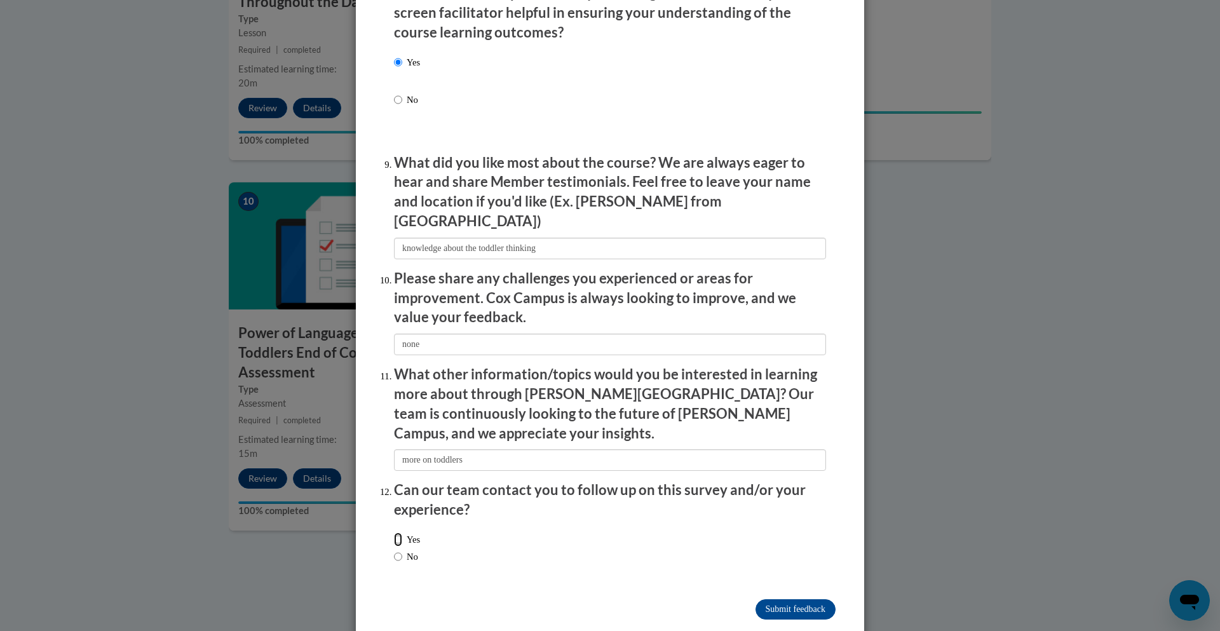
click at [395, 533] on input "Yes" at bounding box center [398, 540] width 8 height 14
radio input "true"
click at [782, 599] on input "Submit feedback" at bounding box center [796, 609] width 80 height 20
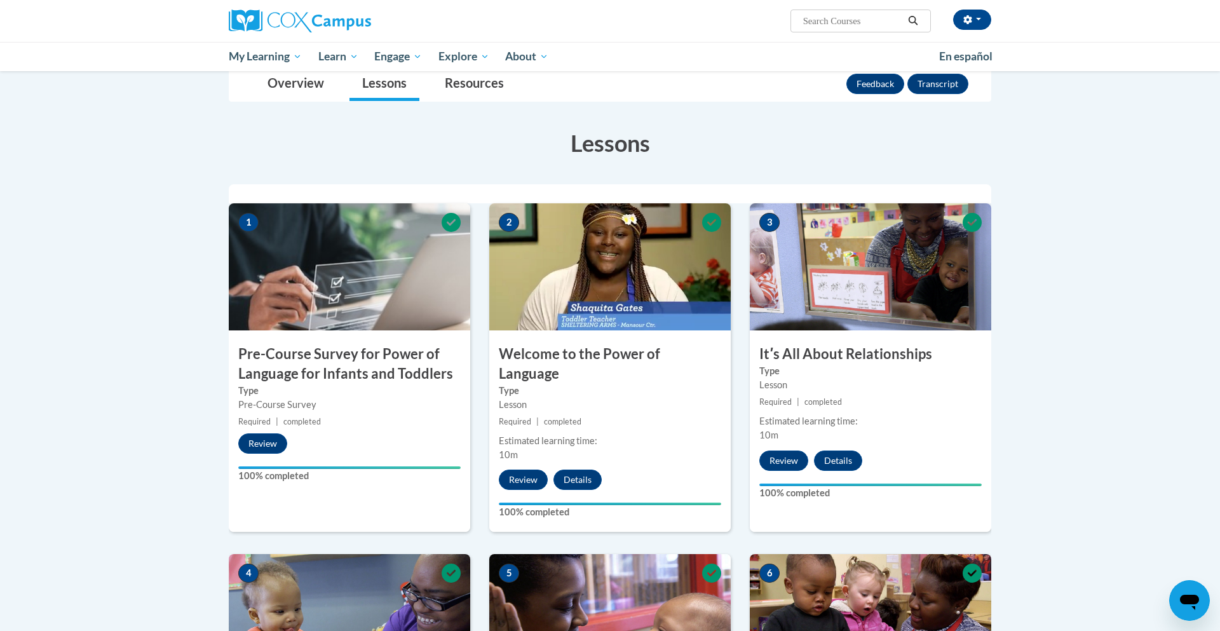
scroll to position [0, 0]
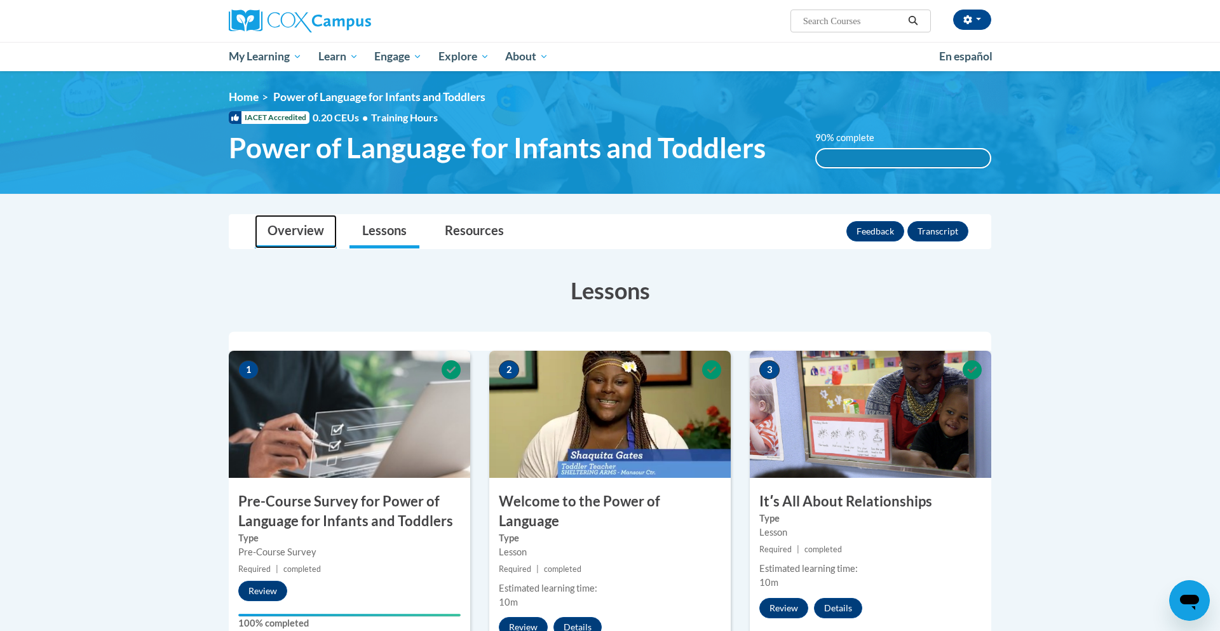
click at [285, 232] on link "Overview" at bounding box center [296, 232] width 82 height 34
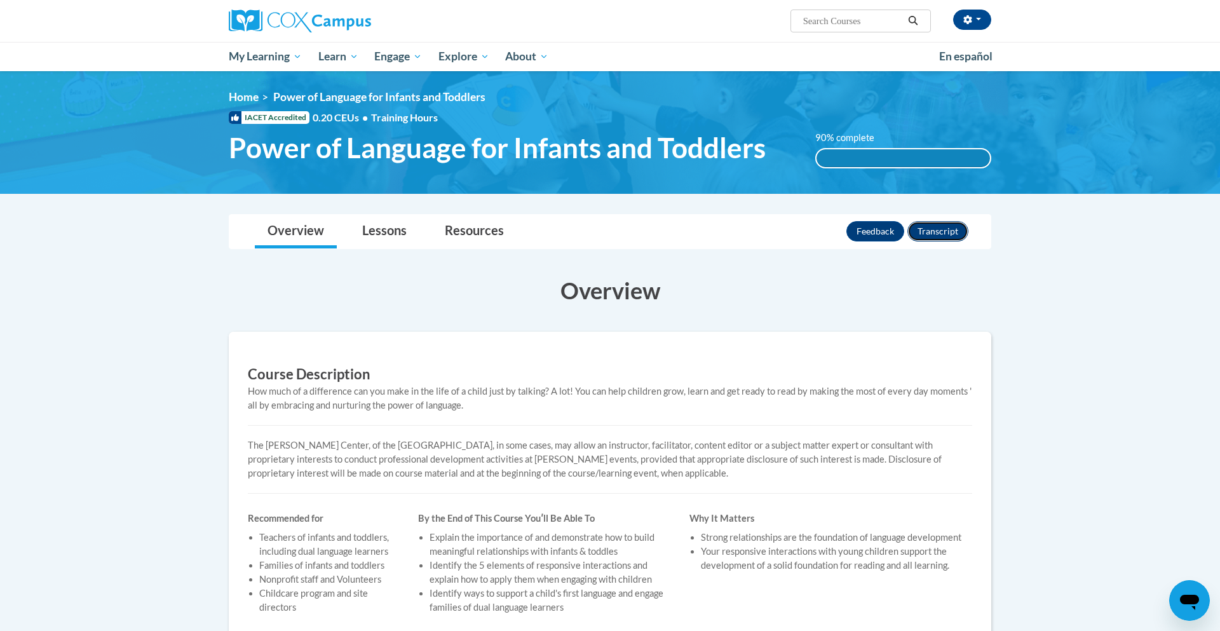
click at [939, 226] on button "Transcript" at bounding box center [938, 231] width 61 height 20
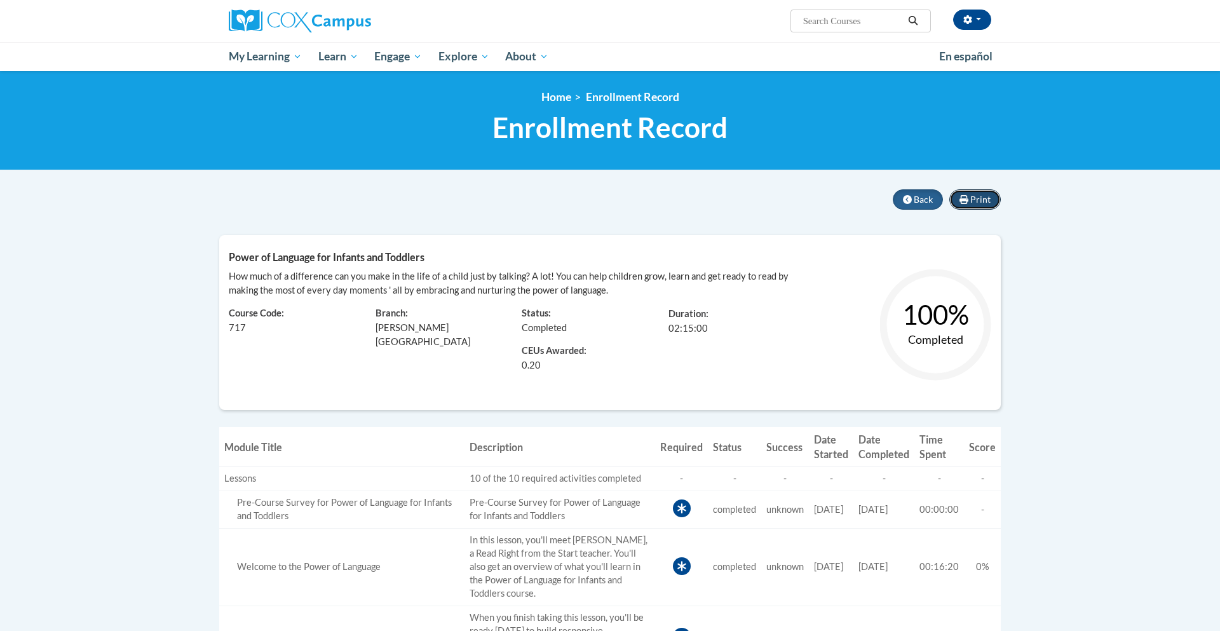
click at [981, 195] on span "Print" at bounding box center [981, 199] width 20 height 11
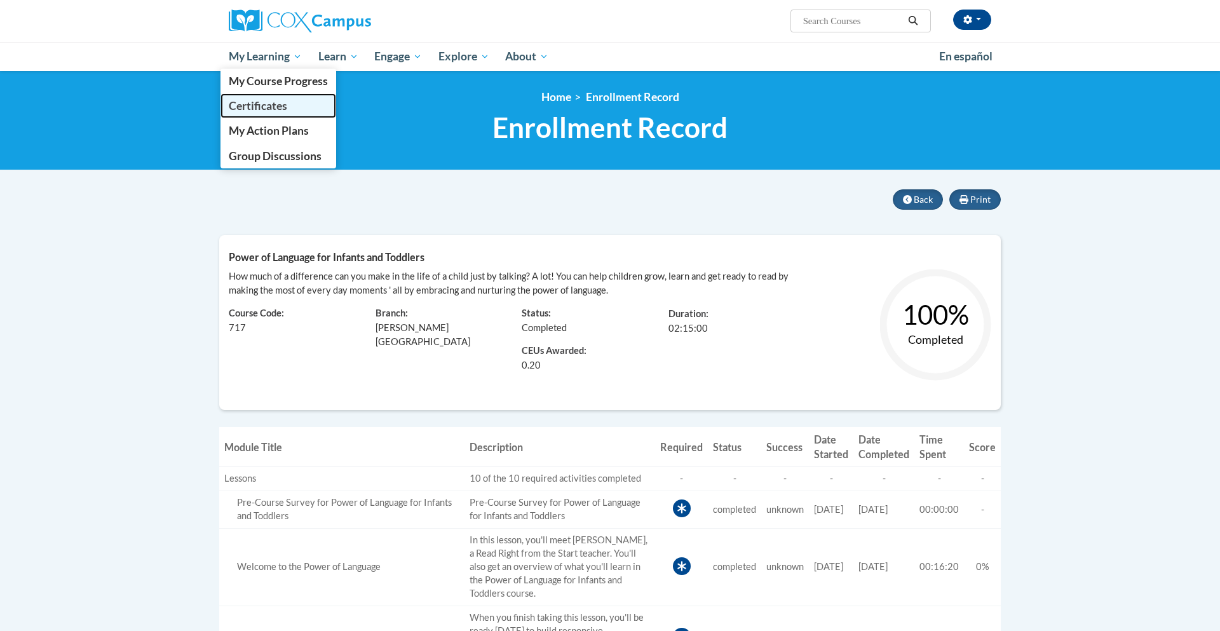
click at [268, 102] on span "Certificates" at bounding box center [258, 105] width 58 height 13
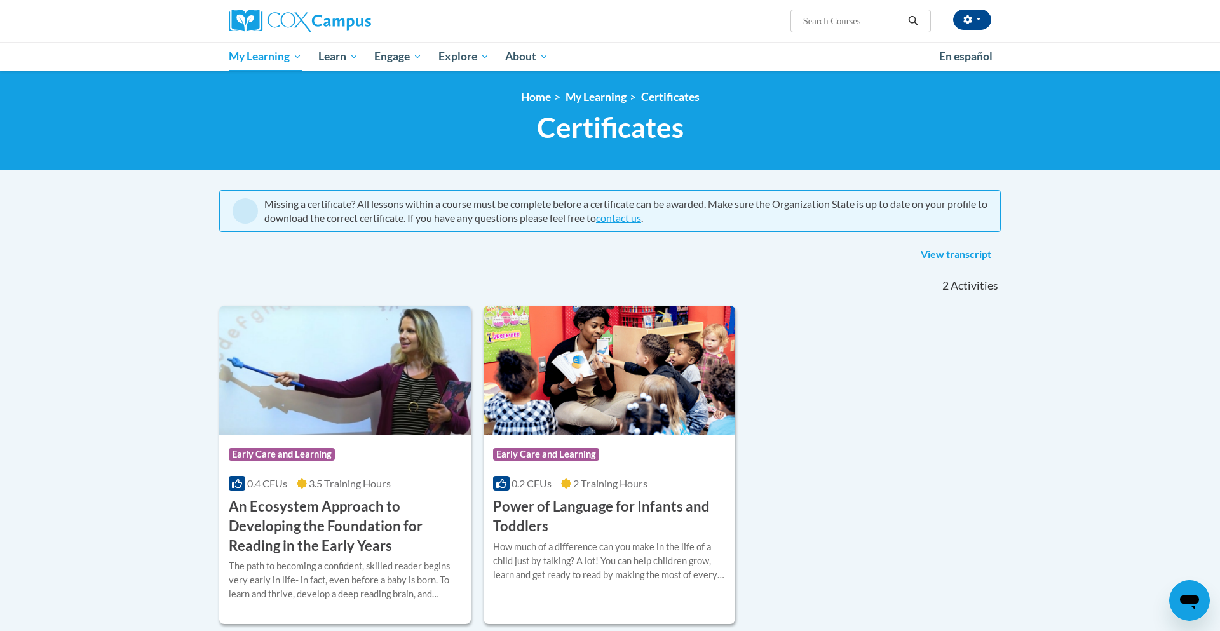
click at [268, 102] on ol "Home My Learning Certificates" at bounding box center [610, 97] width 782 height 14
click at [673, 96] on link "Certificates" at bounding box center [670, 96] width 58 height 13
click at [959, 254] on link "View transcript" at bounding box center [956, 255] width 90 height 20
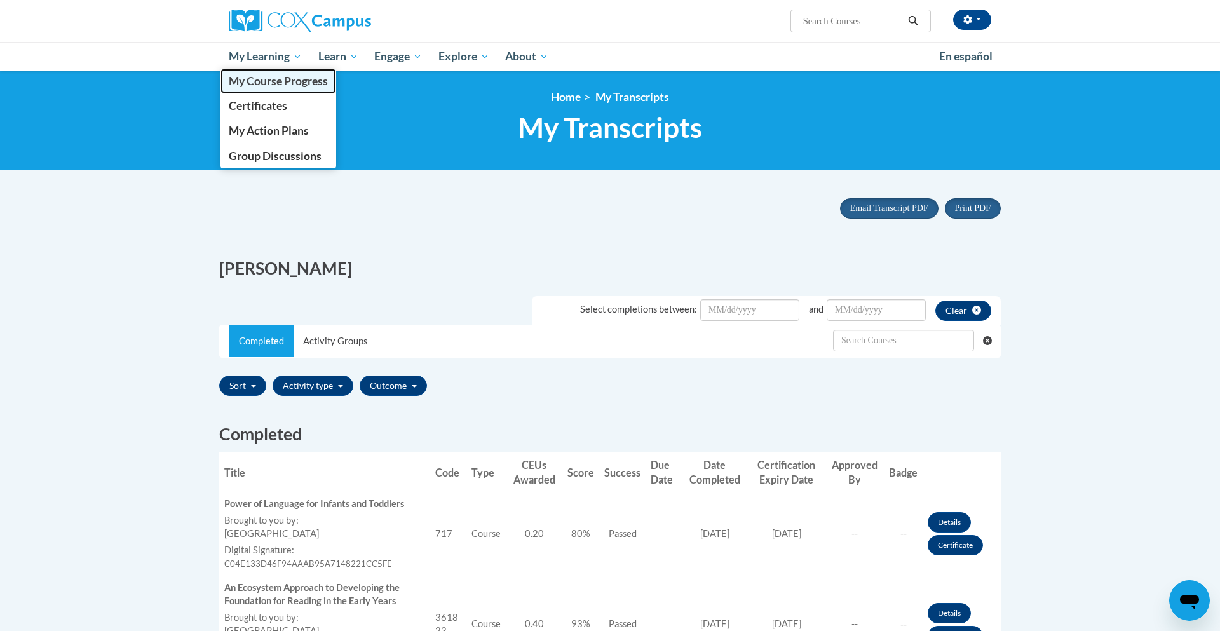
click at [263, 79] on span "My Course Progress" at bounding box center [278, 80] width 99 height 13
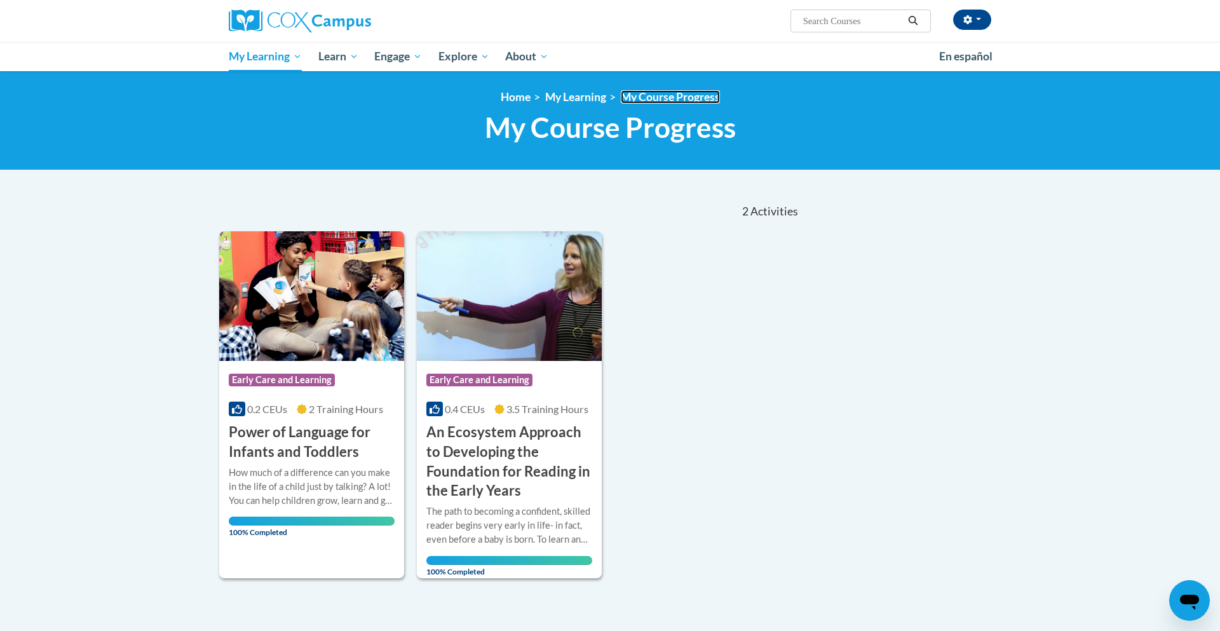
click at [671, 95] on link "My Course Progress" at bounding box center [670, 96] width 99 height 13
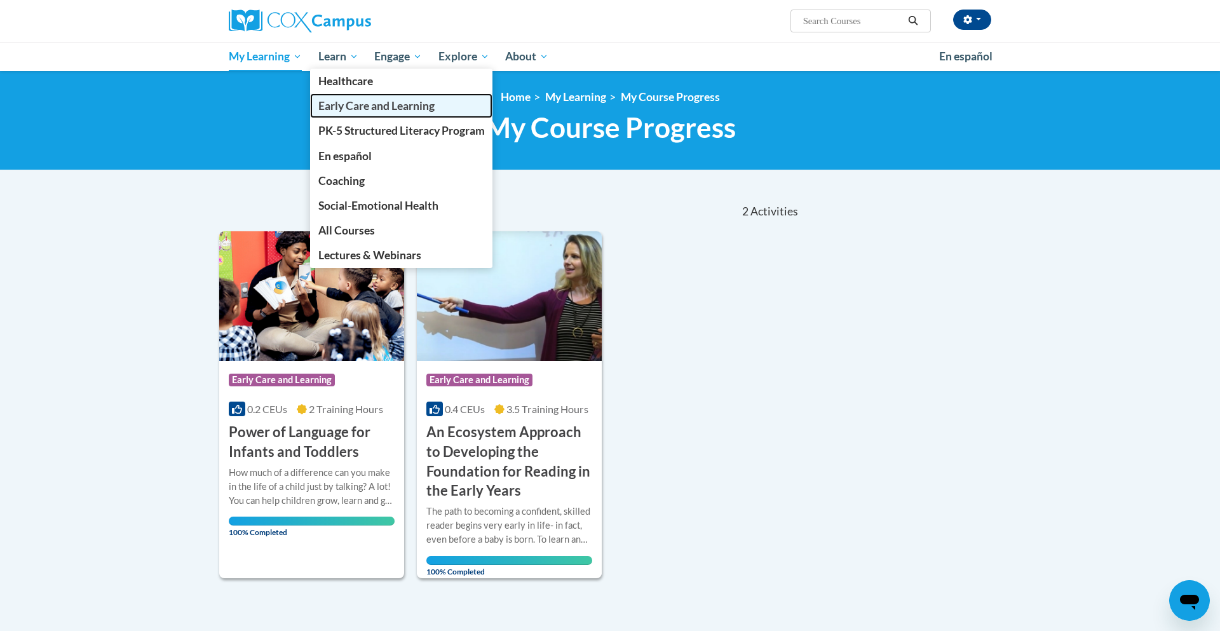
click at [339, 103] on span "Early Care and Learning" at bounding box center [376, 105] width 116 height 13
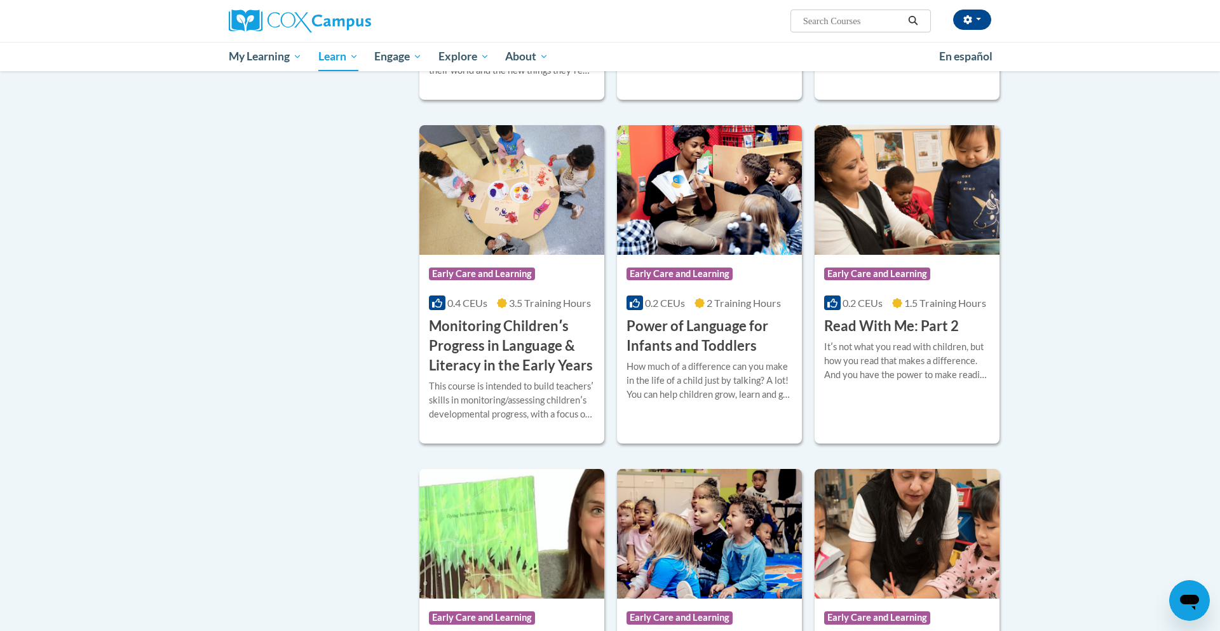
scroll to position [990, 0]
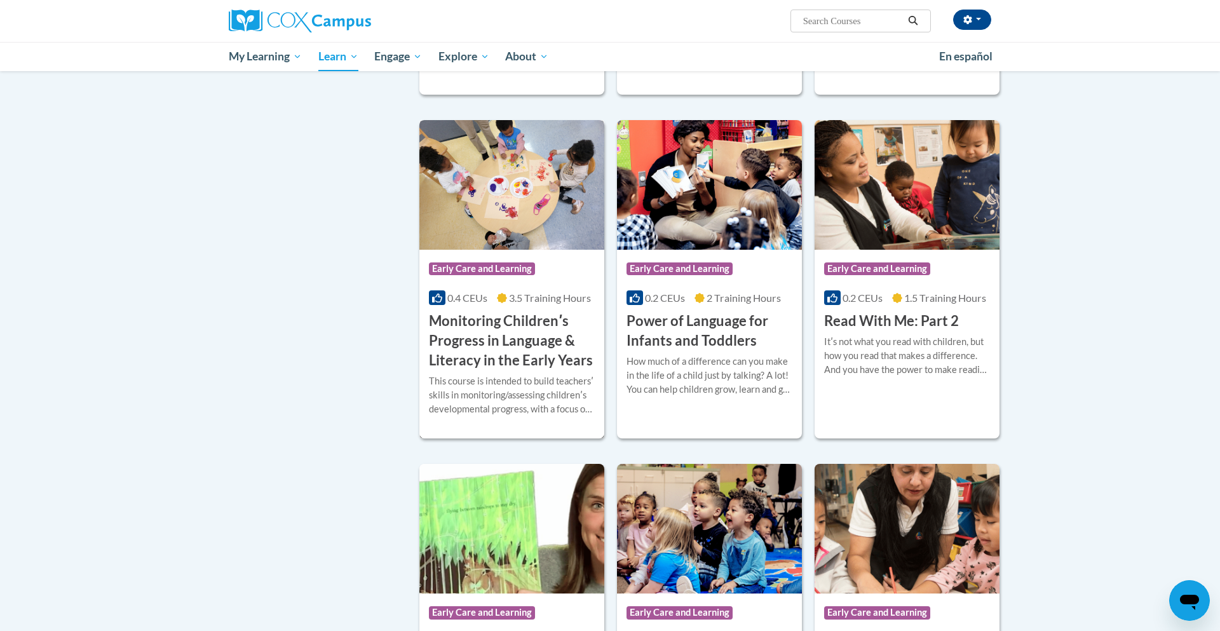
click at [531, 224] on img at bounding box center [512, 185] width 185 height 130
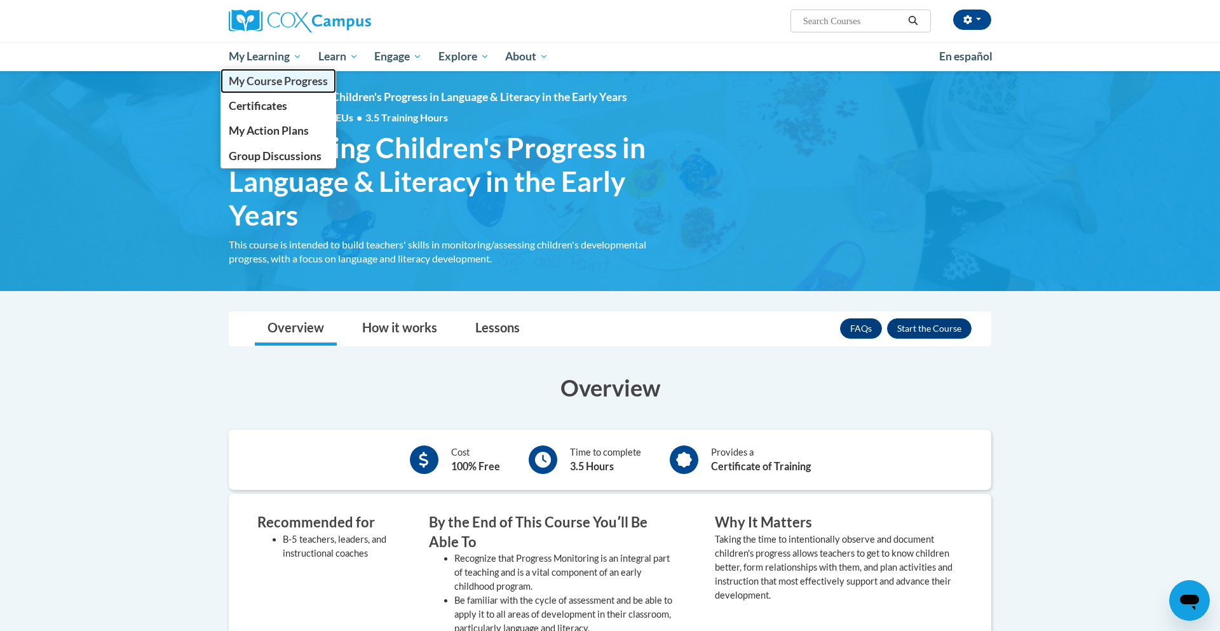
click at [275, 78] on span "My Course Progress" at bounding box center [278, 80] width 99 height 13
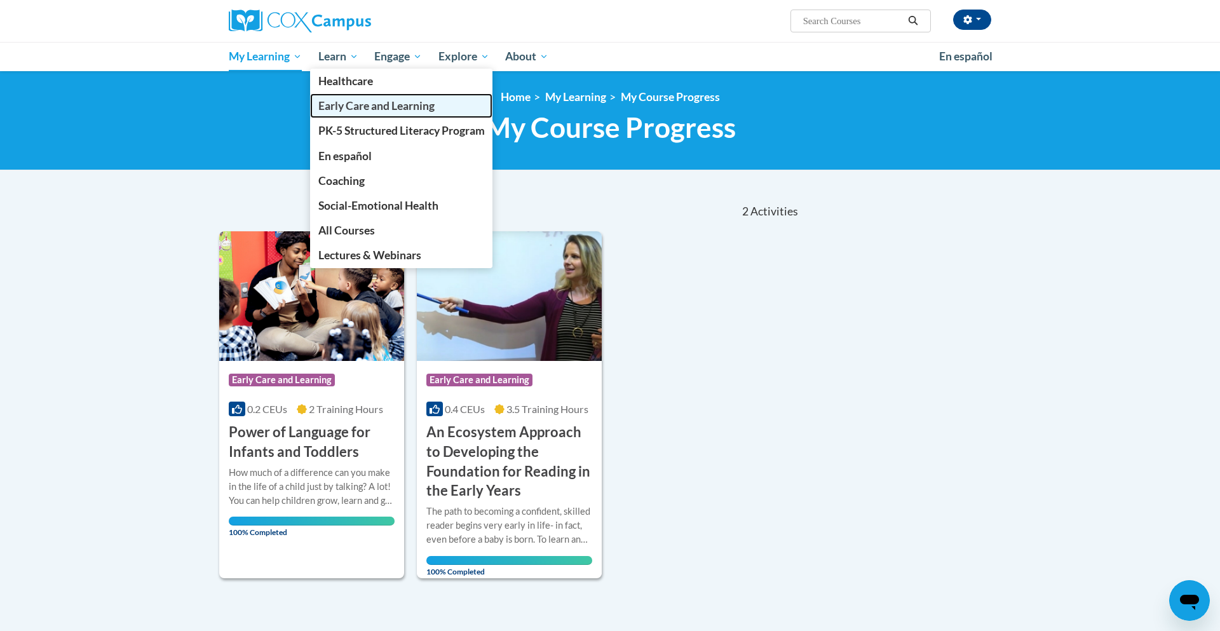
click at [343, 103] on span "Early Care and Learning" at bounding box center [376, 105] width 116 height 13
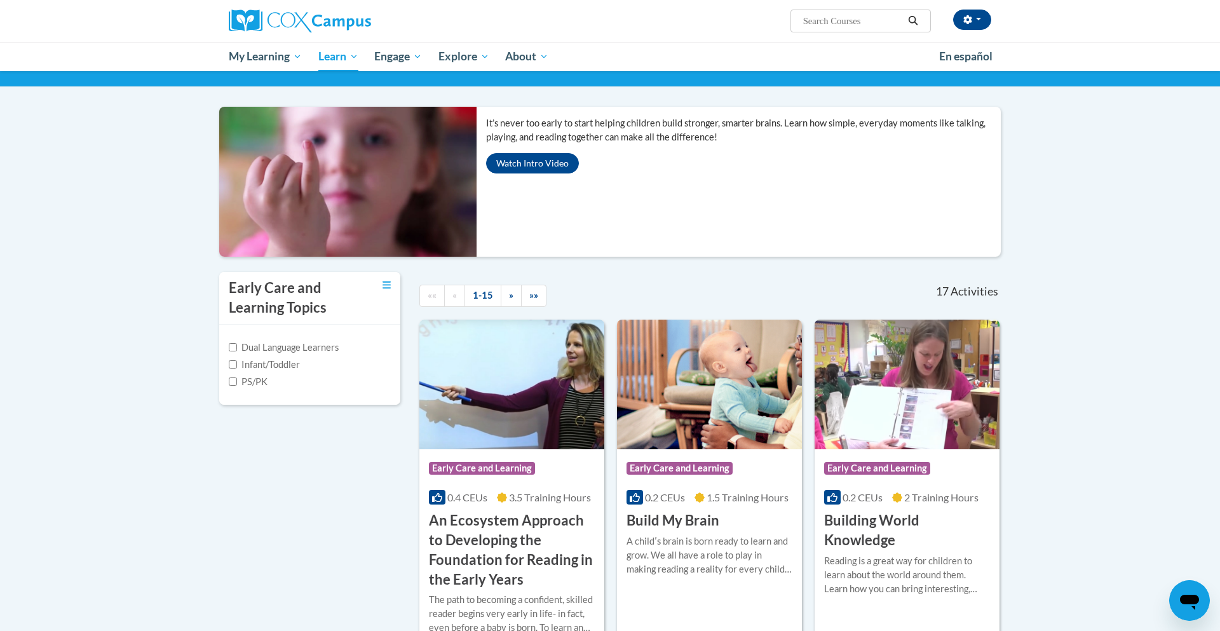
scroll to position [86, 0]
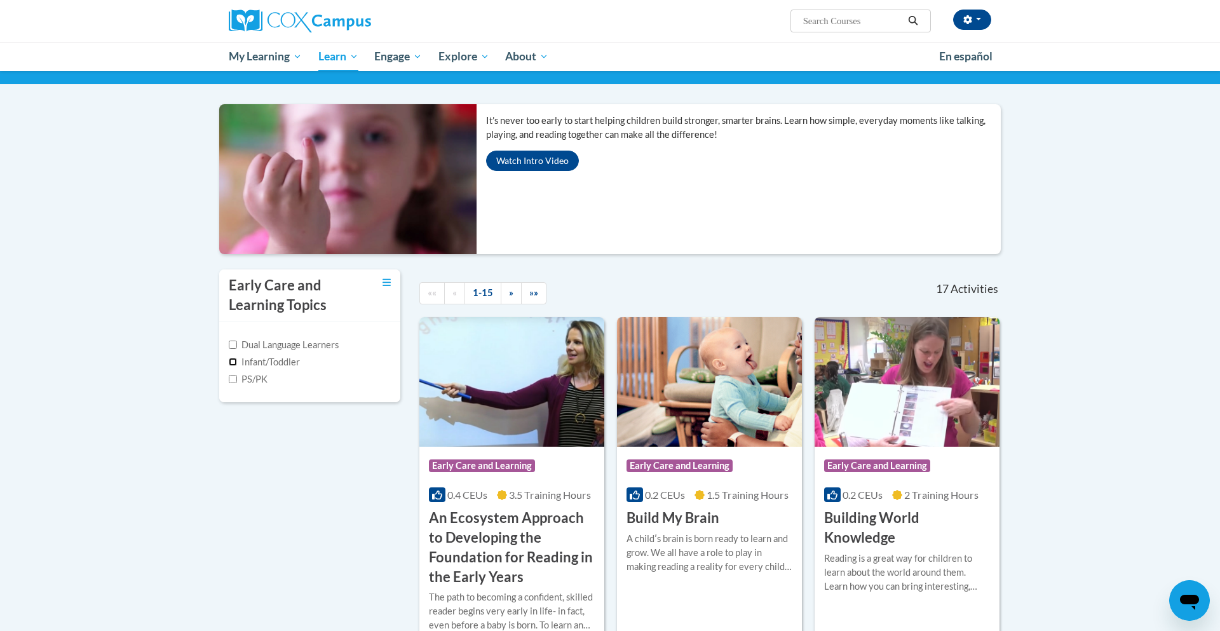
click at [234, 358] on input "Infant/Toddler" at bounding box center [233, 362] width 8 height 8
checkbox input "true"
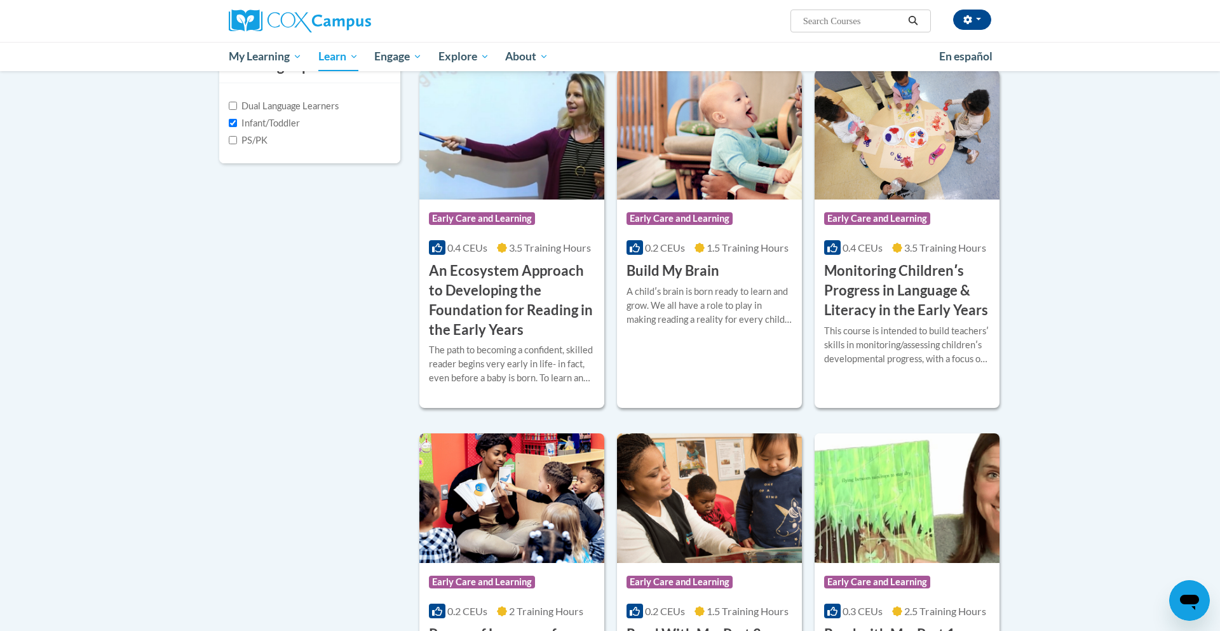
scroll to position [332, 0]
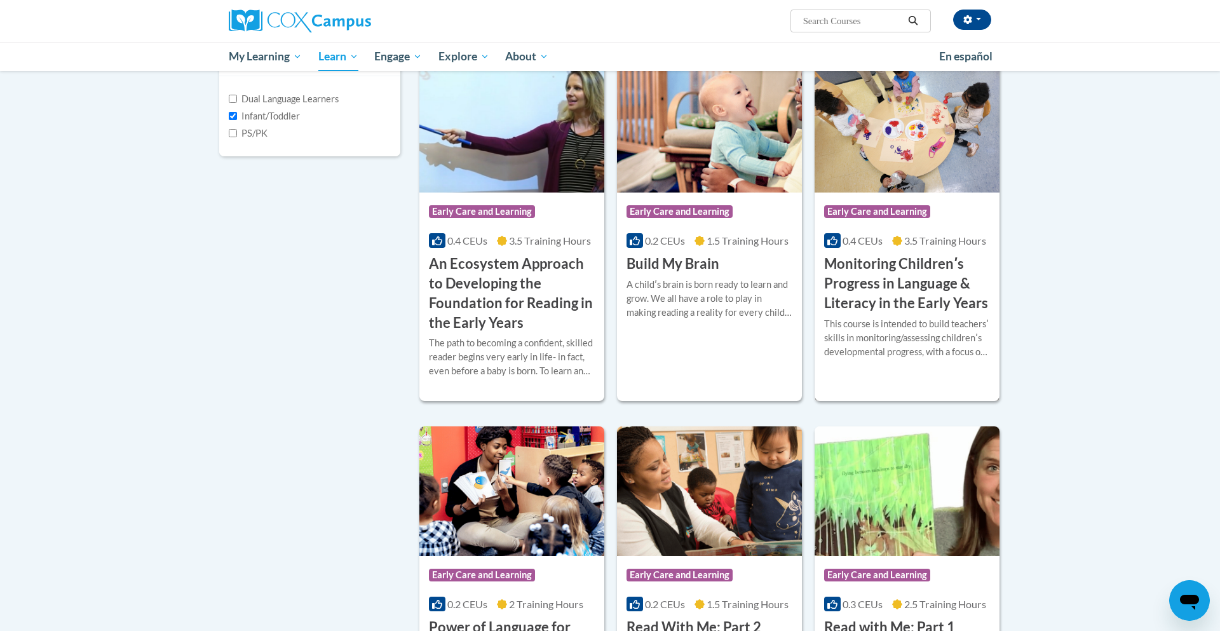
click at [914, 314] on div "More Info Enroll This course is intended to build teachersʹ skills in monitorin…" at bounding box center [907, 345] width 185 height 65
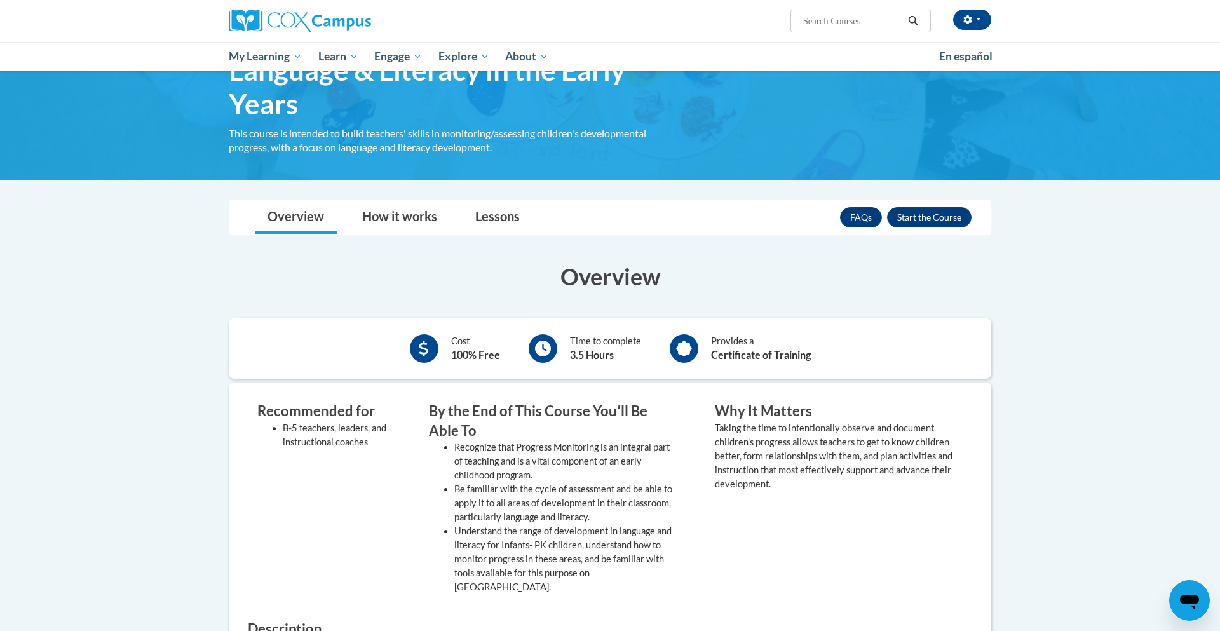
scroll to position [115, 0]
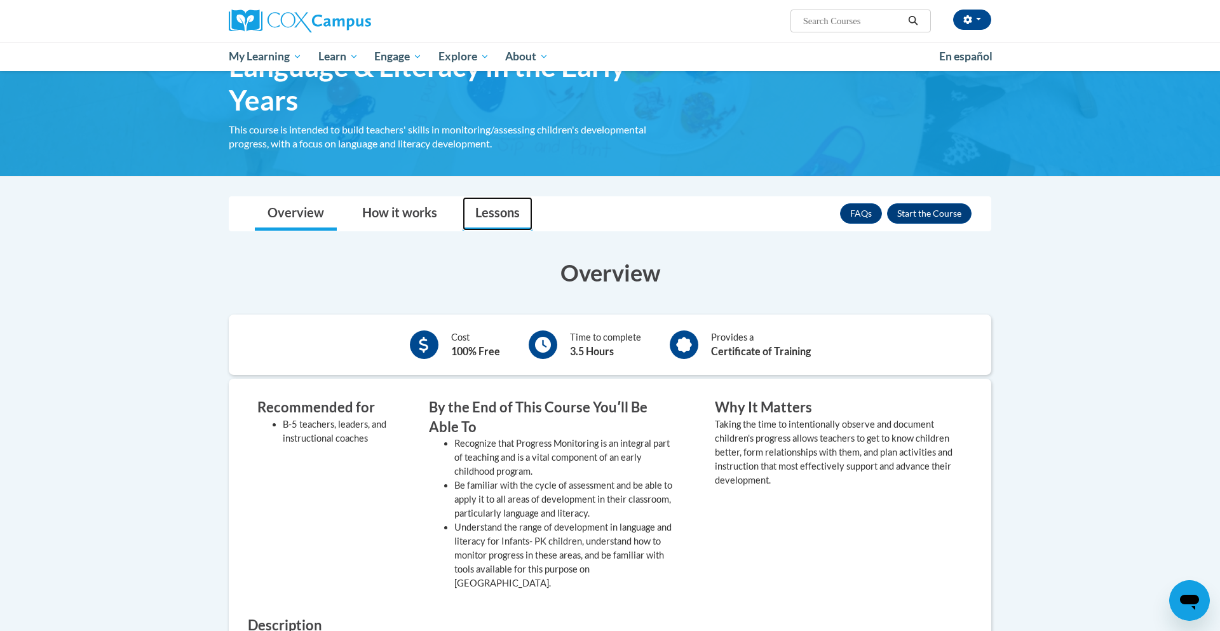
click at [491, 218] on link "Lessons" at bounding box center [498, 214] width 70 height 34
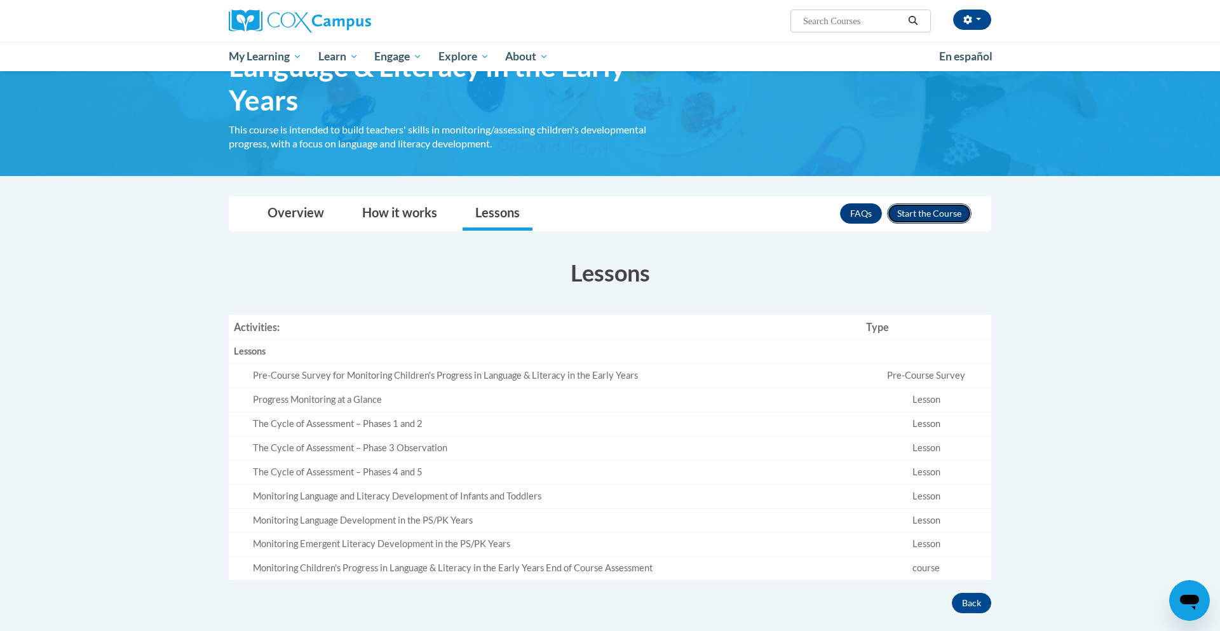
click at [925, 207] on button "Enroll" at bounding box center [929, 213] width 85 height 20
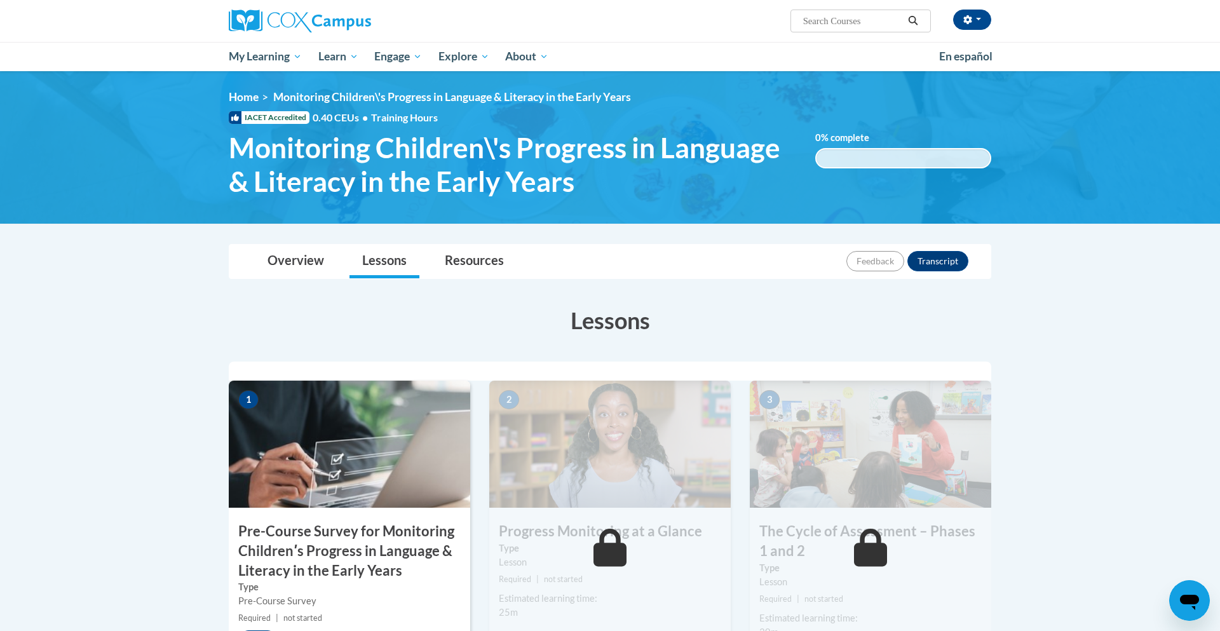
drag, startPoint x: 1219, startPoint y: 210, endPoint x: 1220, endPoint y: 47, distance: 163.4
click at [1220, 47] on html "[PERSON_NAME] ([GEOGRAPHIC_DATA]/New_York UTC-04:00) My Profile Inbox My Transc…" at bounding box center [610, 315] width 1220 height 631
click at [344, 442] on img at bounding box center [350, 444] width 242 height 127
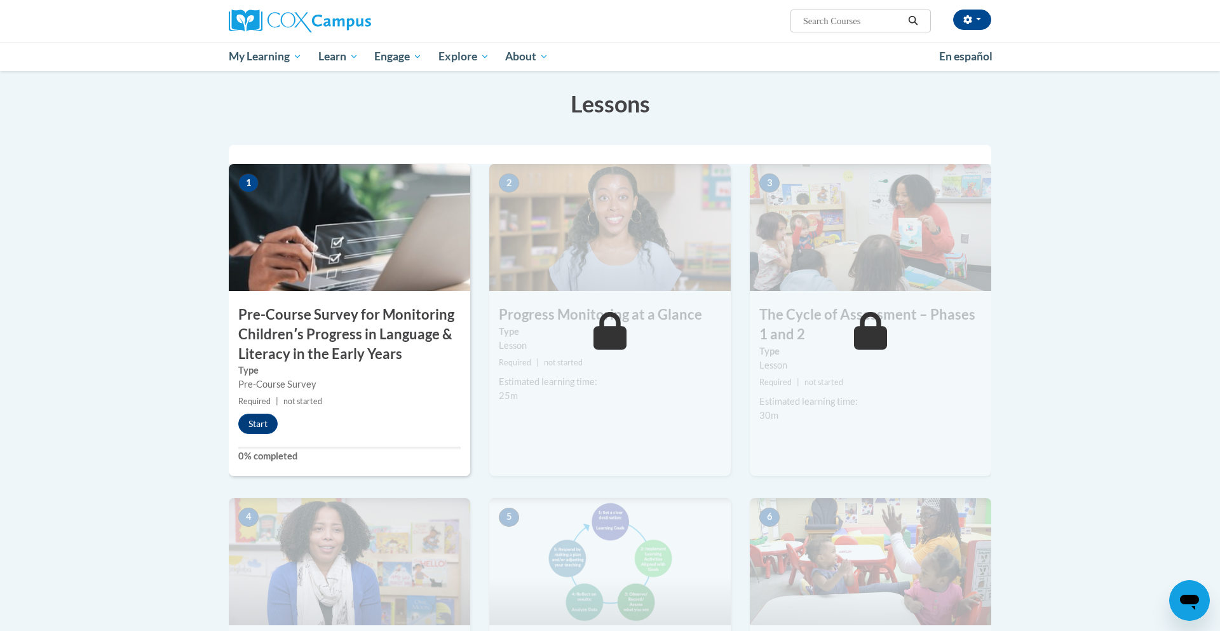
scroll to position [225, 0]
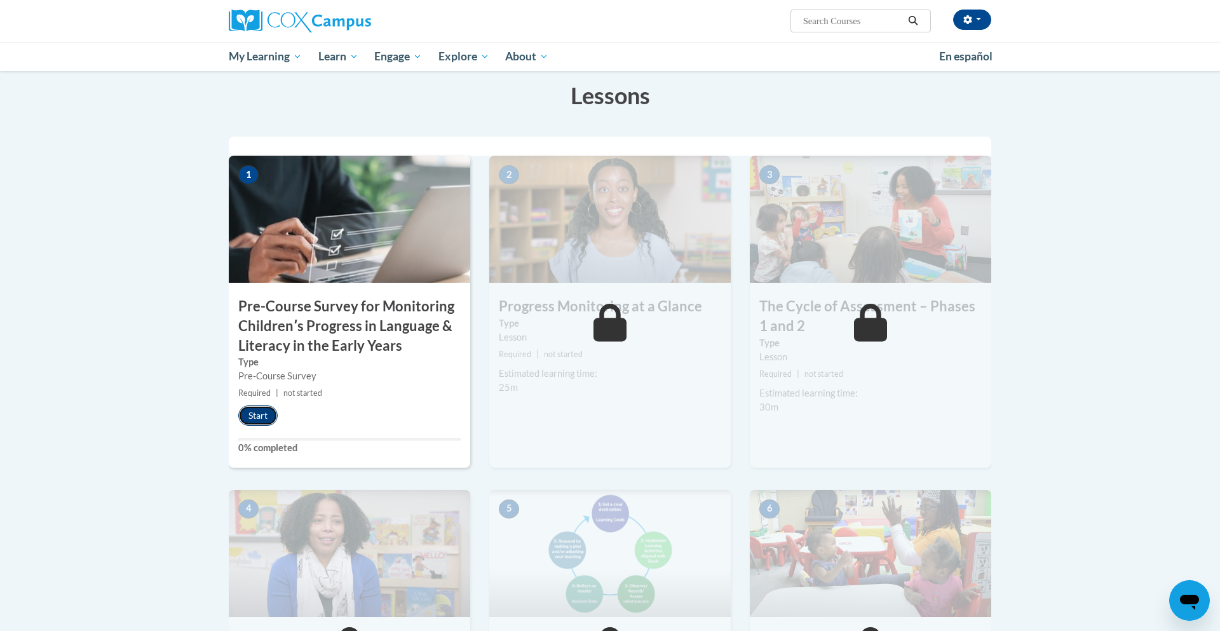
click at [256, 416] on button "Start" at bounding box center [257, 416] width 39 height 20
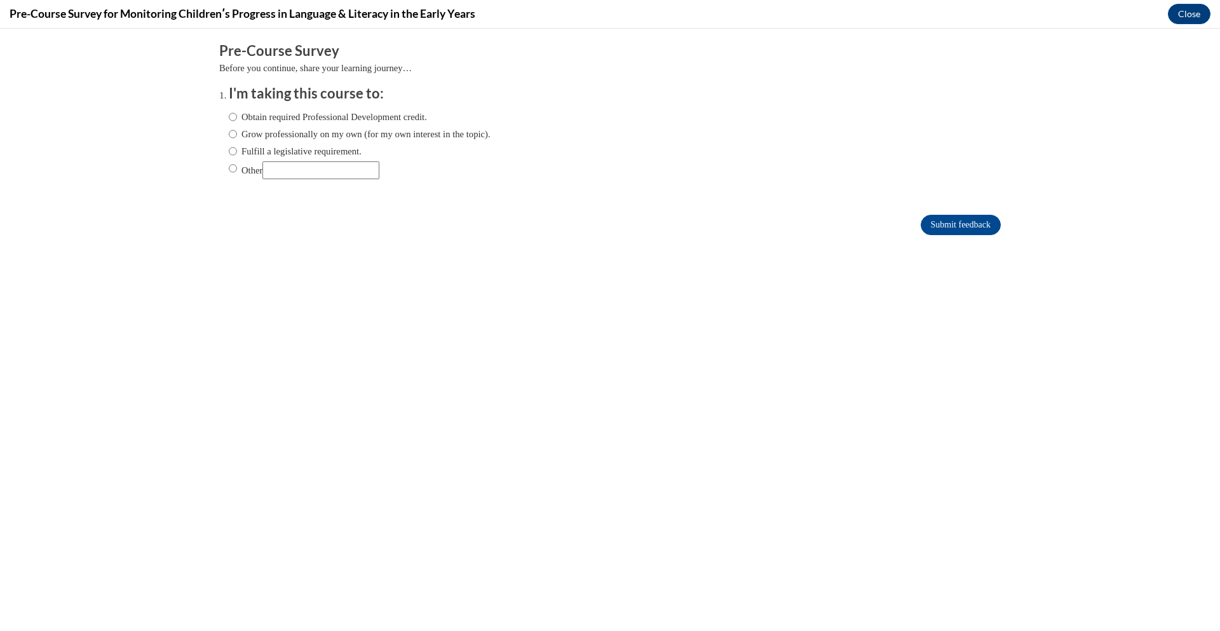
scroll to position [0, 0]
click at [231, 116] on input "Obtain required Professional Development credit." at bounding box center [233, 117] width 8 height 14
radio input "true"
click at [944, 222] on input "Submit feedback" at bounding box center [961, 225] width 80 height 20
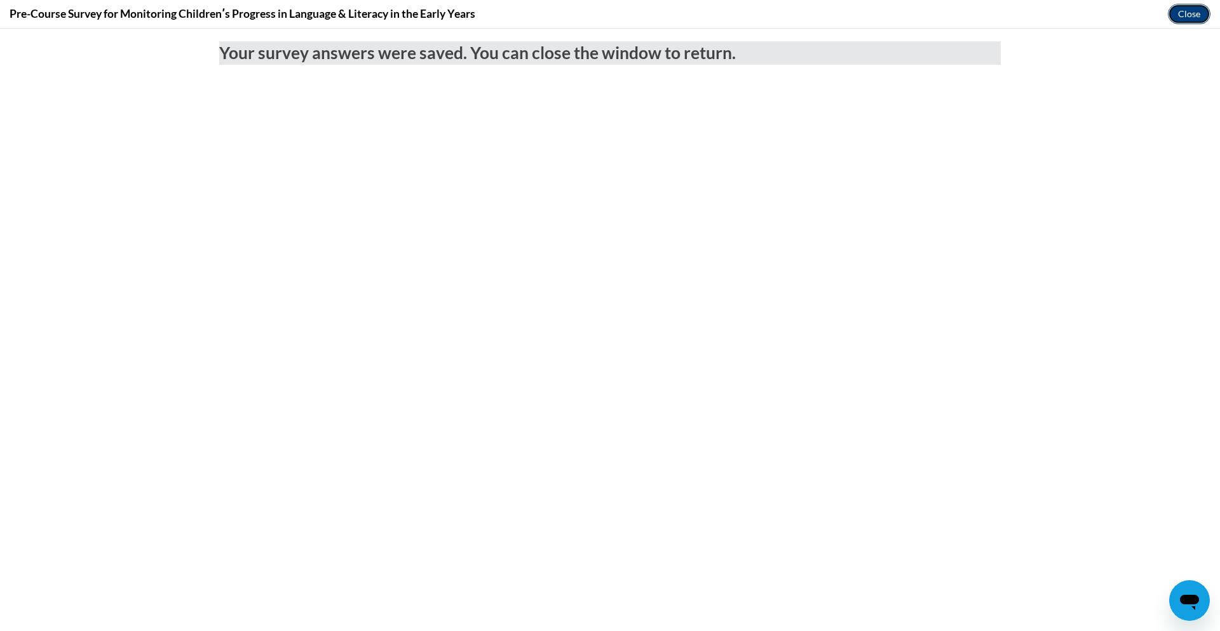
click at [1189, 8] on button "Close" at bounding box center [1189, 14] width 43 height 20
